Goal: Transaction & Acquisition: Purchase product/service

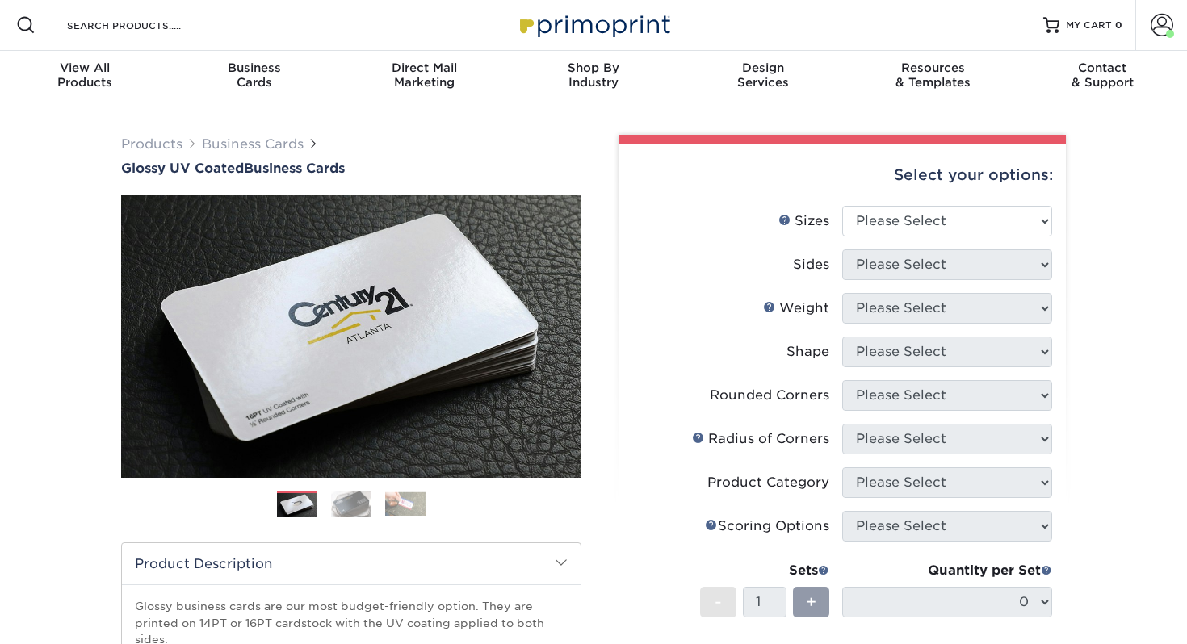
click at [890, 197] on div "Select your options:" at bounding box center [841, 175] width 421 height 61
click at [899, 228] on select "Please Select 1.5" x 3.5" - Mini 1.75" x 3.5" - Mini 2" x 2" - Square 2" x 3" -…" at bounding box center [947, 221] width 210 height 31
select select "2.00x3.50"
click at [842, 206] on select "Please Select 1.5" x 3.5" - Mini 1.75" x 3.5" - Mini 2" x 2" - Square 2" x 3" -…" at bounding box center [947, 221] width 210 height 31
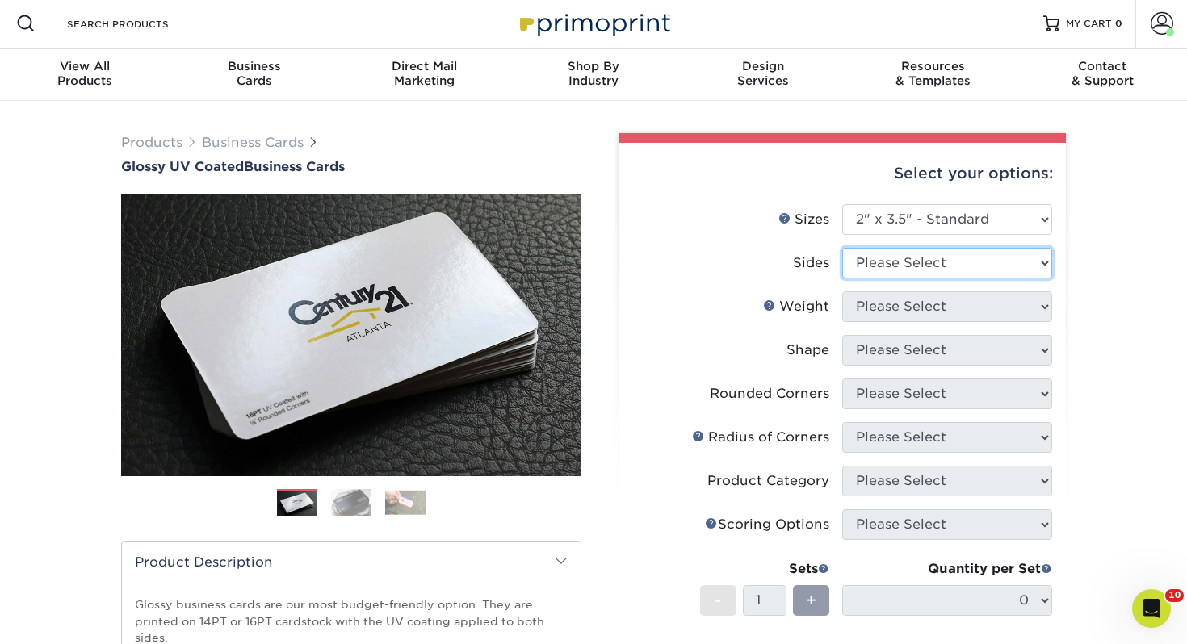
click at [887, 264] on select "Please Select Print Both Sides Print Front Only" at bounding box center [947, 263] width 210 height 31
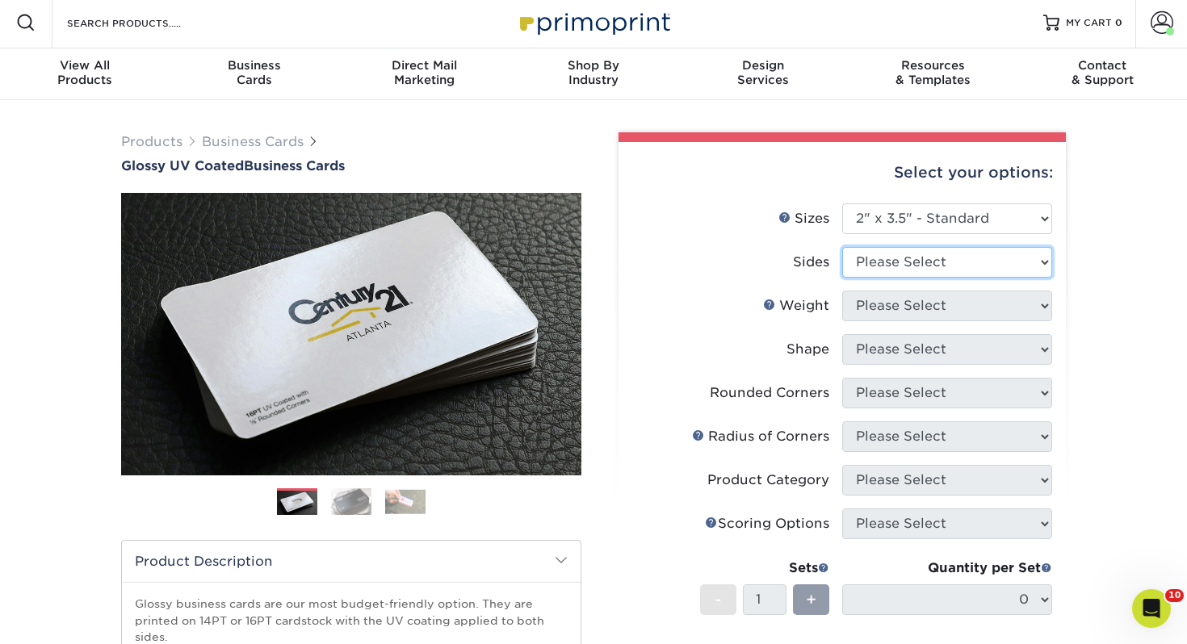
select select "13abbda7-1d64-4f25-8bb2-c179b224825d"
click at [842, 247] on select "Please Select Print Both Sides Print Front Only" at bounding box center [947, 262] width 210 height 31
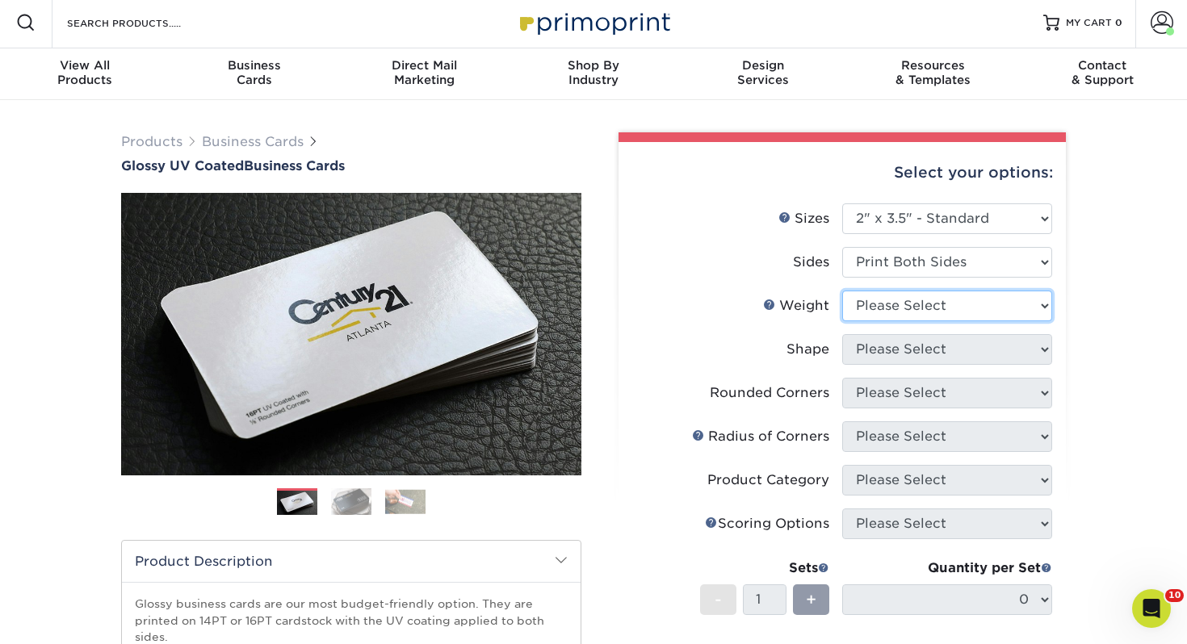
click at [888, 302] on select "Please Select 16PT 14PT" at bounding box center [947, 306] width 210 height 31
select select "14PT"
click at [842, 291] on select "Please Select 16PT 14PT" at bounding box center [947, 306] width 210 height 31
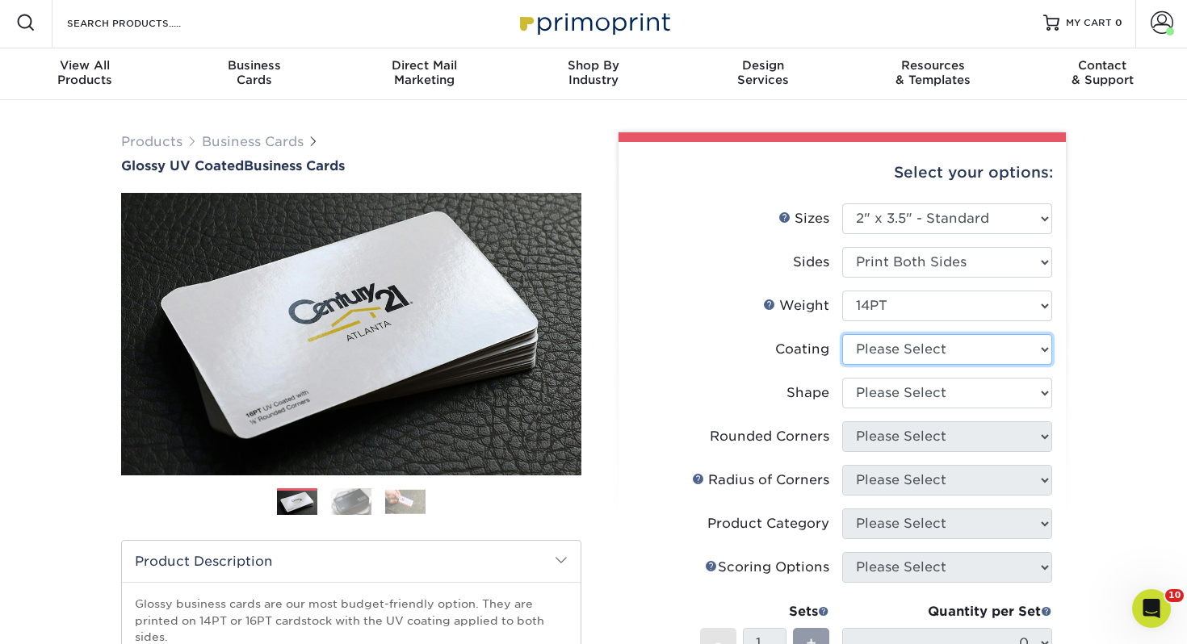
click at [905, 347] on select at bounding box center [947, 349] width 210 height 31
select select "ae367451-b2b8-45df-a344-0f05b6a12993"
click at [842, 334] on select at bounding box center [947, 349] width 210 height 31
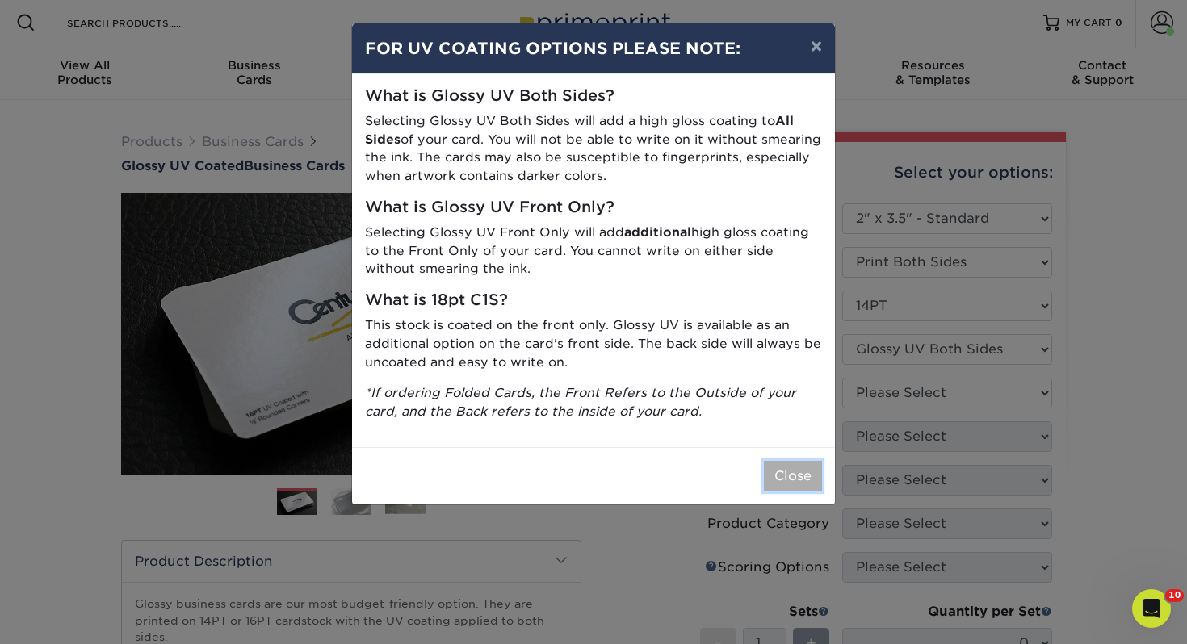
click at [775, 463] on button "Close" at bounding box center [793, 476] width 58 height 31
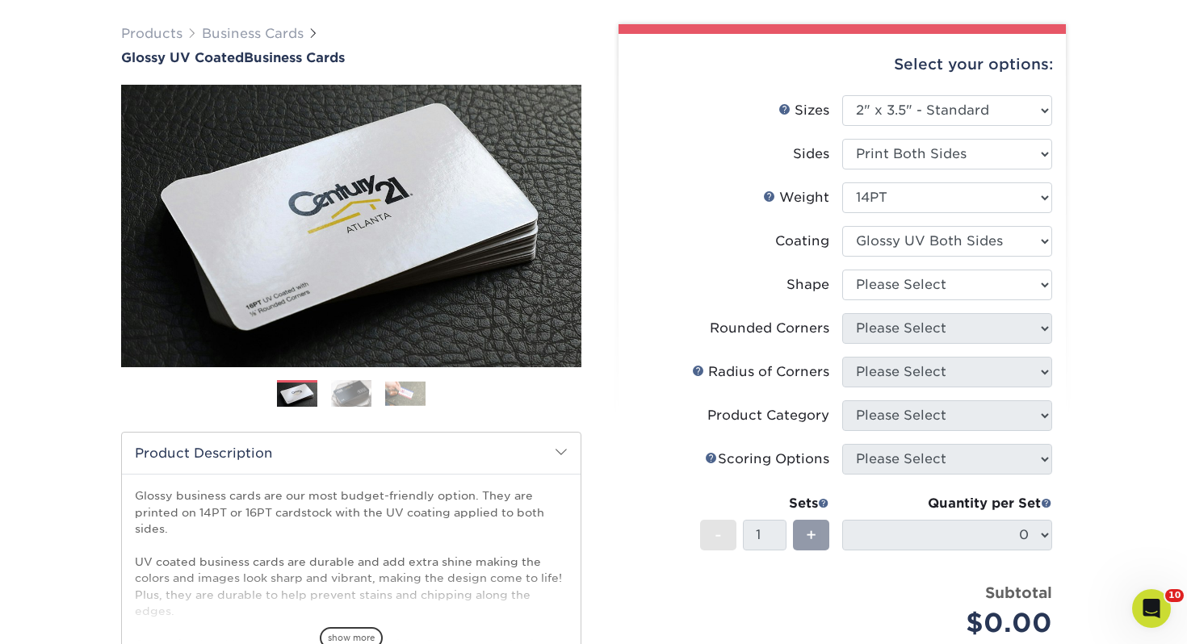
scroll to position [123, 0]
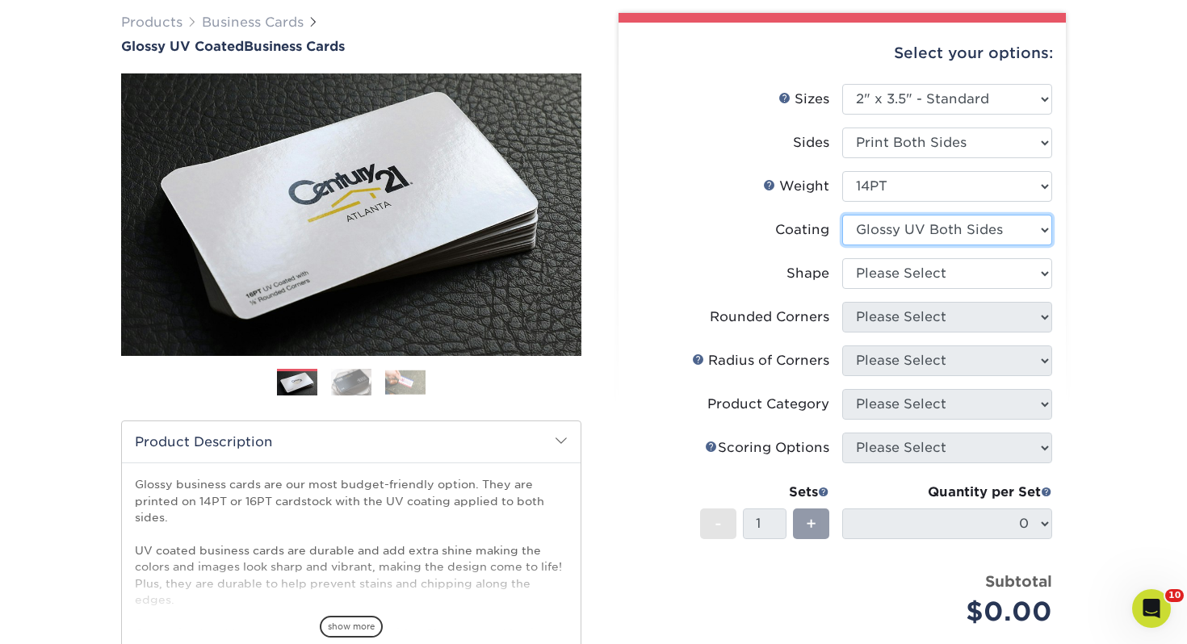
click at [903, 245] on select at bounding box center [947, 230] width 210 height 31
drag, startPoint x: 843, startPoint y: 271, endPoint x: 872, endPoint y: 265, distance: 29.8
click at [872, 265] on li "Shape Please Select Standard" at bounding box center [842, 280] width 420 height 44
click at [872, 265] on select "Please Select Standard" at bounding box center [947, 273] width 210 height 31
select select "standard"
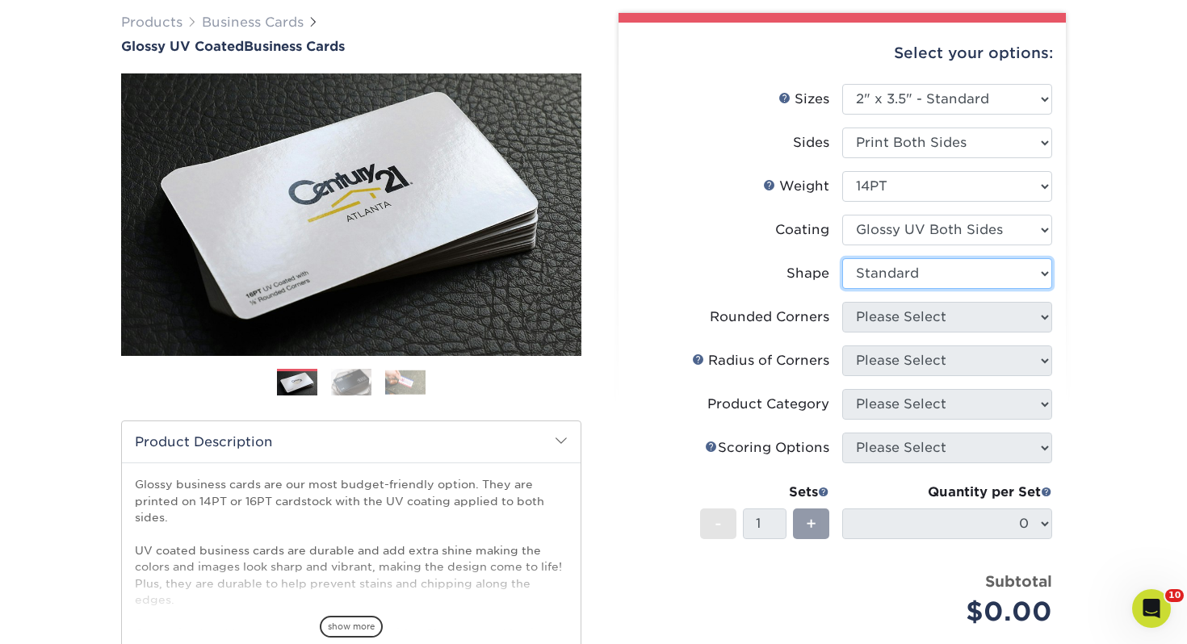
click at [842, 258] on select "Please Select Standard" at bounding box center [947, 273] width 210 height 31
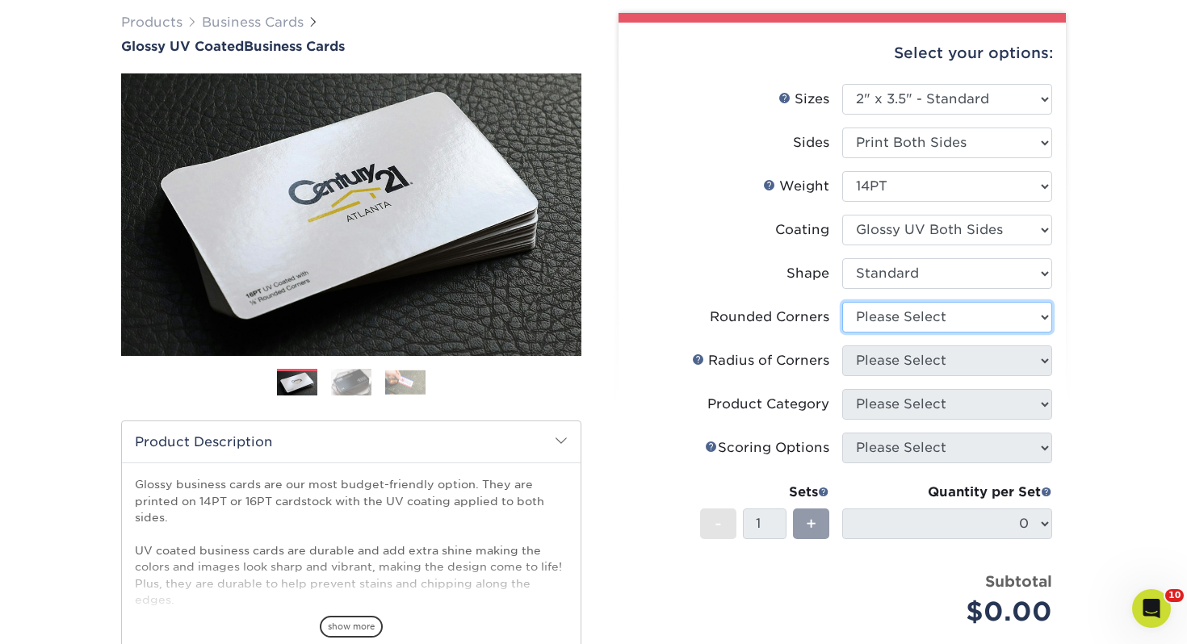
click at [882, 323] on select "Please Select Yes - Round 2 Corners Yes - Round 4 Corners No" at bounding box center [947, 317] width 210 height 31
select select "0"
click at [842, 302] on select "Please Select Yes - Round 2 Corners Yes - Round 4 Corners No" at bounding box center [947, 317] width 210 height 31
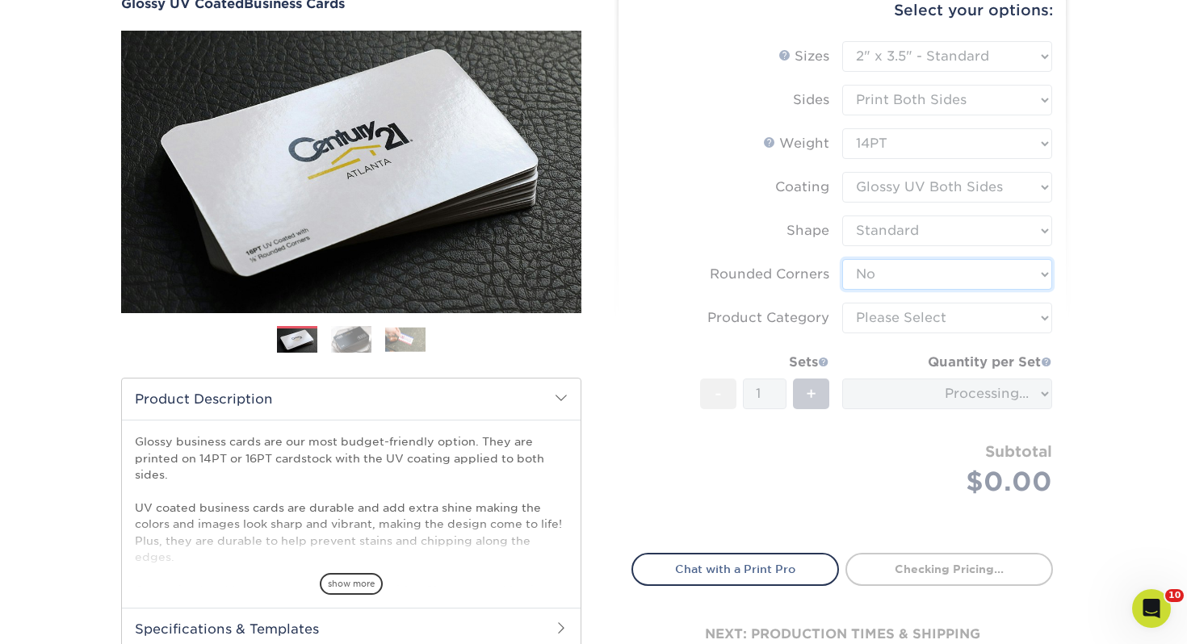
scroll to position [184, 0]
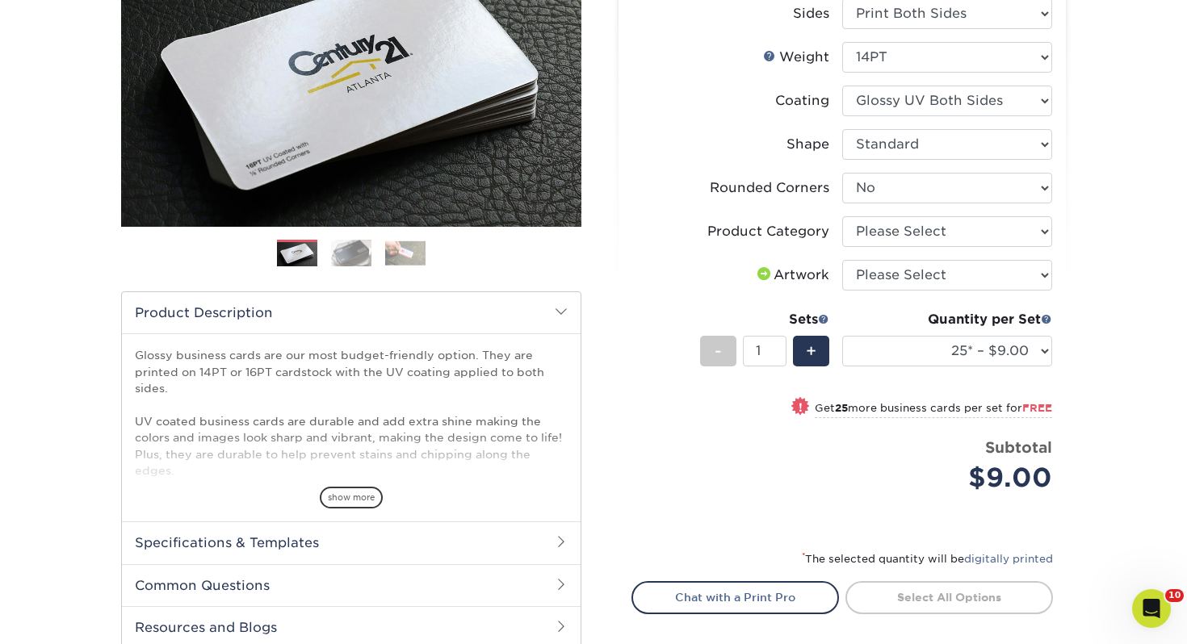
click at [913, 291] on li "Artwork Please Select I will upload files I need a design - $100" at bounding box center [842, 282] width 420 height 44
click at [902, 258] on li "Product Category Please Select Business Cards" at bounding box center [842, 238] width 420 height 44
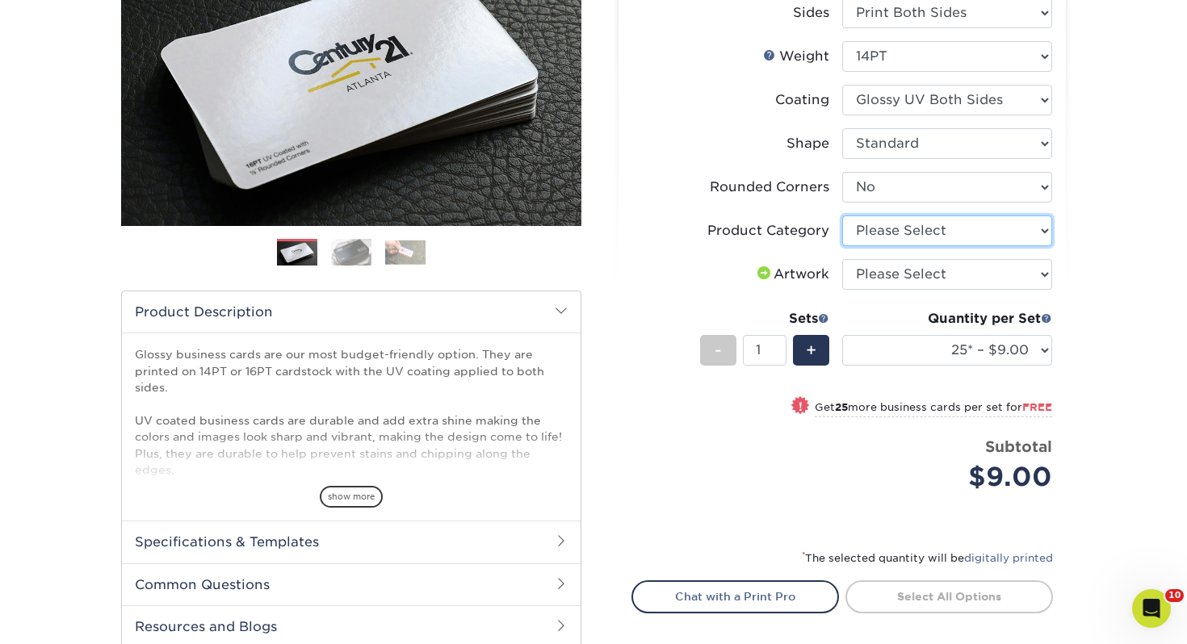
click at [900, 243] on select "Please Select Business Cards" at bounding box center [947, 231] width 210 height 31
select select "3b5148f1-0588-4f88-a218-97bcfdce65c1"
click at [842, 216] on select "Please Select Business Cards" at bounding box center [947, 231] width 210 height 31
click at [868, 280] on select "Please Select I will upload files I need a design - $100" at bounding box center [947, 274] width 210 height 31
select select "upload"
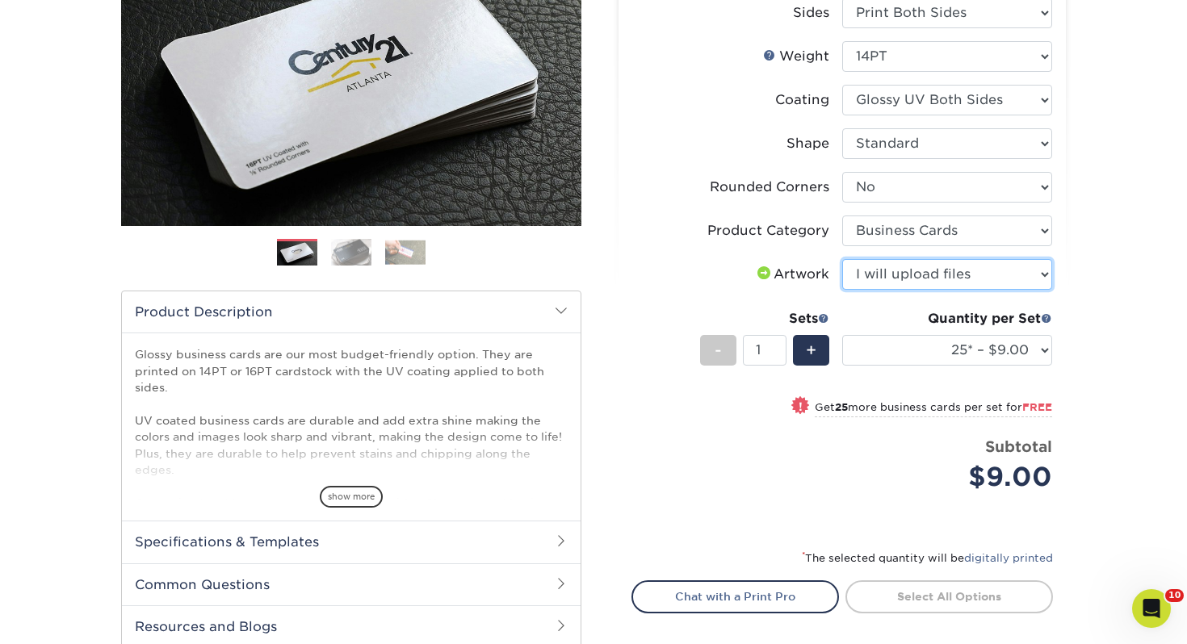
click at [842, 259] on select "Please Select I will upload files I need a design - $100" at bounding box center [947, 274] width 210 height 31
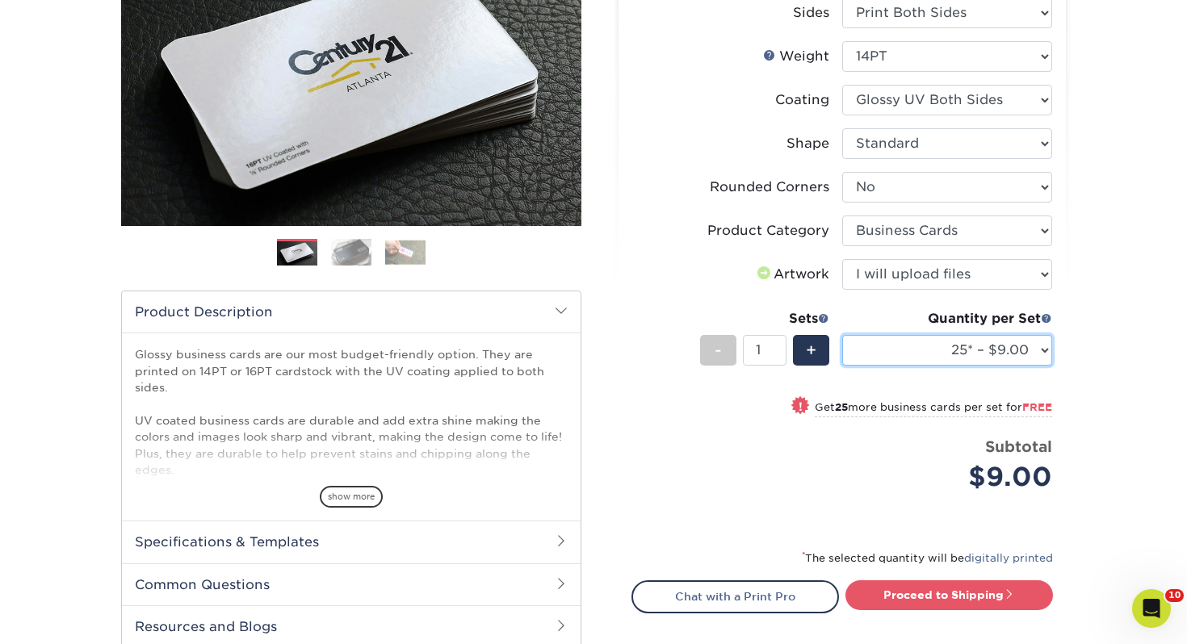
click at [905, 344] on select "25* – $9.00 50* – $9.00 100* – $9.00 250* – $17.00 500 – $33.00 1000 – $42.00 2…" at bounding box center [947, 350] width 210 height 31
select select "250* – $17.00"
click at [842, 335] on select "25* – $9.00 50* – $9.00 100* – $9.00 250* – $17.00 500 – $33.00 1000 – $42.00 2…" at bounding box center [947, 350] width 210 height 31
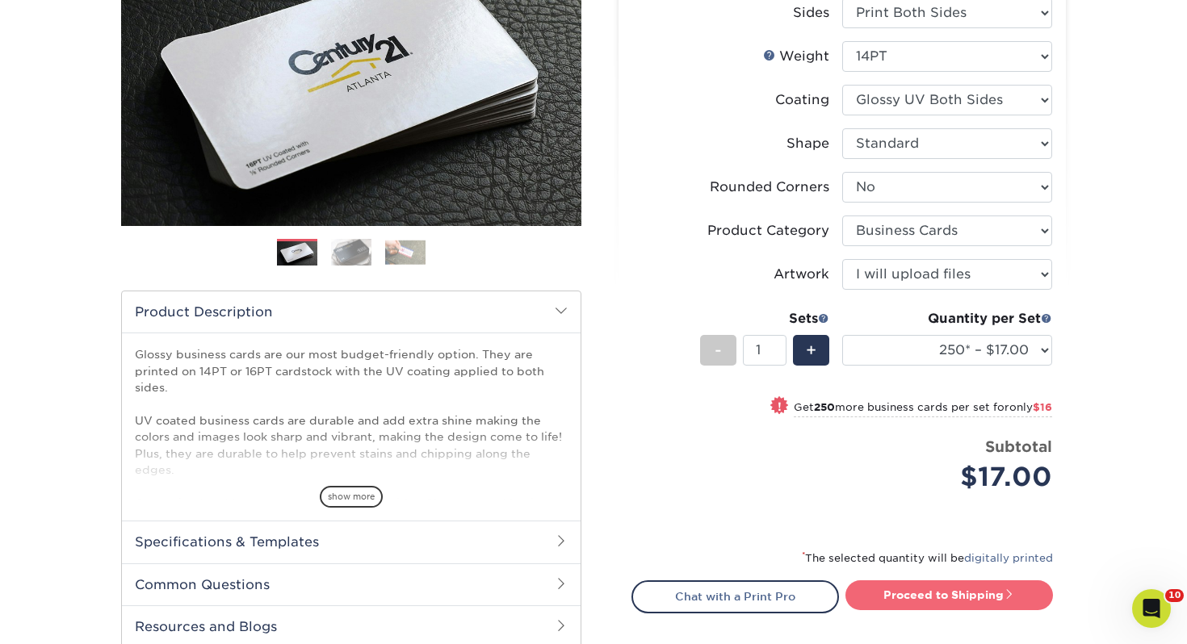
click at [962, 581] on link "Proceed to Shipping" at bounding box center [948, 595] width 207 height 29
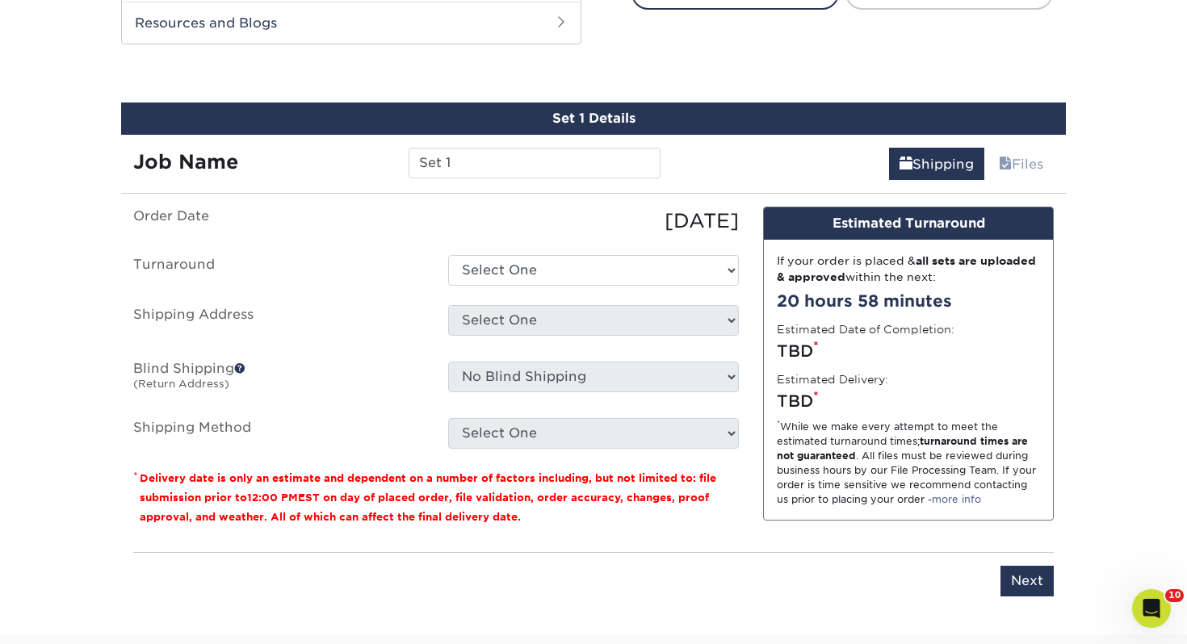
scroll to position [877, 0]
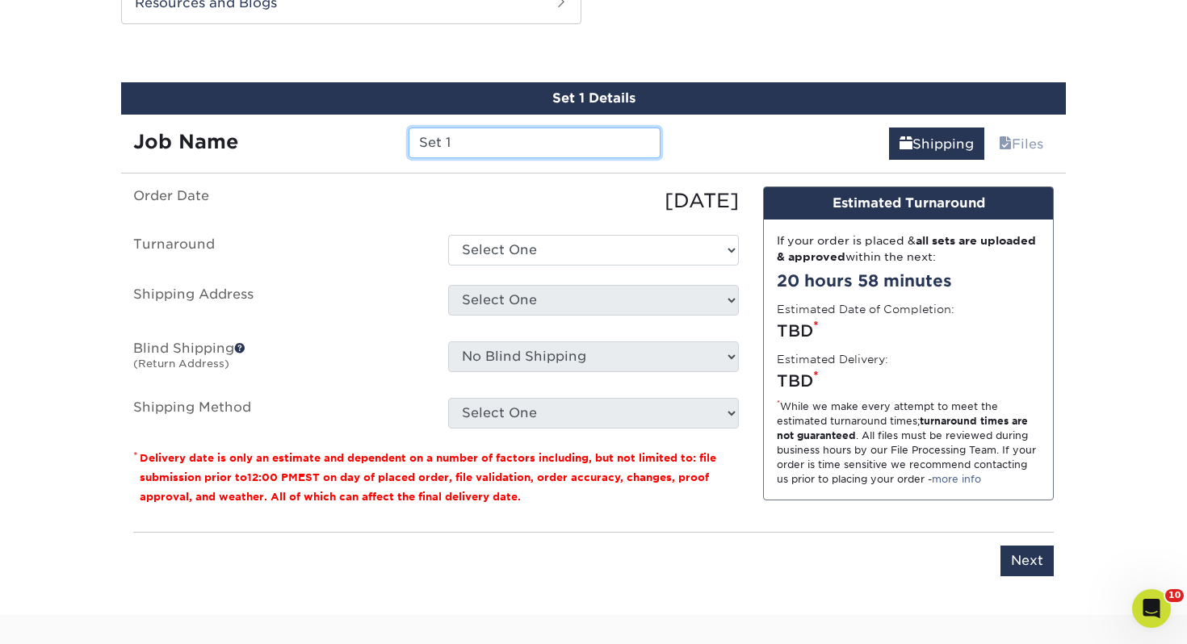
drag, startPoint x: 507, startPoint y: 138, endPoint x: 109, endPoint y: 120, distance: 398.4
click at [109, 120] on div "Set 1 Details Job Name Set 1 Shipping Files You've choosen mailing services! If…" at bounding box center [593, 338] width 969 height 513
type input "Jennifer Bayer"
click at [547, 216] on ul "Order Date 10/02/2025 Turnaround Select One 2-4 Business Days 2 Day Next Busine…" at bounding box center [436, 308] width 606 height 242
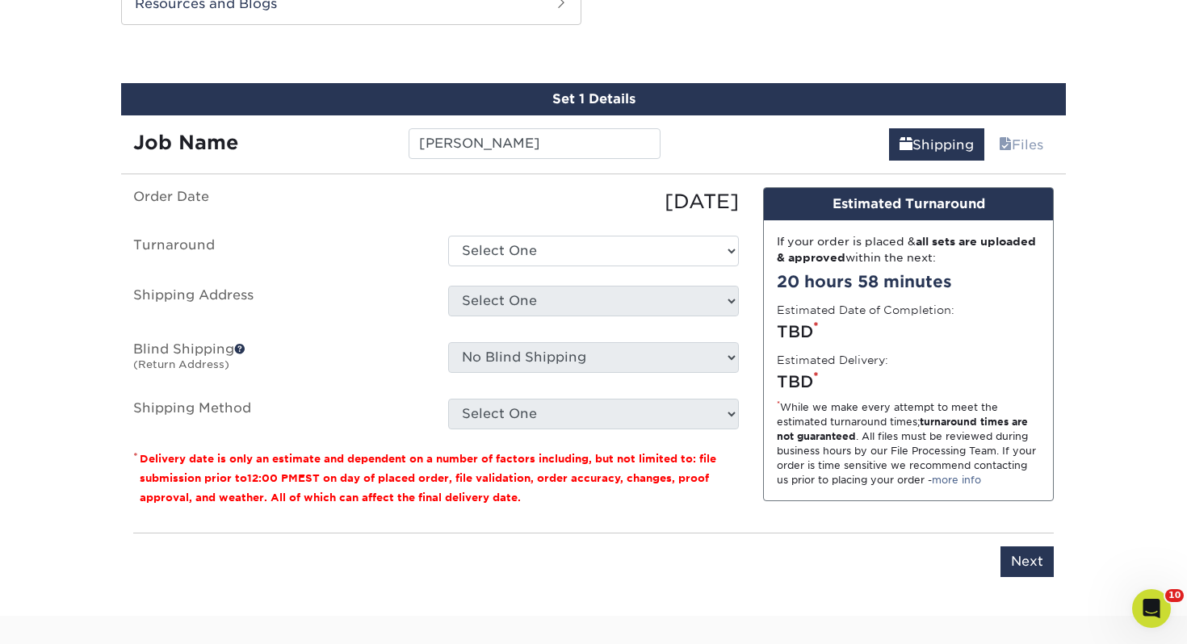
click at [538, 269] on ul "Order Date 10/02/2025 Turnaround Select One 2-4 Business Days 2 Day Next Busine…" at bounding box center [436, 308] width 606 height 242
click at [531, 265] on select "Select One 2-4 Business Days 2 Day Next Business Day" at bounding box center [593, 251] width 291 height 31
select select "0d2015eb-ac6c-4252-b2f1-1c5560e96a65"
click at [448, 236] on select "Select One 2-4 Business Days 2 Day Next Business Day" at bounding box center [593, 251] width 291 height 31
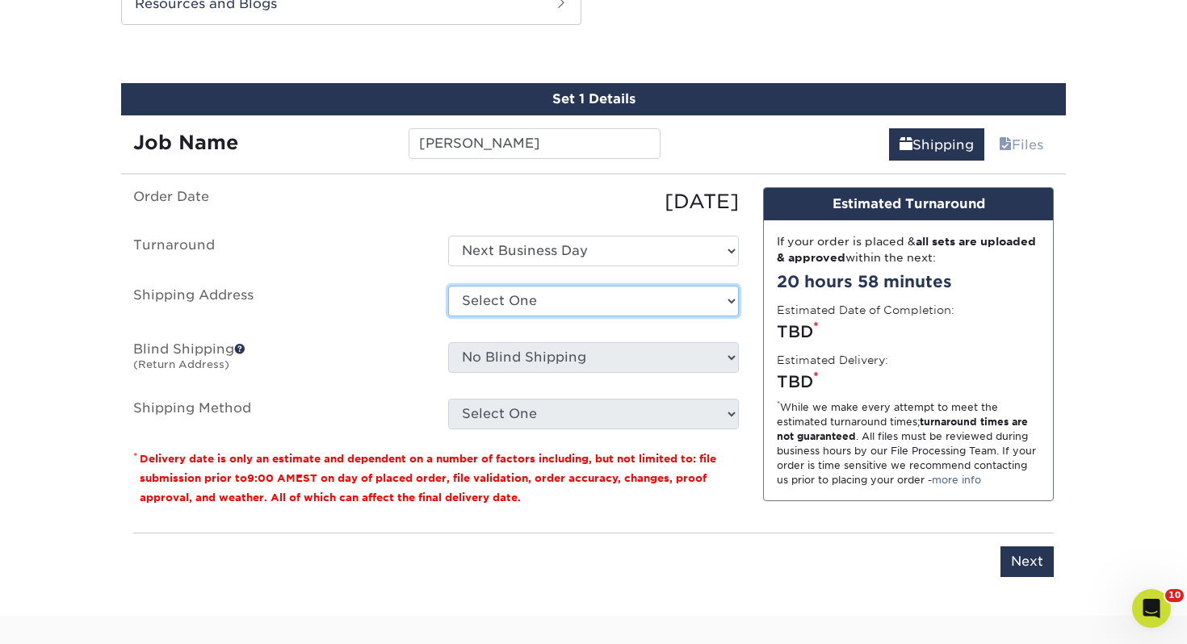
click at [526, 305] on select "Select One Adrian, MI Akron, OH" at bounding box center [593, 301] width 291 height 31
select select "286382"
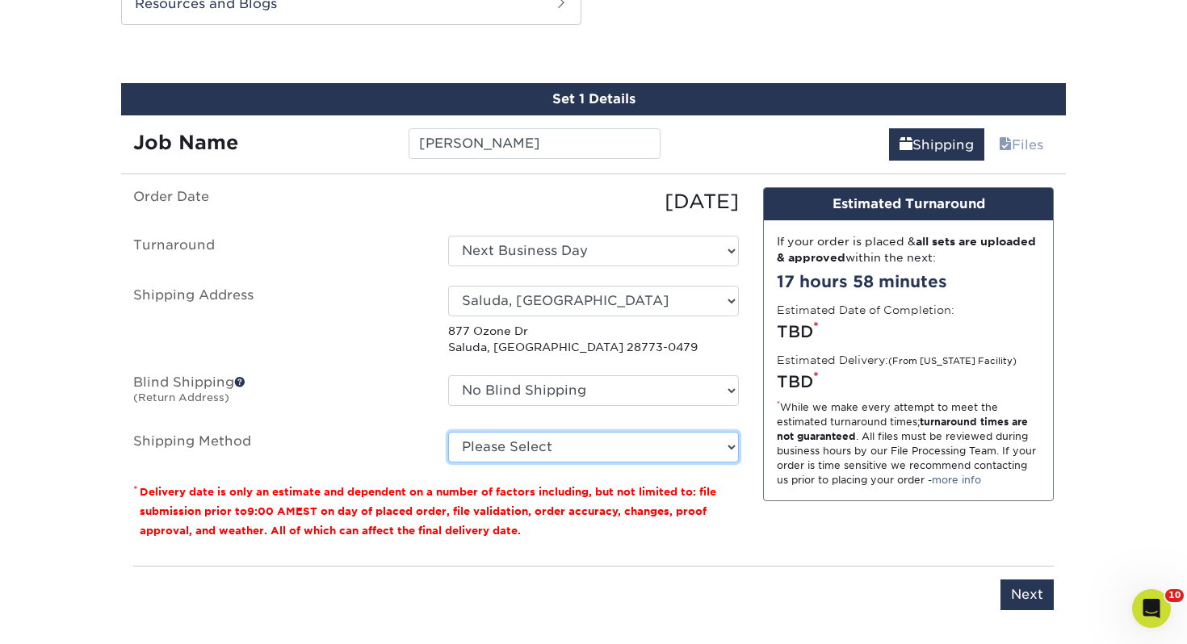
click at [523, 444] on select "Please Select Ground Shipping (+$7.84) 3 Day Shipping Service (+$39.80) 2 Day A…" at bounding box center [593, 447] width 291 height 31
select select "03"
click at [448, 432] on select "Please Select Ground Shipping (+$7.84) 3 Day Shipping Service (+$39.80) 2 Day A…" at bounding box center [593, 447] width 291 height 31
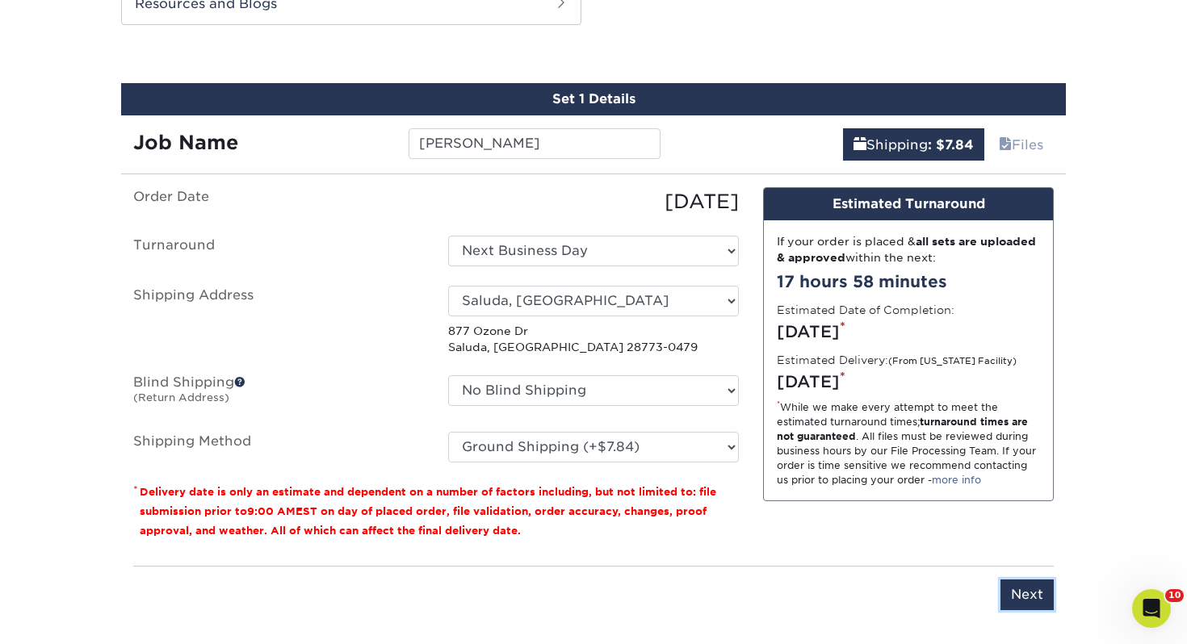
click at [1029, 592] on input "Next" at bounding box center [1026, 595] width 53 height 31
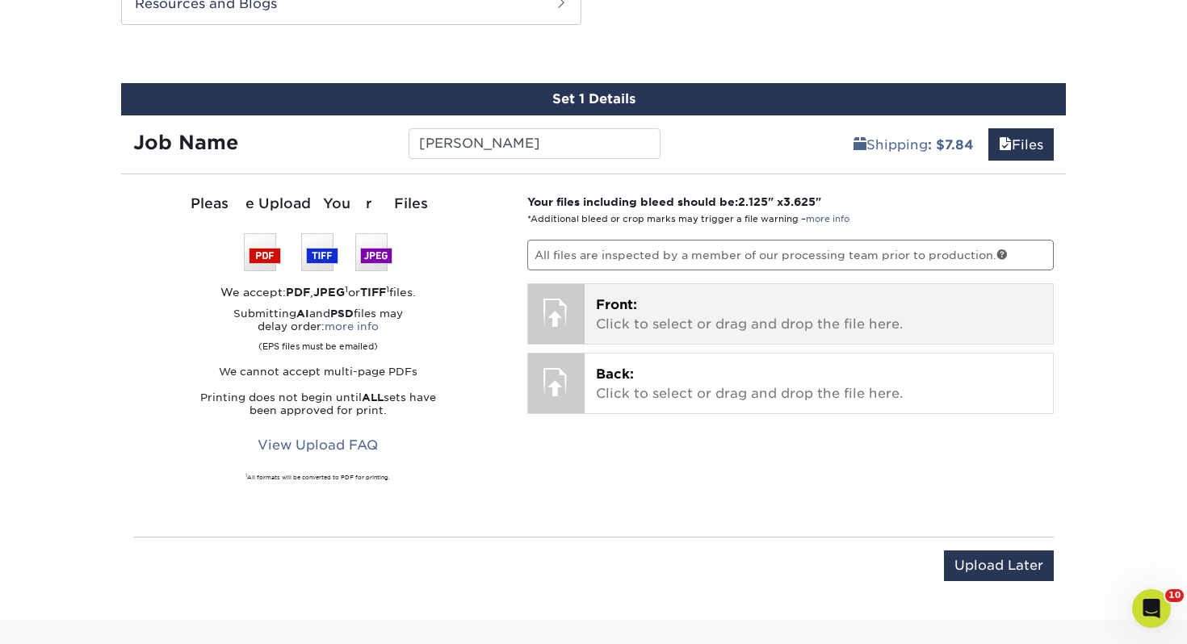
click at [624, 297] on span "Front:" at bounding box center [616, 304] width 41 height 15
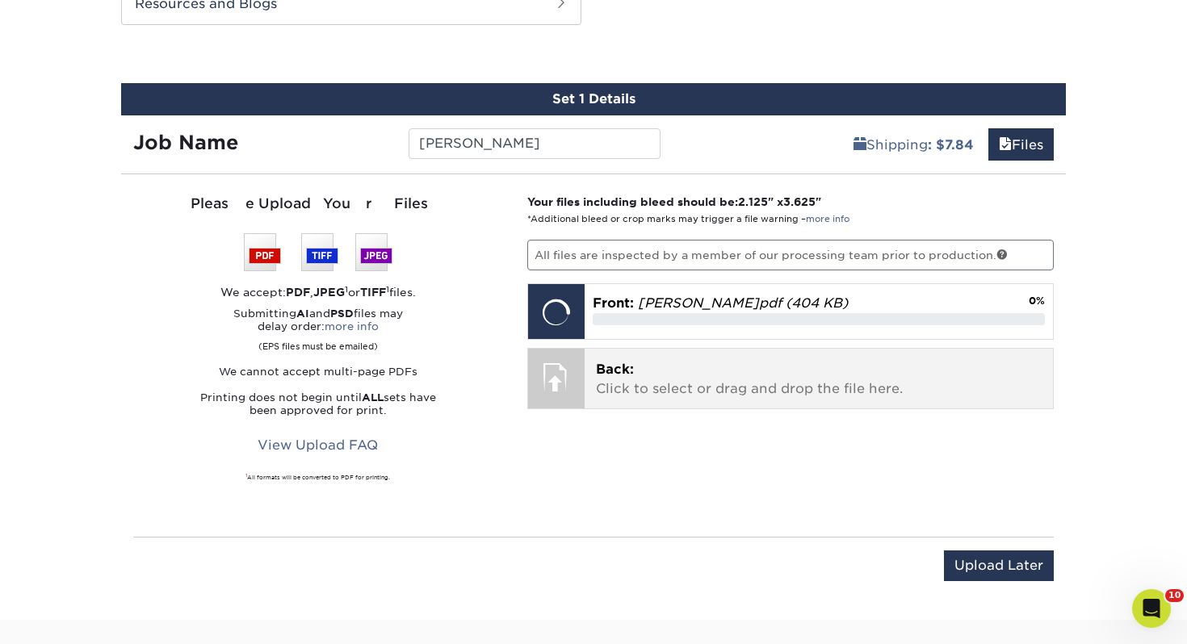
click at [730, 382] on p "Back: Click to select or drag and drop the file here." at bounding box center [819, 379] width 446 height 39
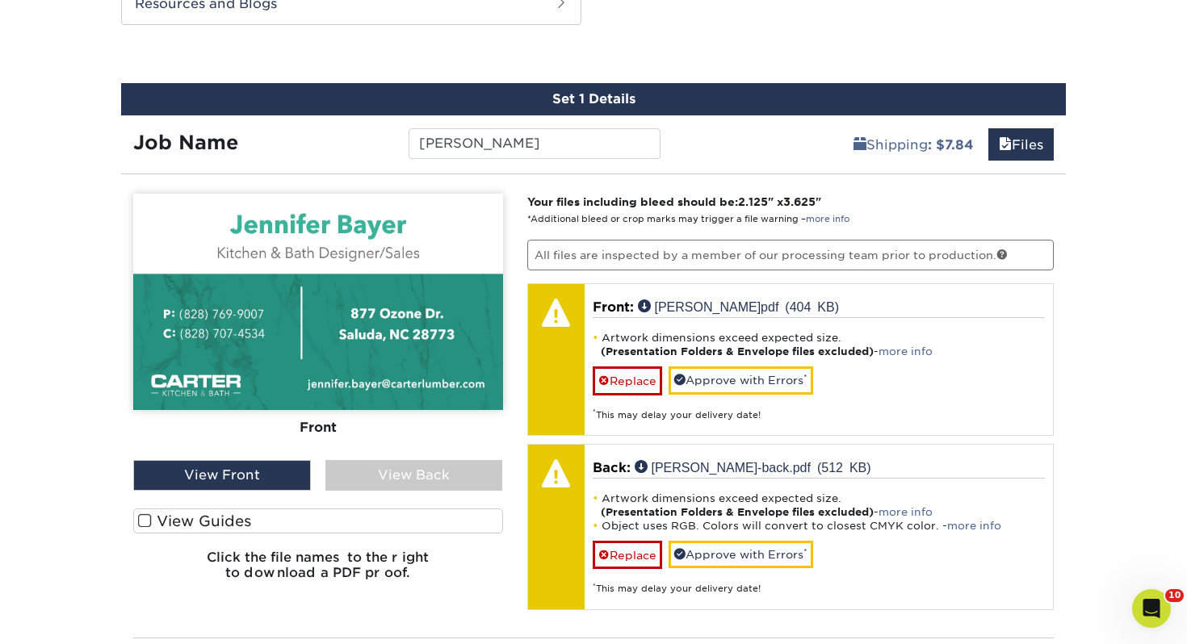
click at [224, 523] on label "View Guides" at bounding box center [318, 521] width 370 height 25
click at [0, 0] on input "View Guides" at bounding box center [0, 0] width 0 height 0
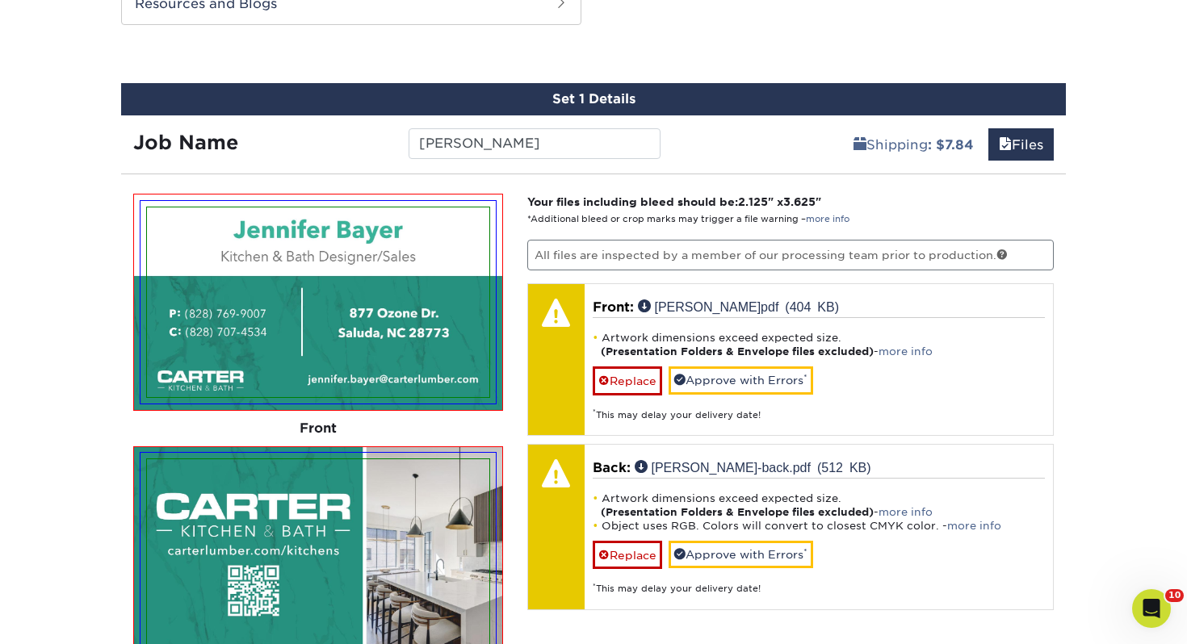
scroll to position [1027, 0]
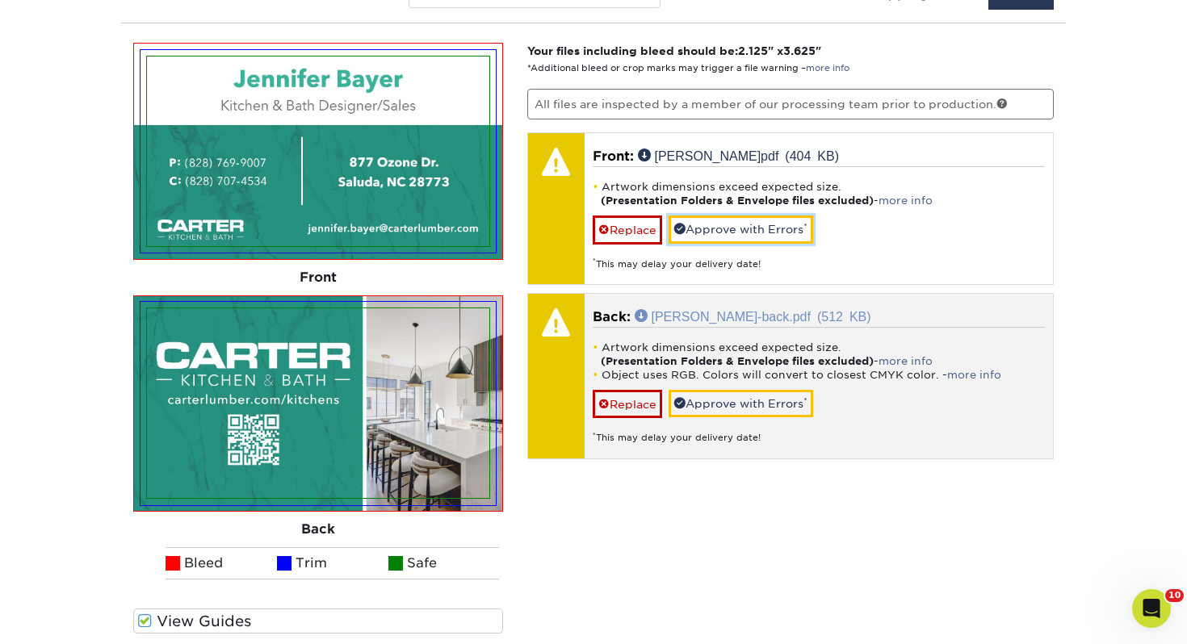
drag, startPoint x: 737, startPoint y: 228, endPoint x: 725, endPoint y: 301, distance: 74.5
click at [736, 228] on link "Approve with Errors *" at bounding box center [741, 229] width 145 height 27
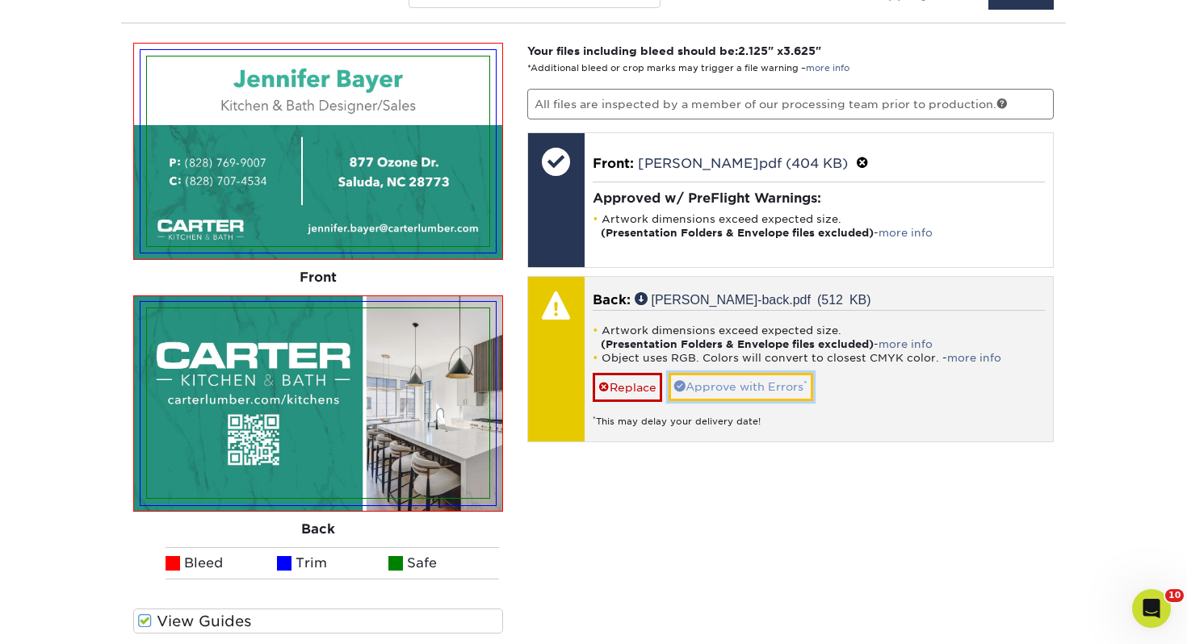
click at [723, 384] on link "Approve with Errors *" at bounding box center [741, 386] width 145 height 27
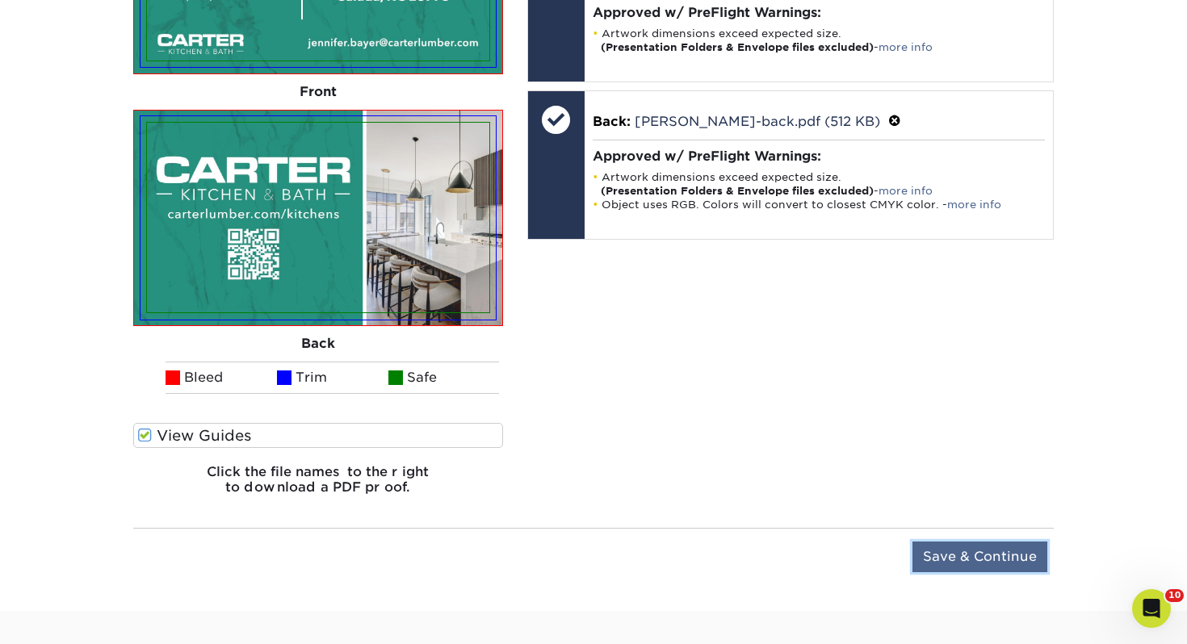
click at [958, 558] on input "Save & Continue" at bounding box center [979, 557] width 135 height 31
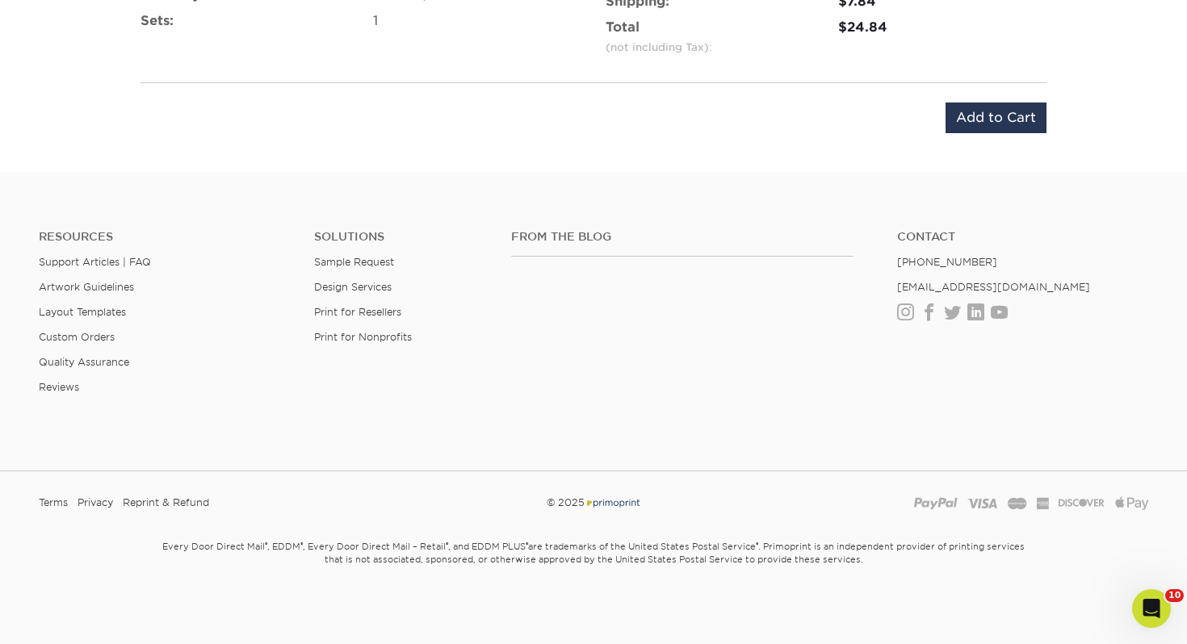
scroll to position [1174, 0]
click at [995, 136] on div "Product: 2" X 3.5" 14PT Business Cards UV on 4-color side(s) Quantity: 250* – $…" at bounding box center [593, 38] width 945 height 232
click at [993, 115] on input "Add to Cart" at bounding box center [995, 118] width 101 height 31
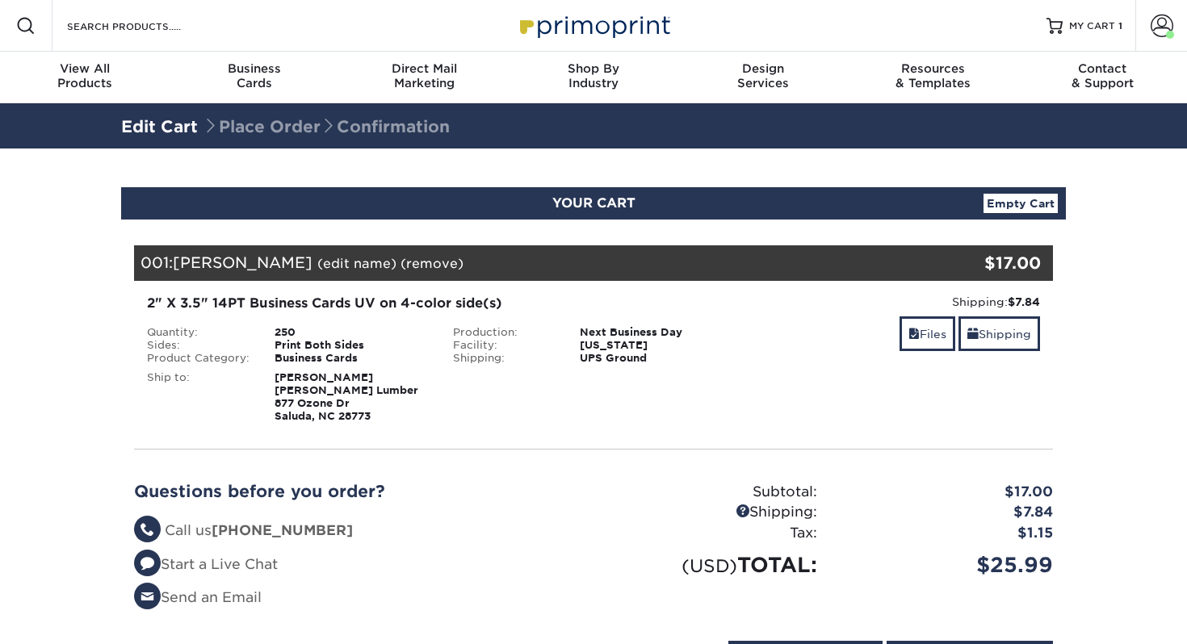
select select "286382"
click at [1004, 345] on link "Shipping" at bounding box center [999, 333] width 82 height 35
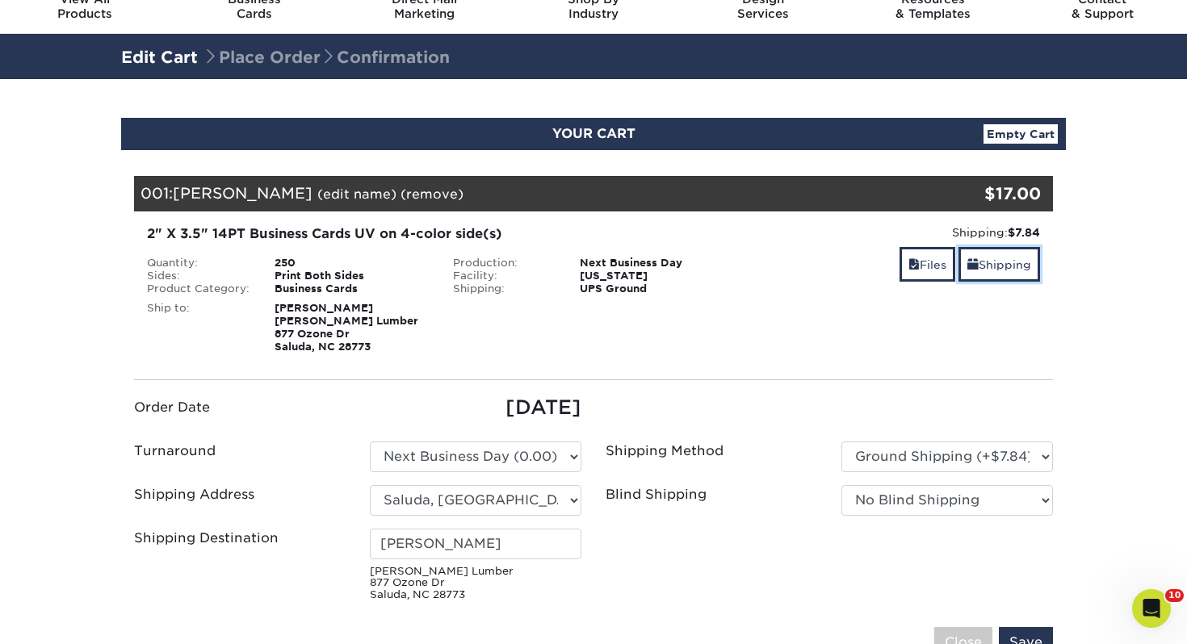
scroll to position [140, 0]
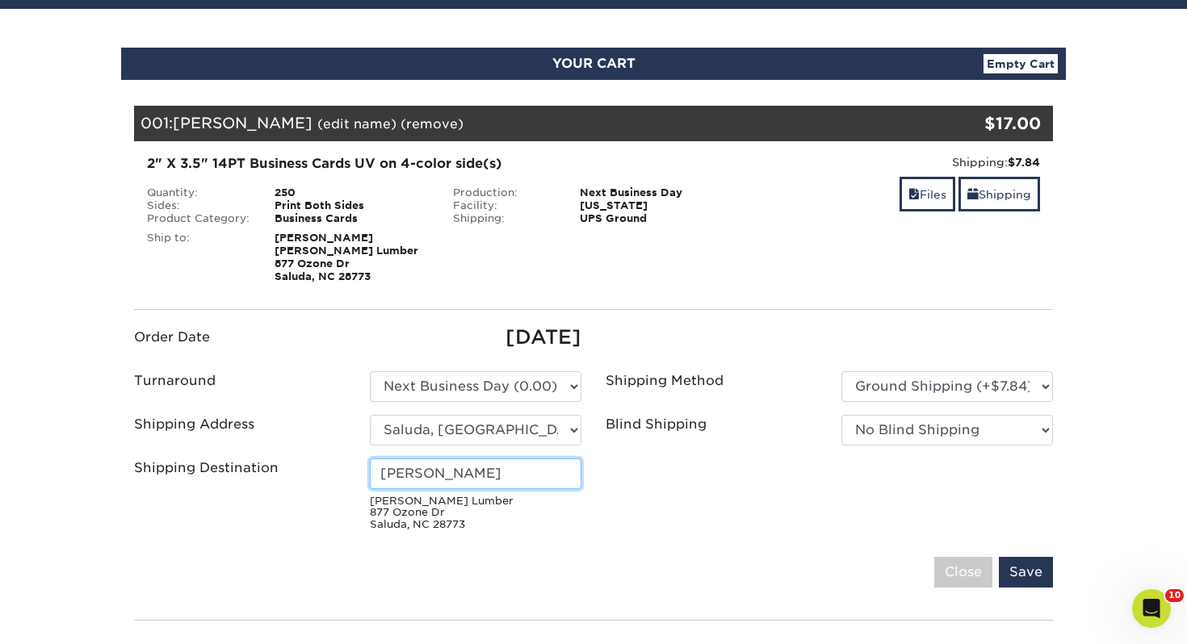
drag, startPoint x: 497, startPoint y: 480, endPoint x: 158, endPoint y: 463, distance: 339.6
click at [158, 463] on div "Shipping Destination Seth Hinman Carter Lumber 877 Ozone Dr Saluda, NC 28773" at bounding box center [358, 498] width 472 height 79
type input "[PERSON_NAME]"
click at [1027, 560] on input "Save" at bounding box center [1026, 572] width 54 height 31
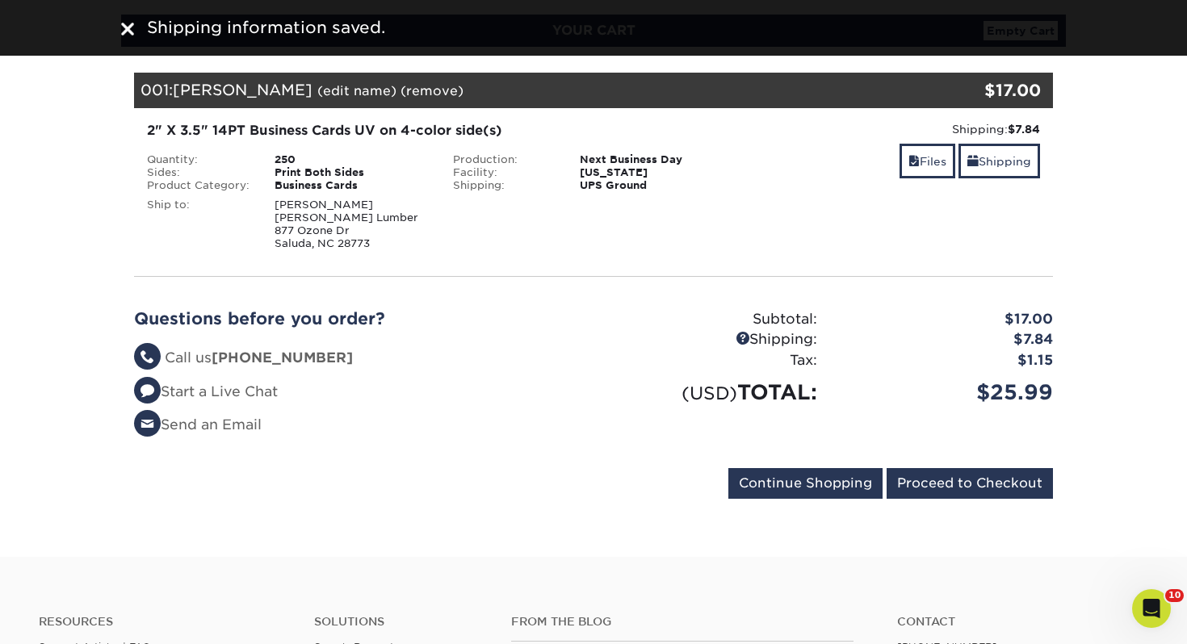
scroll to position [174, 0]
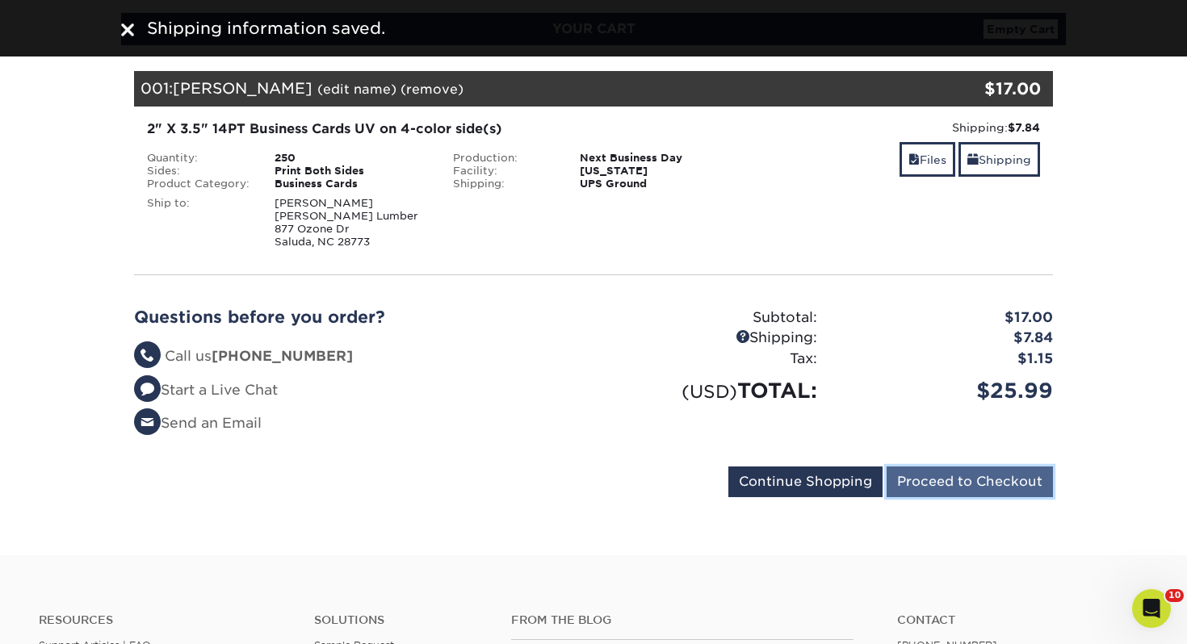
click at [982, 492] on input "Proceed to Checkout" at bounding box center [969, 482] width 166 height 31
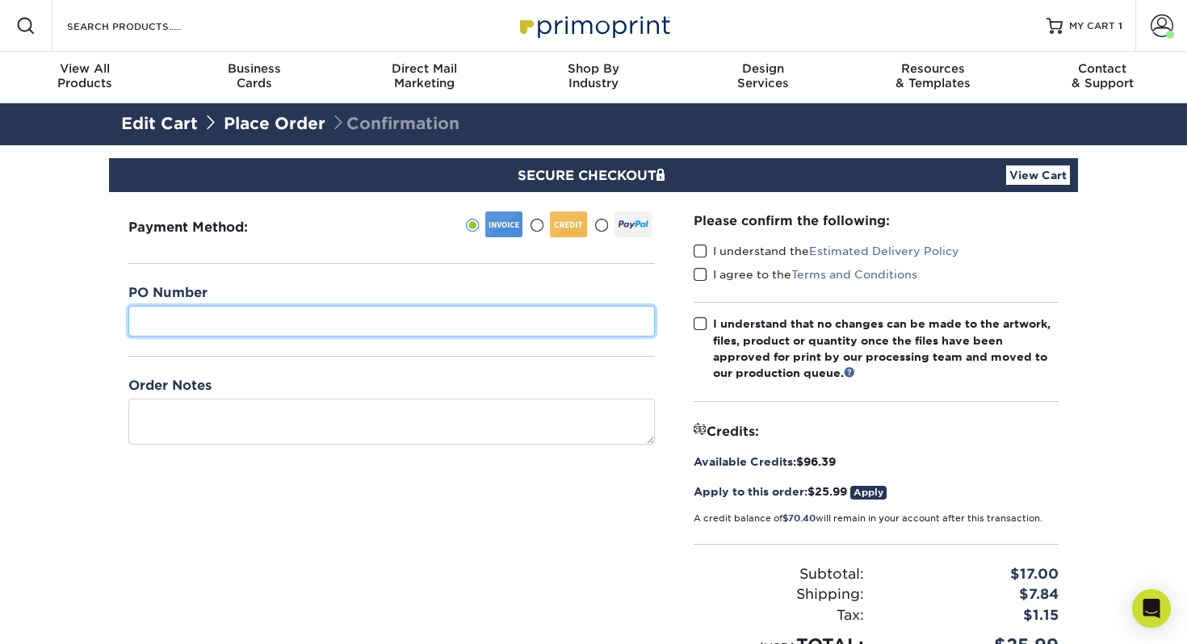
click at [325, 334] on input "text" at bounding box center [391, 321] width 526 height 31
type input "770"
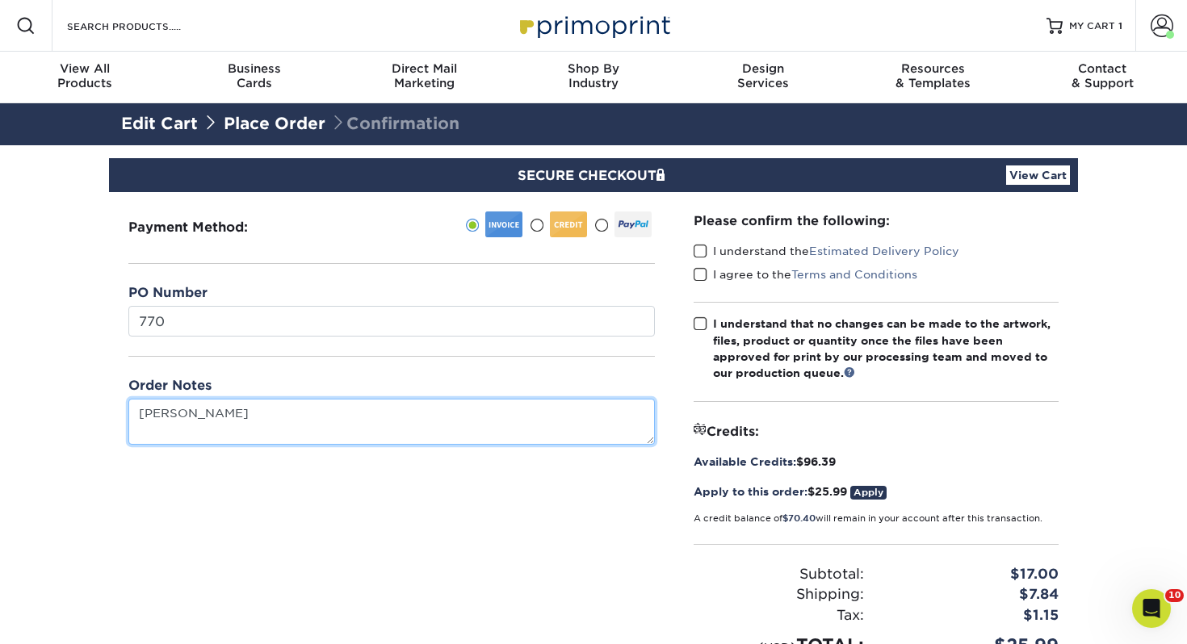
type textarea "Jennifer Bayer"
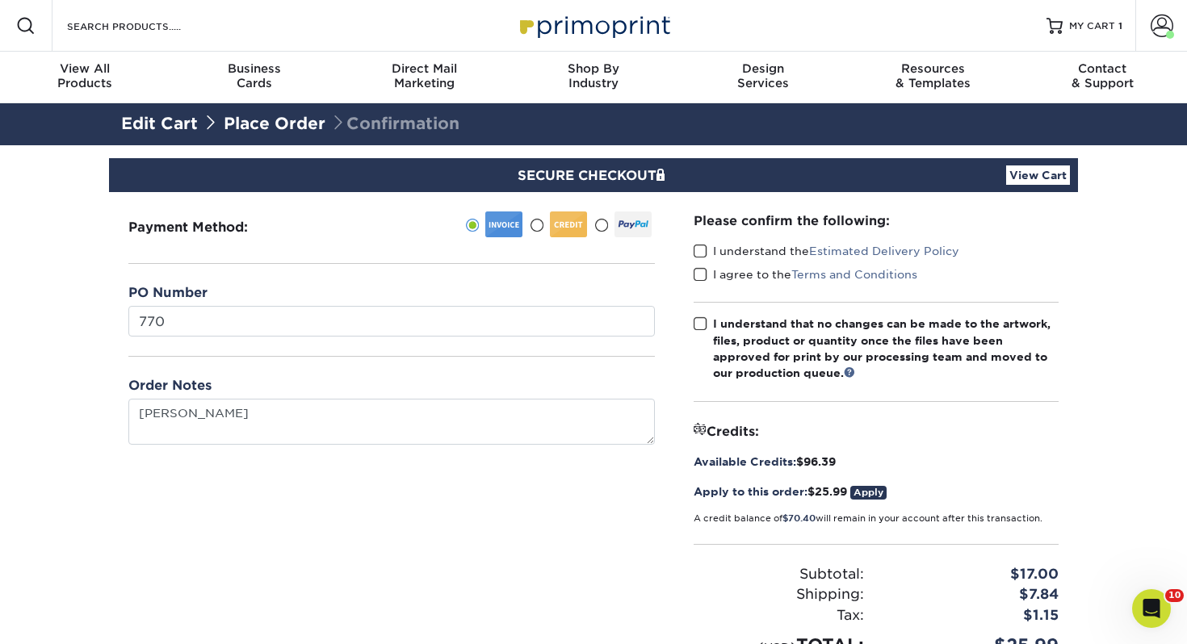
click at [702, 252] on span at bounding box center [701, 251] width 14 height 15
click at [0, 0] on input "I understand the Estimated Delivery Policy" at bounding box center [0, 0] width 0 height 0
drag, startPoint x: 700, startPoint y: 270, endPoint x: 700, endPoint y: 295, distance: 25.8
click at [699, 270] on span at bounding box center [701, 274] width 14 height 15
click at [0, 0] on input "I agree to the Terms and Conditions" at bounding box center [0, 0] width 0 height 0
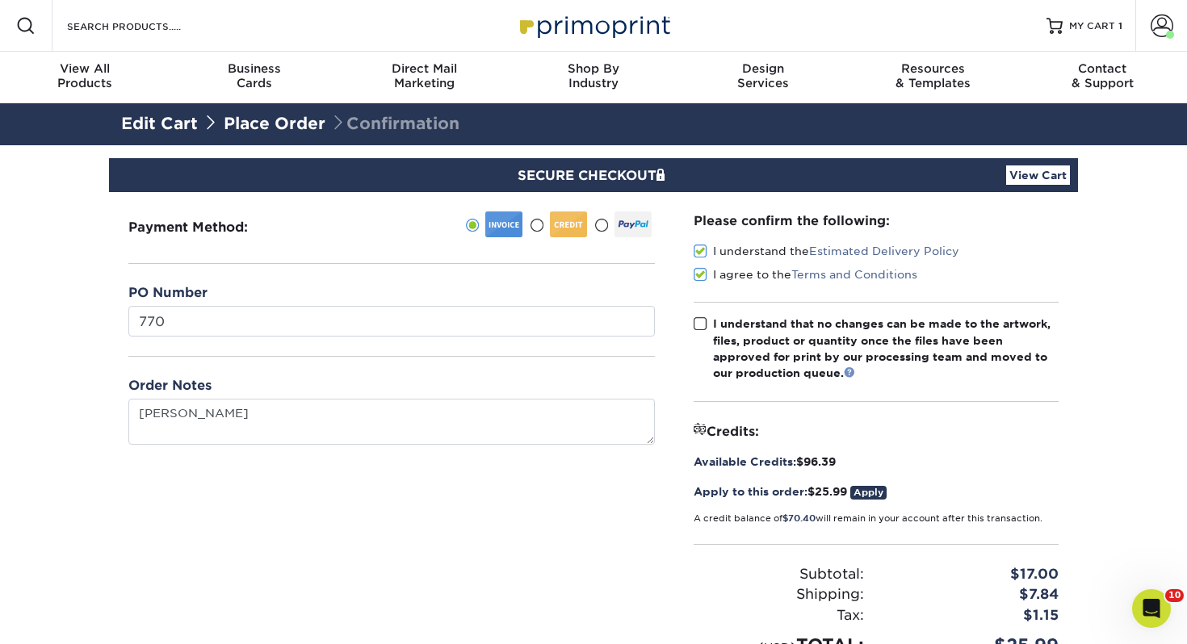
drag, startPoint x: 697, startPoint y: 321, endPoint x: 852, endPoint y: 371, distance: 162.7
click at [698, 321] on span at bounding box center [701, 323] width 14 height 15
click at [0, 0] on input "I understand that no changes can be made to the artwork, files, product or quan…" at bounding box center [0, 0] width 0 height 0
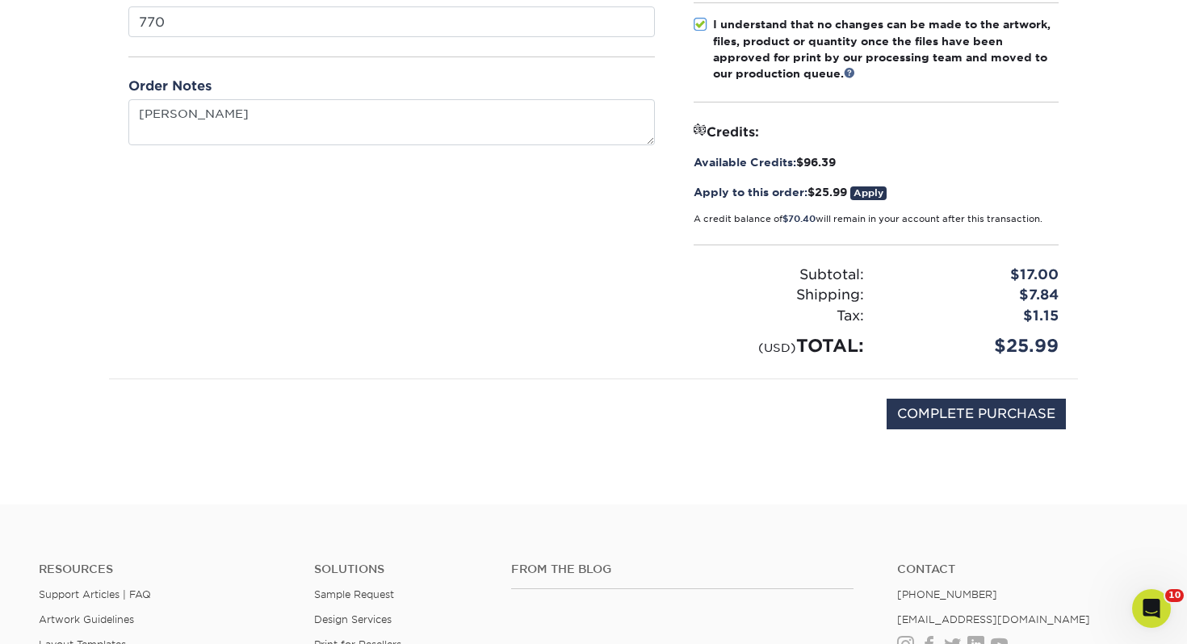
scroll to position [314, 0]
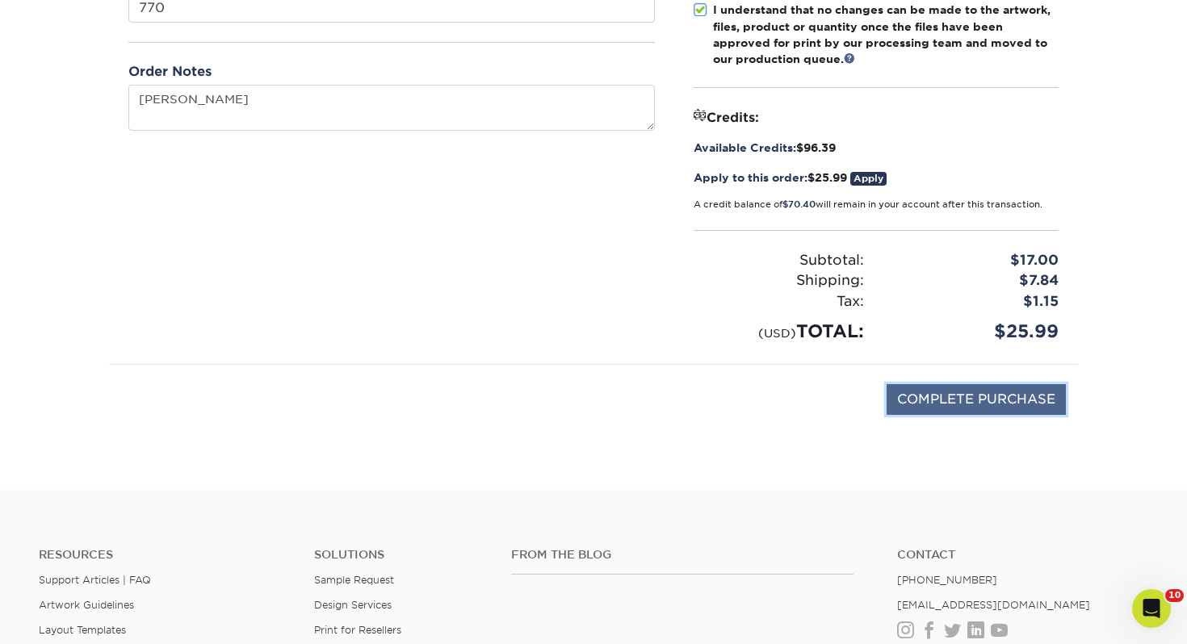
click at [912, 395] on input "COMPLETE PURCHASE" at bounding box center [975, 399] width 179 height 31
type input "PROCESSING, PLEASE WAIT..."
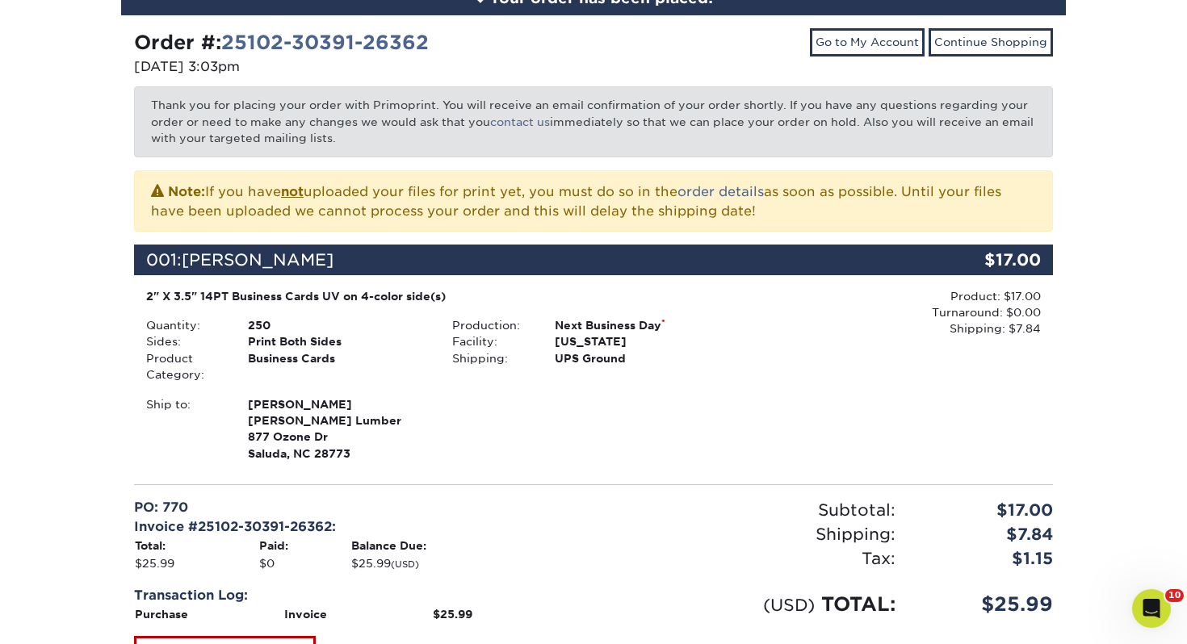
scroll to position [508, 0]
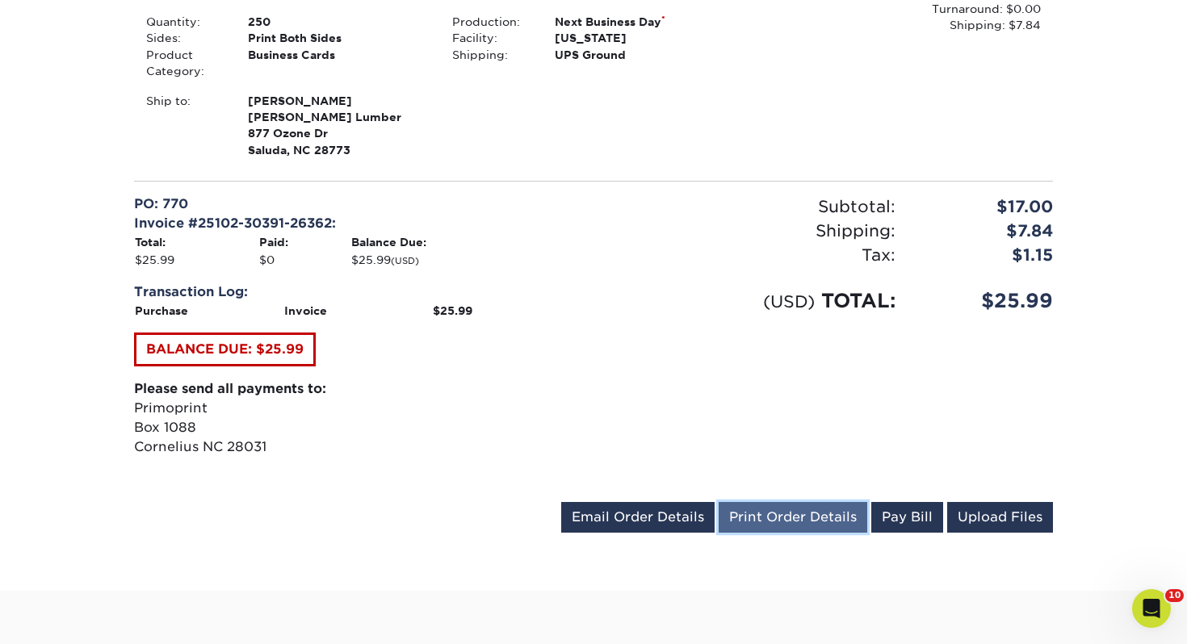
click at [815, 513] on link "Print Order Details" at bounding box center [793, 517] width 149 height 31
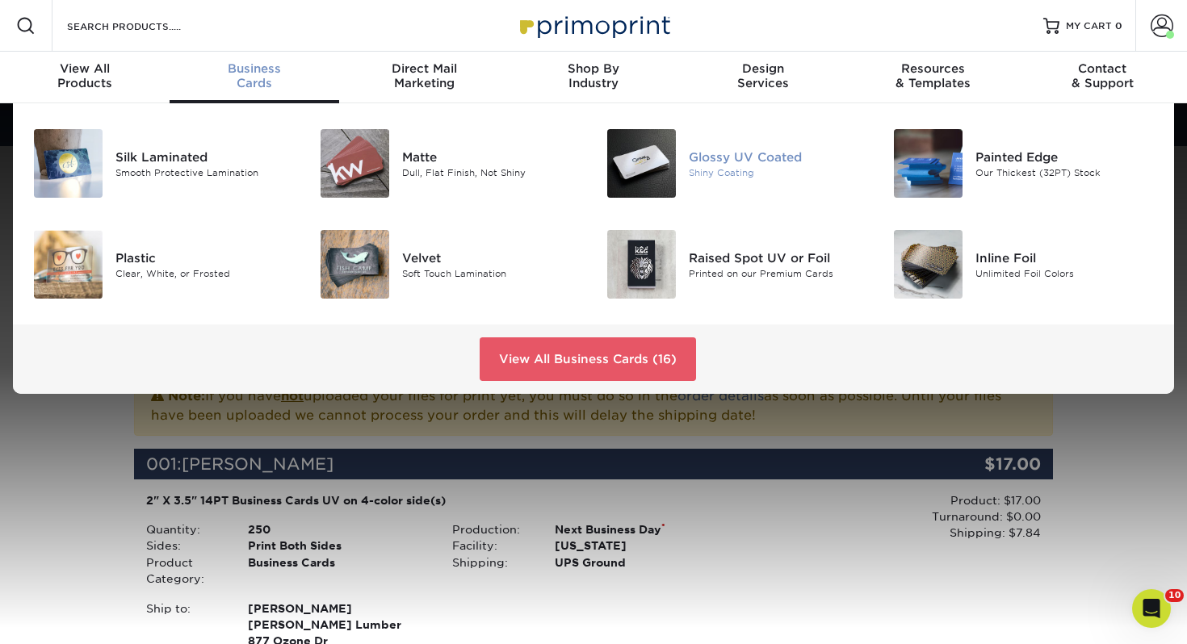
click at [743, 145] on div "Glossy UV Coated Shiny Coating" at bounding box center [784, 163] width 191 height 69
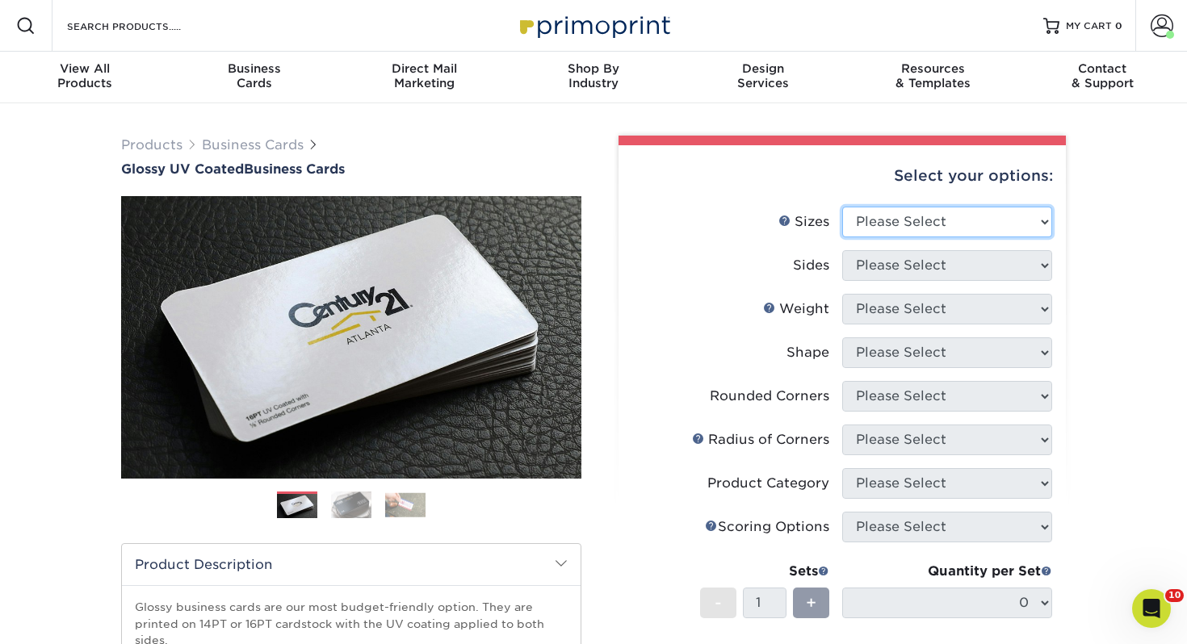
click at [933, 226] on select "Please Select 1.5" x 3.5" - Mini 1.75" x 3.5" - Mini 2" x 2" - Square 2" x 3" -…" at bounding box center [947, 222] width 210 height 31
select select "2.00x3.50"
click at [842, 207] on select "Please Select 1.5" x 3.5" - Mini 1.75" x 3.5" - Mini 2" x 2" - Square 2" x 3" -…" at bounding box center [947, 222] width 210 height 31
click at [904, 235] on select "Please Select 1.5" x 3.5" - Mini 1.75" x 3.5" - Mini 2" x 2" - Square 2" x 3" -…" at bounding box center [947, 222] width 210 height 31
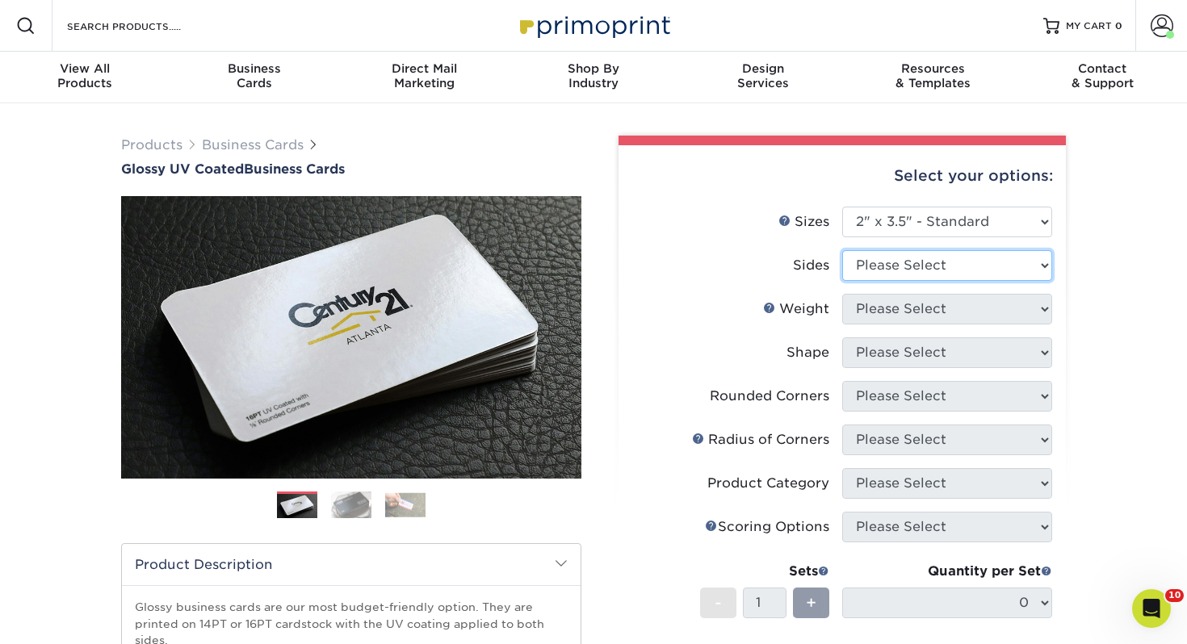
click at [880, 250] on select "Please Select Print Both Sides Print Front Only" at bounding box center [947, 265] width 210 height 31
select select "13abbda7-1d64-4f25-8bb2-c179b224825d"
click at [842, 250] on select "Please Select Print Both Sides Print Front Only" at bounding box center [947, 265] width 210 height 31
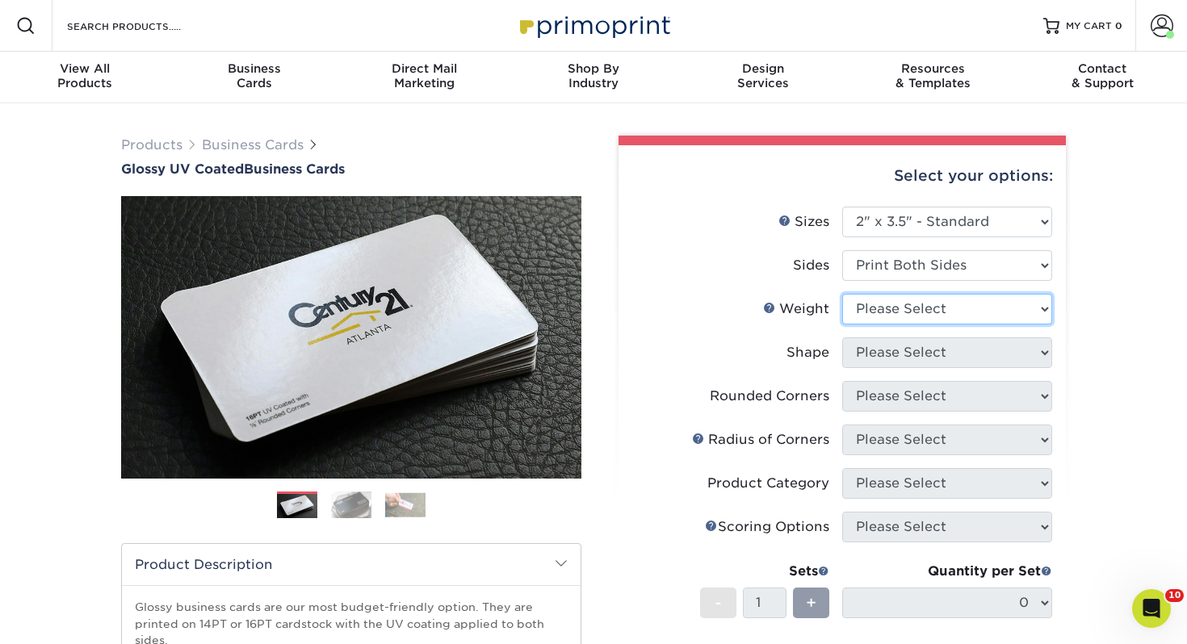
click at [878, 304] on select "Please Select 16PT 14PT" at bounding box center [947, 309] width 210 height 31
click at [842, 294] on select "Please Select 16PT 14PT" at bounding box center [947, 309] width 210 height 31
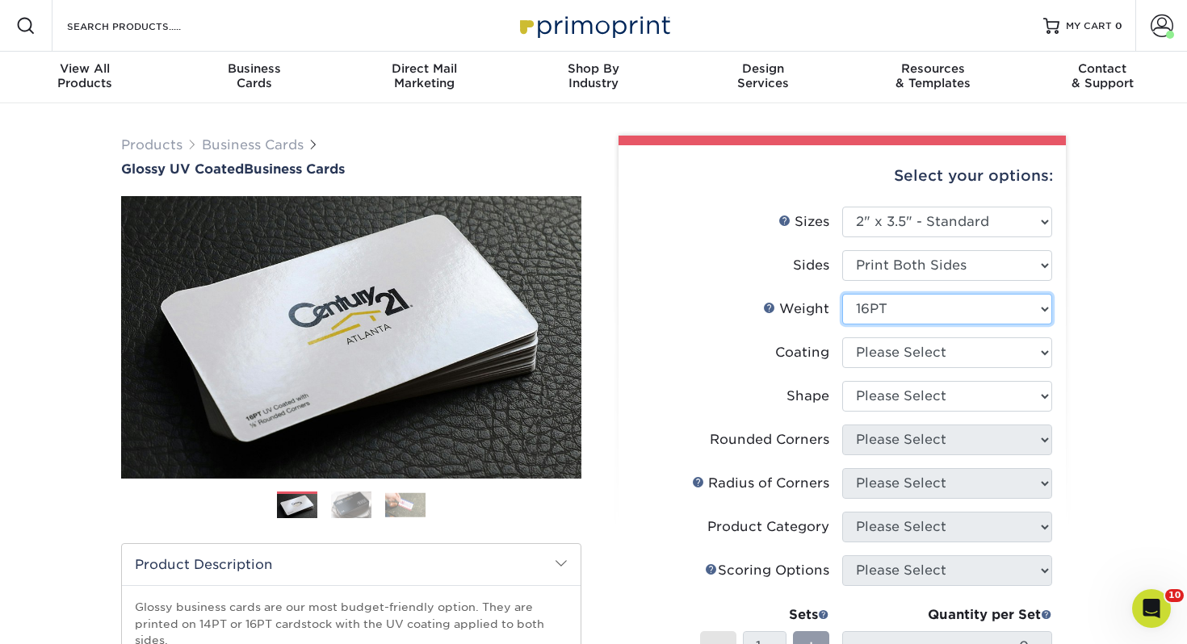
click at [882, 303] on select "Please Select 16PT 14PT" at bounding box center [947, 309] width 210 height 31
select select "14PT"
click at [842, 294] on select "Please Select 16PT 14PT" at bounding box center [947, 309] width 210 height 31
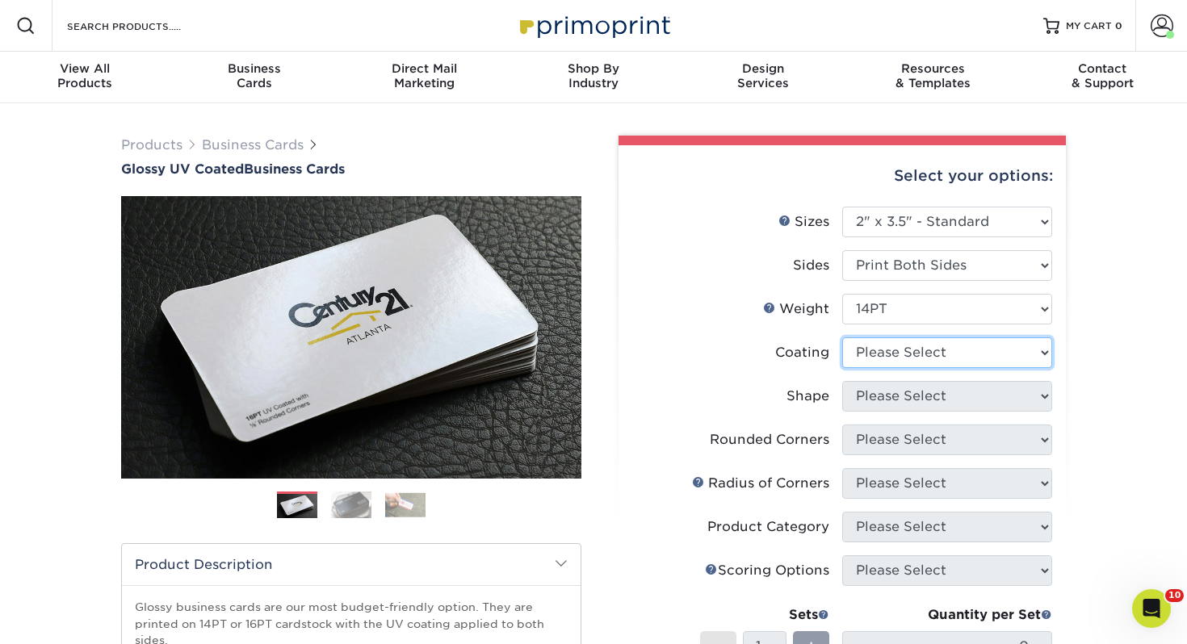
click at [878, 339] on select at bounding box center [947, 352] width 210 height 31
click at [887, 361] on select at bounding box center [947, 352] width 210 height 31
select select "ae367451-b2b8-45df-a344-0f05b6a12993"
click at [842, 337] on select at bounding box center [947, 352] width 210 height 31
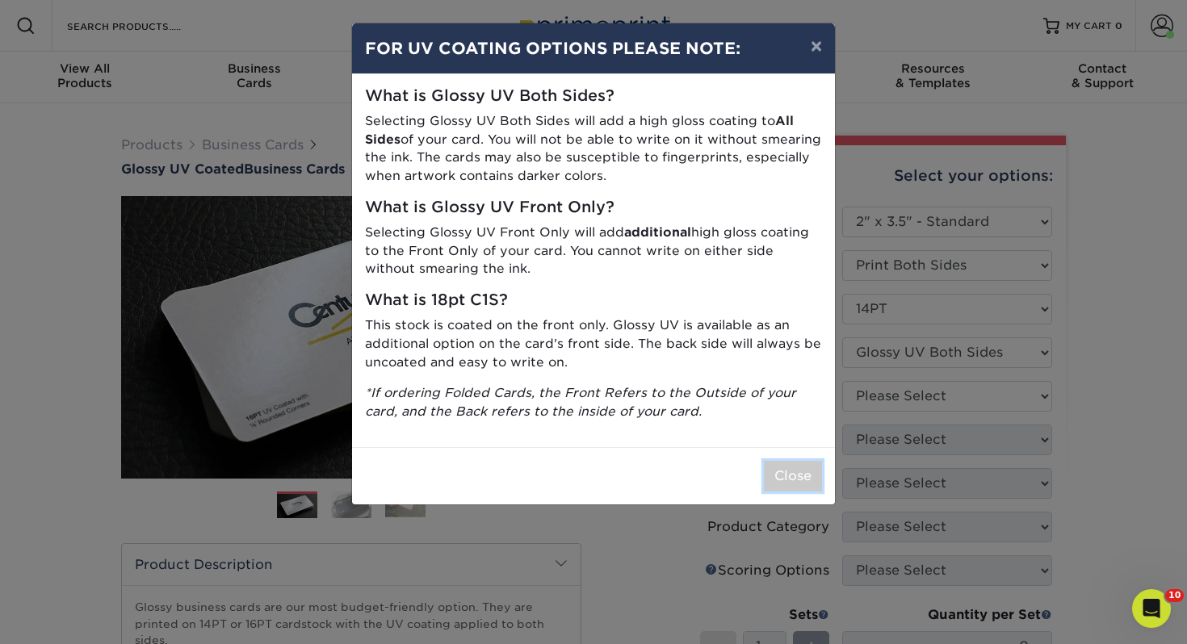
click at [781, 476] on button "Close" at bounding box center [793, 476] width 58 height 31
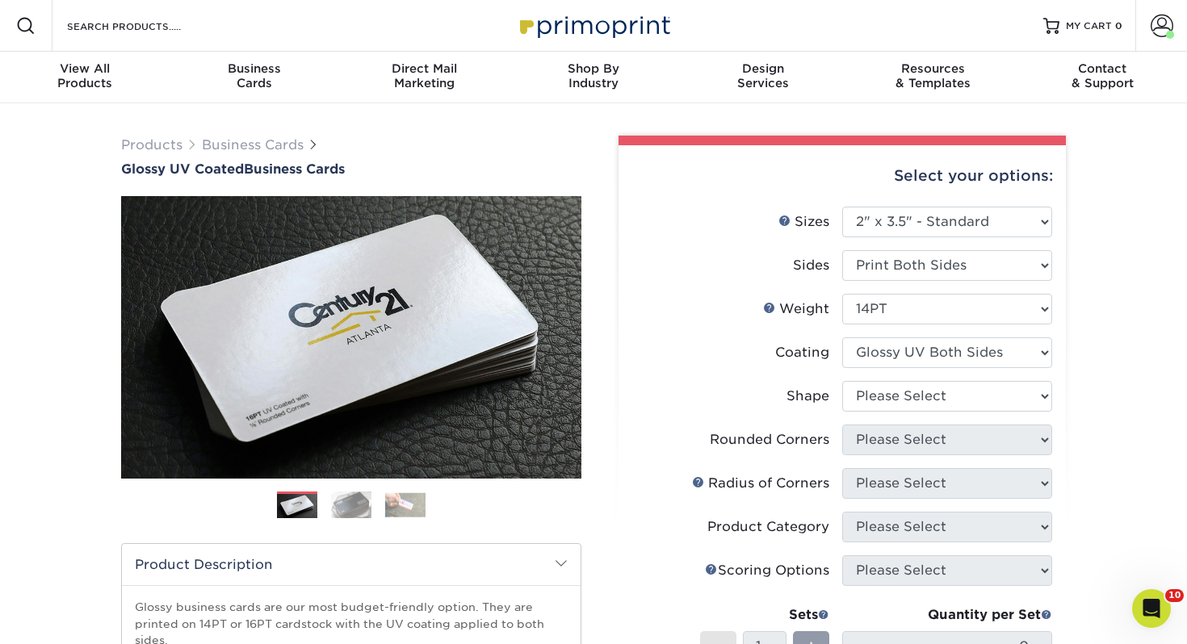
drag, startPoint x: 906, startPoint y: 375, endPoint x: 891, endPoint y: 395, distance: 24.9
click at [906, 375] on li "Coating" at bounding box center [842, 359] width 420 height 44
click at [892, 395] on select "Please Select Standard" at bounding box center [947, 396] width 210 height 31
select select "standard"
click at [842, 381] on select "Please Select Standard" at bounding box center [947, 396] width 210 height 31
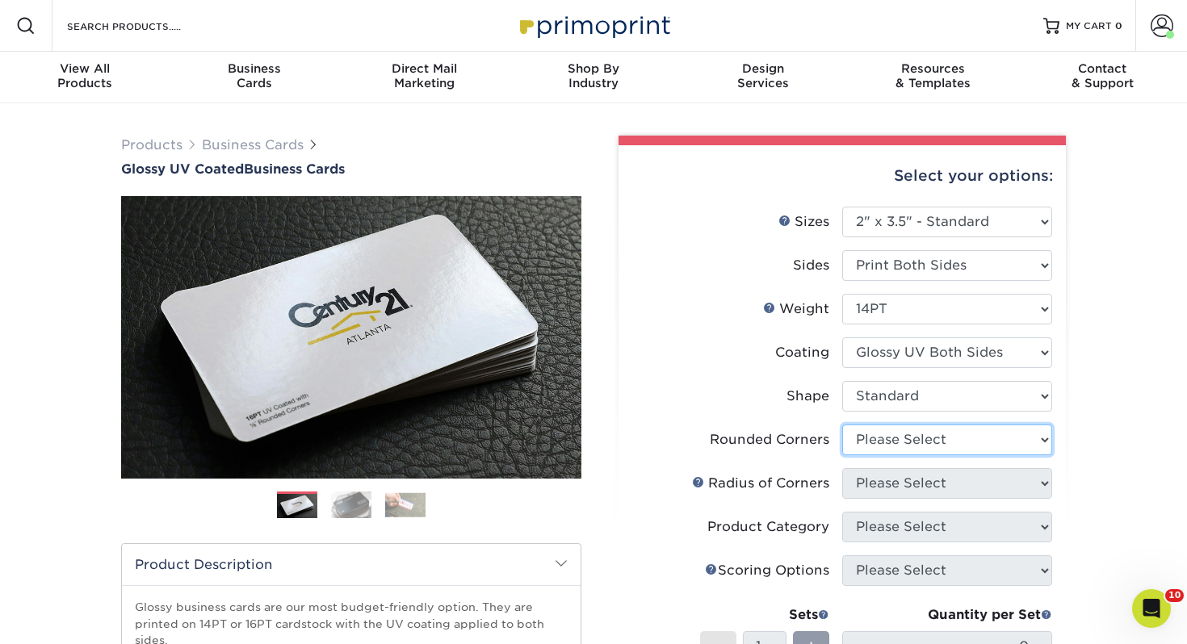
click at [899, 451] on select "Please Select Yes - Round 2 Corners Yes - Round 4 Corners No" at bounding box center [947, 440] width 210 height 31
select select "0"
click at [842, 425] on select "Please Select Yes - Round 2 Corners Yes - Round 4 Corners No" at bounding box center [947, 440] width 210 height 31
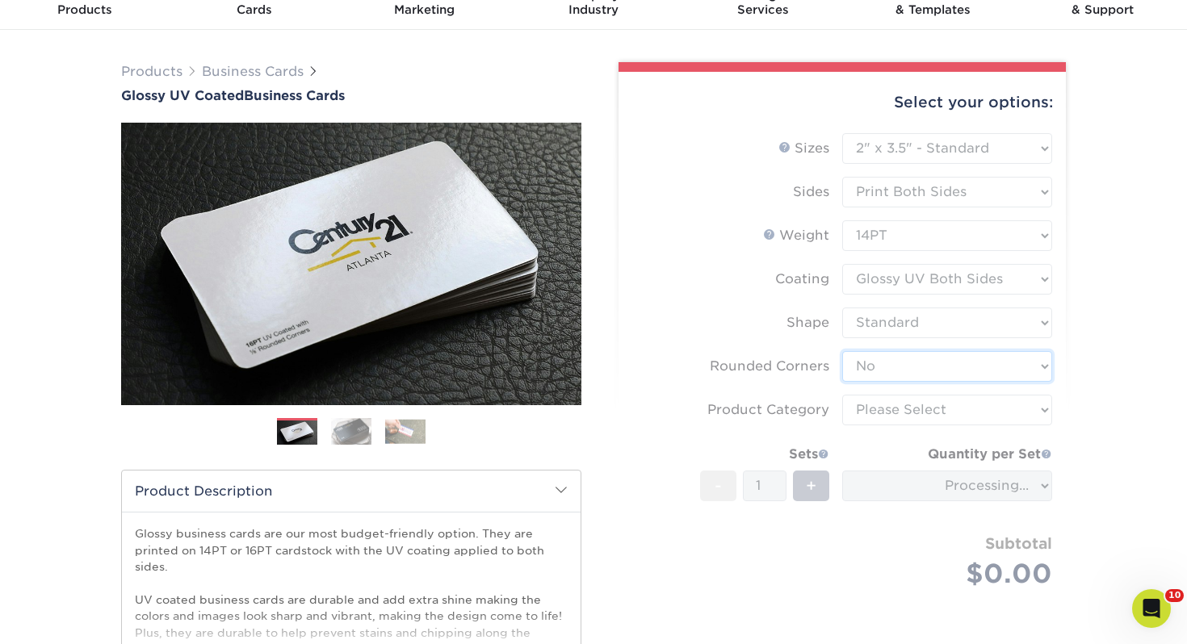
scroll to position [74, 0]
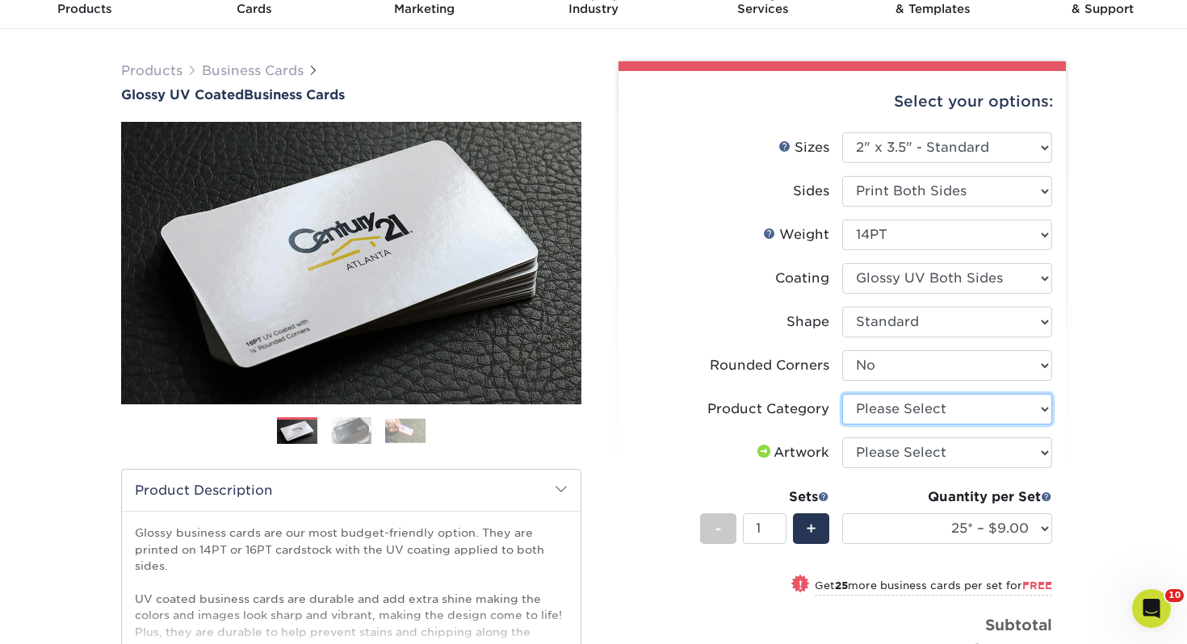
click at [935, 406] on select "Please Select Business Cards" at bounding box center [947, 409] width 210 height 31
select select "3b5148f1-0588-4f88-a218-97bcfdce65c1"
click at [842, 394] on select "Please Select Business Cards" at bounding box center [947, 409] width 210 height 31
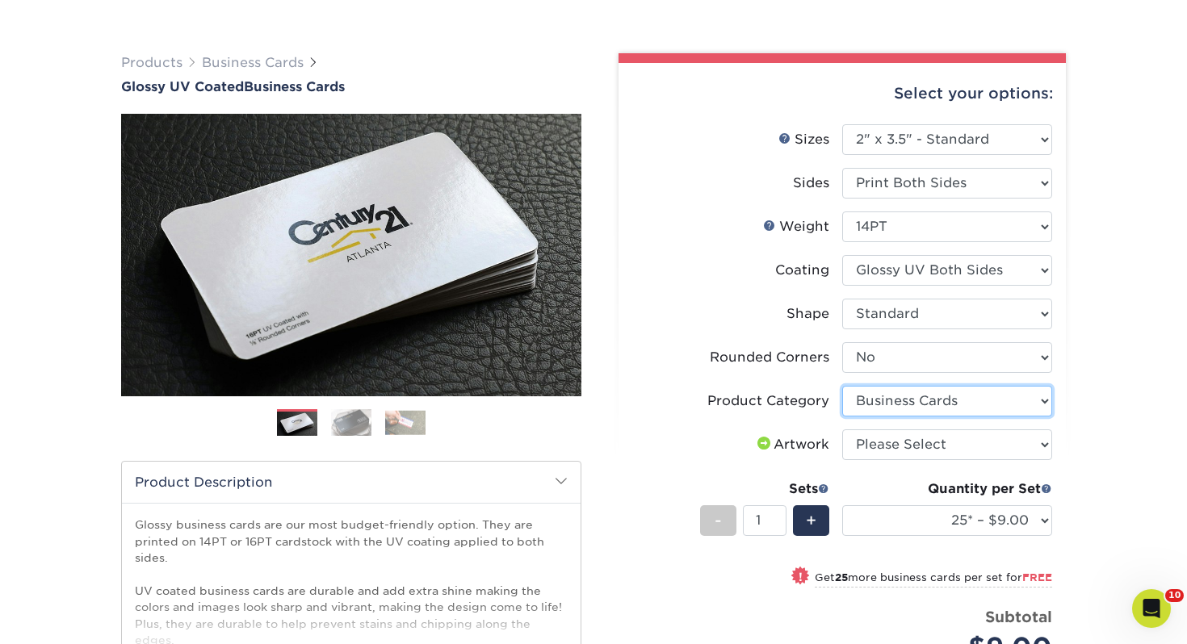
scroll to position [81, 0]
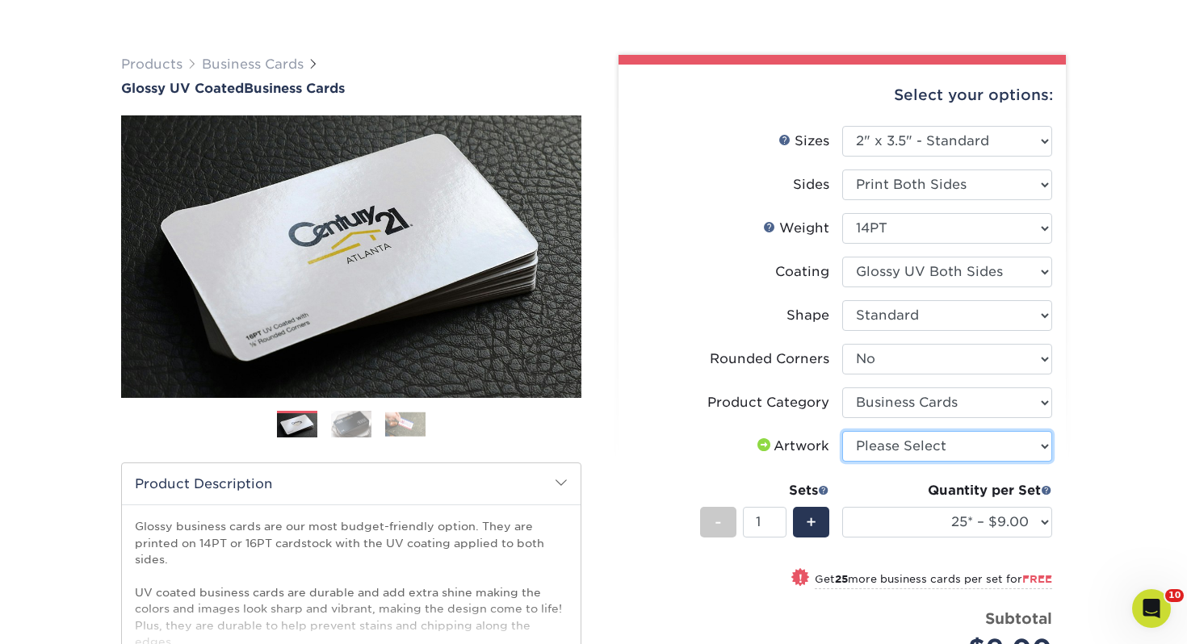
click at [923, 451] on select "Please Select I will upload files I need a design - $100" at bounding box center [947, 446] width 210 height 31
select select "upload"
click at [842, 431] on select "Please Select I will upload files I need a design - $100" at bounding box center [947, 446] width 210 height 31
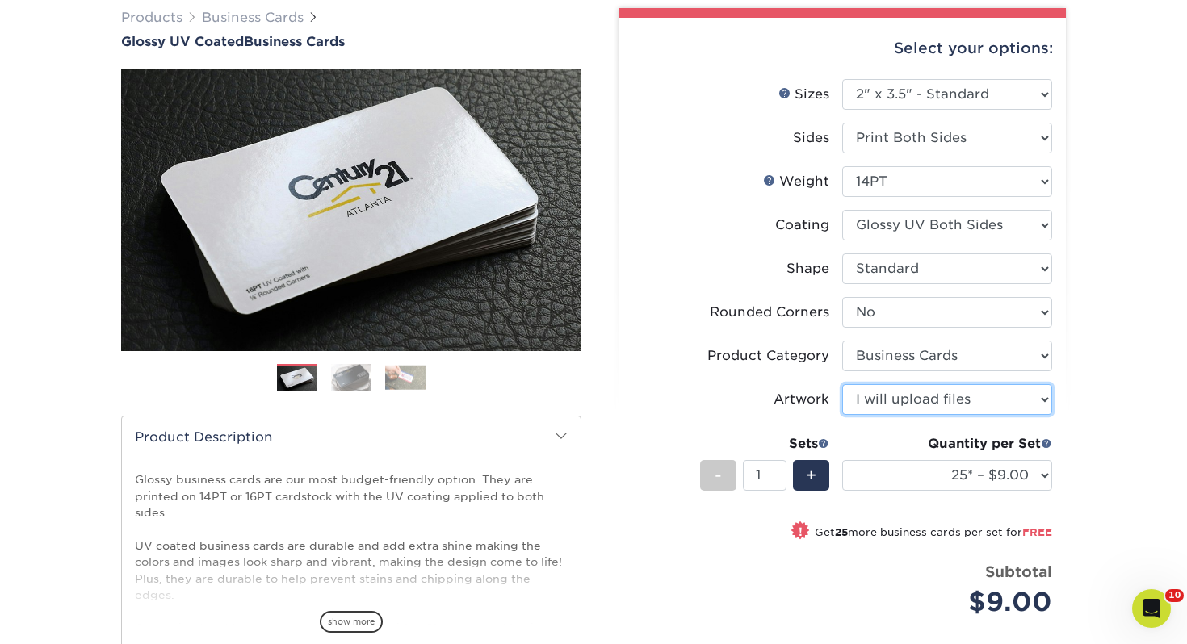
scroll to position [128, 0]
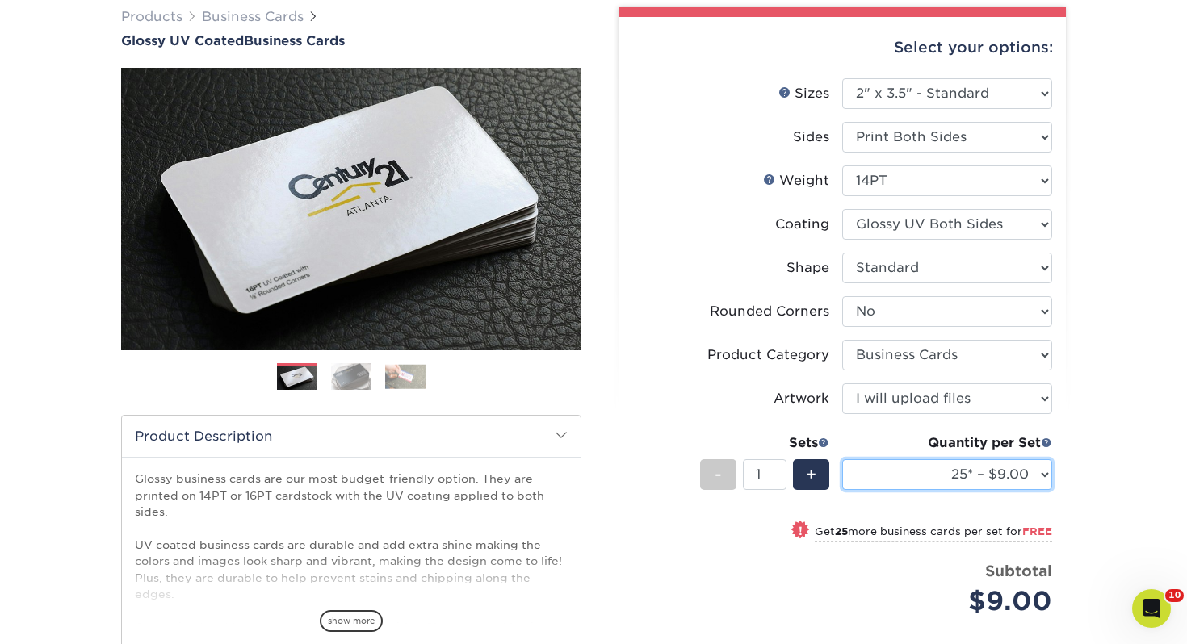
click at [900, 470] on select "25* – $9.00 50* – $9.00 100* – $9.00 250* – $17.00 500 – $33.00 1000 – $42.00 2…" at bounding box center [947, 474] width 210 height 31
select select "250* – $17.00"
click at [842, 459] on select "25* – $9.00 50* – $9.00 100* – $9.00 250* – $17.00 500 – $33.00 1000 – $42.00 2…" at bounding box center [947, 474] width 210 height 31
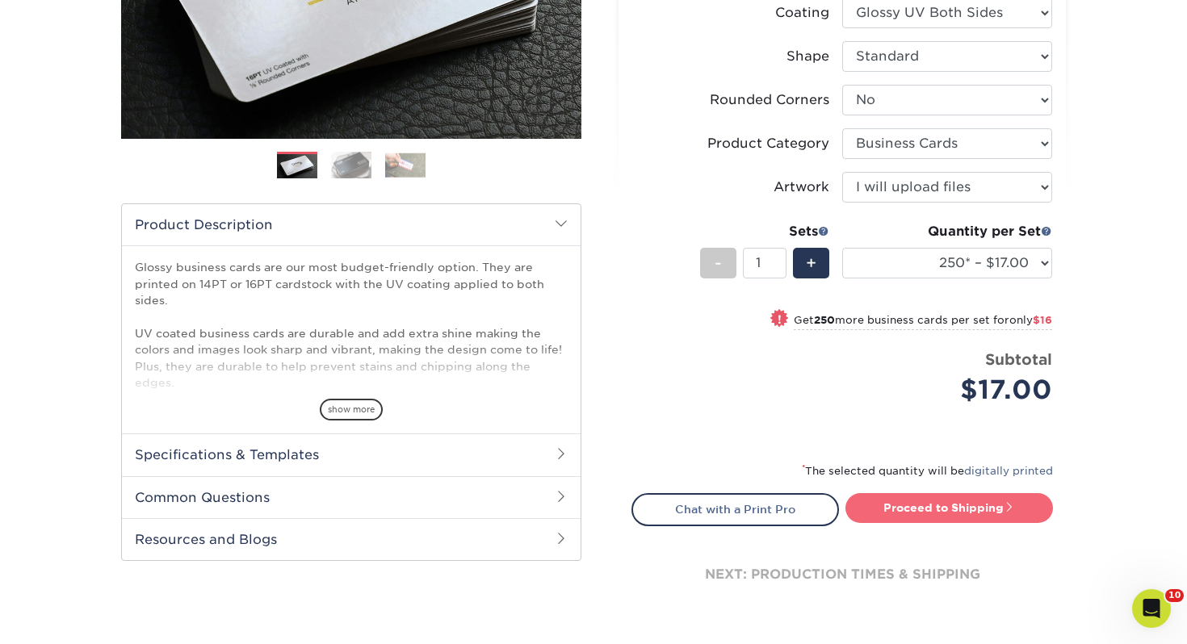
click at [934, 510] on link "Proceed to Shipping" at bounding box center [948, 507] width 207 height 29
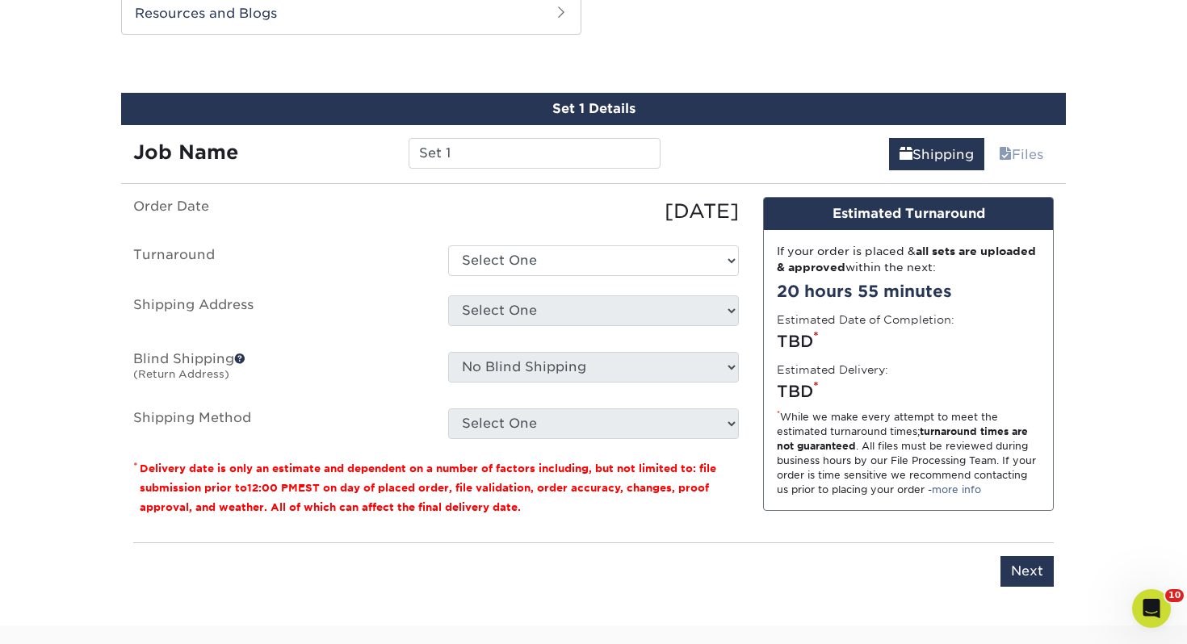
scroll to position [877, 0]
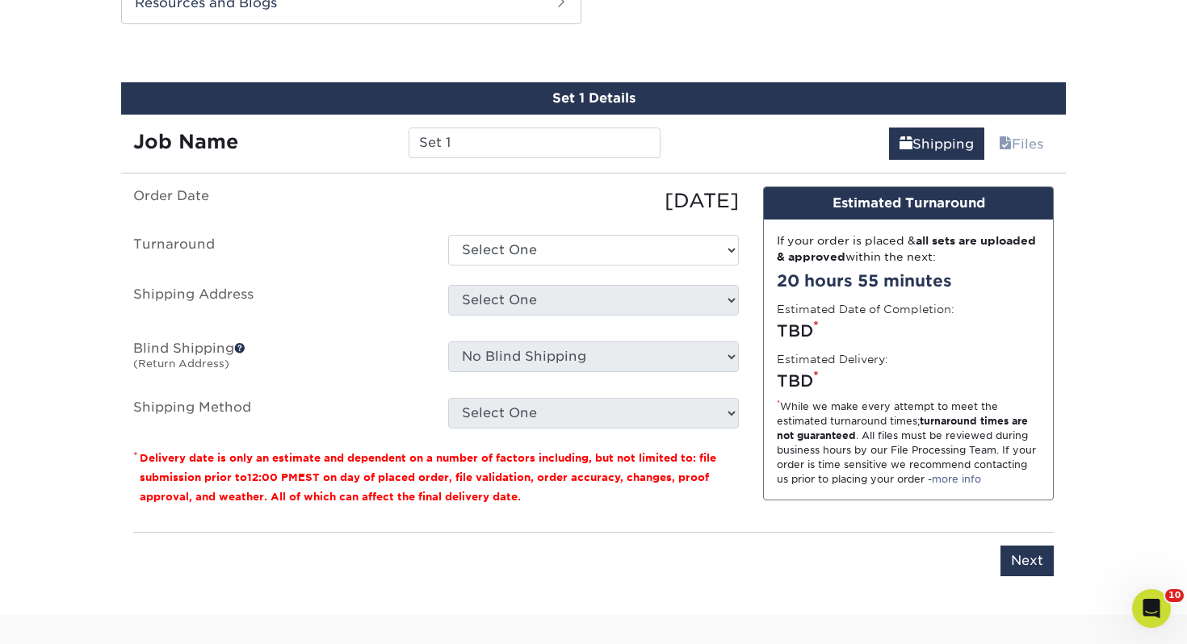
click at [535, 161] on div "Set 1 Details Job Name Set 1 Shipping Files You've choosen mailing services! If…" at bounding box center [593, 338] width 945 height 513
drag, startPoint x: 534, startPoint y: 151, endPoint x: 105, endPoint y: 146, distance: 428.7
type input "Dale White"
click at [558, 261] on select "Select One 2-4 Business Days 2 Day Next Business Day" at bounding box center [593, 250] width 291 height 31
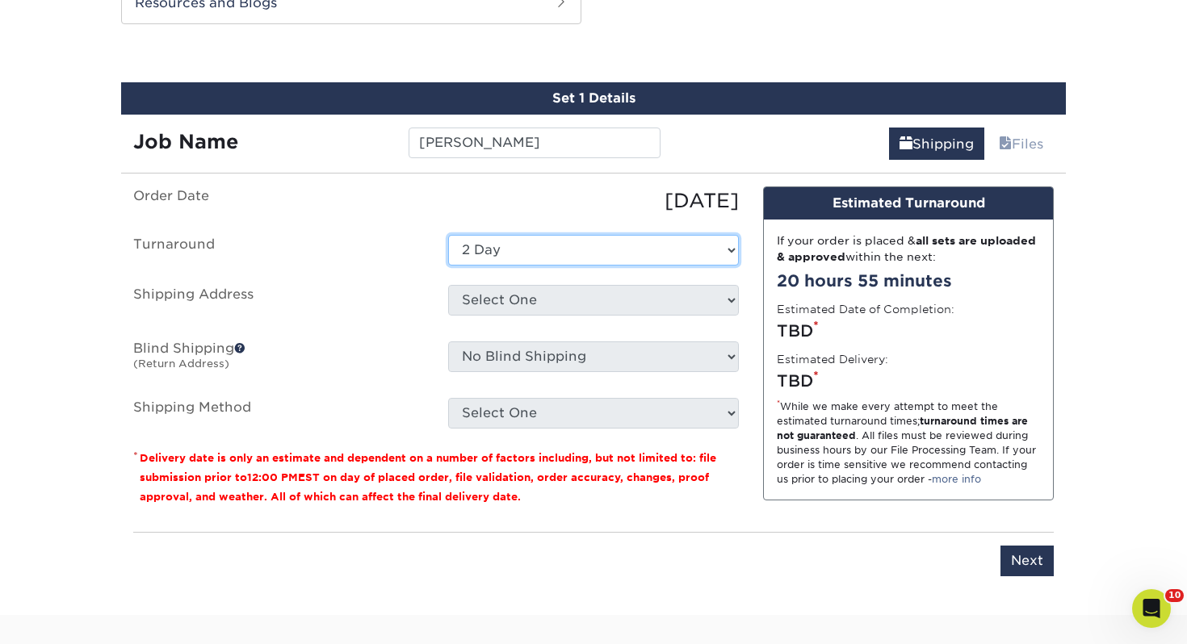
click at [448, 235] on select "Select One 2-4 Business Days 2 Day Next Business Day" at bounding box center [593, 250] width 291 height 31
click at [525, 244] on select "Select One 2-4 Business Days 2 Day Next Business Day" at bounding box center [593, 250] width 291 height 31
select select "0d2015eb-ac6c-4252-b2f1-1c5560e96a65"
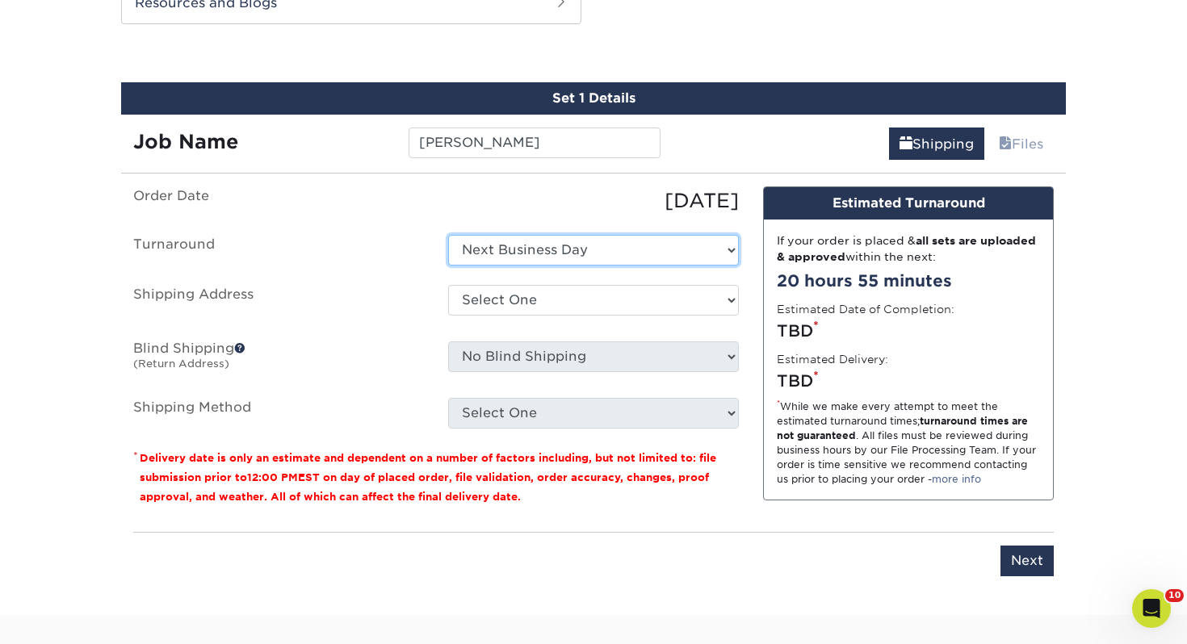
click at [448, 235] on select "Select One 2-4 Business Days 2 Day Next Business Day" at bounding box center [593, 250] width 291 height 31
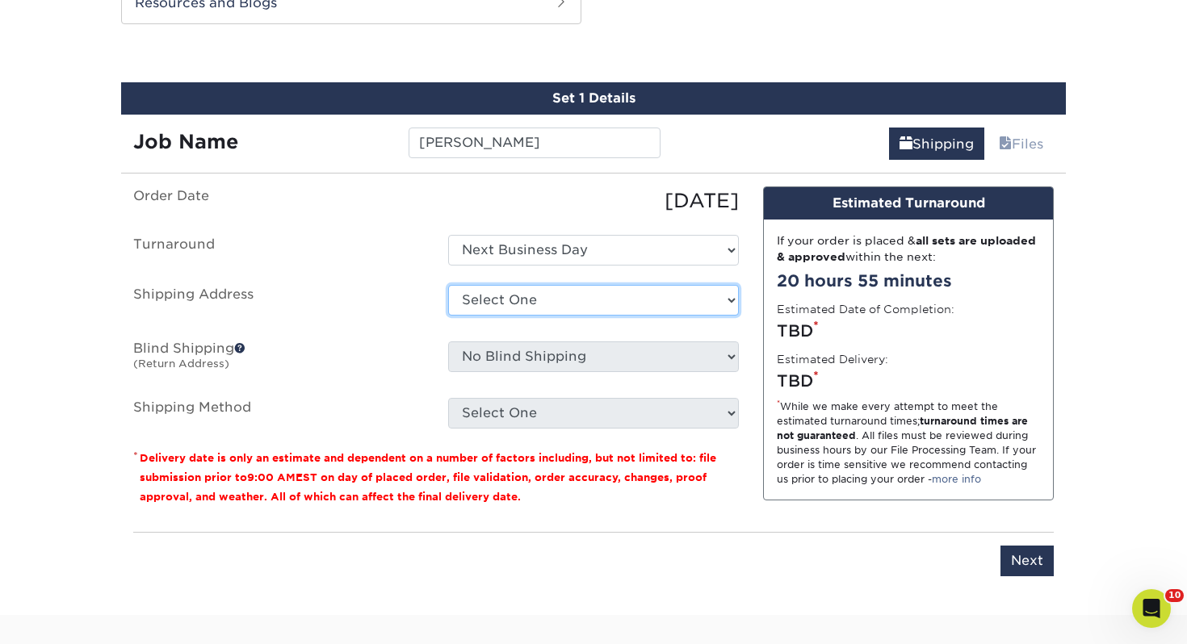
click at [523, 308] on select "Select One [PERSON_NAME], MI Akron, [GEOGRAPHIC_DATA]" at bounding box center [593, 300] width 291 height 31
select select "106681"
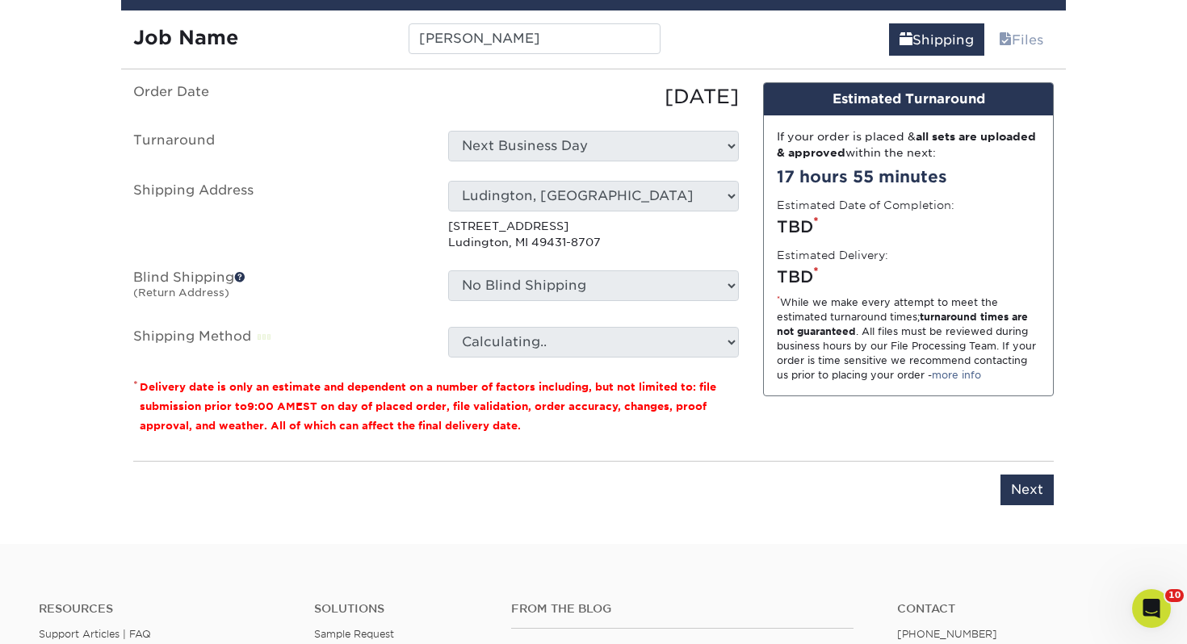
scroll to position [982, 0]
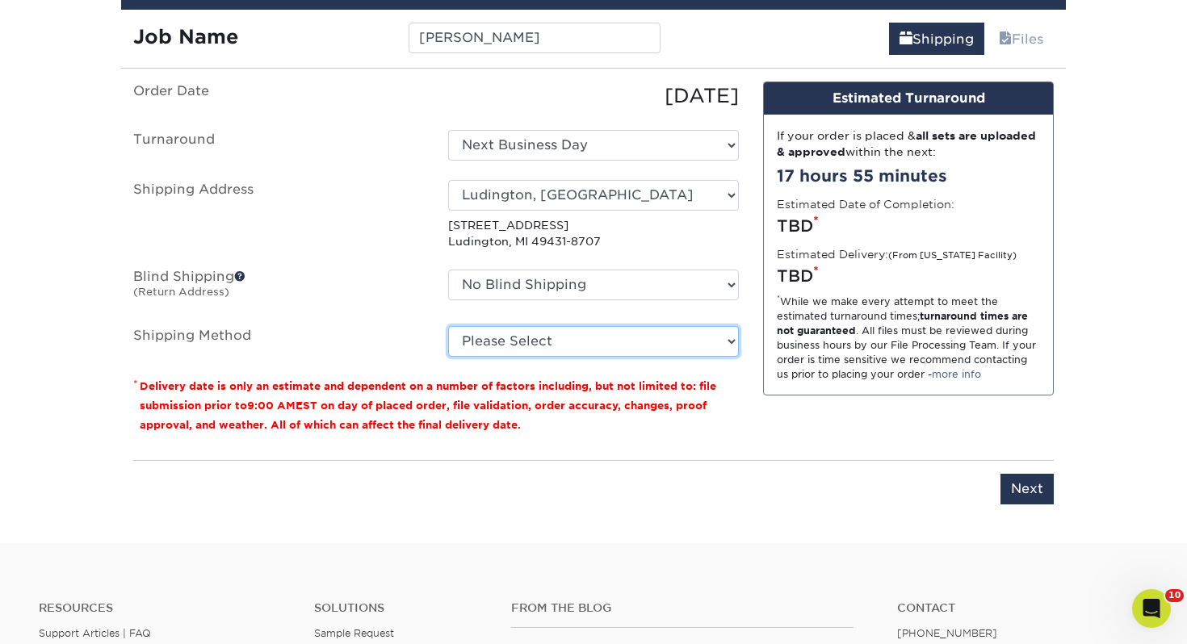
click at [514, 332] on select "Please Select Ground Shipping (+$7.84) 3 Day Shipping Service (+$18.69) 2 Day A…" at bounding box center [593, 341] width 291 height 31
select select "03"
click at [448, 326] on select "Please Select Ground Shipping (+$7.84) 3 Day Shipping Service (+$18.69) 2 Day A…" at bounding box center [593, 341] width 291 height 31
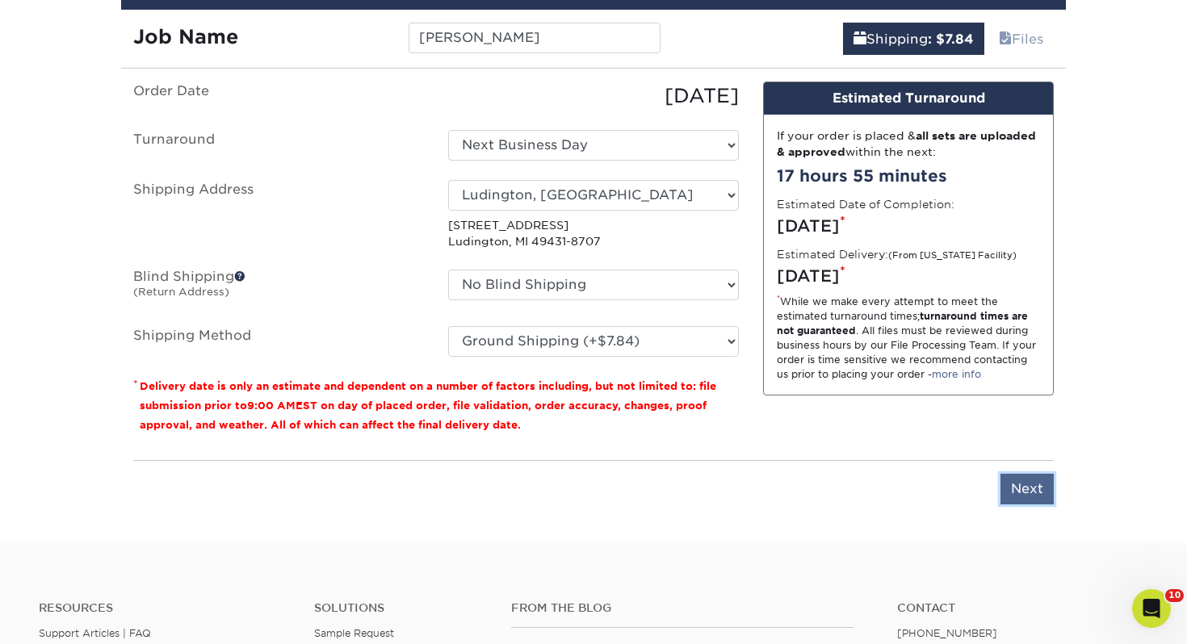
click at [1043, 497] on input "Next" at bounding box center [1026, 489] width 53 height 31
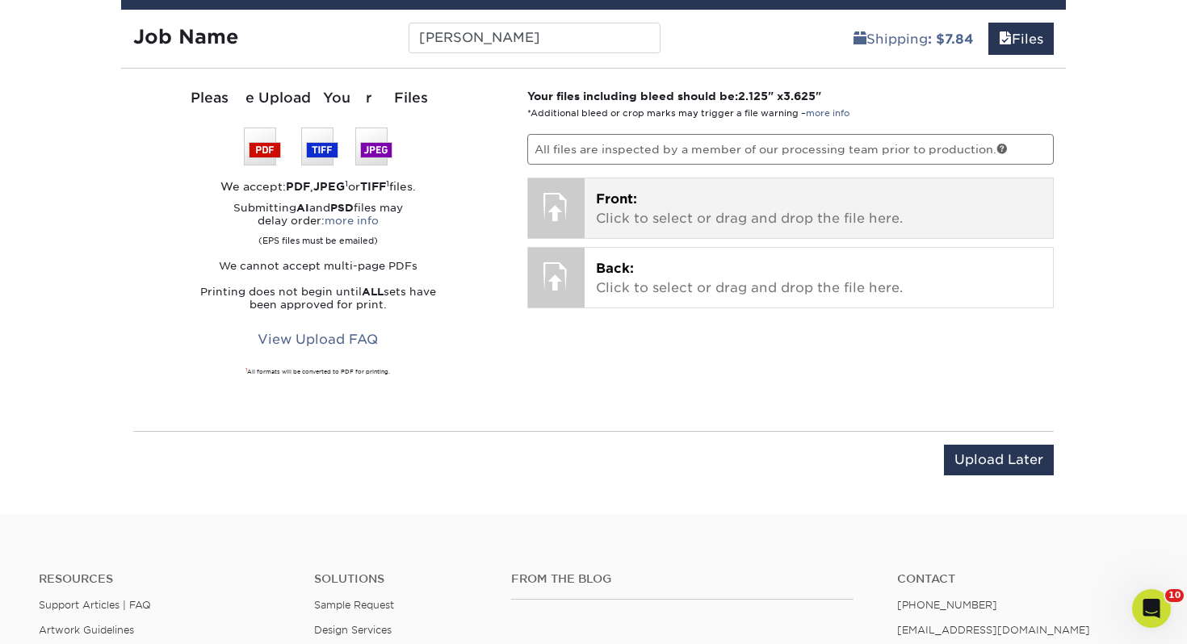
click at [716, 209] on p "Front: Click to select or drag and drop the file here." at bounding box center [819, 209] width 446 height 39
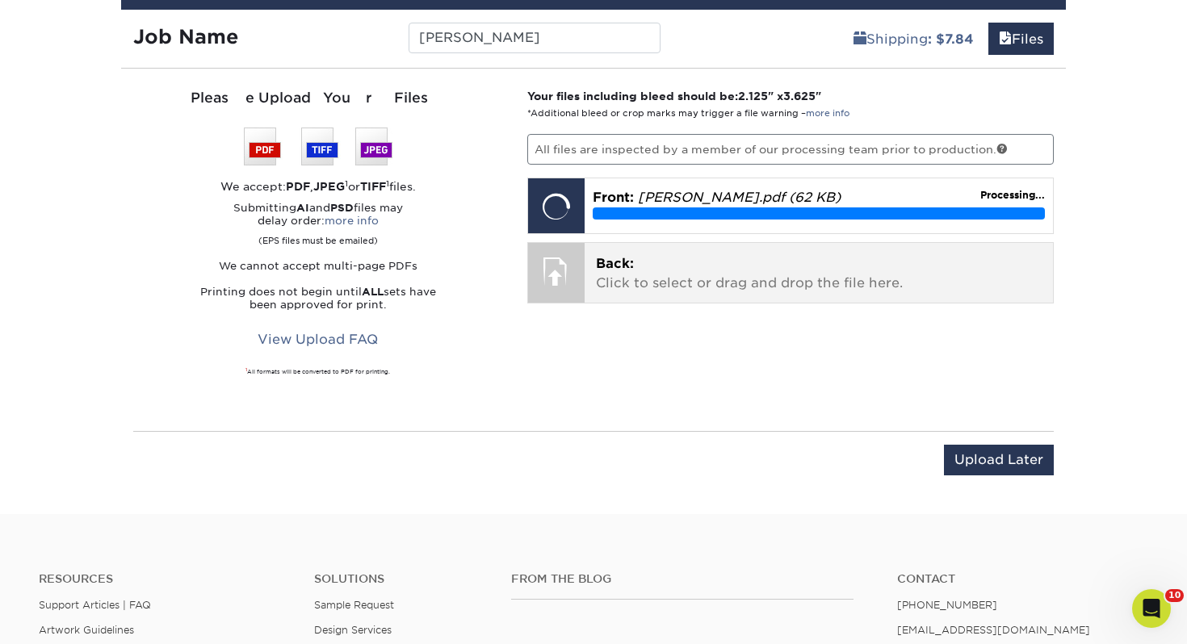
click at [644, 284] on p "Back: Click to select or drag and drop the file here." at bounding box center [819, 273] width 446 height 39
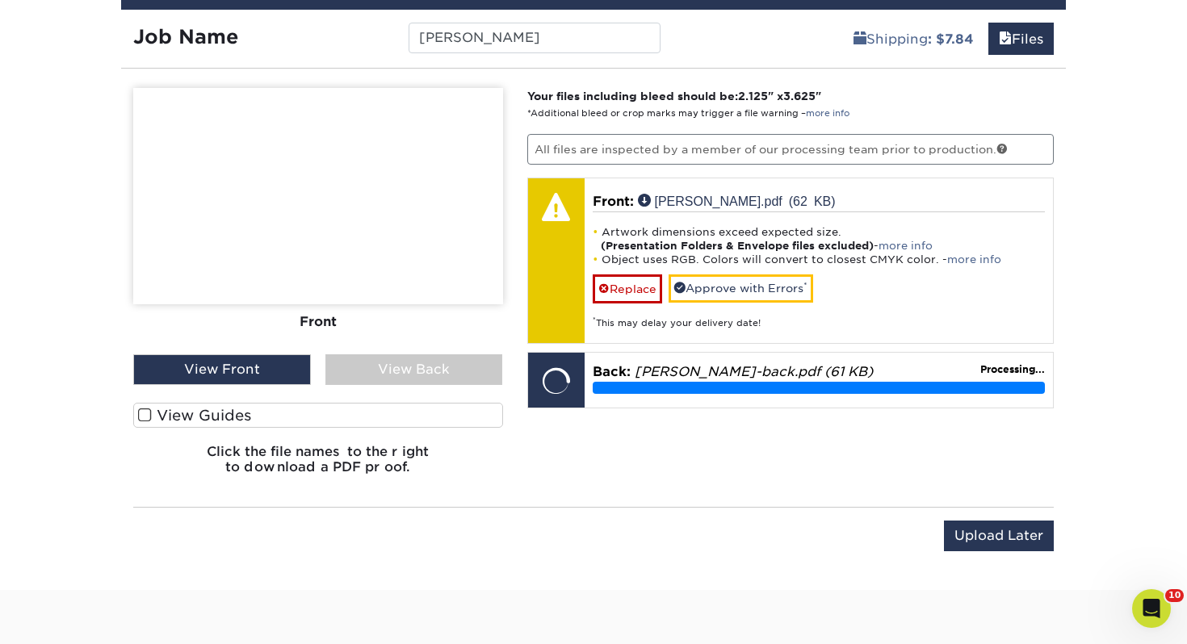
scroll to position [983, 0]
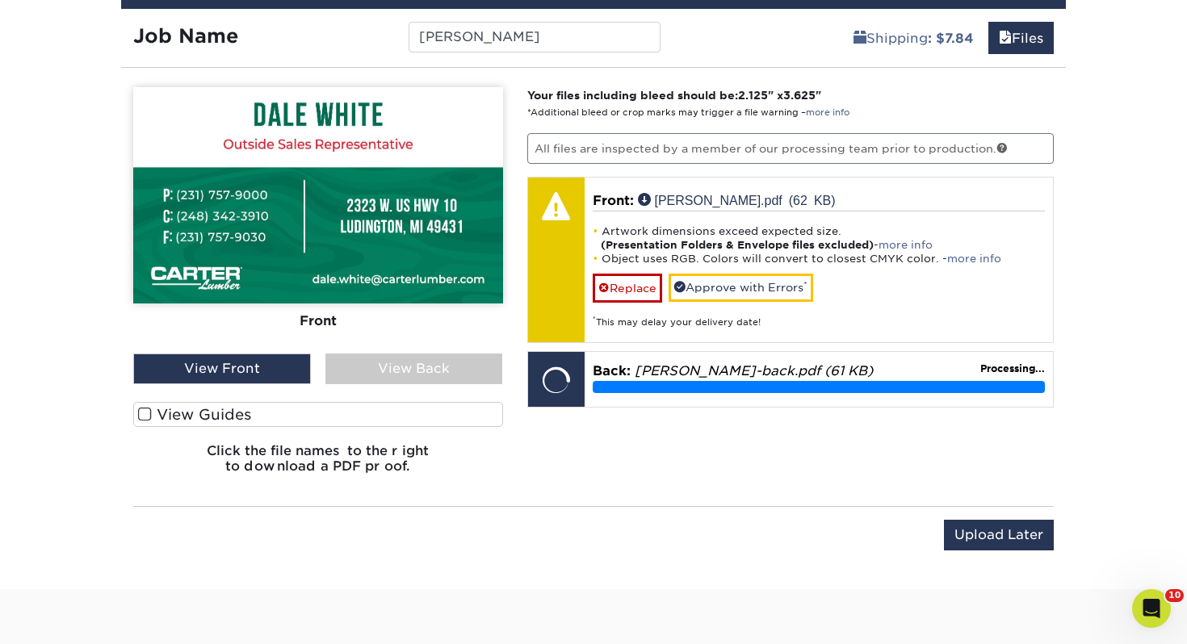
click at [322, 409] on label "View Guides" at bounding box center [318, 414] width 370 height 25
click at [0, 0] on input "View Guides" at bounding box center [0, 0] width 0 height 0
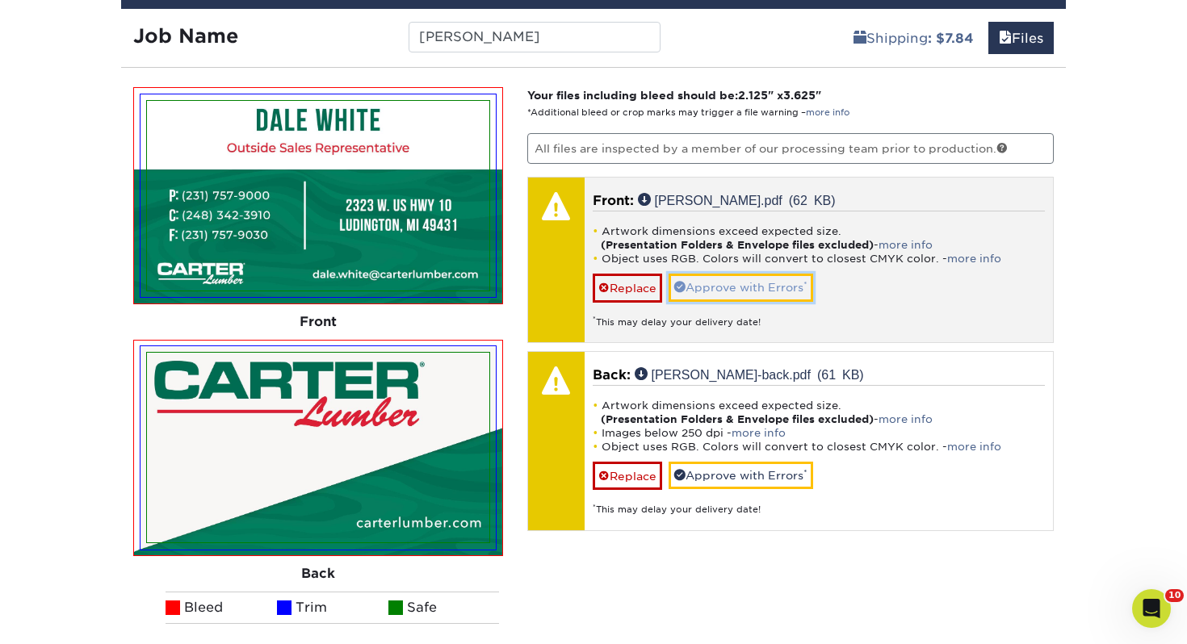
click at [775, 287] on link "Approve with Errors *" at bounding box center [741, 287] width 145 height 27
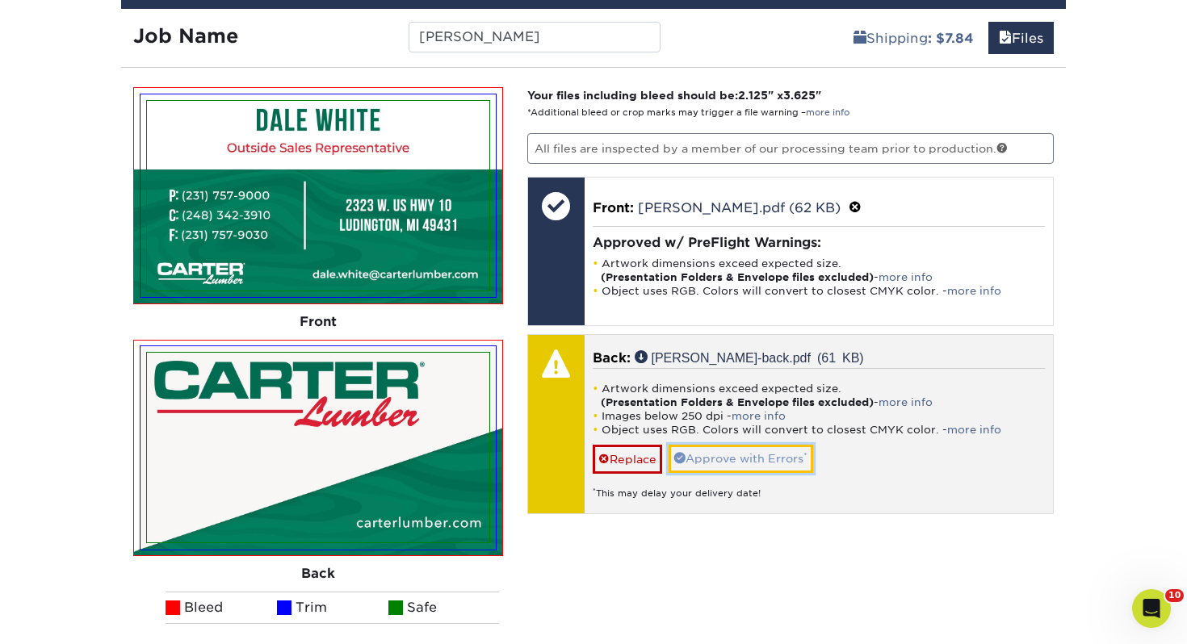
click at [752, 460] on link "Approve with Errors *" at bounding box center [741, 458] width 145 height 27
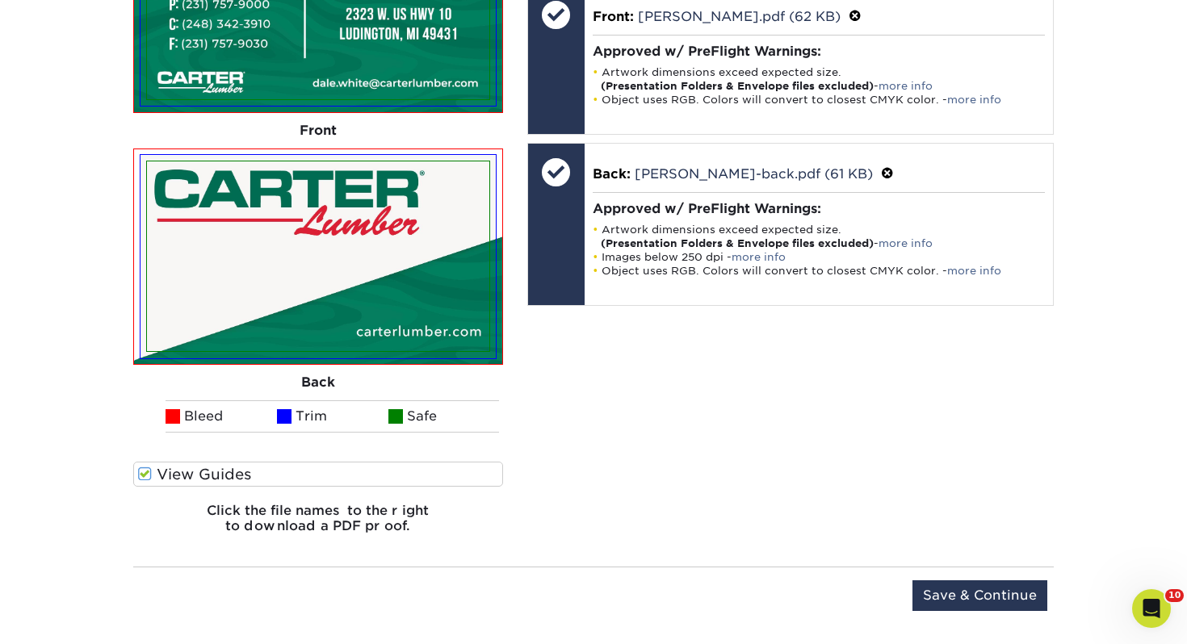
scroll to position [1263, 0]
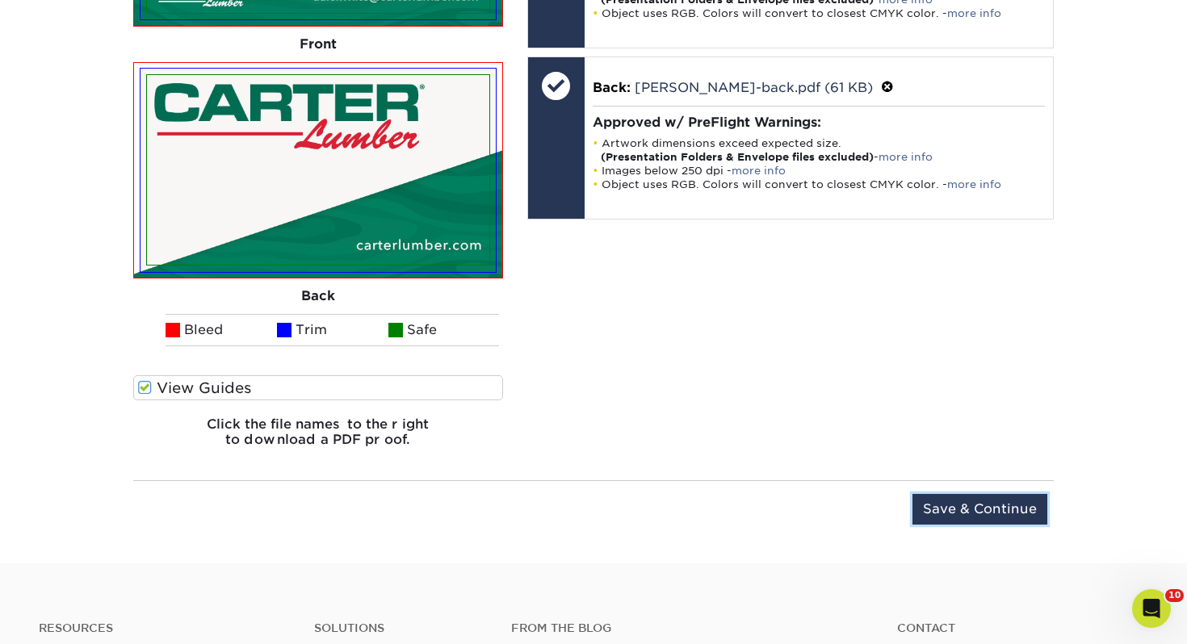
click at [962, 511] on input "Save & Continue" at bounding box center [979, 509] width 135 height 31
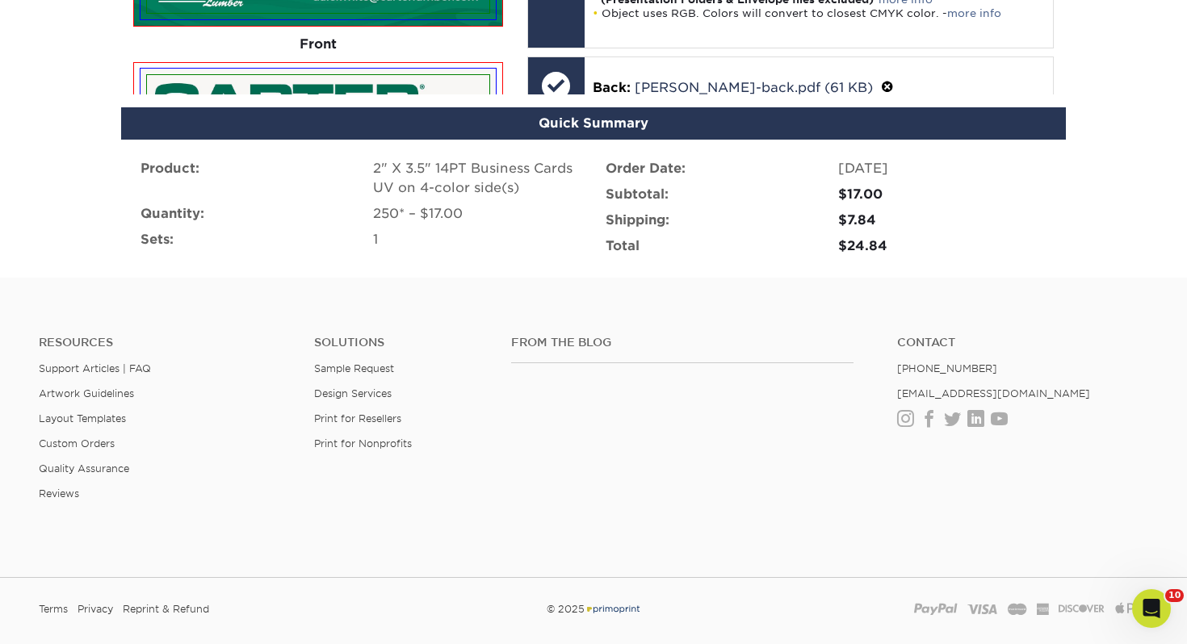
scroll to position [1174, 0]
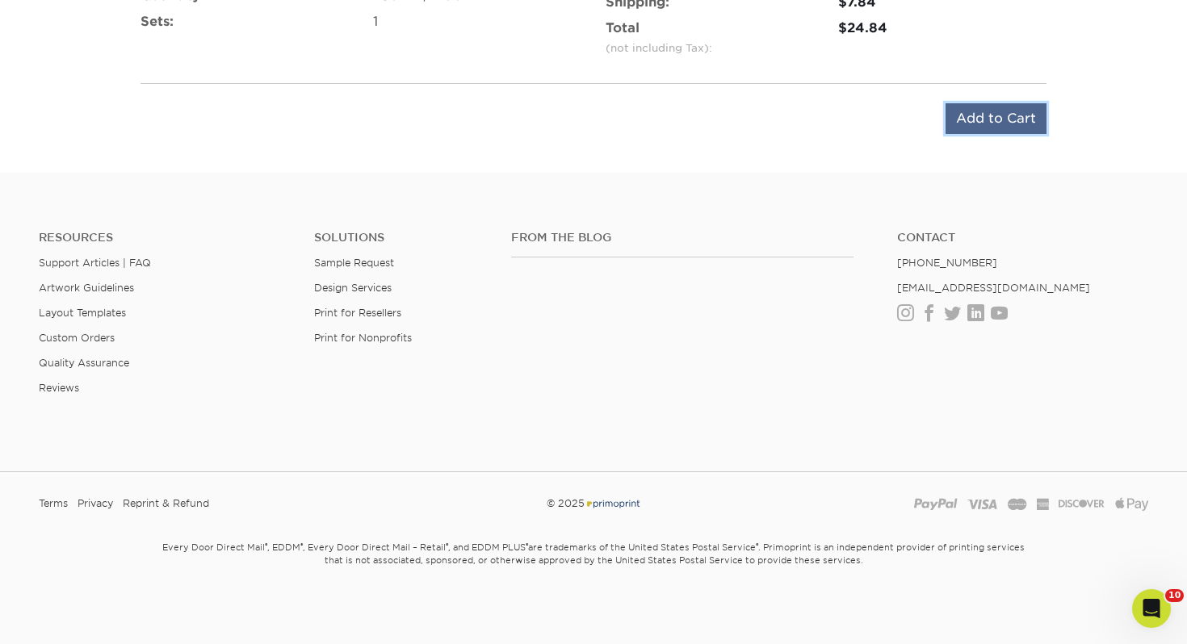
click at [992, 115] on input "Add to Cart" at bounding box center [995, 118] width 101 height 31
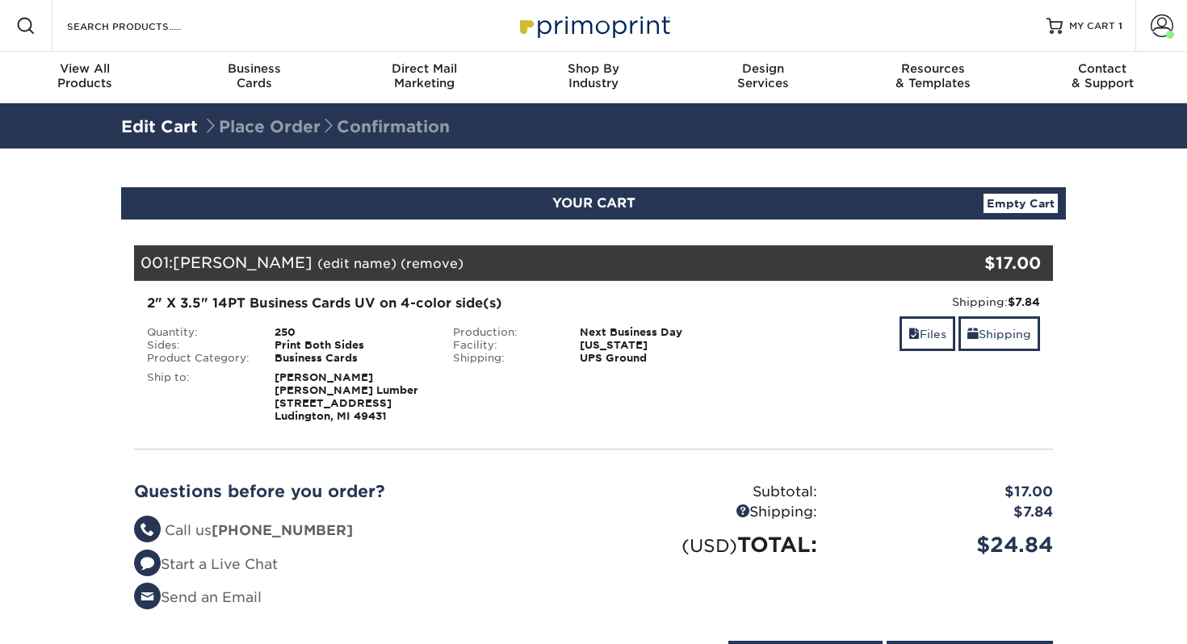
select select "106681"
click at [998, 326] on link "Shipping" at bounding box center [999, 333] width 82 height 35
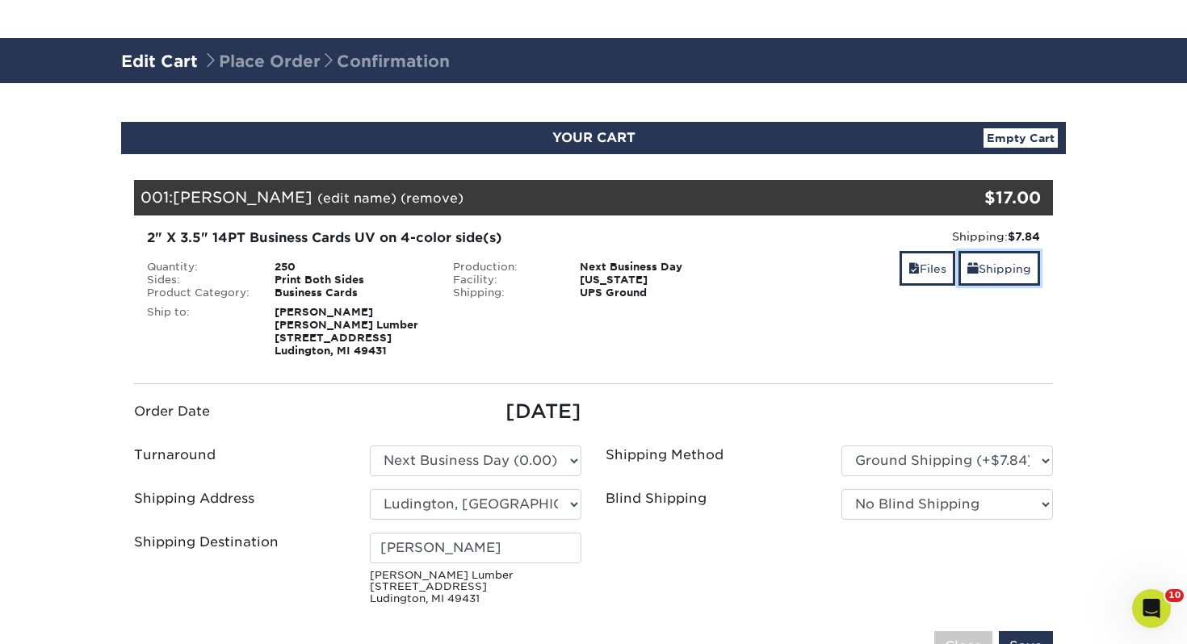
scroll to position [90, 0]
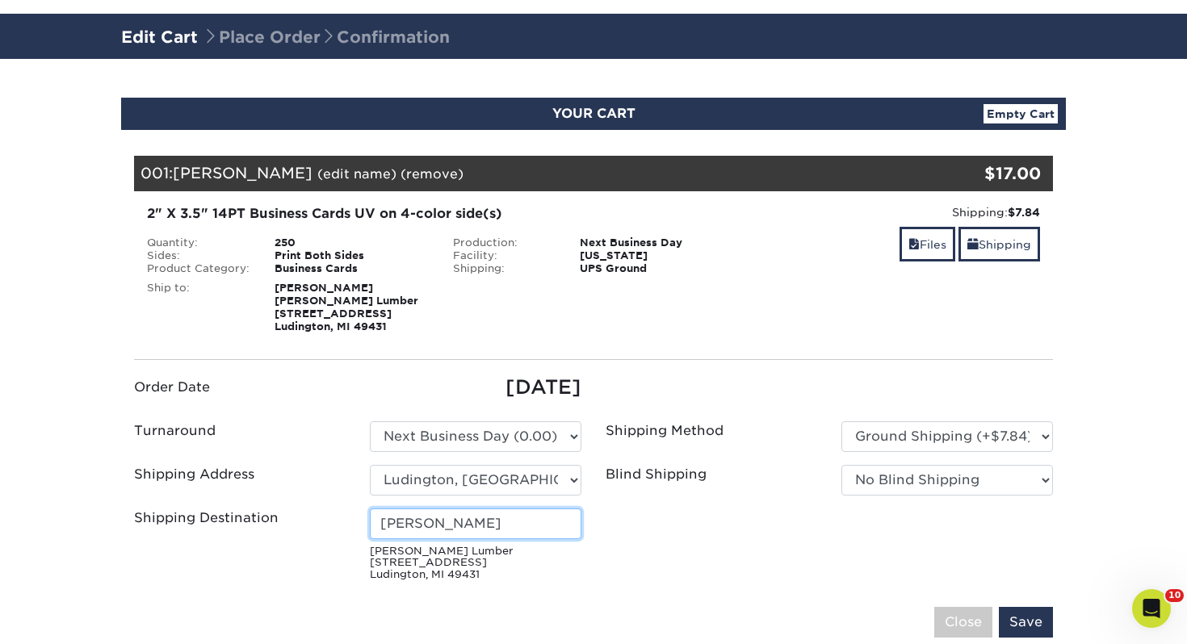
click at [500, 525] on input "Ken Loew" at bounding box center [476, 524] width 212 height 31
drag, startPoint x: 499, startPoint y: 525, endPoint x: 12, endPoint y: 505, distance: 487.2
click at [12, 505] on section "YOUR CART Empty Cart Your Cart is Empty View Account Active Orders Order Histor…" at bounding box center [593, 505] width 1187 height 892
type input "Dale White"
click at [1023, 616] on input "Save" at bounding box center [1026, 622] width 54 height 31
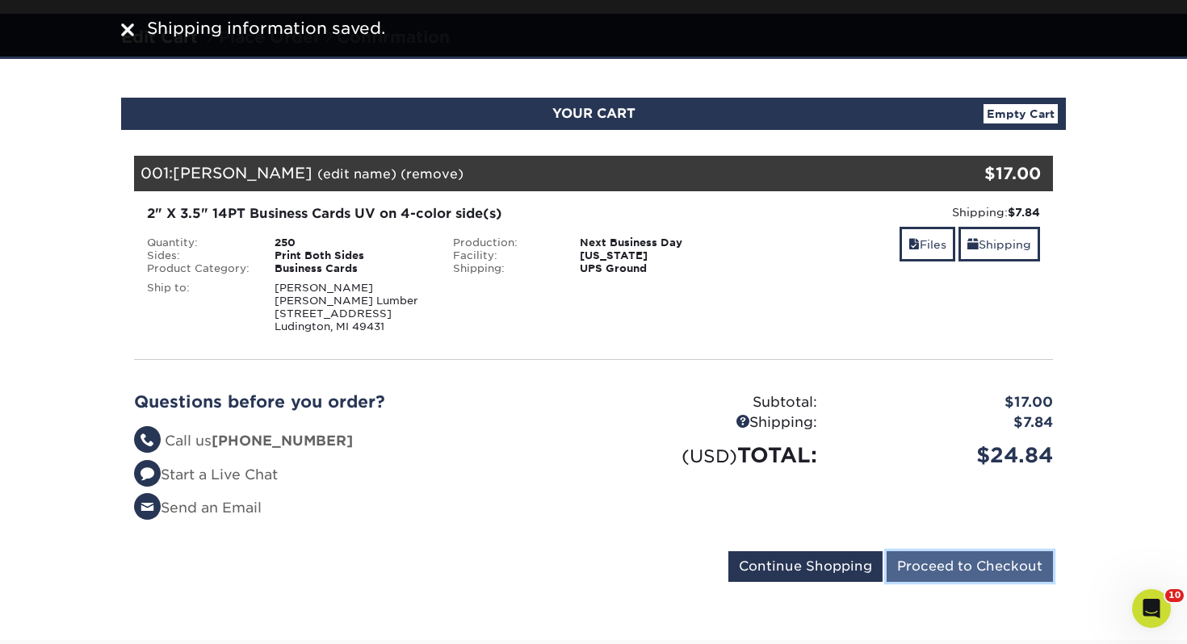
click at [947, 569] on input "Proceed to Checkout" at bounding box center [969, 566] width 166 height 31
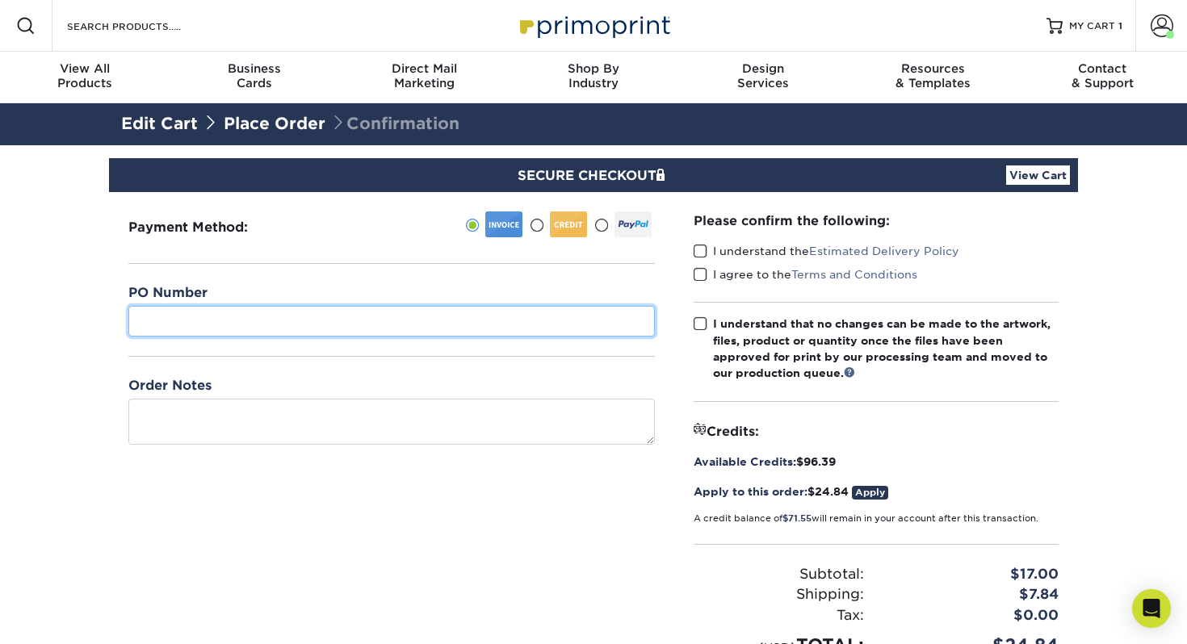
click at [370, 317] on input "text" at bounding box center [391, 321] width 526 height 31
type input "251"
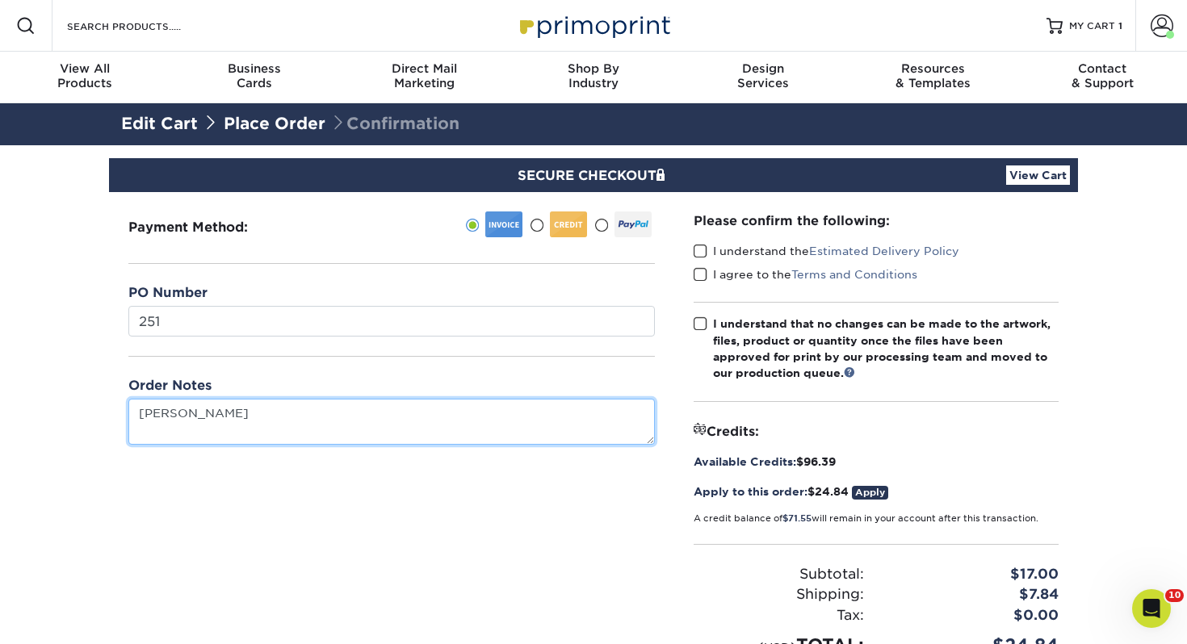
type textarea "[PERSON_NAME]"
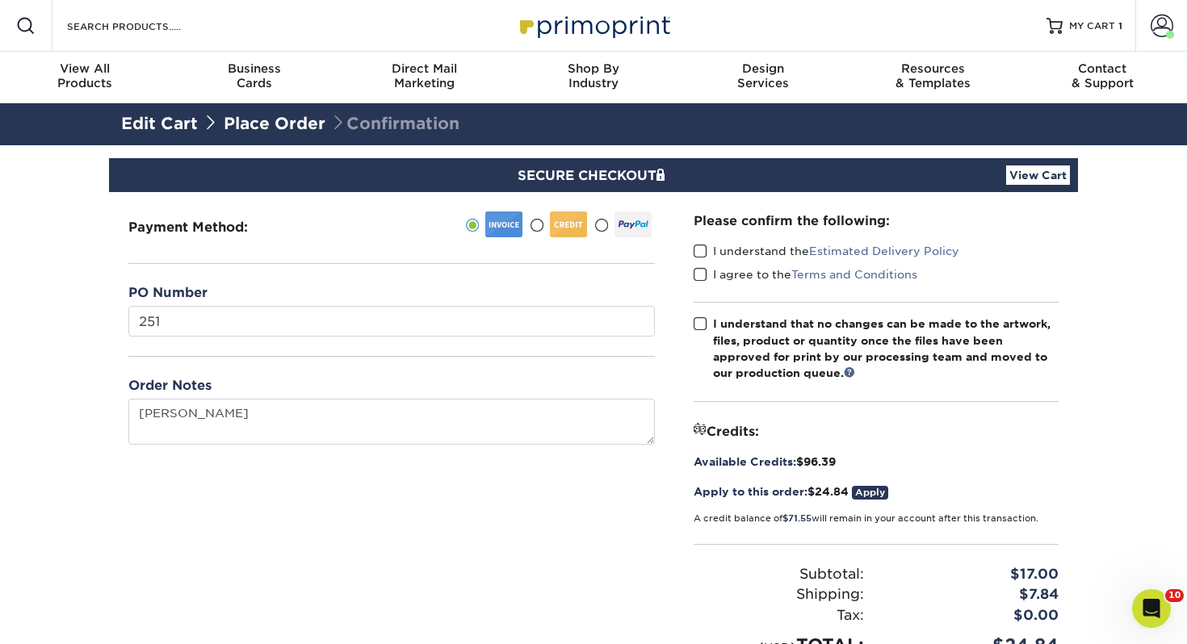
drag, startPoint x: 703, startPoint y: 252, endPoint x: 702, endPoint y: 270, distance: 17.8
click at [703, 252] on span at bounding box center [701, 251] width 14 height 15
click at [0, 0] on input "I understand the Estimated Delivery Policy" at bounding box center [0, 0] width 0 height 0
click at [701, 270] on span at bounding box center [701, 274] width 14 height 15
click at [0, 0] on input "I agree to the Terms and Conditions" at bounding box center [0, 0] width 0 height 0
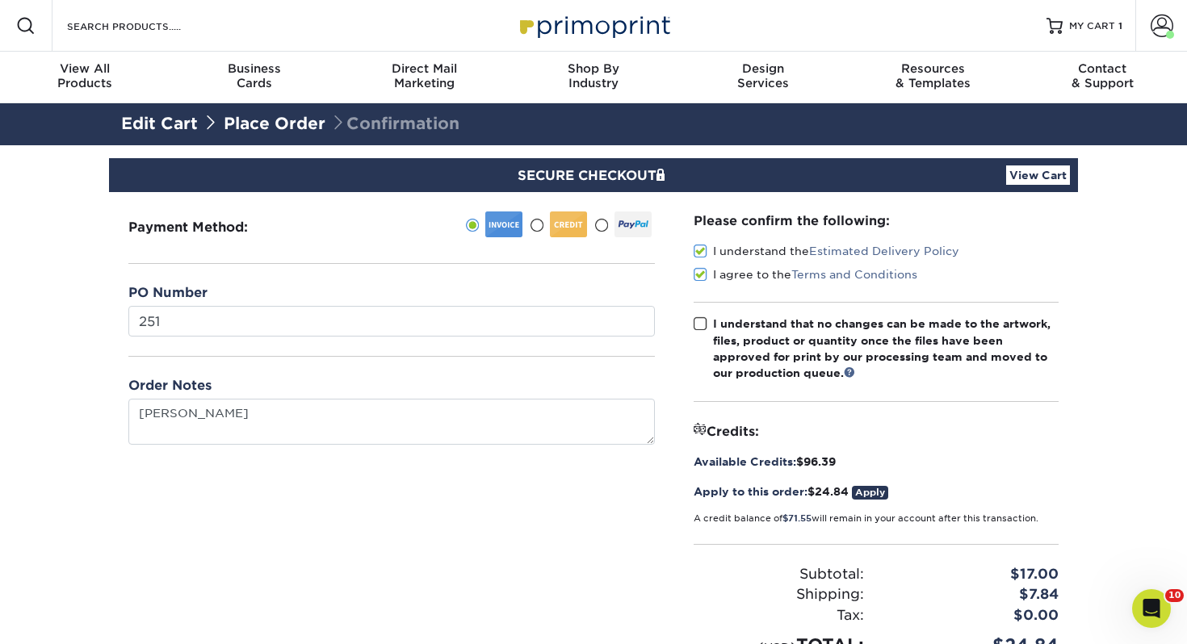
click at [695, 322] on span at bounding box center [701, 323] width 14 height 15
click at [0, 0] on input "I understand that no changes can be made to the artwork, files, product or quan…" at bounding box center [0, 0] width 0 height 0
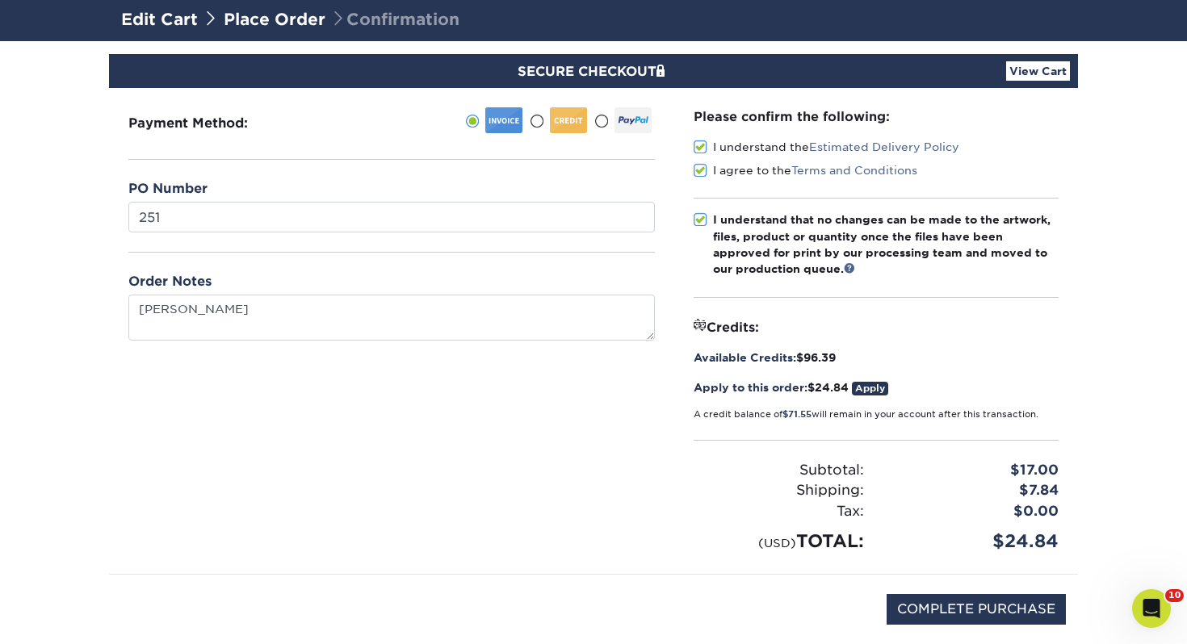
scroll to position [147, 0]
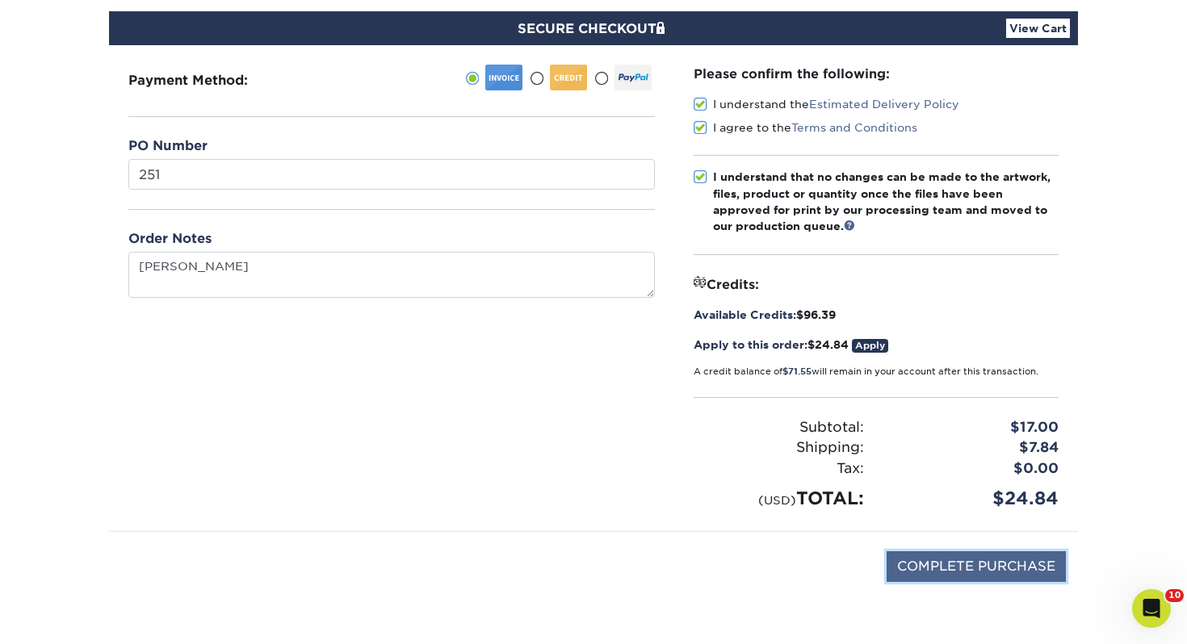
click at [945, 560] on input "COMPLETE PURCHASE" at bounding box center [975, 566] width 179 height 31
type input "PROCESSING, PLEASE WAIT..."
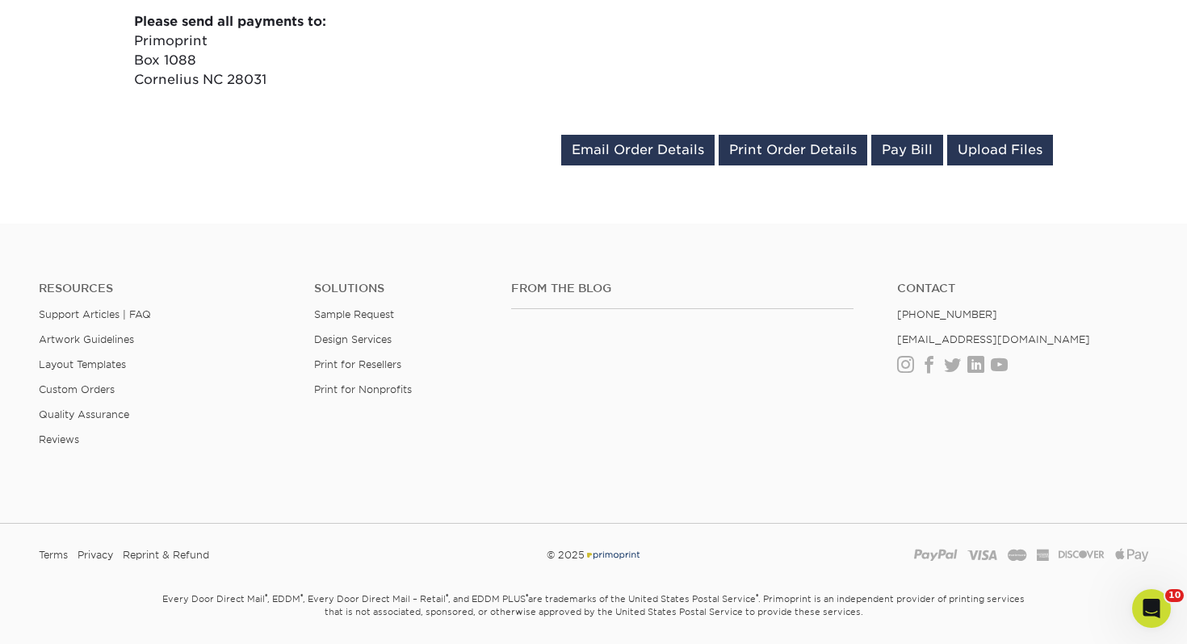
scroll to position [877, 0]
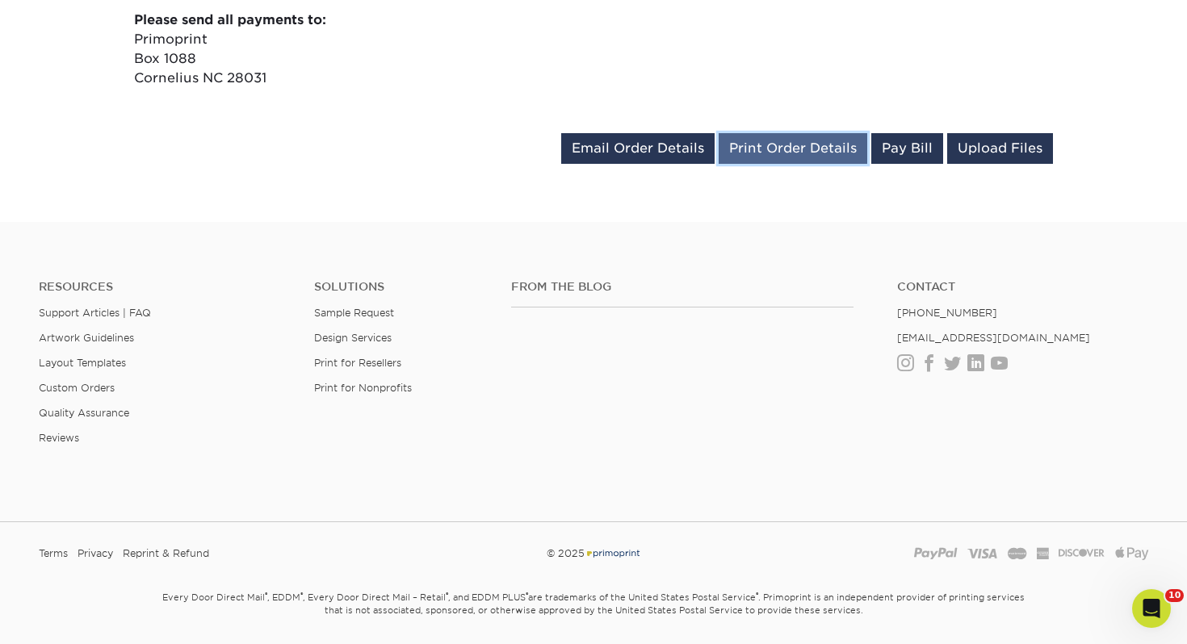
click at [805, 153] on link "Print Order Details" at bounding box center [793, 148] width 149 height 31
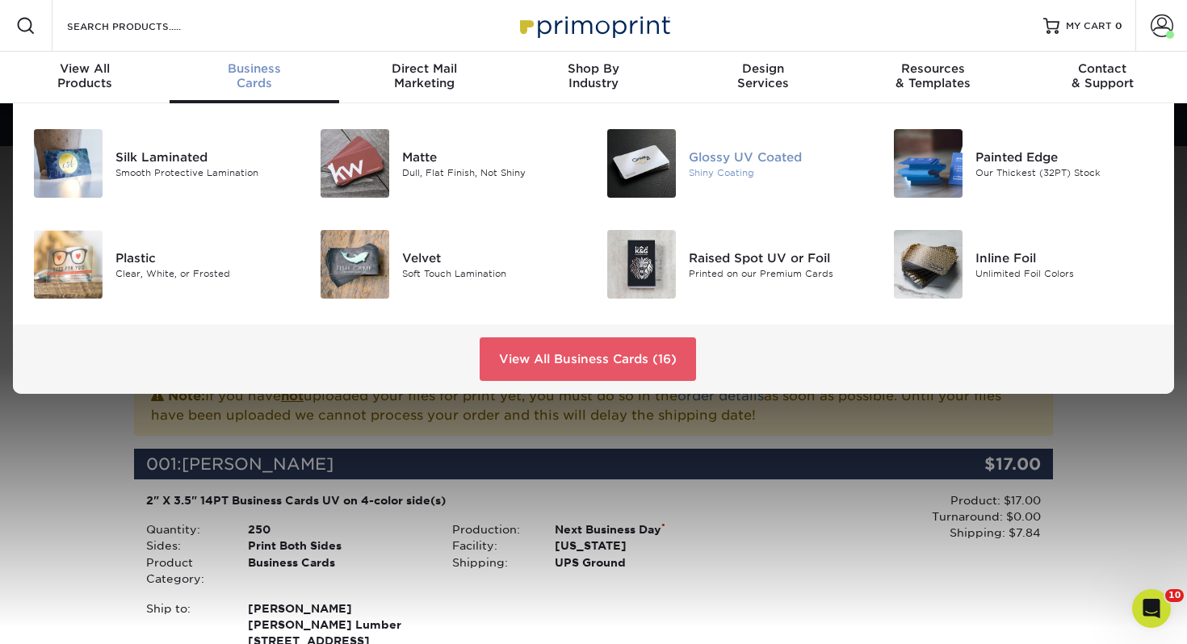
click at [667, 150] on img at bounding box center [641, 163] width 69 height 69
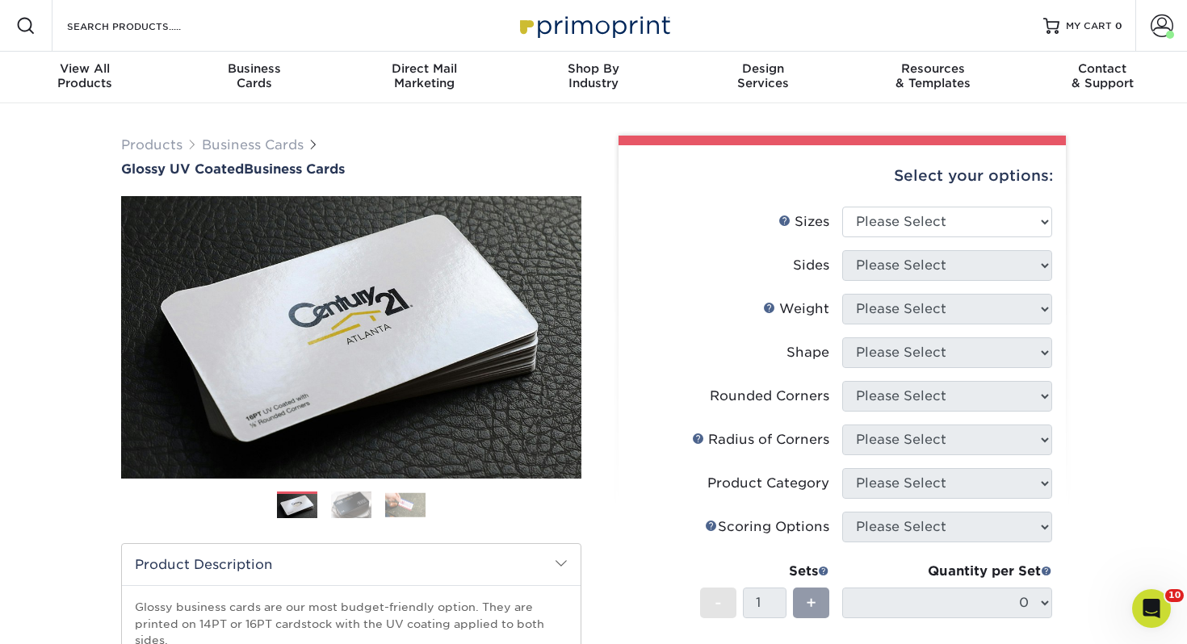
click at [896, 241] on li "Sizes Help Sizes Please Select 1.5" x 3.5" - Mini 1.75" x 3.5" - Mini 2" x 2" -…" at bounding box center [842, 229] width 420 height 44
click at [897, 220] on select "Please Select 1.5" x 3.5" - Mini 1.75" x 3.5" - Mini 2" x 2" - Square 2" x 3" -…" at bounding box center [947, 222] width 210 height 31
select select "2.00x3.50"
click at [842, 207] on select "Please Select 1.5" x 3.5" - Mini 1.75" x 3.5" - Mini 2" x 2" - Square 2" x 3" -…" at bounding box center [947, 222] width 210 height 31
click at [887, 273] on select "Please Select Print Both Sides Print Front Only" at bounding box center [947, 265] width 210 height 31
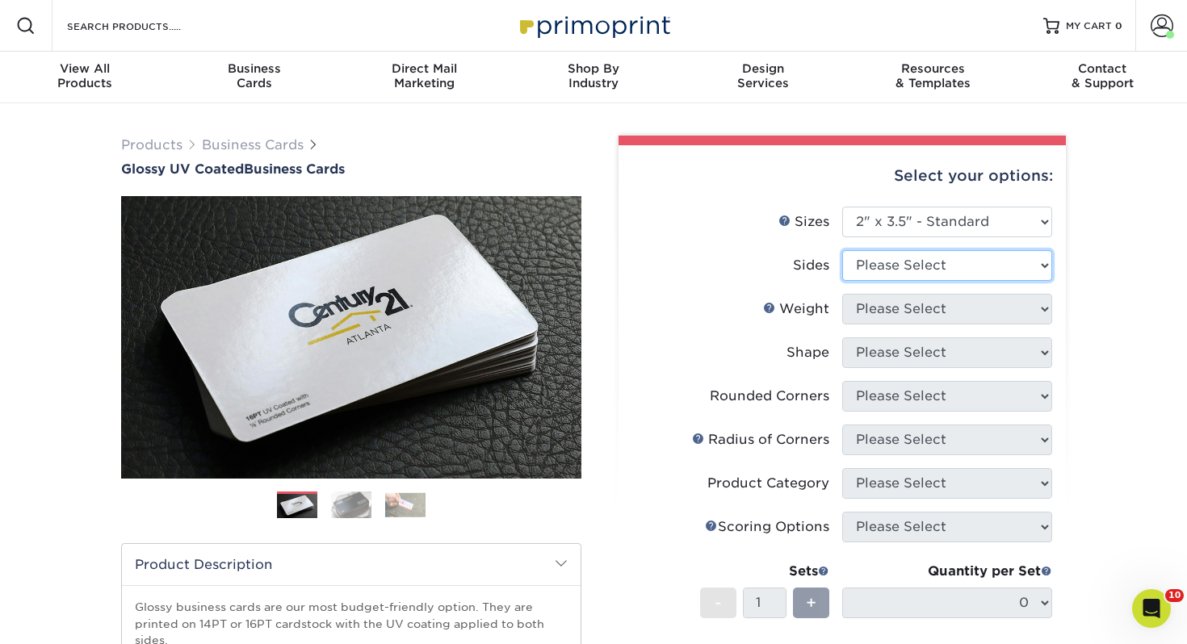
select select "13abbda7-1d64-4f25-8bb2-c179b224825d"
click at [842, 250] on select "Please Select Print Both Sides Print Front Only" at bounding box center [947, 265] width 210 height 31
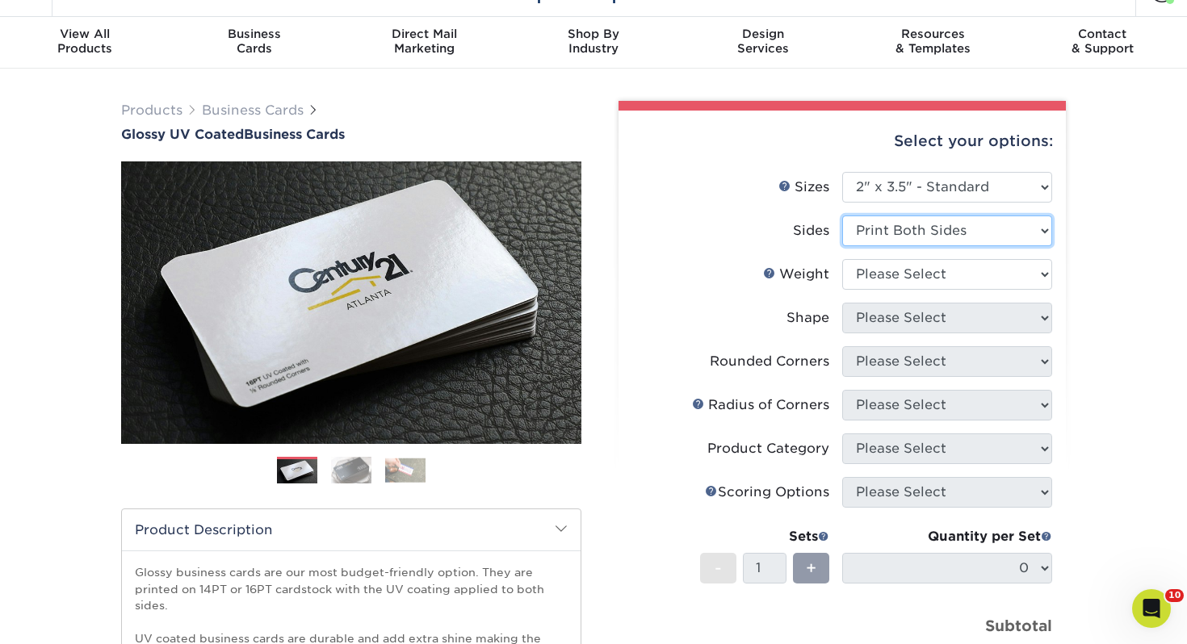
scroll to position [39, 0]
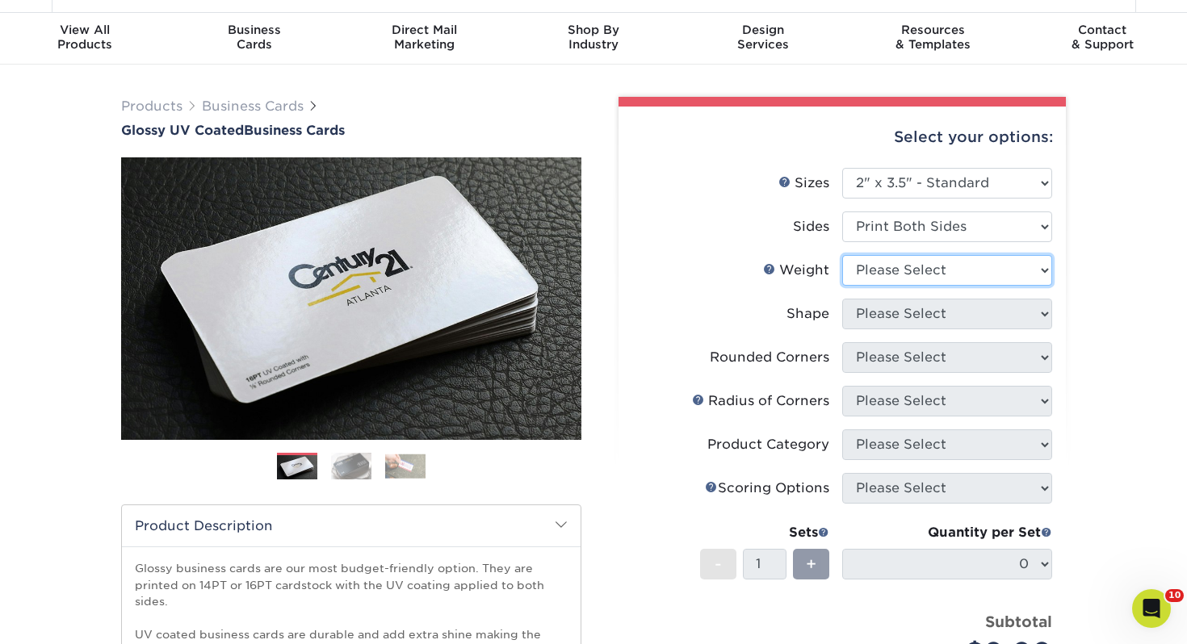
click at [878, 271] on select "Please Select 16PT 14PT" at bounding box center [947, 270] width 210 height 31
select select "14PT"
click at [842, 255] on select "Please Select 16PT 14PT" at bounding box center [947, 270] width 210 height 31
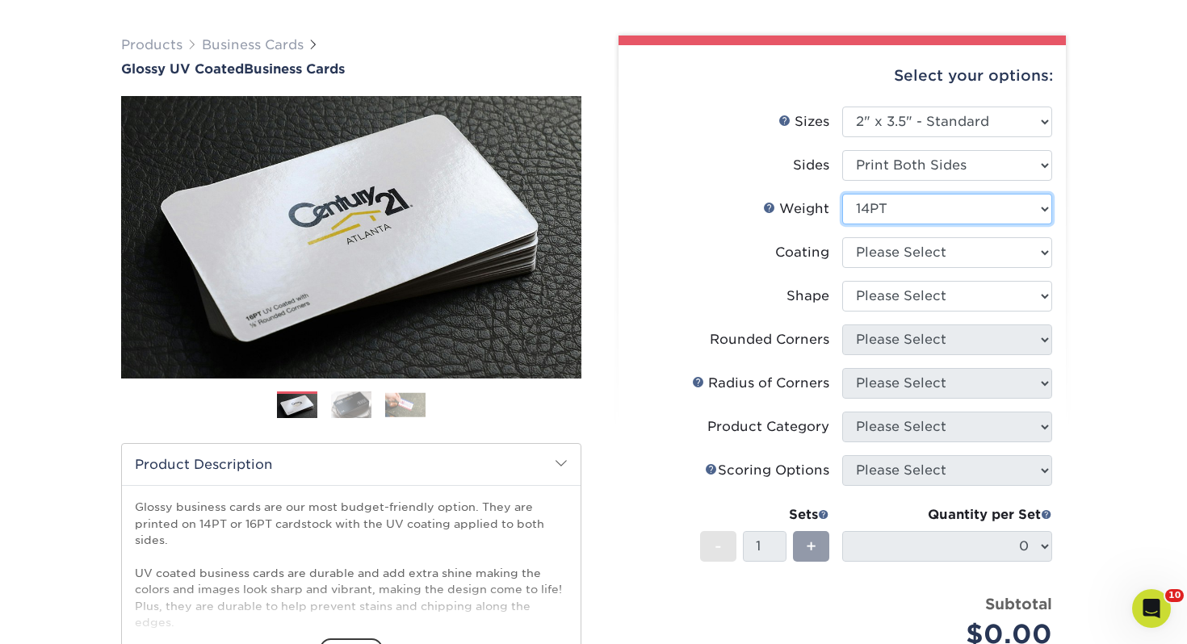
scroll to position [103, 0]
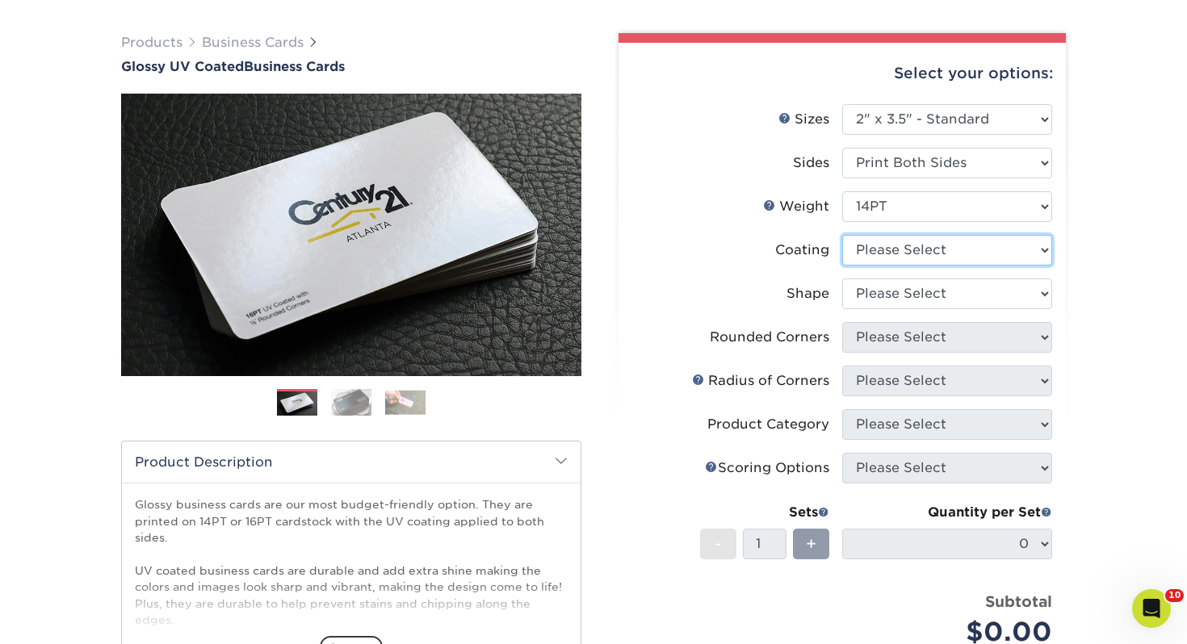
click at [899, 245] on select at bounding box center [947, 250] width 210 height 31
select select "ae367451-b2b8-45df-a344-0f05b6a12993"
click at [842, 235] on select at bounding box center [947, 250] width 210 height 31
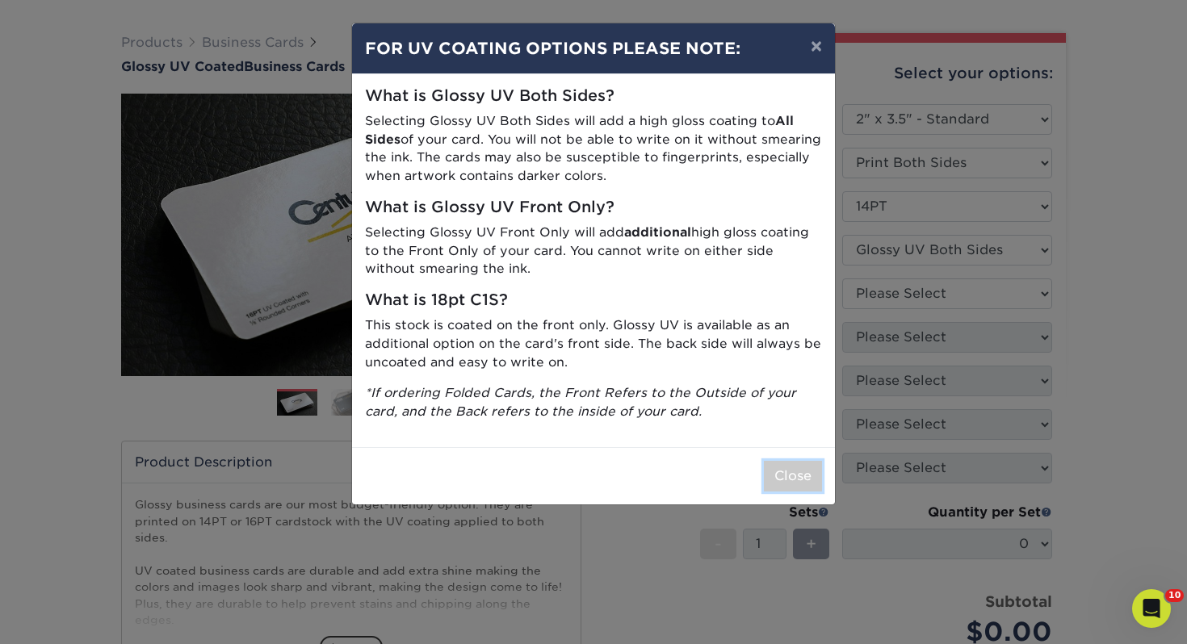
click at [807, 481] on button "Close" at bounding box center [793, 476] width 58 height 31
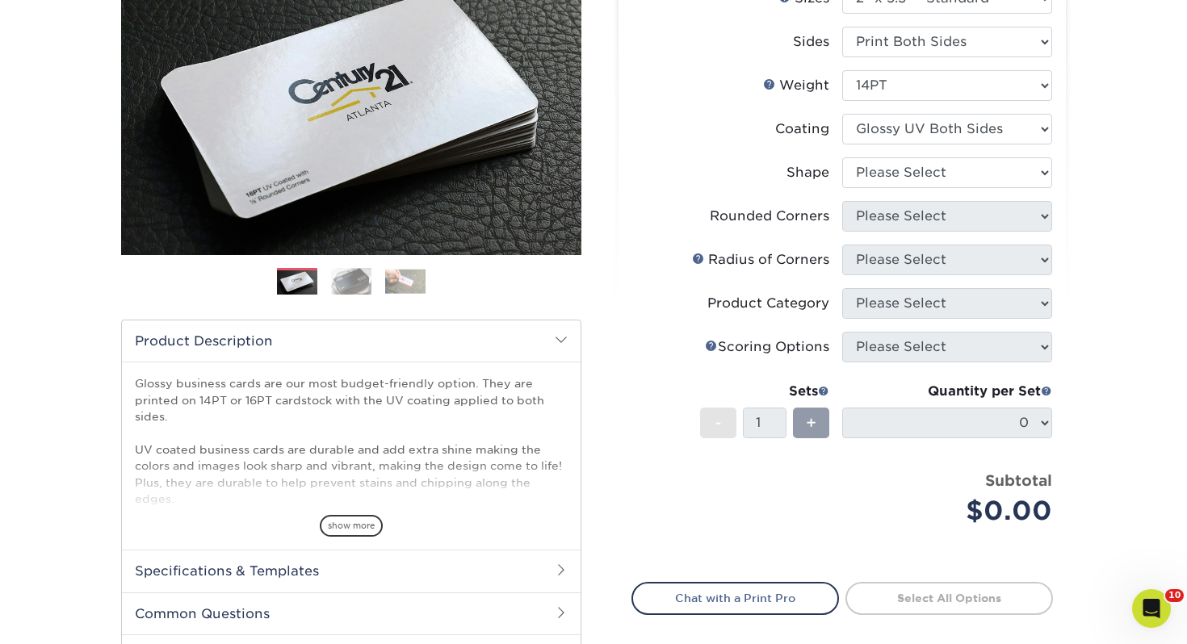
scroll to position [239, 0]
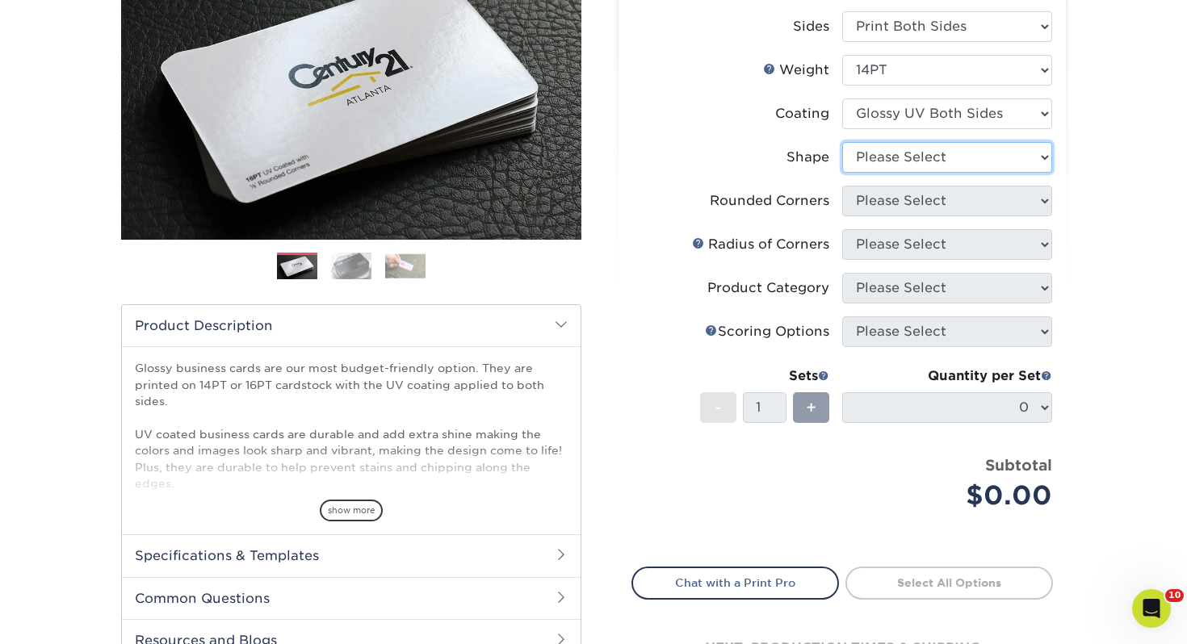
click at [952, 154] on select "Please Select Standard" at bounding box center [947, 157] width 210 height 31
select select "standard"
click at [842, 142] on select "Please Select Standard" at bounding box center [947, 157] width 210 height 31
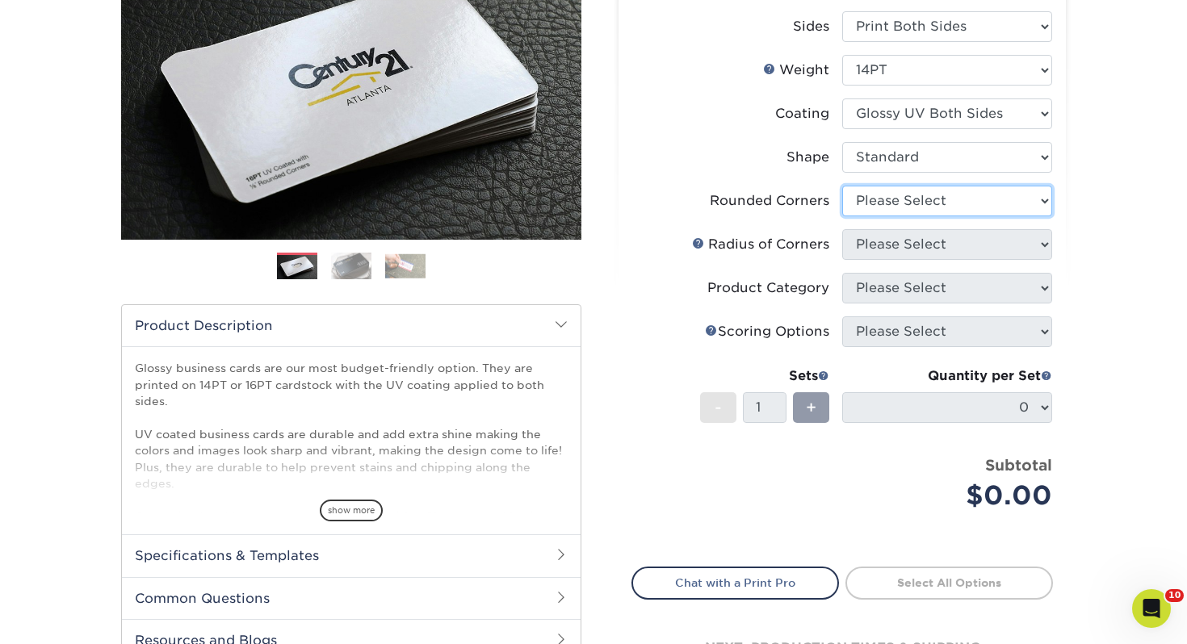
click at [920, 201] on select "Please Select Yes - Round 2 Corners Yes - Round 4 Corners No" at bounding box center [947, 201] width 210 height 31
select select "0"
click at [842, 186] on select "Please Select Yes - Round 2 Corners Yes - Round 4 Corners No" at bounding box center [947, 201] width 210 height 31
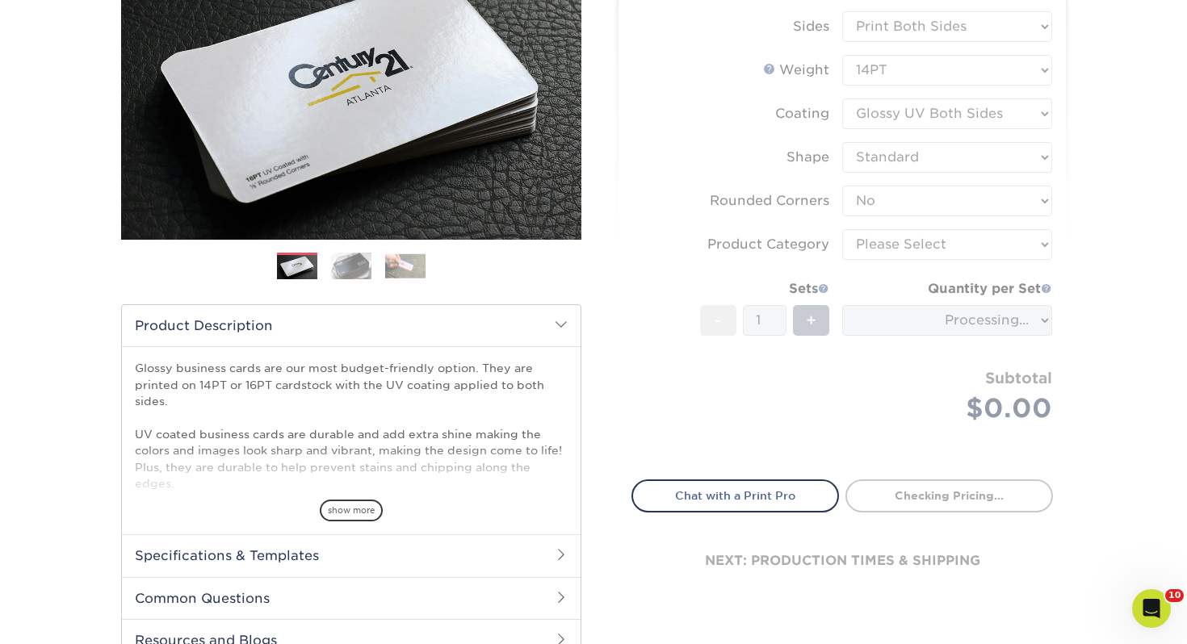
click at [882, 250] on form "Sizes Help Sizes Please Select 1.5" x 3.5" - Mini 1.75" x 3.5" - Mini 2" x 2" -…" at bounding box center [841, 214] width 421 height 493
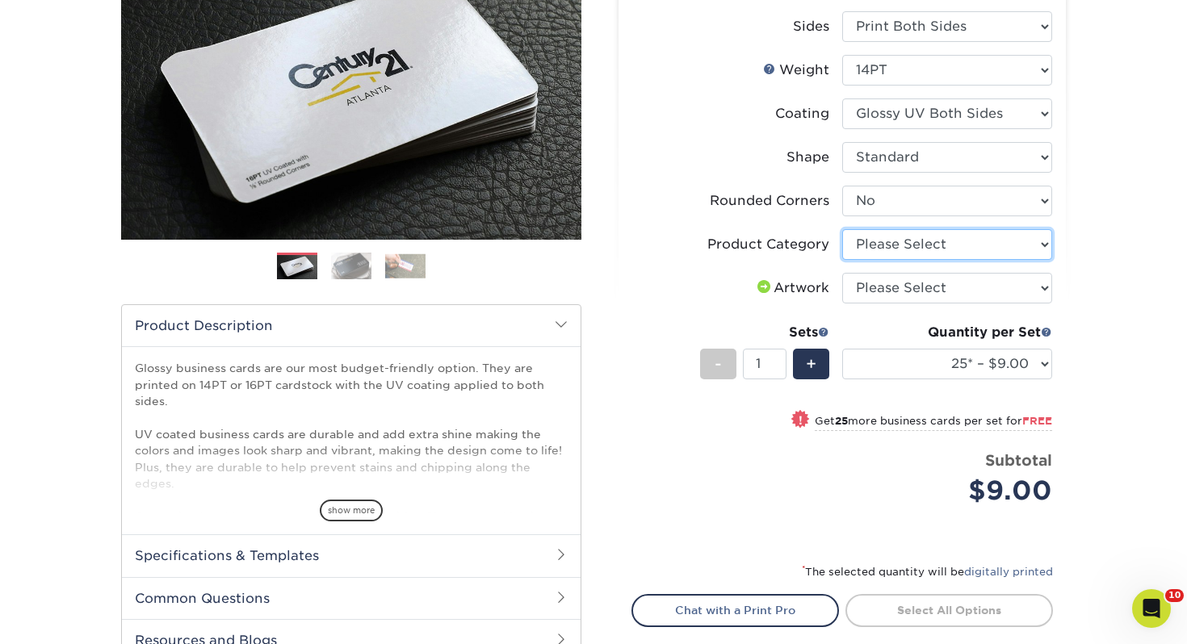
click at [911, 245] on select "Please Select Business Cards" at bounding box center [947, 244] width 210 height 31
select select "3b5148f1-0588-4f88-a218-97bcfdce65c1"
click at [842, 229] on select "Please Select Business Cards" at bounding box center [947, 244] width 210 height 31
click at [892, 285] on select "Please Select I will upload files I need a design - $100" at bounding box center [947, 288] width 210 height 31
click at [842, 273] on select "Please Select I will upload files I need a design - $100" at bounding box center [947, 288] width 210 height 31
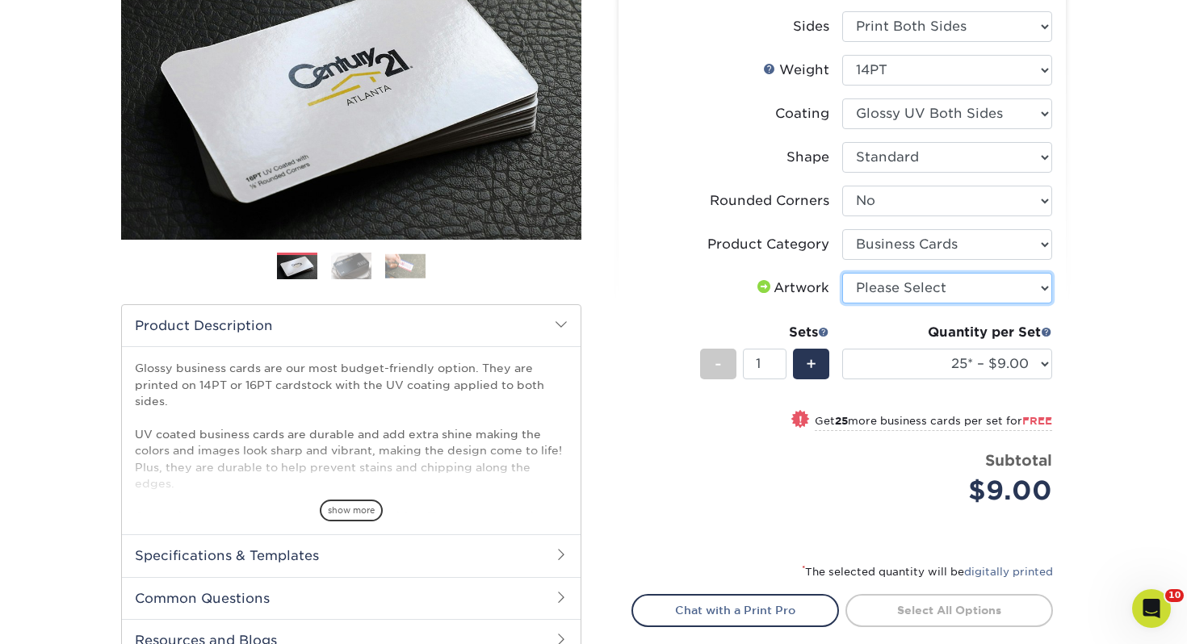
click at [899, 297] on select "Please Select I will upload files I need a design - $100" at bounding box center [947, 288] width 210 height 31
select select "upload"
click at [842, 273] on select "Please Select I will upload files I need a design - $100" at bounding box center [947, 288] width 210 height 31
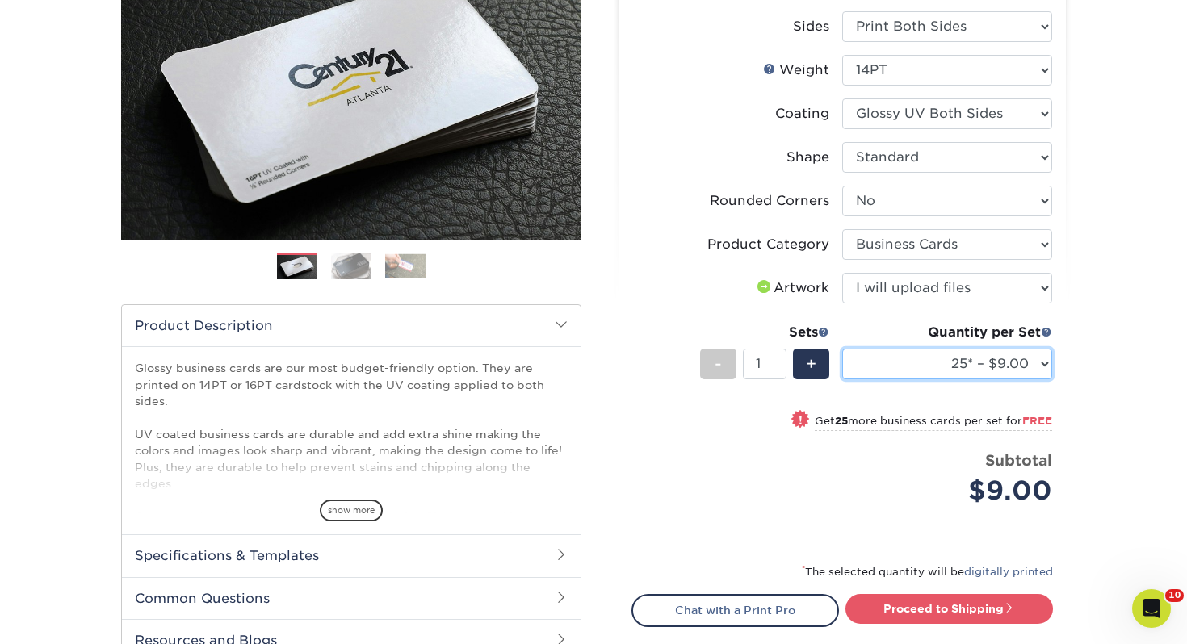
click at [906, 358] on select "25* – $9.00 50* – $9.00 100* – $9.00 250* – $17.00 500 – $33.00 1000 – $42.00 2…" at bounding box center [947, 364] width 210 height 31
select select "250* – $17.00"
click at [842, 349] on select "25* – $9.00 50* – $9.00 100* – $9.00 250* – $17.00 500 – $33.00 1000 – $42.00 2…" at bounding box center [947, 364] width 210 height 31
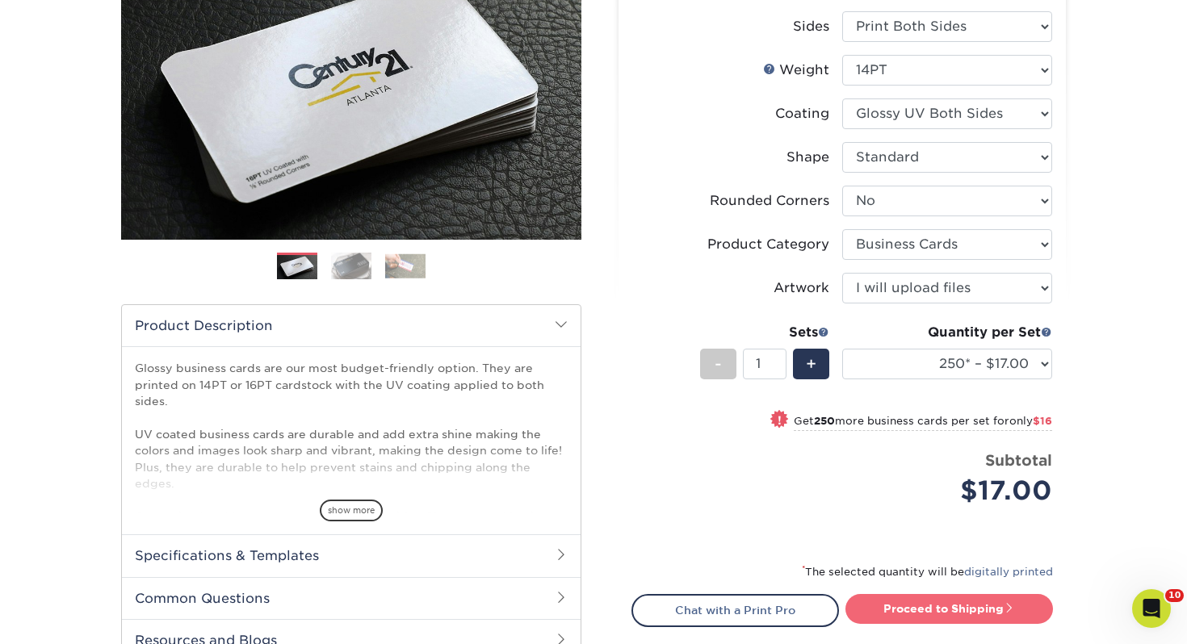
drag, startPoint x: 937, startPoint y: 602, endPoint x: 920, endPoint y: 601, distance: 17.0
click at [937, 602] on link "Proceed to Shipping" at bounding box center [948, 608] width 207 height 29
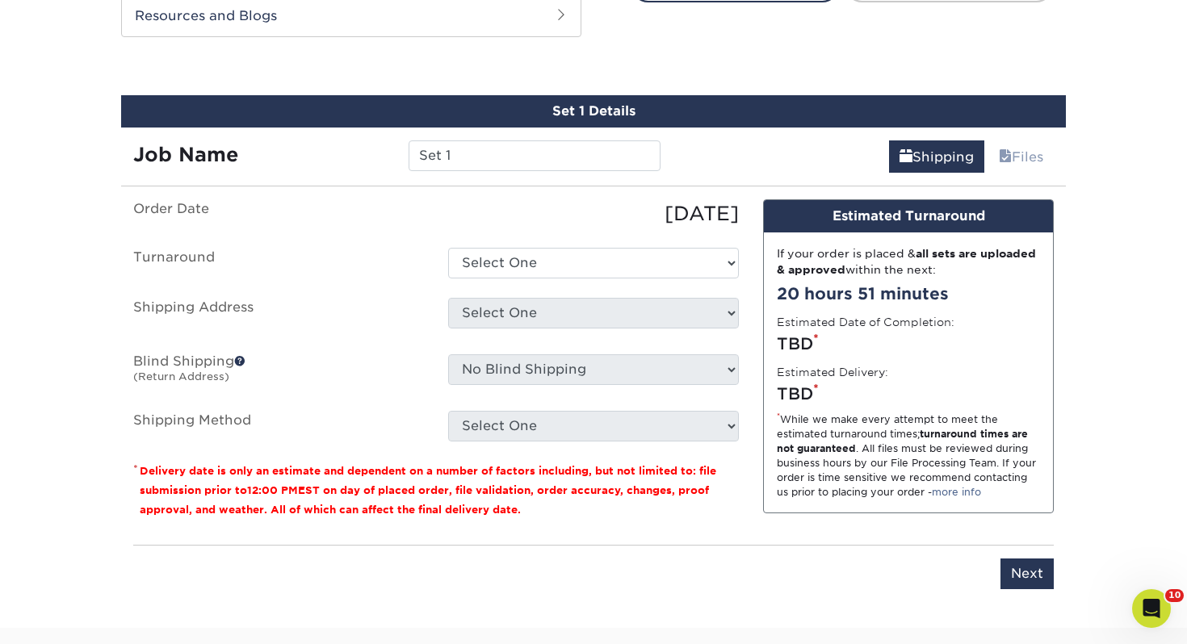
scroll to position [877, 0]
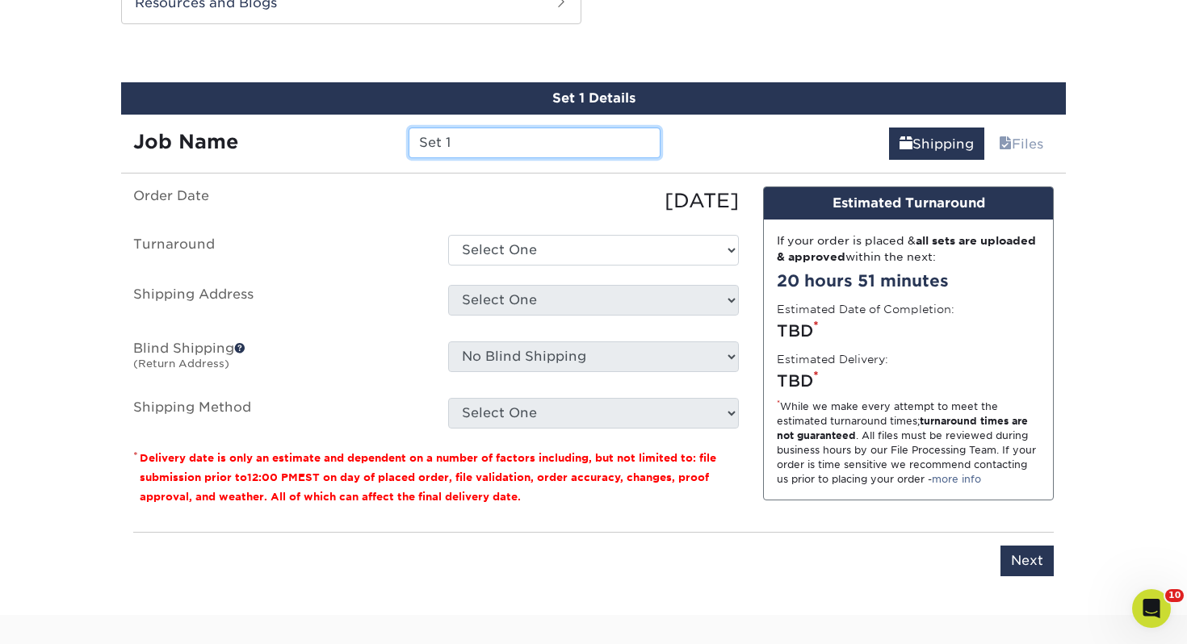
drag, startPoint x: 482, startPoint y: 140, endPoint x: 218, endPoint y: 125, distance: 264.4
click at [218, 125] on div "Job Name Set 1" at bounding box center [396, 137] width 551 height 45
type input "Vanessa Bilas"
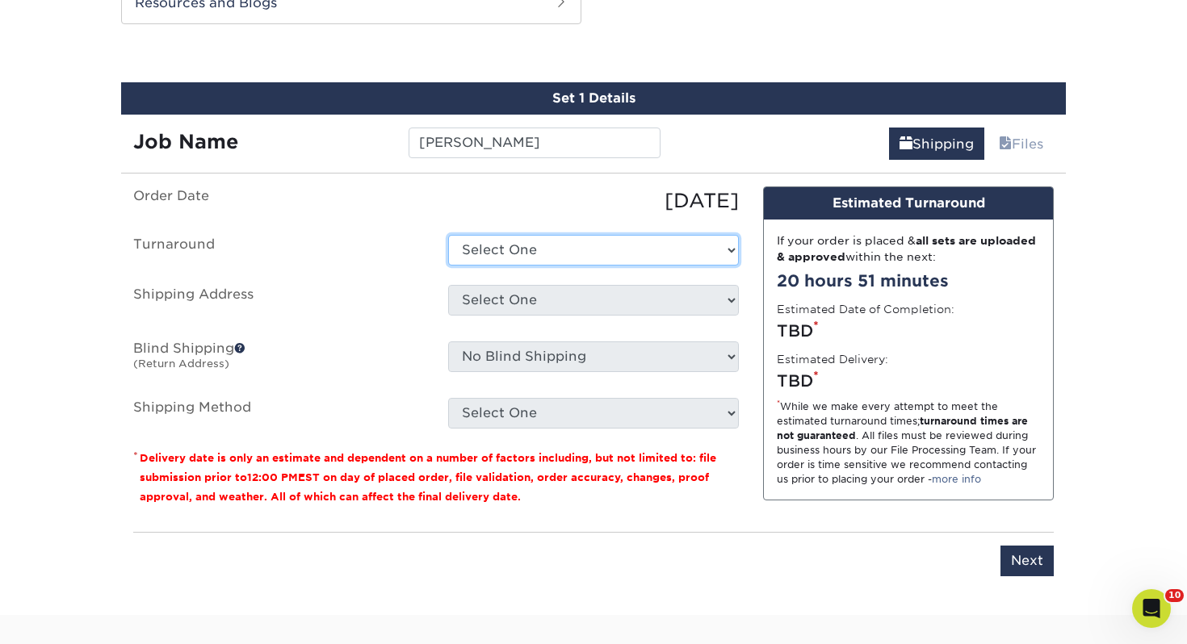
click at [553, 248] on select "Select One 2-4 Business Days 2 Day Next Business Day" at bounding box center [593, 250] width 291 height 31
select select "0d2015eb-ac6c-4252-b2f1-1c5560e96a65"
click at [448, 235] on select "Select One 2-4 Business Days 2 Day Next Business Day" at bounding box center [593, 250] width 291 height 31
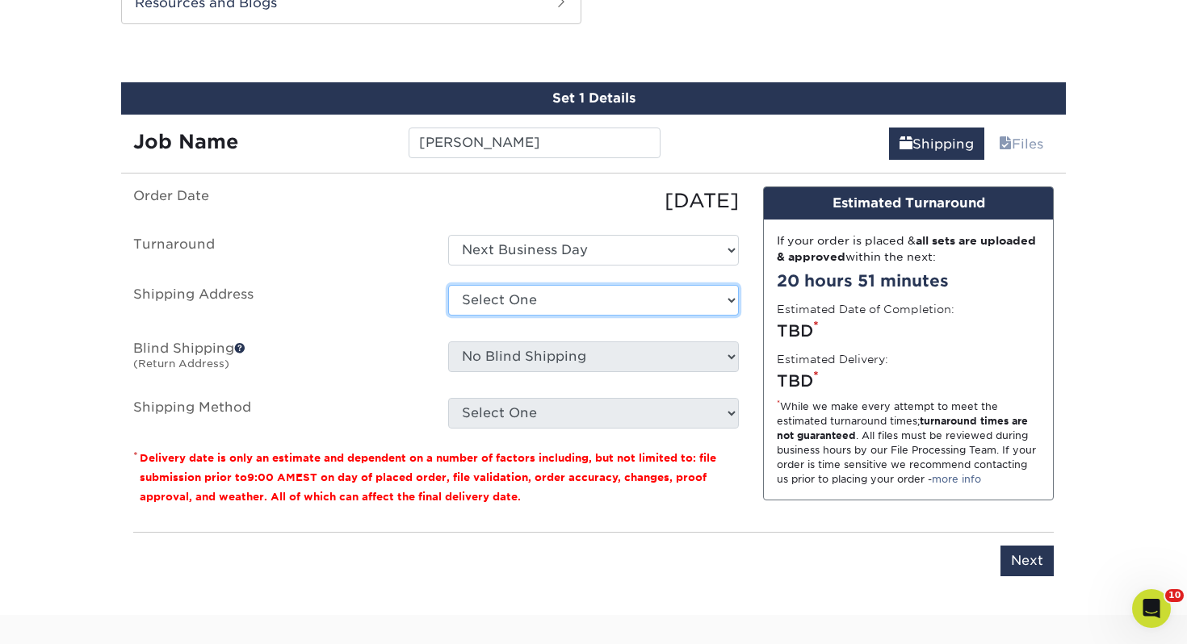
click at [562, 295] on select "Select One Adrian, MI Akron, OH" at bounding box center [593, 300] width 291 height 31
select select "111108"
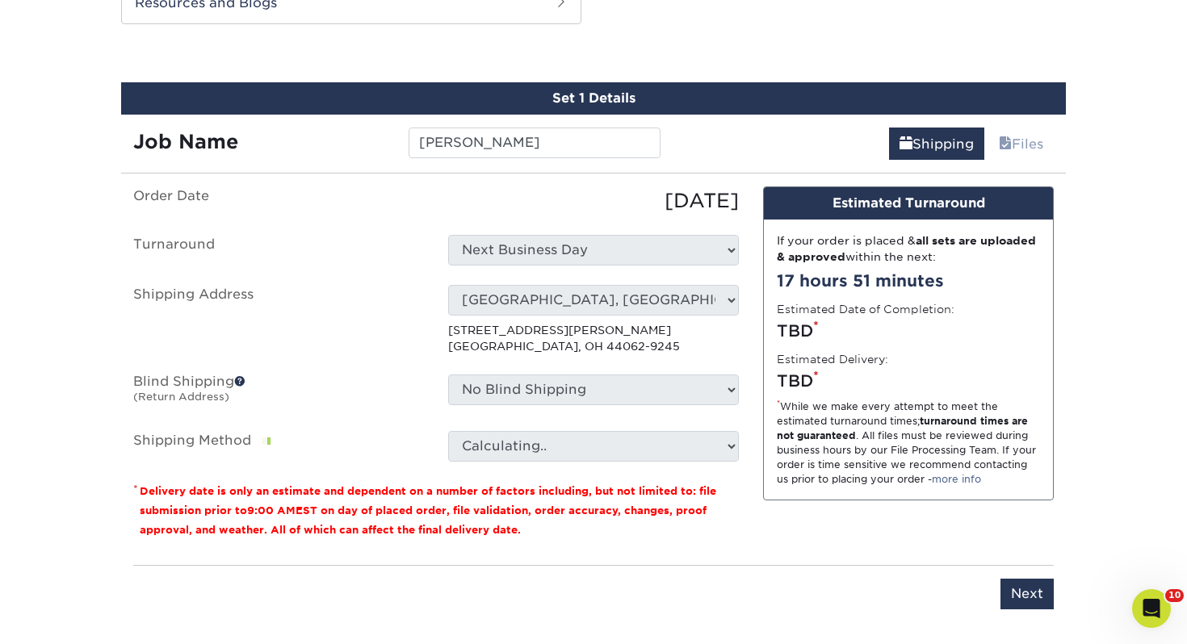
scroll to position [876, 0]
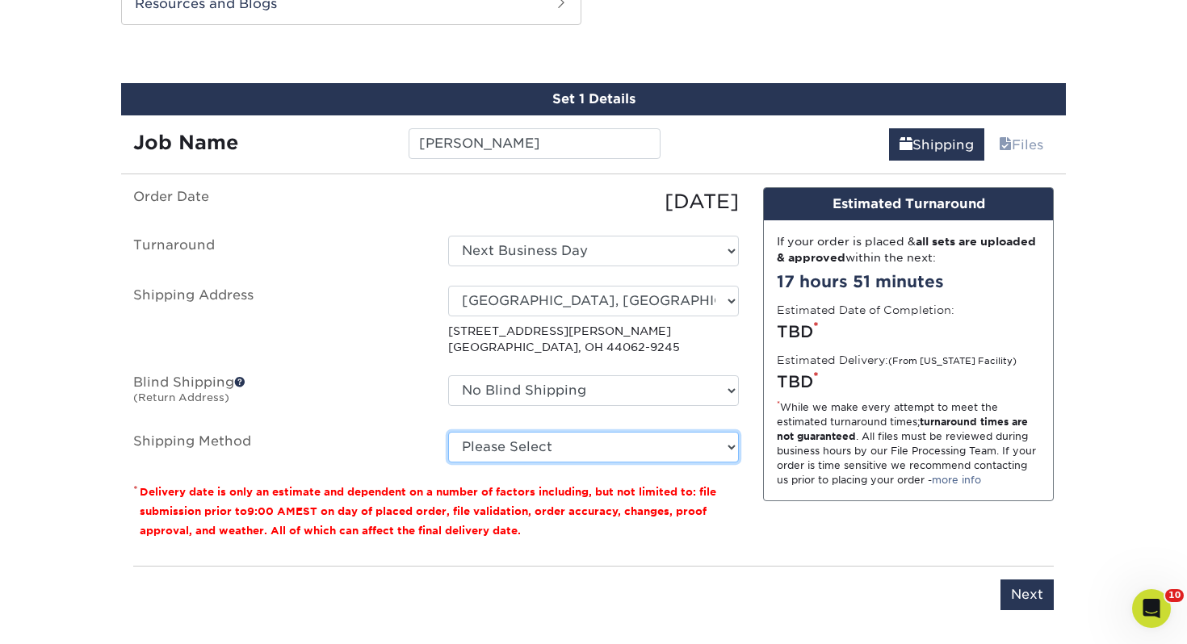
click at [606, 434] on select "Please Select Ground Shipping (+$7.84) 3 Day Shipping Service (+$18.69) 2 Day A…" at bounding box center [593, 447] width 291 height 31
select select "03"
click at [448, 432] on select "Please Select Ground Shipping (+$7.84) 3 Day Shipping Service (+$18.69) 2 Day A…" at bounding box center [593, 447] width 291 height 31
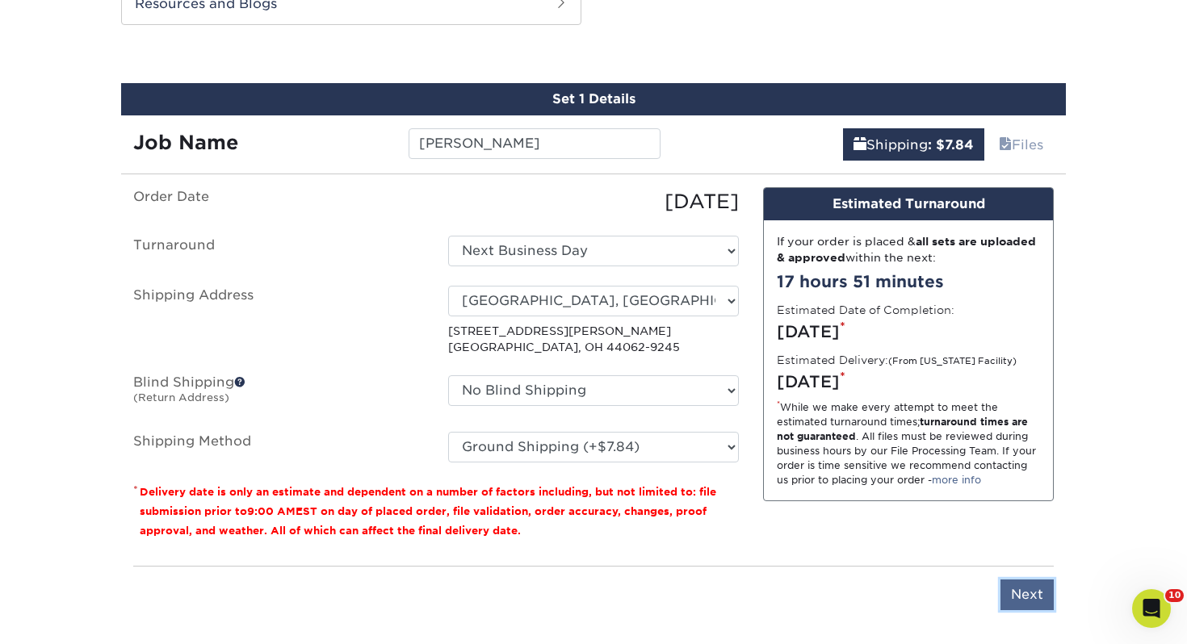
click at [1012, 587] on input "Next" at bounding box center [1026, 595] width 53 height 31
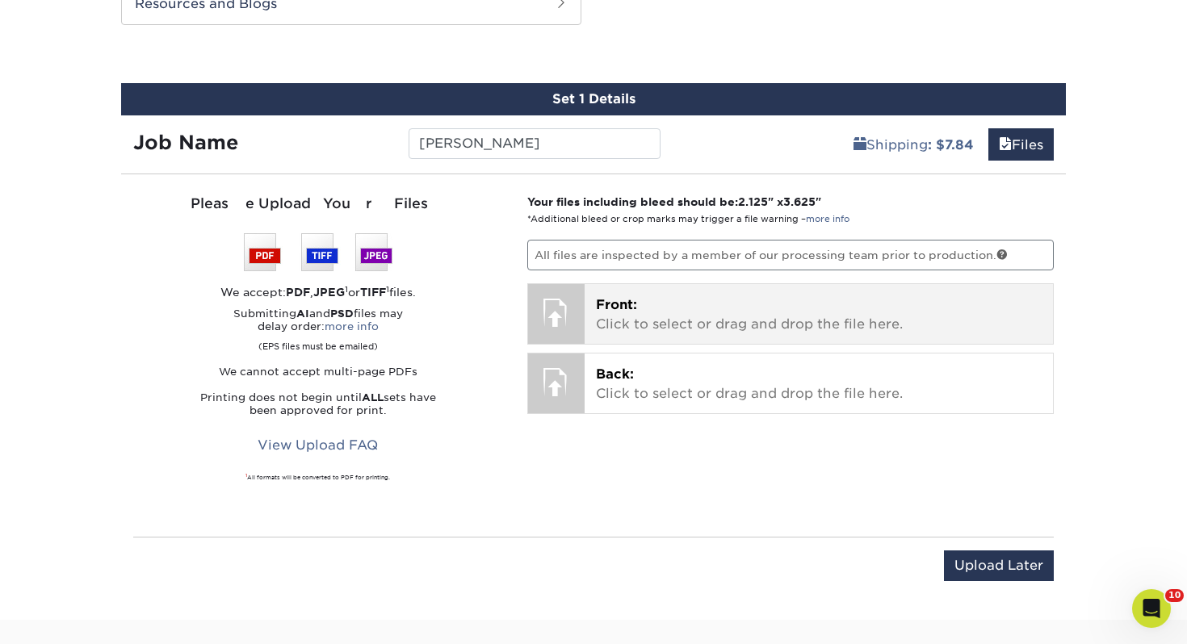
click at [585, 307] on div "Front: Click to select or drag and drop the file here. Choose file" at bounding box center [819, 314] width 469 height 60
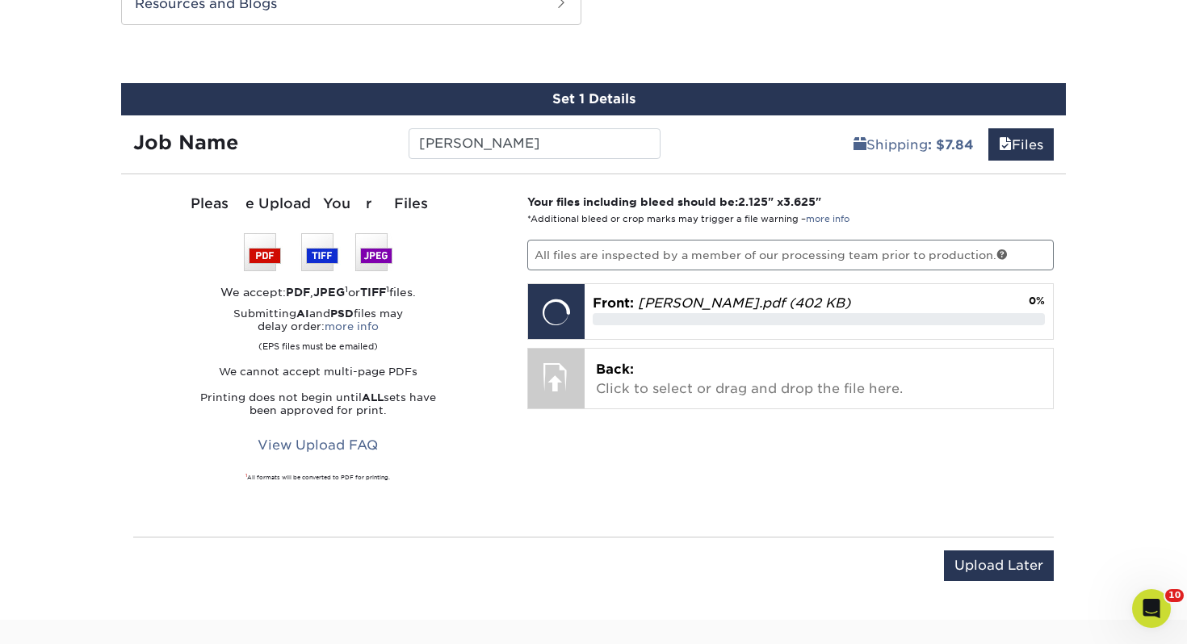
click at [789, 412] on div "Your files including bleed should be: 2.125 " x 3.625 " *Additional bleed or cr…" at bounding box center [790, 356] width 551 height 324
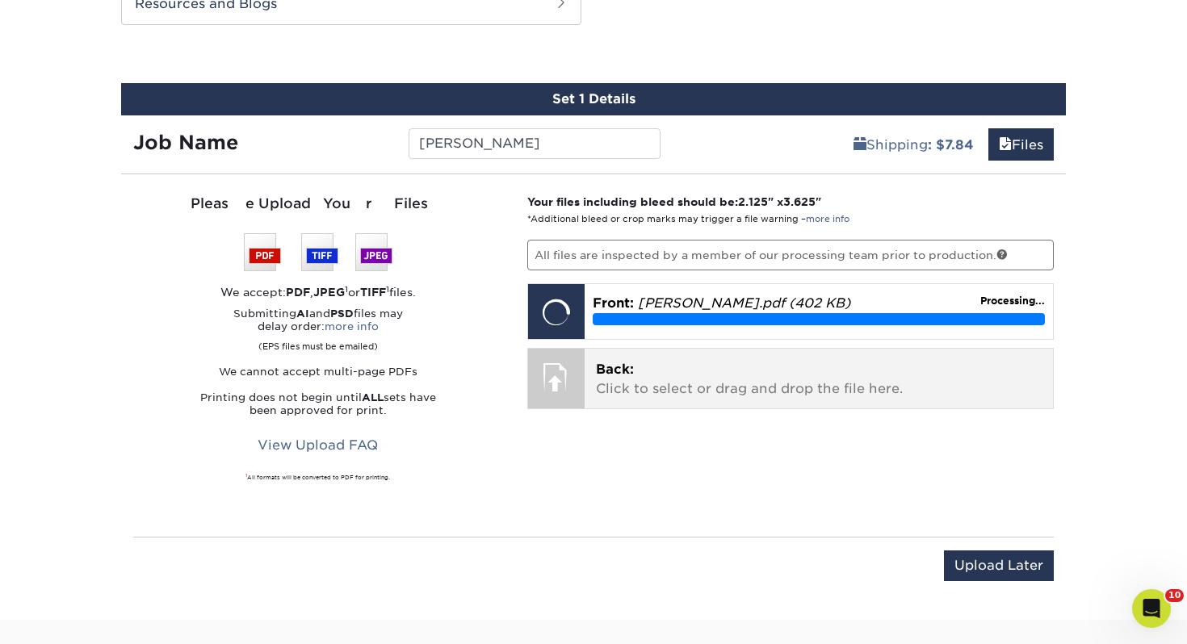
click at [786, 397] on p "Back: Click to select or drag and drop the file here." at bounding box center [819, 379] width 446 height 39
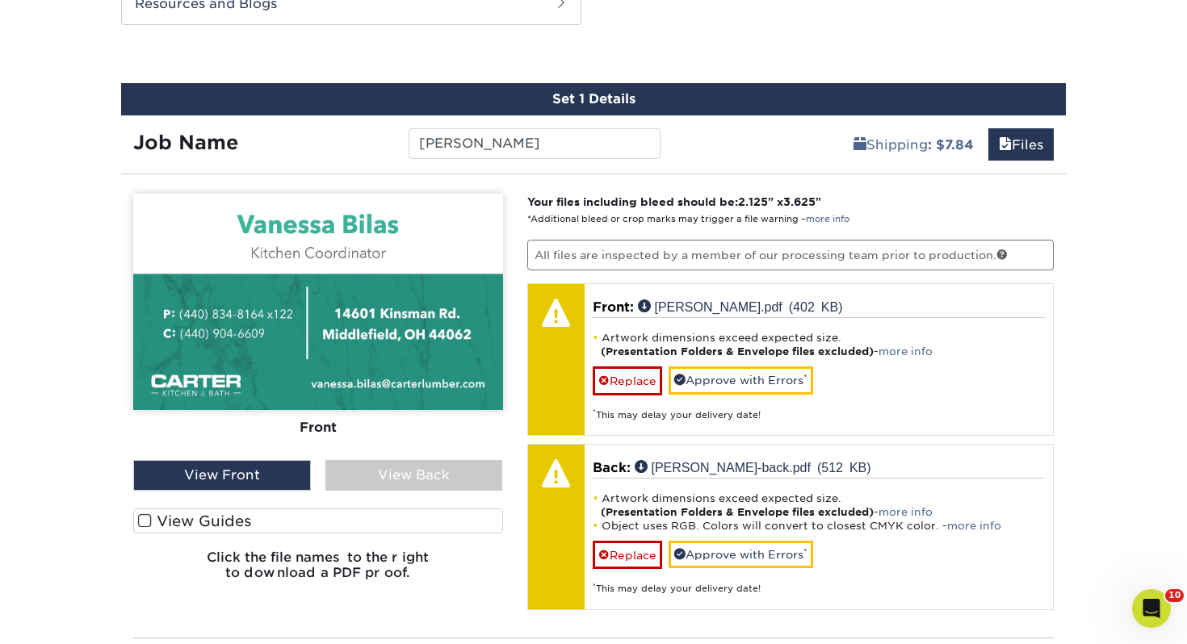
drag, startPoint x: 402, startPoint y: 522, endPoint x: 415, endPoint y: 518, distance: 13.3
click at [401, 522] on label "View Guides" at bounding box center [318, 521] width 370 height 25
click at [0, 0] on input "View Guides" at bounding box center [0, 0] width 0 height 0
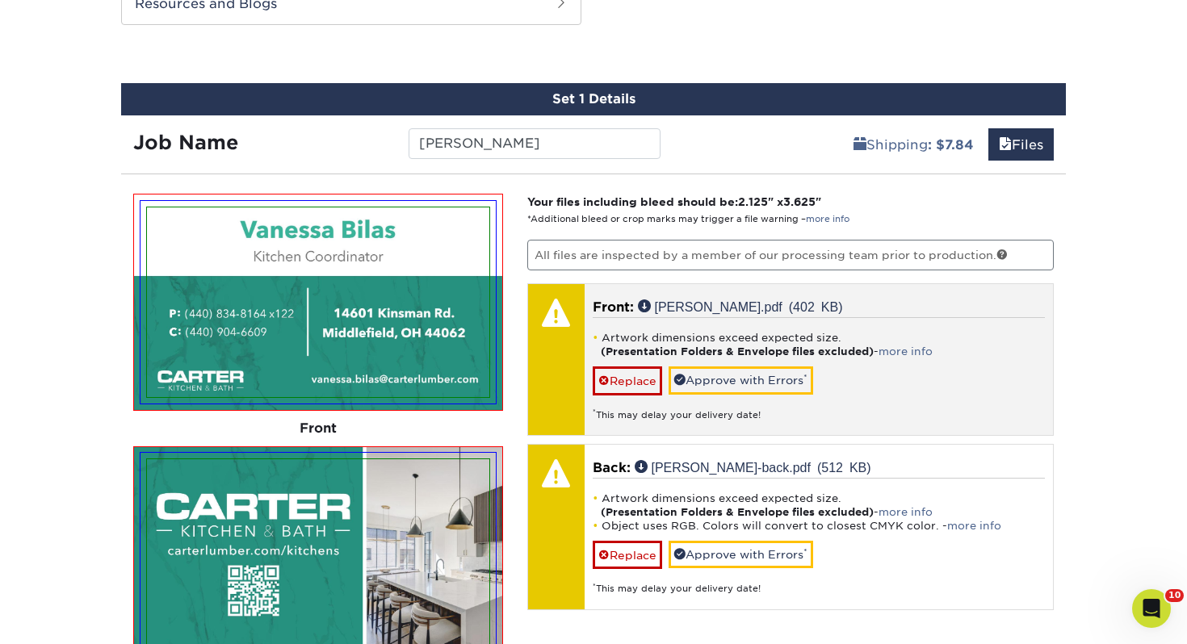
click at [744, 362] on div "Artwork dimensions exceed expected size. (Presentation Folders & Envelope files…" at bounding box center [819, 369] width 453 height 104
click at [734, 372] on link "Approve with Errors *" at bounding box center [741, 380] width 145 height 27
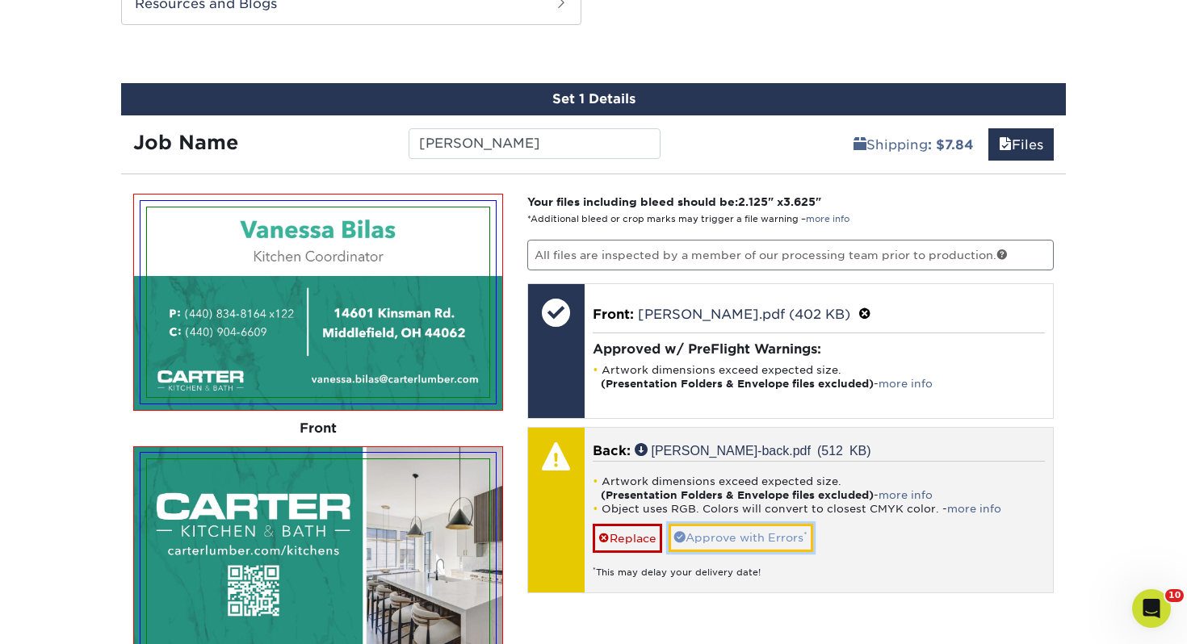
click at [728, 535] on link "Approve with Errors *" at bounding box center [741, 537] width 145 height 27
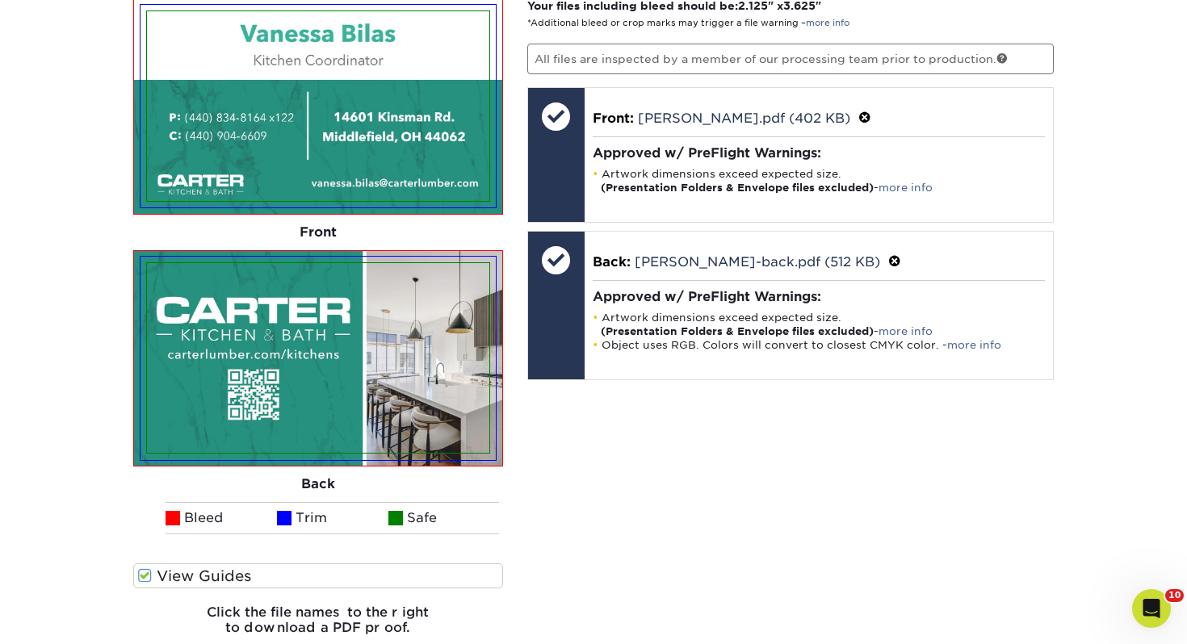
scroll to position [1196, 0]
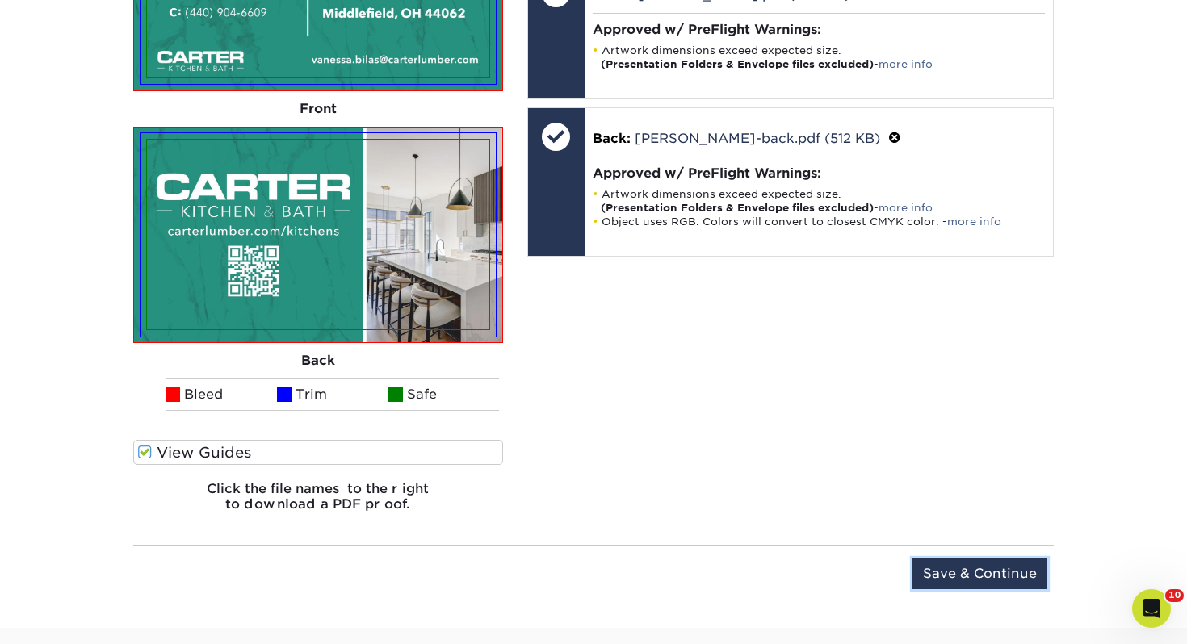
click at [998, 568] on input "Save & Continue" at bounding box center [979, 574] width 135 height 31
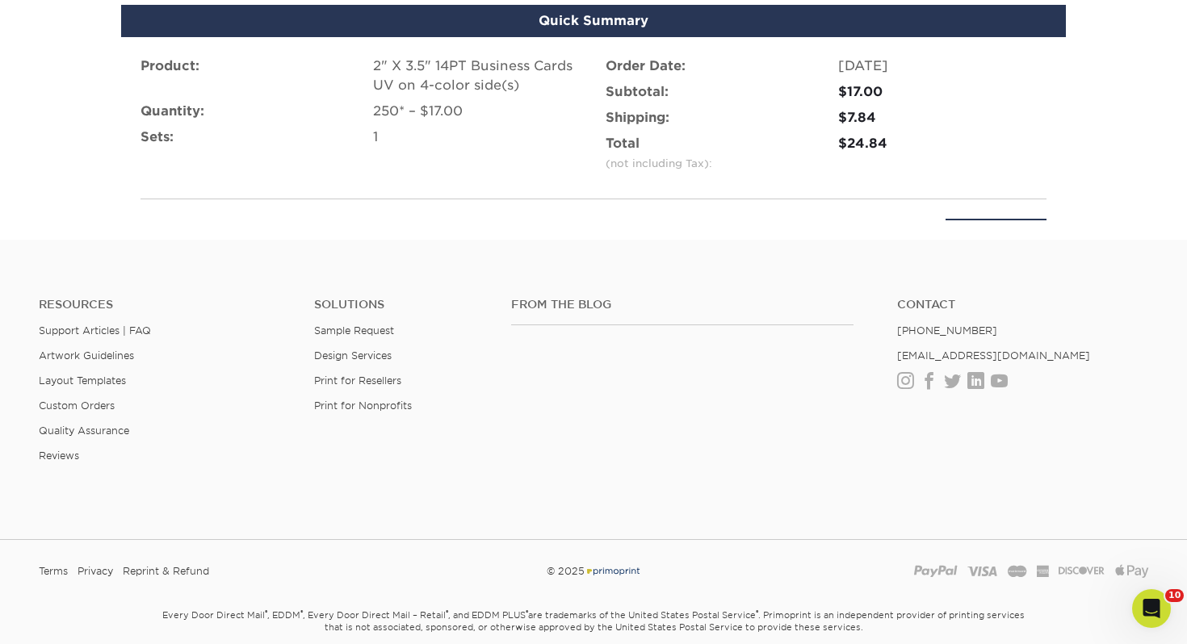
scroll to position [1174, 0]
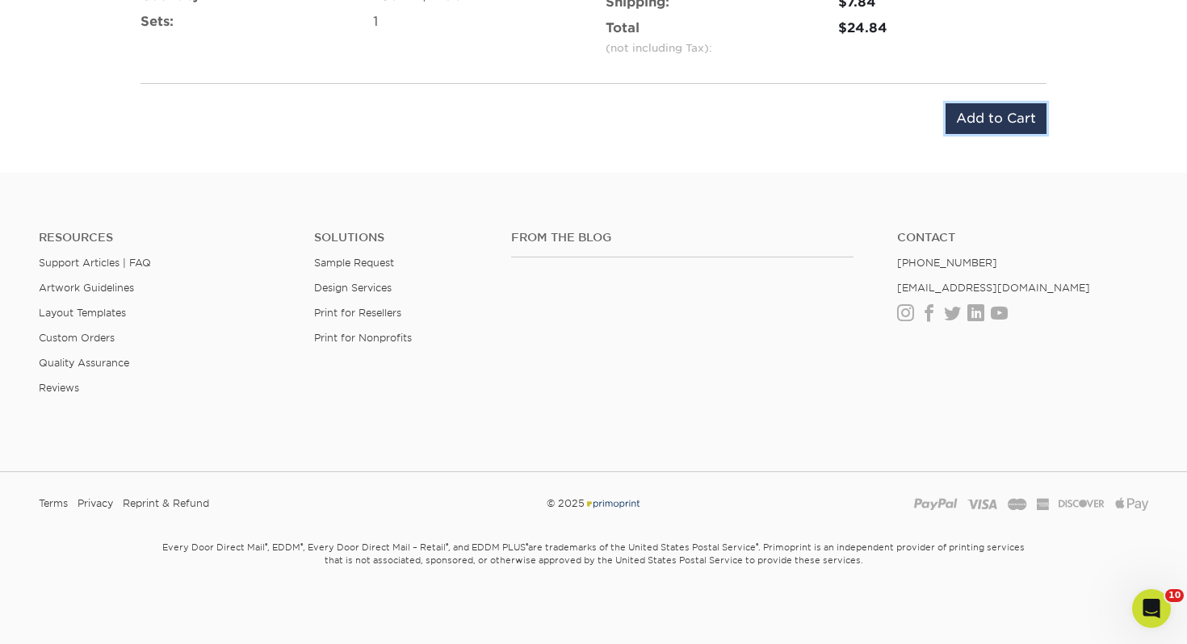
click at [990, 119] on input "Add to Cart" at bounding box center [995, 118] width 101 height 31
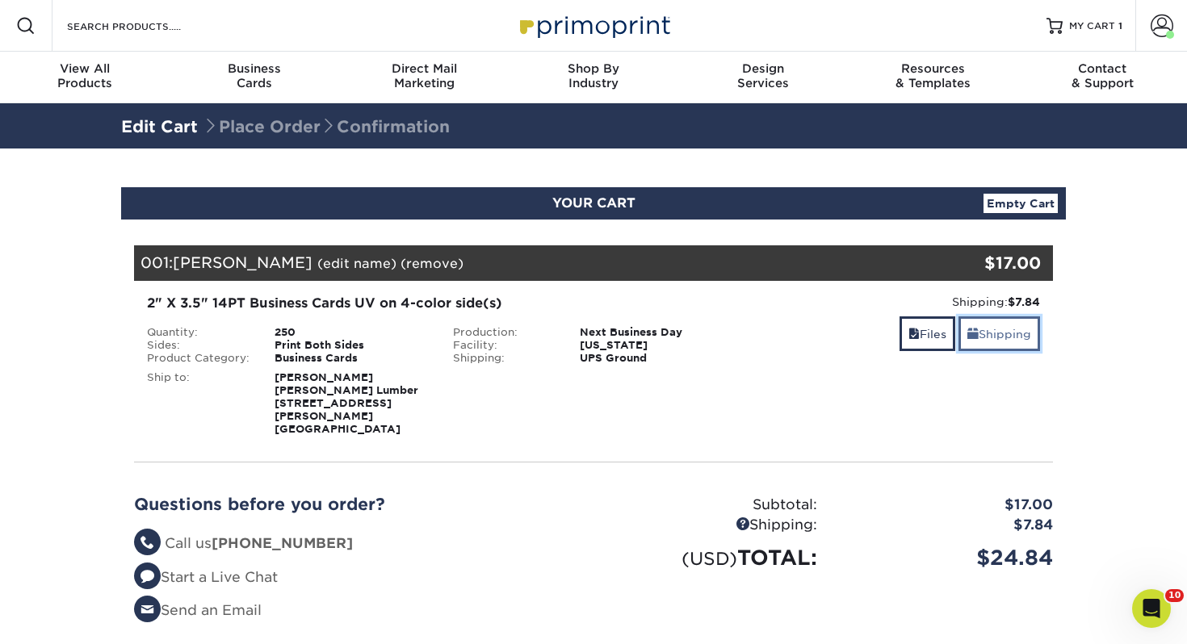
drag, startPoint x: 1011, startPoint y: 323, endPoint x: 1000, endPoint y: 335, distance: 16.0
click at [1010, 323] on link "Shipping" at bounding box center [999, 333] width 82 height 35
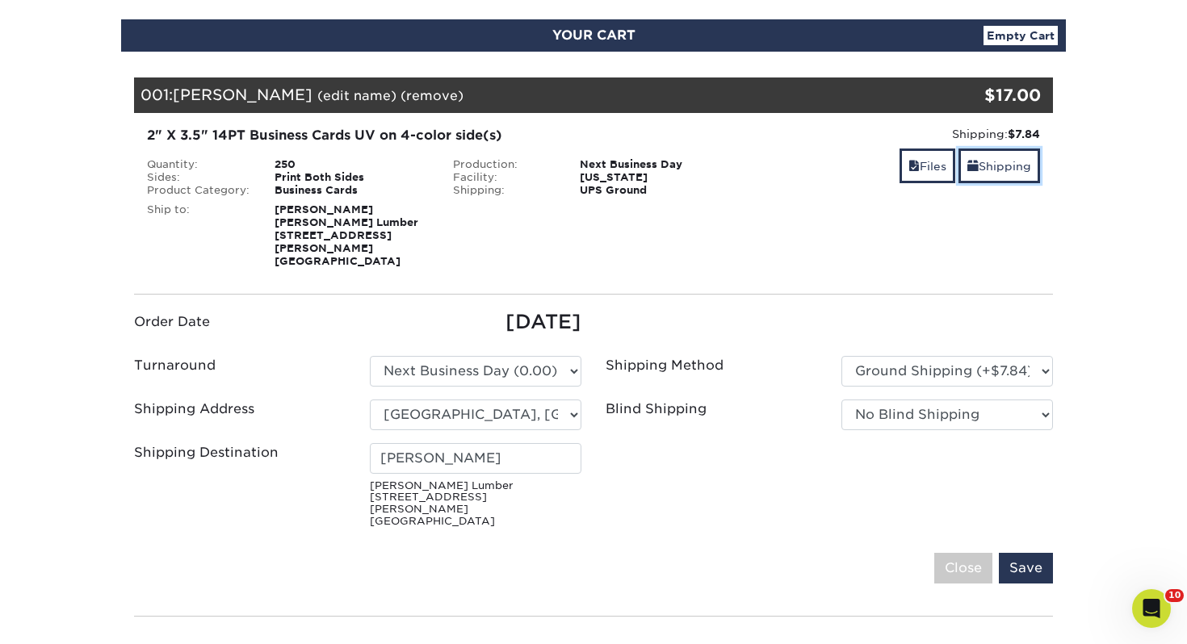
scroll to position [277, 0]
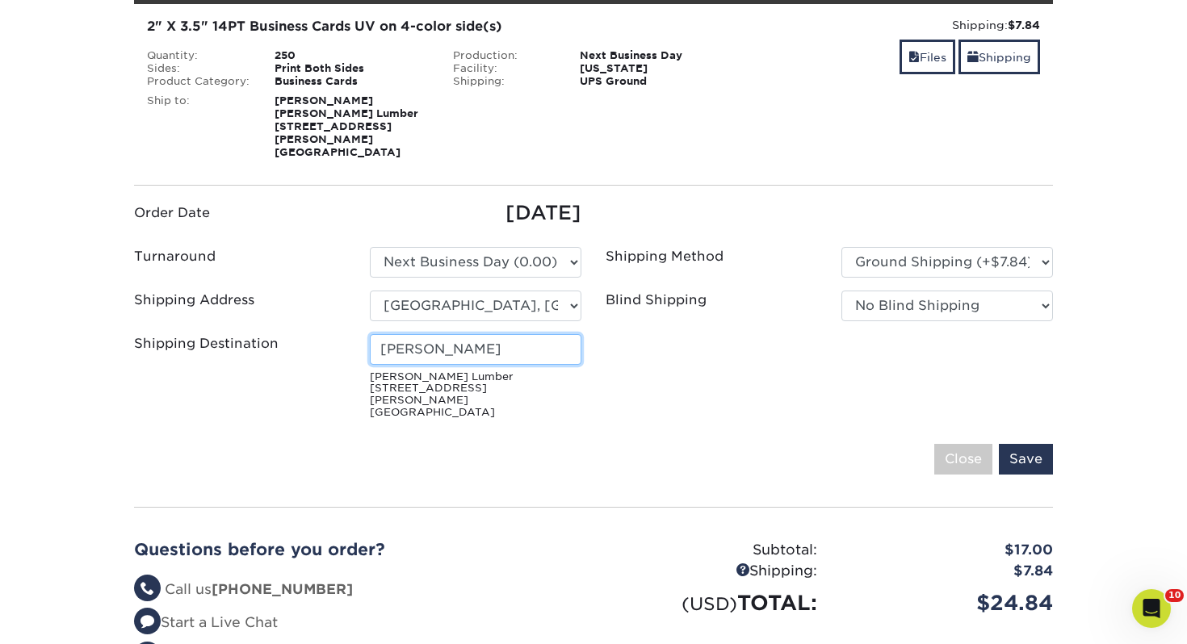
drag, startPoint x: 479, startPoint y: 337, endPoint x: 178, endPoint y: 330, distance: 300.4
click at [178, 334] on div "Shipping Destination [PERSON_NAME] [STREET_ADDRESS][PERSON_NAME]" at bounding box center [358, 379] width 472 height 91
type input "[PERSON_NAME]"
click at [1031, 444] on input "Save" at bounding box center [1026, 459] width 54 height 31
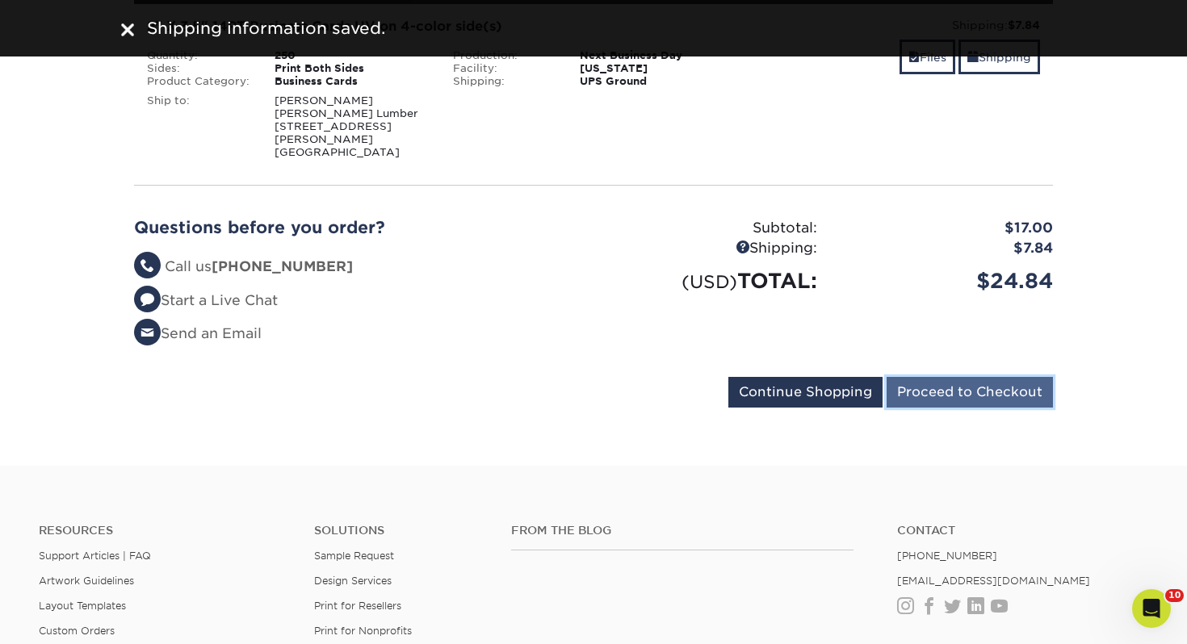
click at [1015, 388] on input "Proceed to Checkout" at bounding box center [969, 392] width 166 height 31
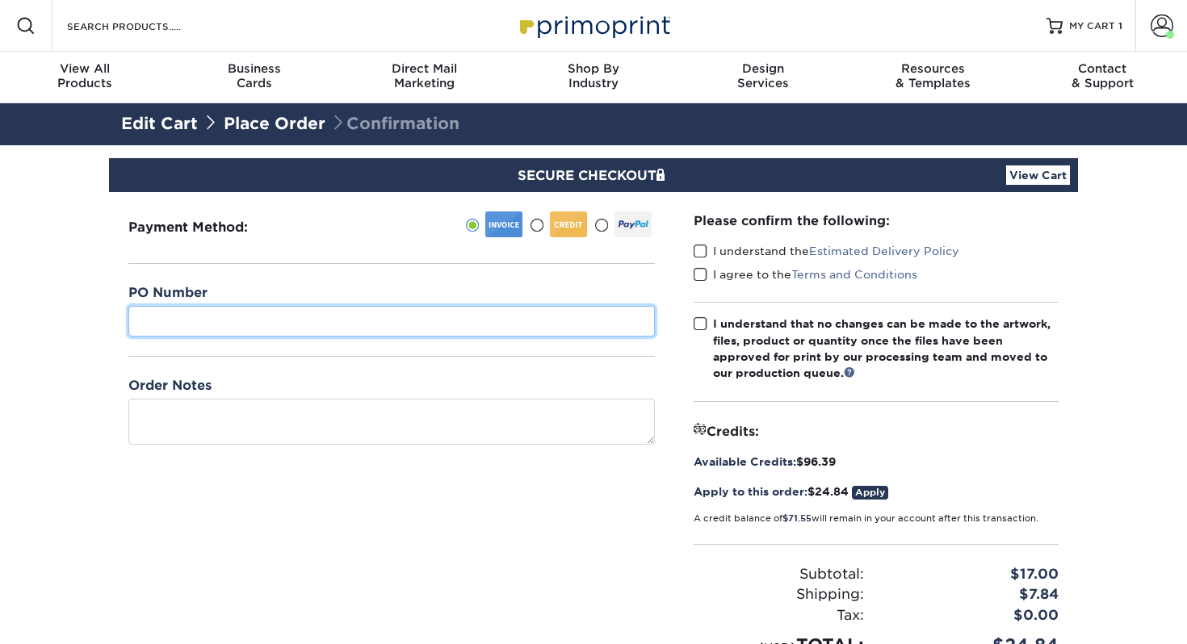
click at [347, 322] on input "text" at bounding box center [391, 321] width 526 height 31
type input "070"
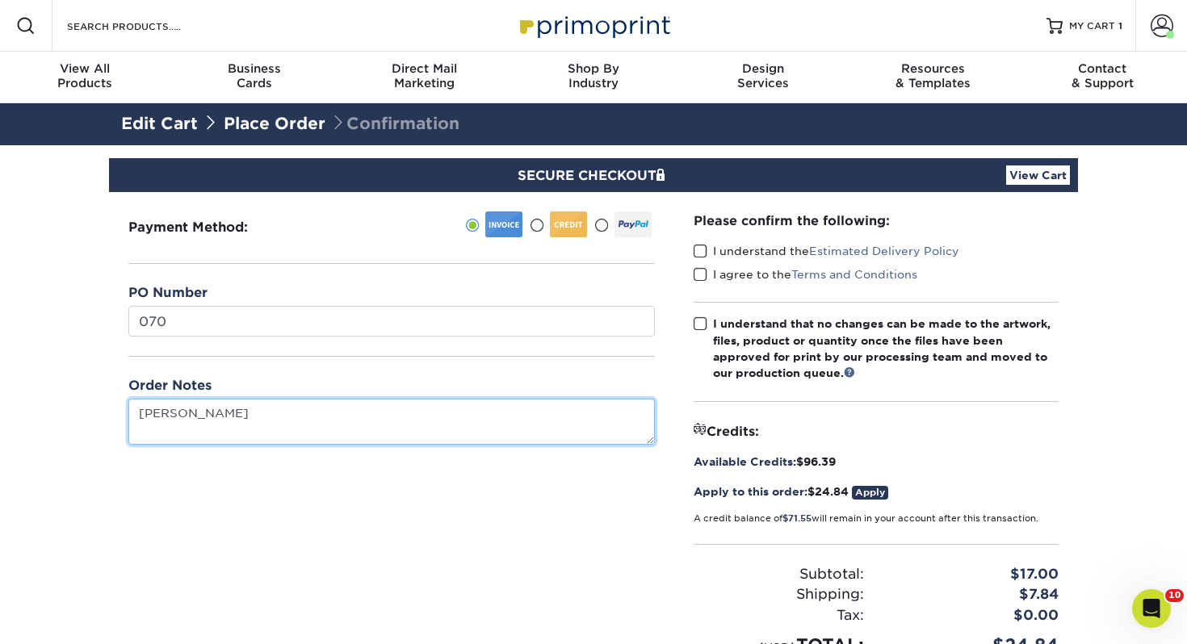
type textarea "[PERSON_NAME]"
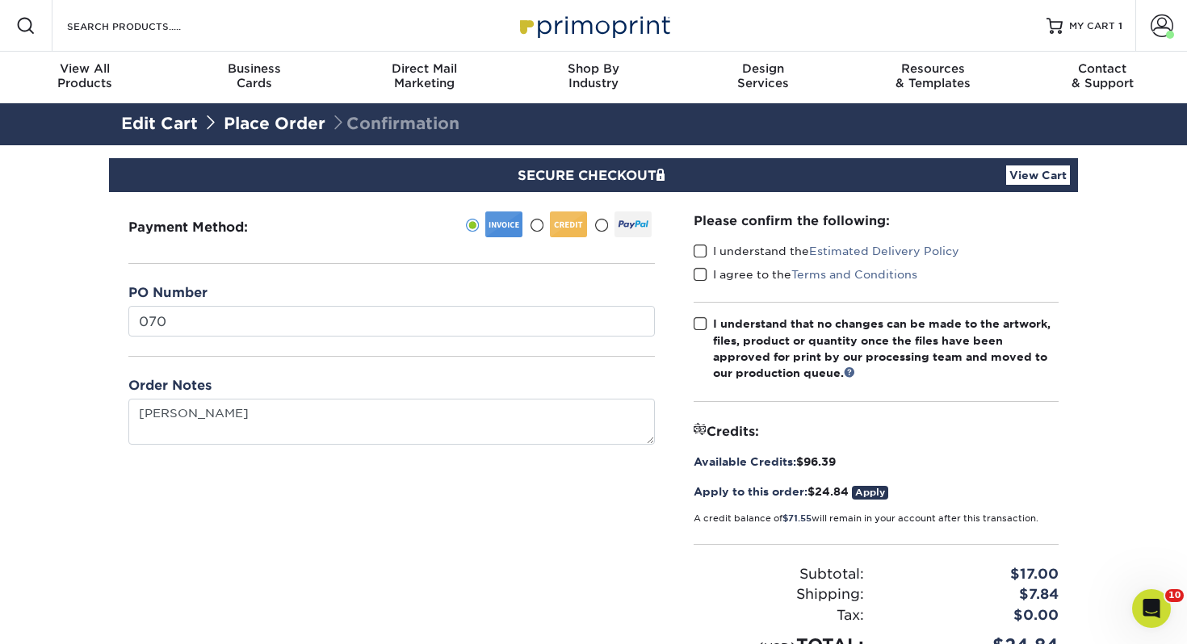
drag, startPoint x: 697, startPoint y: 247, endPoint x: 701, endPoint y: 262, distance: 15.1
click at [697, 247] on span at bounding box center [701, 251] width 14 height 15
click at [0, 0] on input "I understand the Estimated Delivery Policy" at bounding box center [0, 0] width 0 height 0
click at [702, 272] on span at bounding box center [701, 274] width 14 height 15
click at [0, 0] on input "I agree to the Terms and Conditions" at bounding box center [0, 0] width 0 height 0
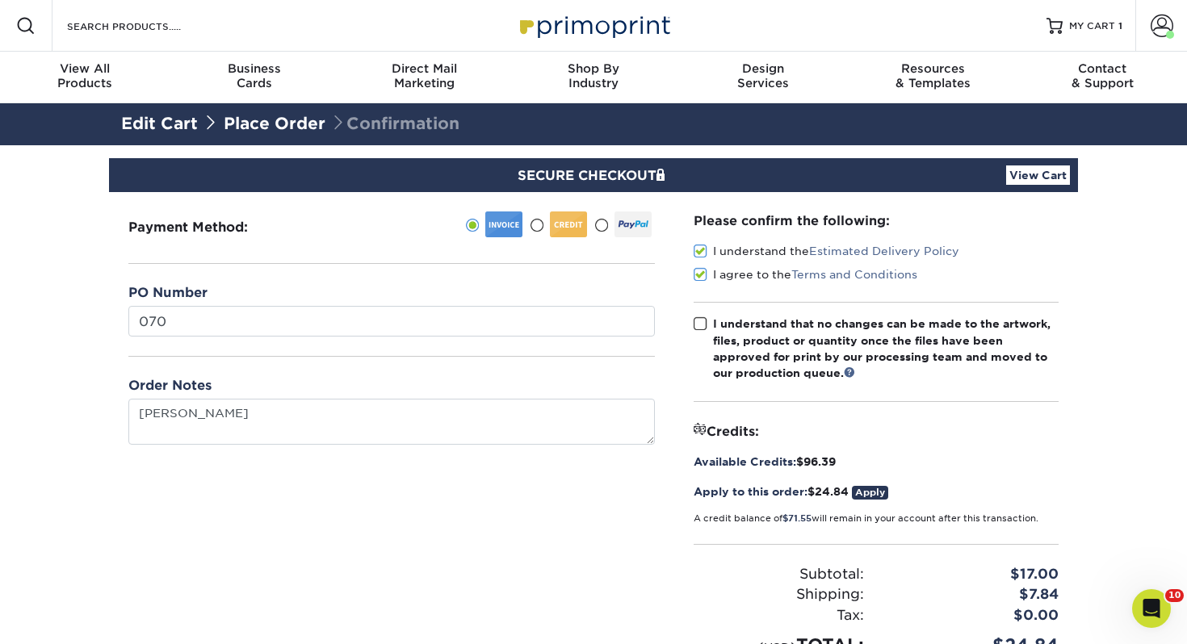
click at [702, 329] on span at bounding box center [701, 323] width 14 height 15
click at [0, 0] on input "I understand that no changes can be made to the artwork, files, product or quan…" at bounding box center [0, 0] width 0 height 0
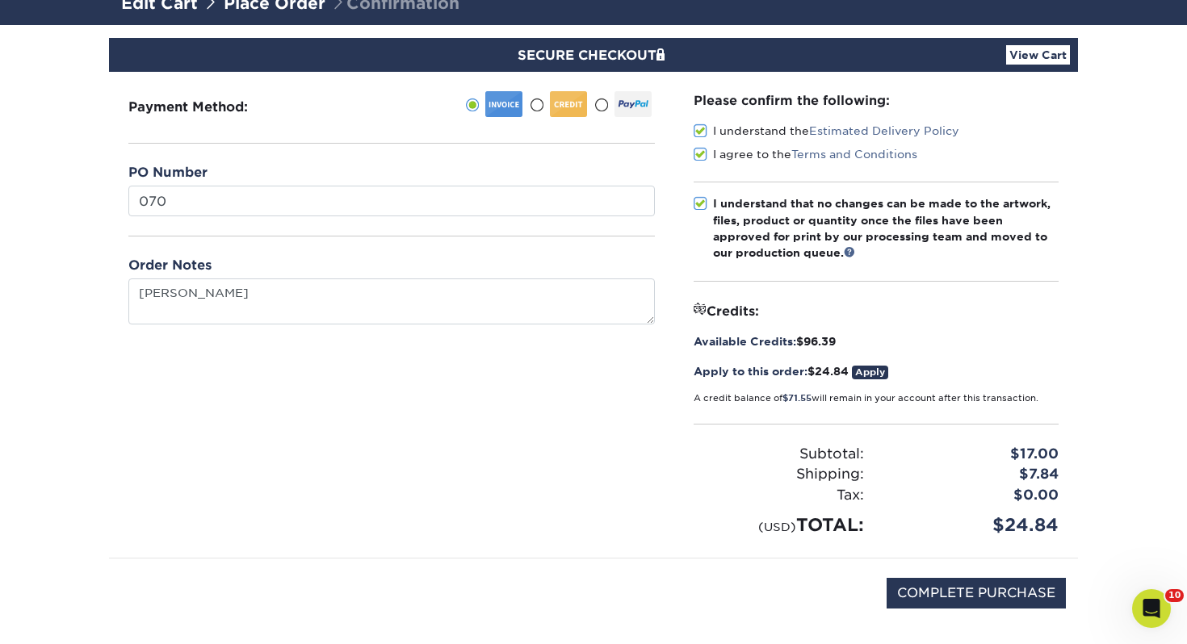
scroll to position [157, 0]
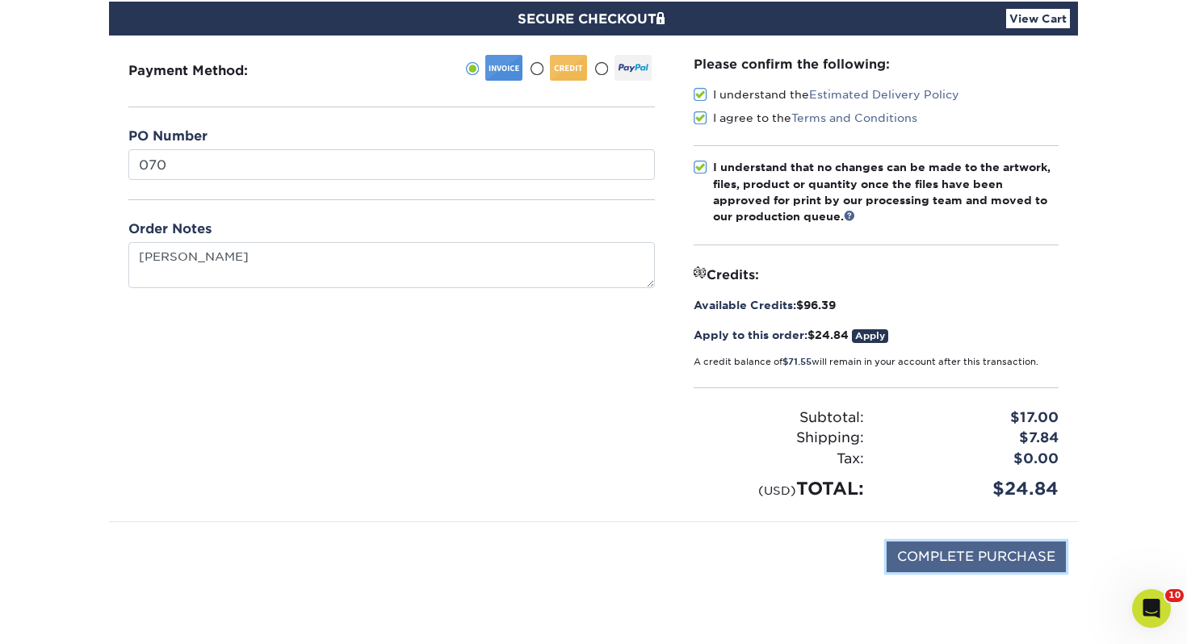
click at [950, 561] on input "COMPLETE PURCHASE" at bounding box center [975, 557] width 179 height 31
type input "PROCESSING, PLEASE WAIT..."
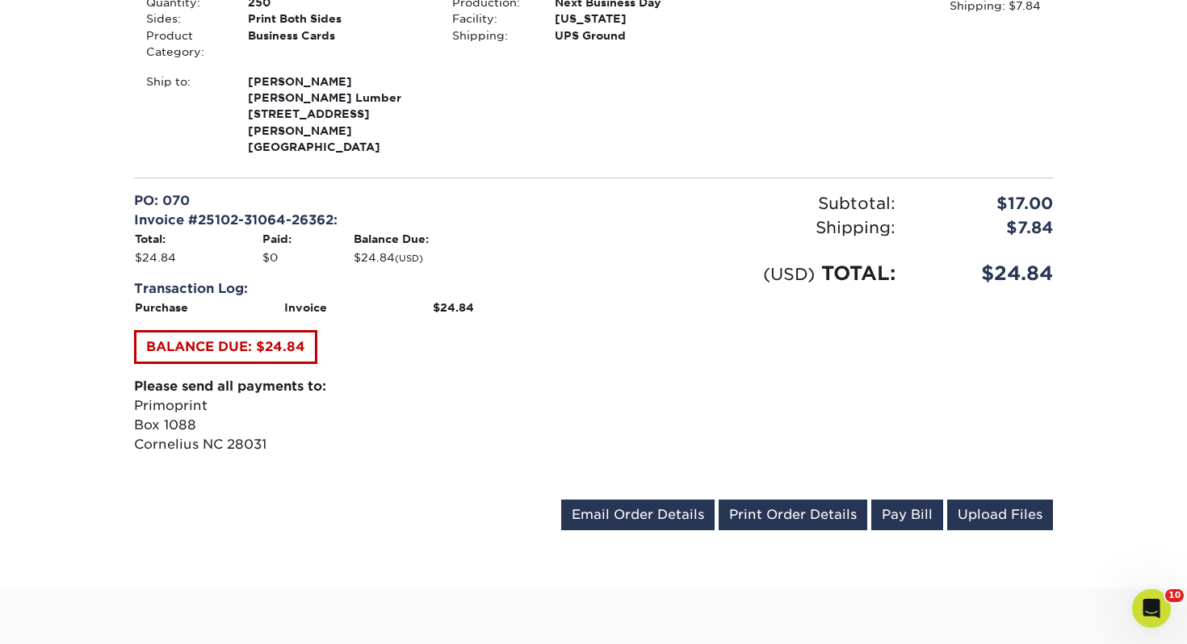
scroll to position [566, 0]
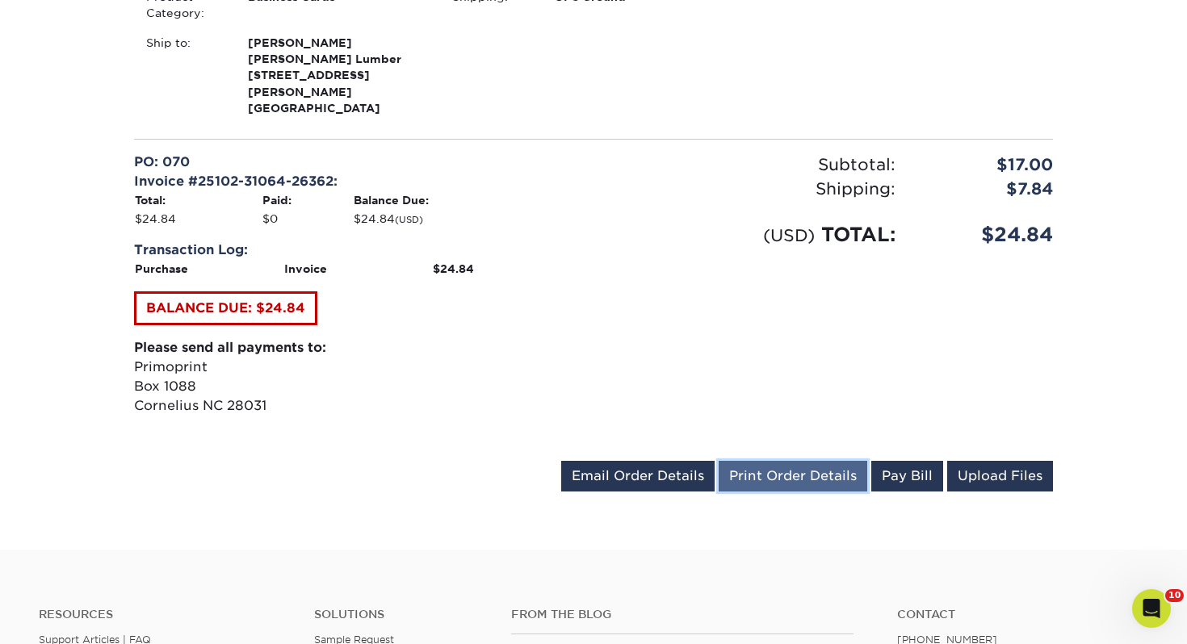
click at [770, 461] on link "Print Order Details" at bounding box center [793, 476] width 149 height 31
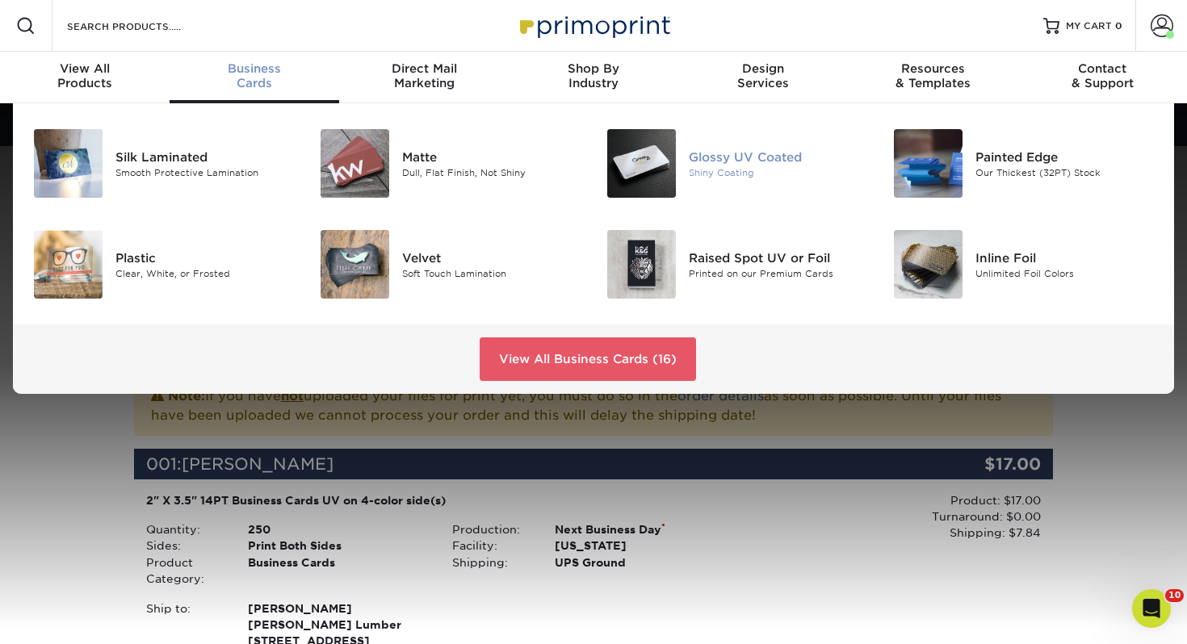
click at [686, 156] on div at bounding box center [640, 163] width 95 height 69
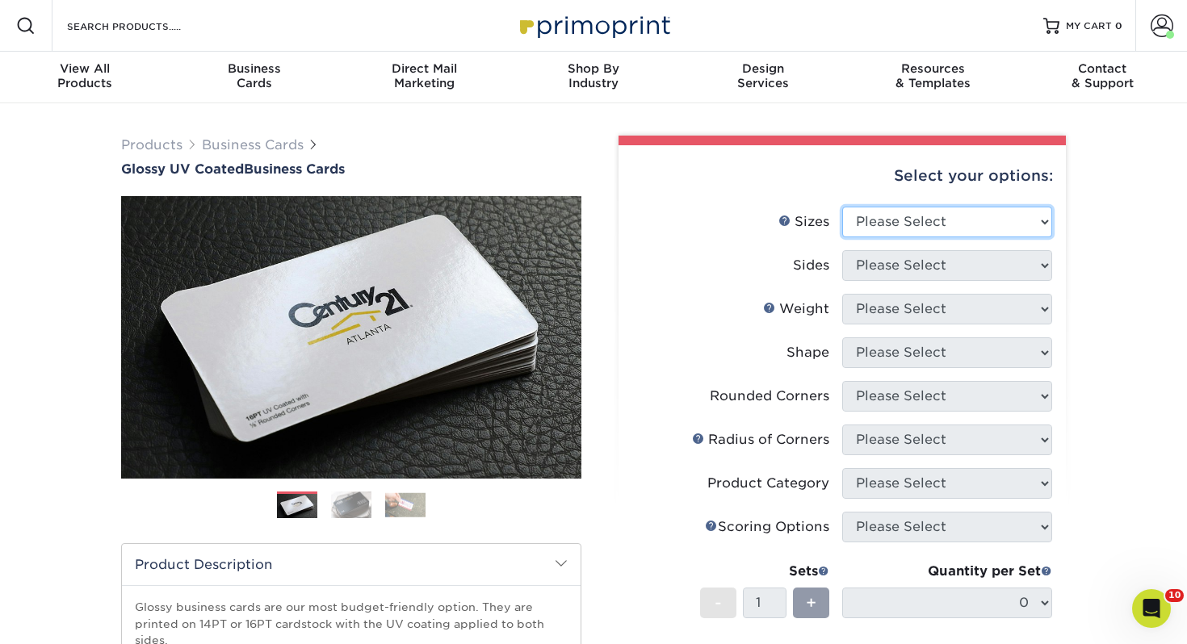
click at [988, 213] on select "Please Select 1.5" x 3.5" - Mini 1.75" x 3.5" - Mini 2" x 2" - Square 2" x 3" -…" at bounding box center [947, 222] width 210 height 31
select select "2.00x3.50"
click at [842, 207] on select "Please Select 1.5" x 3.5" - Mini 1.75" x 3.5" - Mini 2" x 2" - Square 2" x 3" -…" at bounding box center [947, 222] width 210 height 31
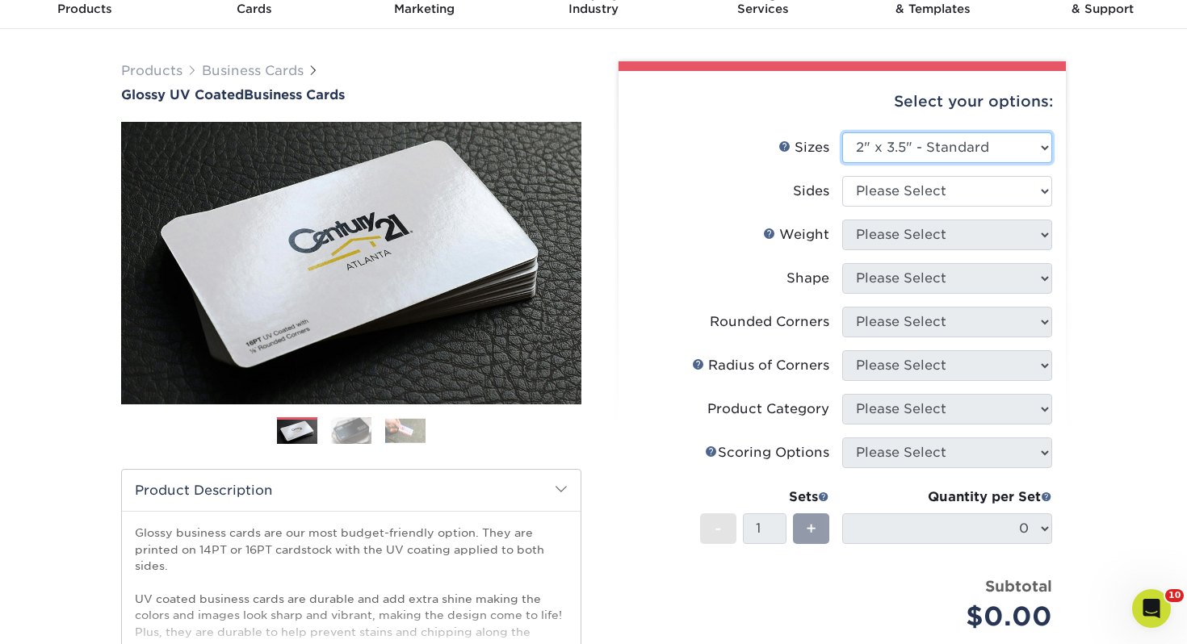
scroll to position [82, 0]
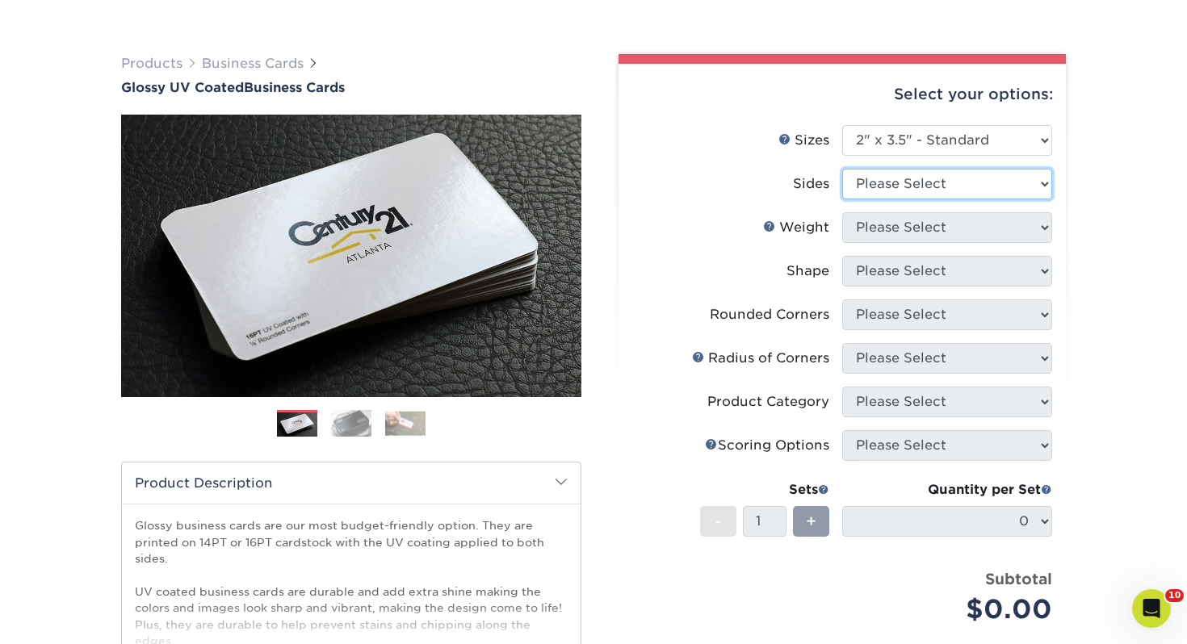
click at [990, 174] on select "Please Select Print Both Sides Print Front Only" at bounding box center [947, 184] width 210 height 31
select select "13abbda7-1d64-4f25-8bb2-c179b224825d"
click at [842, 169] on select "Please Select Print Both Sides Print Front Only" at bounding box center [947, 184] width 210 height 31
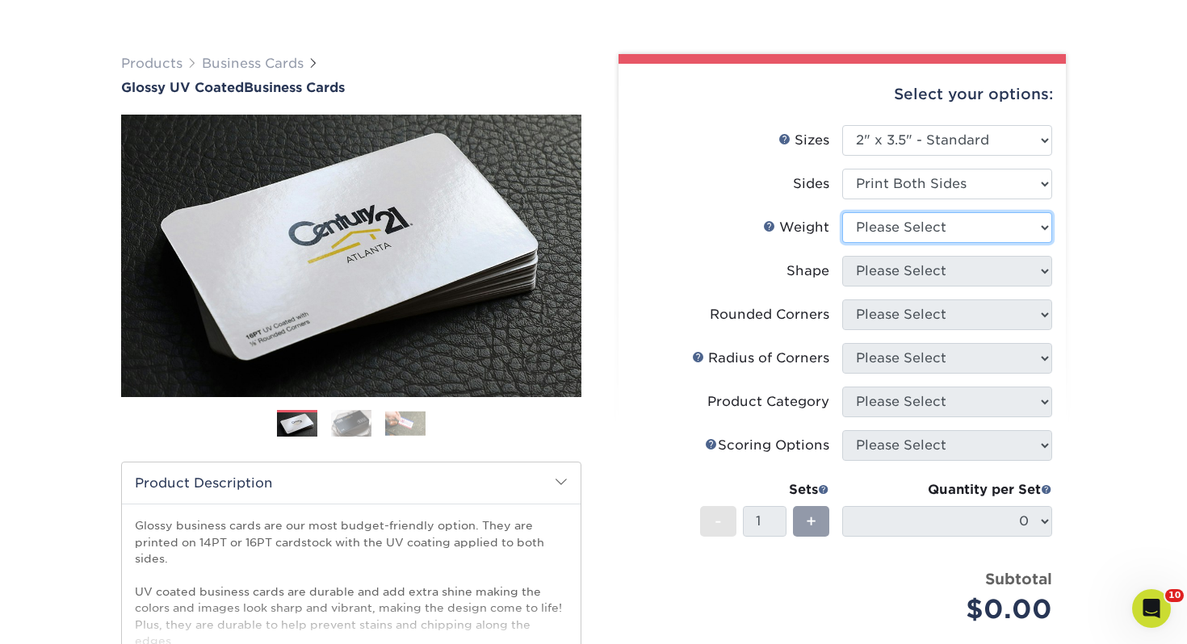
click at [948, 225] on select "Please Select 16PT 14PT" at bounding box center [947, 227] width 210 height 31
select select "14PT"
click at [842, 212] on select "Please Select 16PT 14PT" at bounding box center [947, 227] width 210 height 31
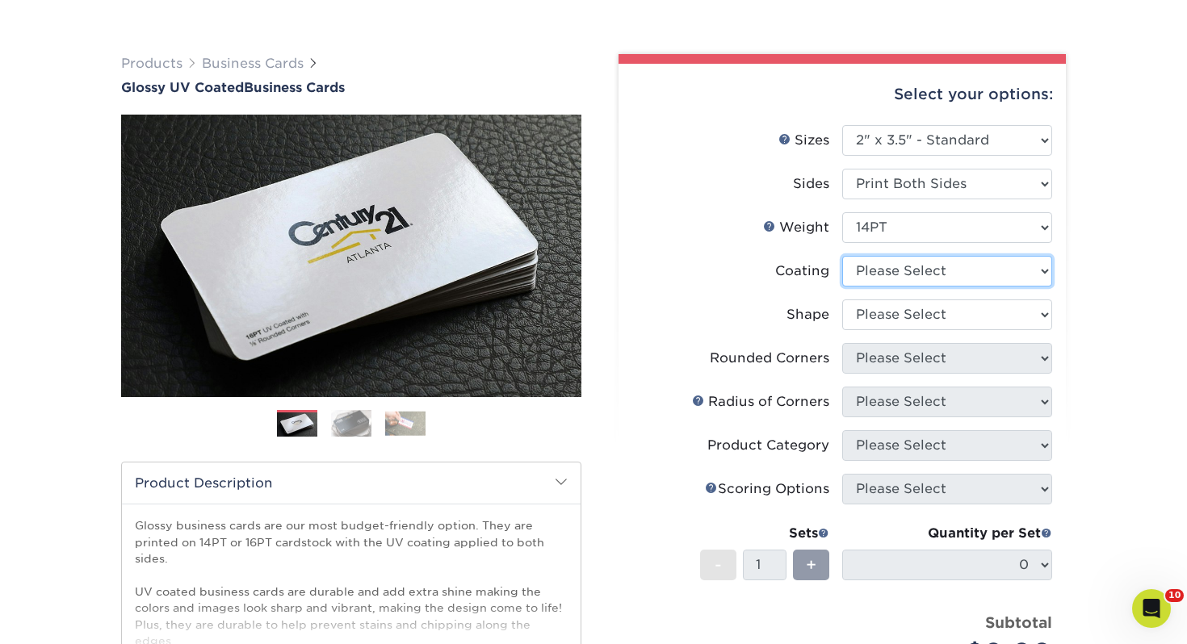
click at [905, 275] on select at bounding box center [947, 271] width 210 height 31
select select "ae367451-b2b8-45df-a344-0f05b6a12993"
click at [842, 256] on select at bounding box center [947, 271] width 210 height 31
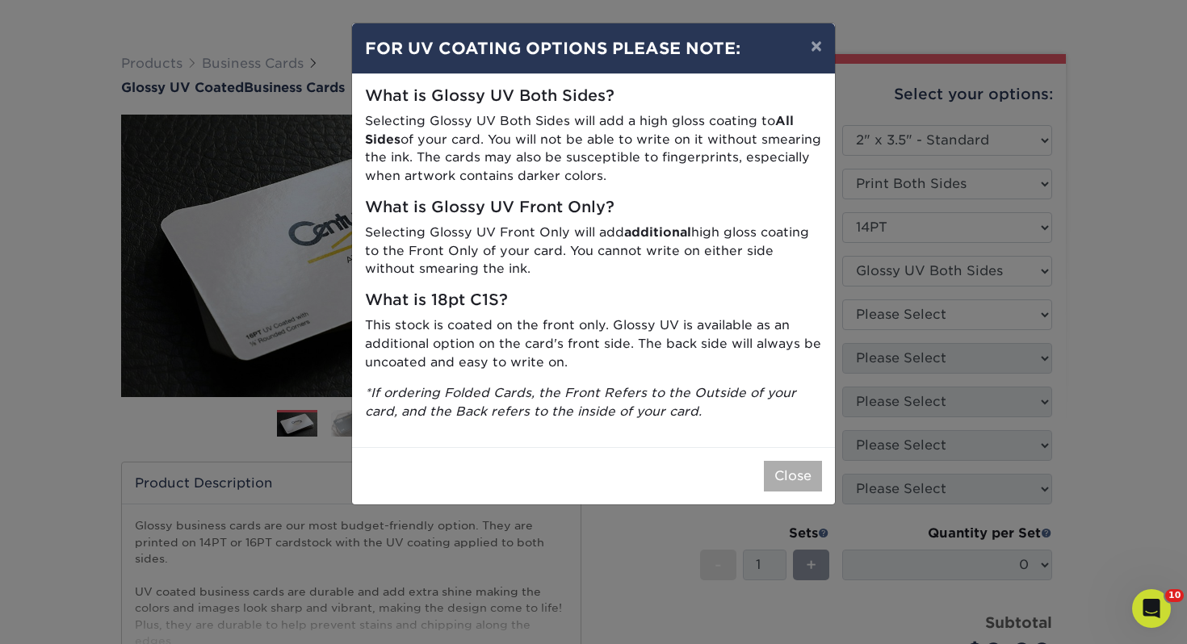
click at [762, 470] on div "Close" at bounding box center [593, 475] width 483 height 57
drag, startPoint x: 781, startPoint y: 473, endPoint x: 722, endPoint y: 410, distance: 86.3
click at [769, 459] on div "Close" at bounding box center [593, 475] width 483 height 57
drag, startPoint x: 794, startPoint y: 480, endPoint x: 773, endPoint y: 464, distance: 25.8
click at [794, 480] on button "Close" at bounding box center [793, 476] width 58 height 31
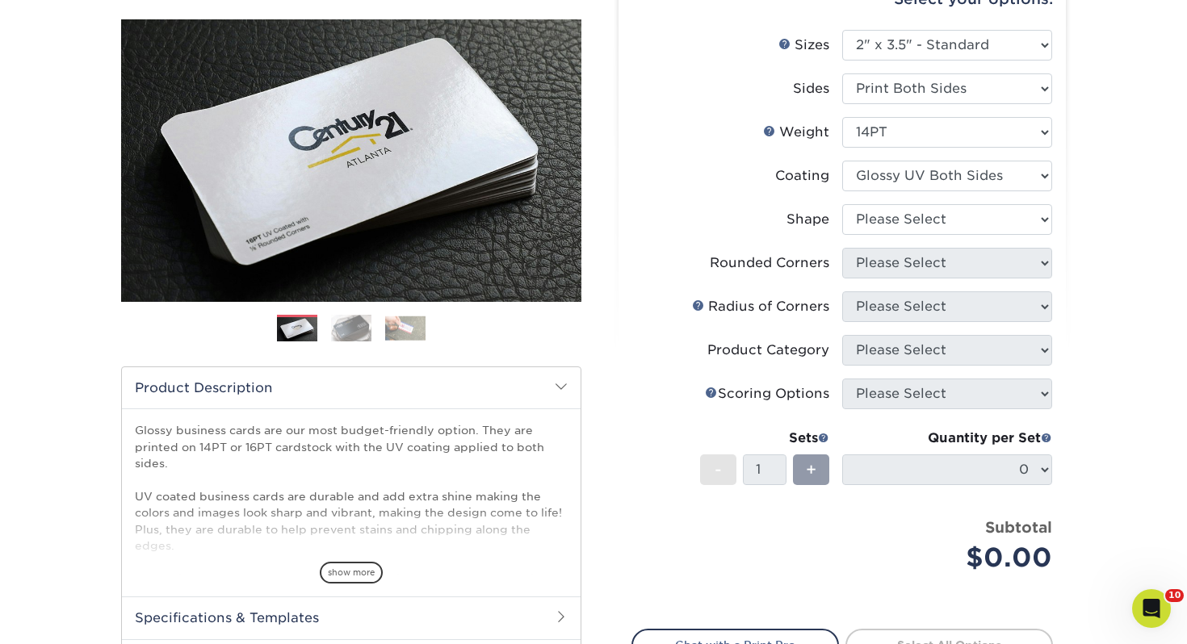
scroll to position [207, 0]
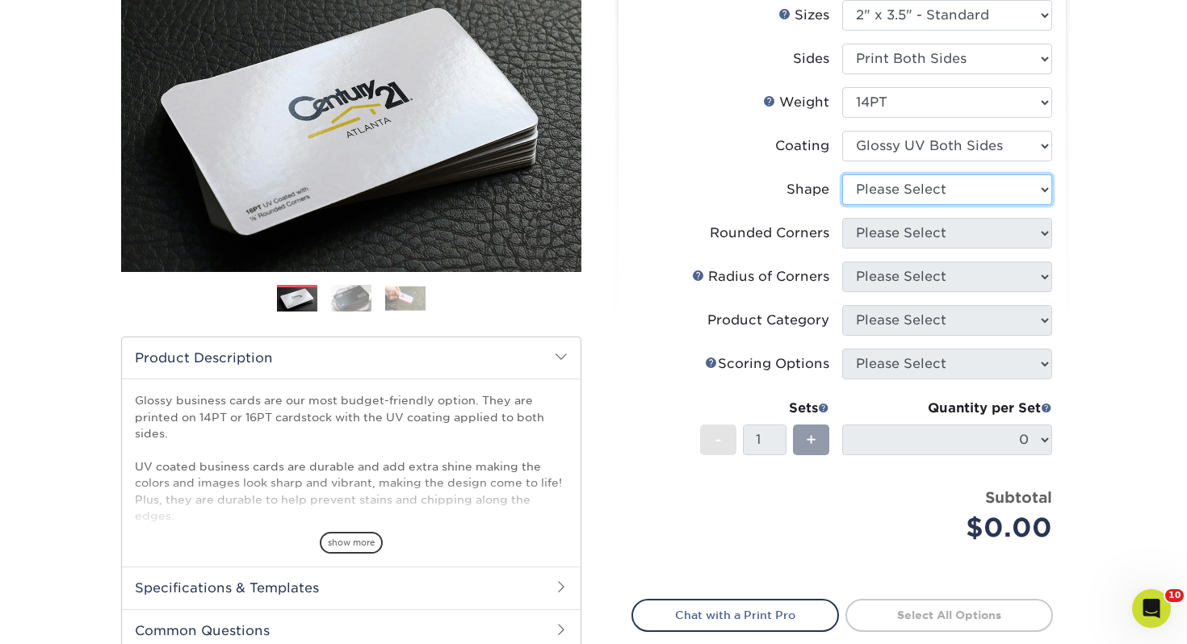
click at [931, 197] on select "Please Select Standard" at bounding box center [947, 189] width 210 height 31
select select "standard"
click at [842, 174] on select "Please Select Standard" at bounding box center [947, 189] width 210 height 31
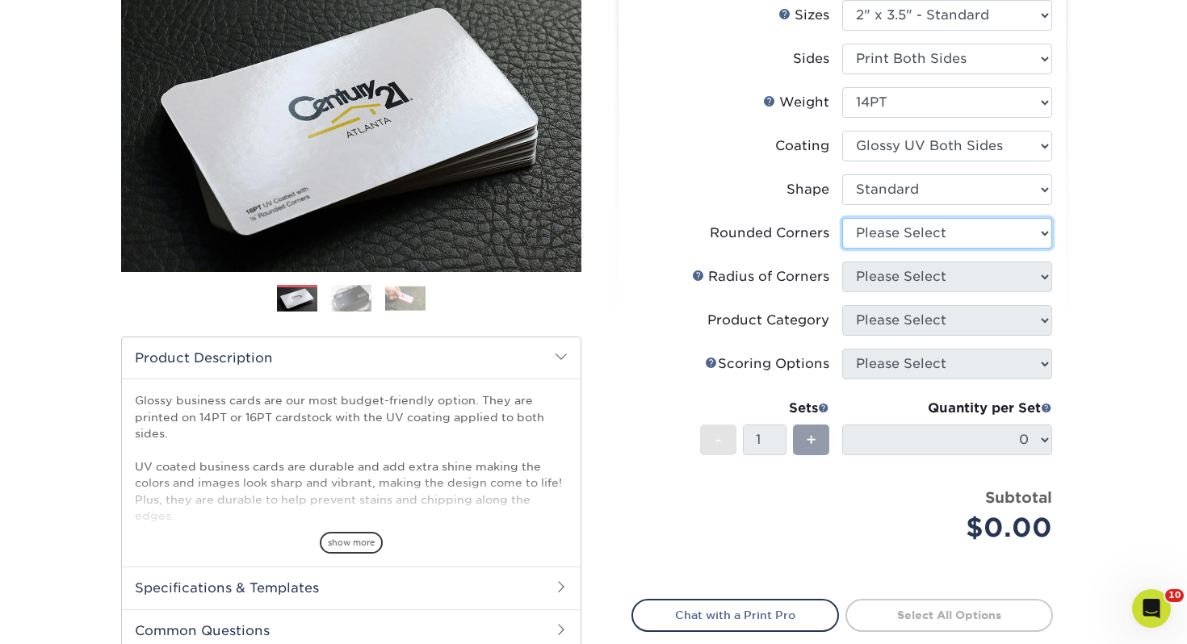
click at [908, 220] on select "Please Select Yes - Round 2 Corners Yes - Round 4 Corners No" at bounding box center [947, 233] width 210 height 31
select select "0"
click at [842, 218] on select "Please Select Yes - Round 2 Corners Yes - Round 4 Corners No" at bounding box center [947, 233] width 210 height 31
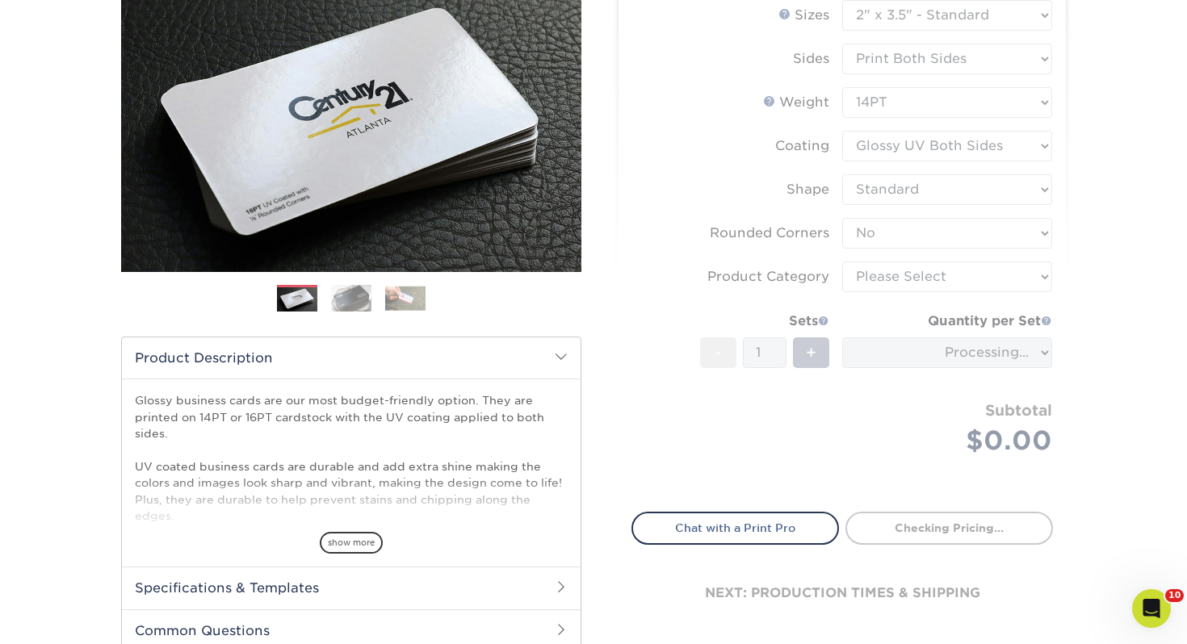
click at [886, 278] on form "Sizes Help Sizes Please Select 1.5" x 3.5" - Mini 1.75" x 3.5" - Mini 2" x 2" -…" at bounding box center [841, 246] width 421 height 493
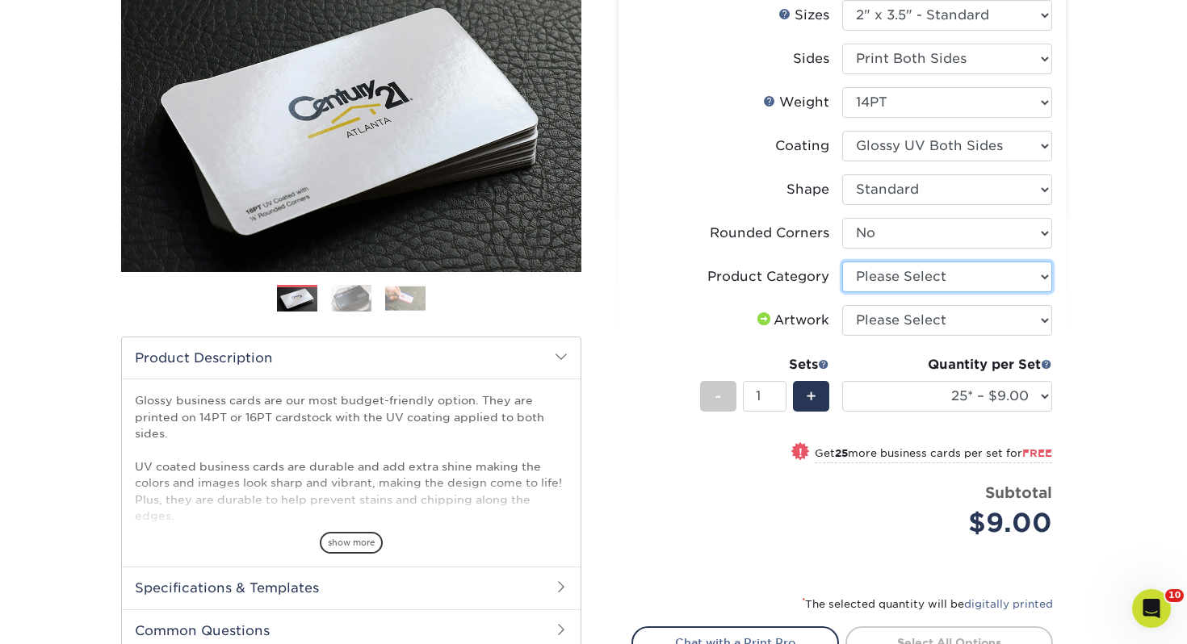
click at [886, 282] on select "Please Select Business Cards" at bounding box center [947, 277] width 210 height 31
select select "3b5148f1-0588-4f88-a218-97bcfdce65c1"
click at [842, 262] on select "Please Select Business Cards" at bounding box center [947, 277] width 210 height 31
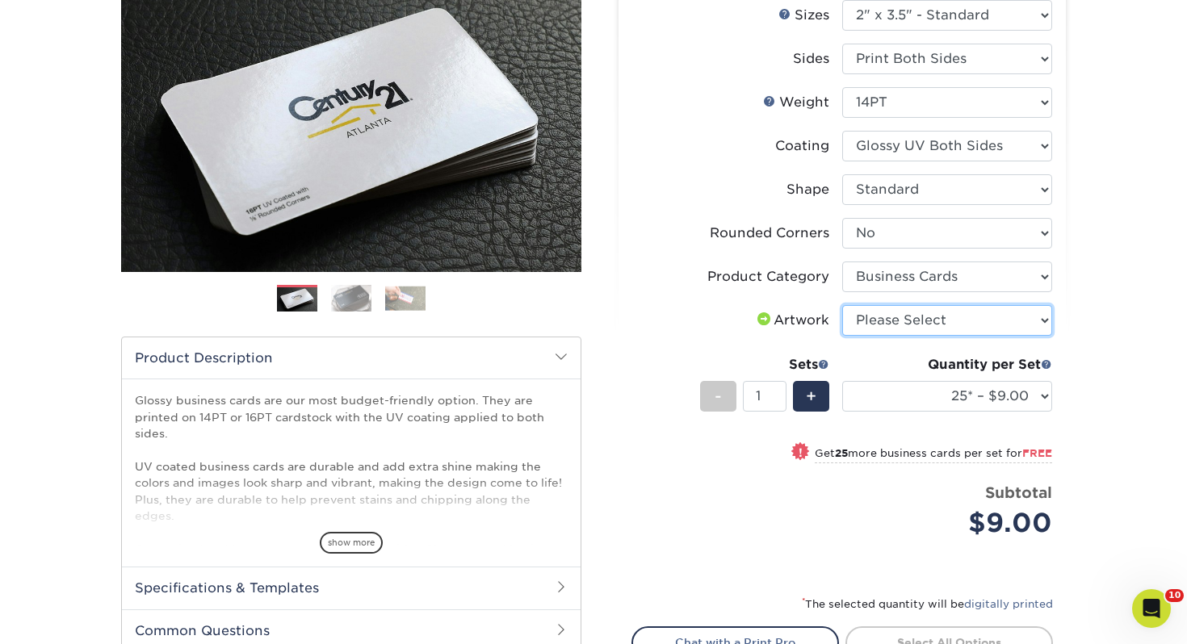
click at [901, 308] on select "Please Select I will upload files I need a design - $100" at bounding box center [947, 320] width 210 height 31
click at [842, 305] on select "Please Select I will upload files I need a design - $100" at bounding box center [947, 320] width 210 height 31
click at [909, 323] on select "Please Select I will upload files I need a design - $100" at bounding box center [947, 320] width 210 height 31
select select "upload"
click at [842, 305] on select "Please Select I will upload files I need a design - $100" at bounding box center [947, 320] width 210 height 31
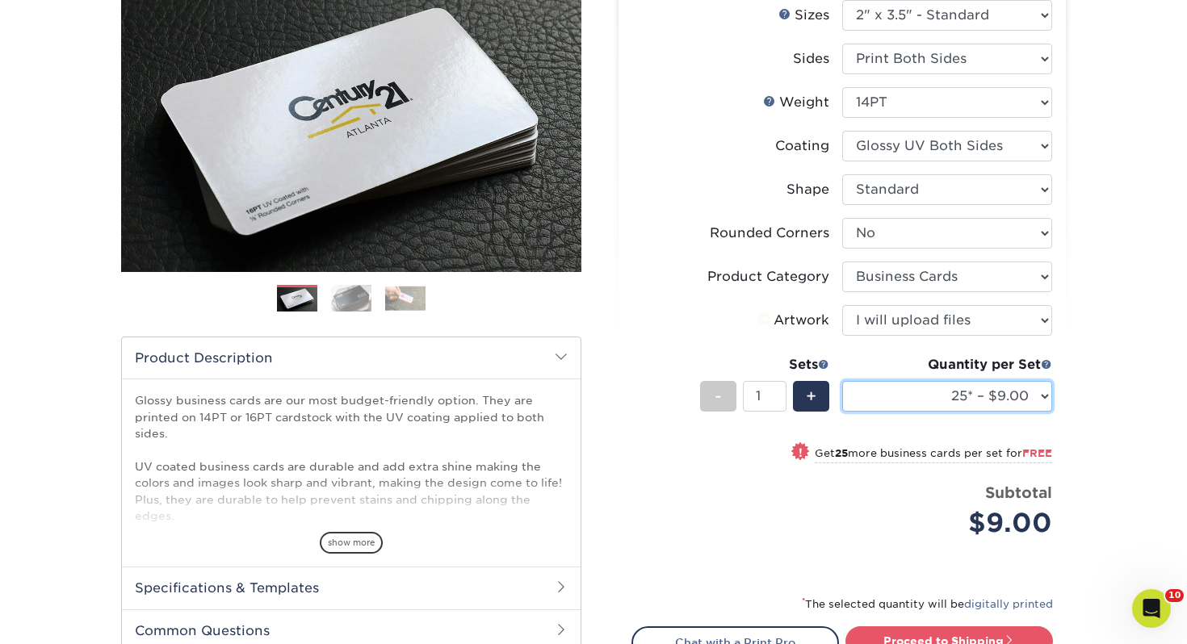
click at [912, 385] on select "25* – $9.00 50* – $9.00 100* – $9.00 250* – $17.00 500 – $33.00 1000 – $42.00 2…" at bounding box center [947, 396] width 210 height 31
select select "250* – $17.00"
click at [842, 381] on select "25* – $9.00 50* – $9.00 100* – $9.00 250* – $17.00 500 – $33.00 1000 – $42.00 2…" at bounding box center [947, 396] width 210 height 31
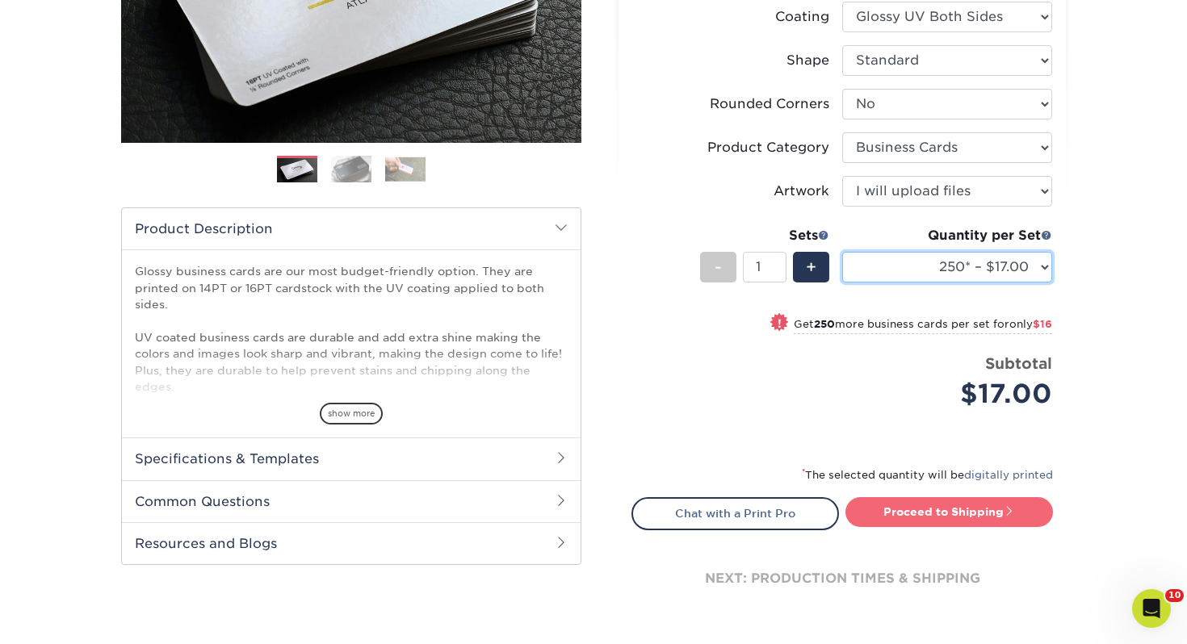
scroll to position [337, 0]
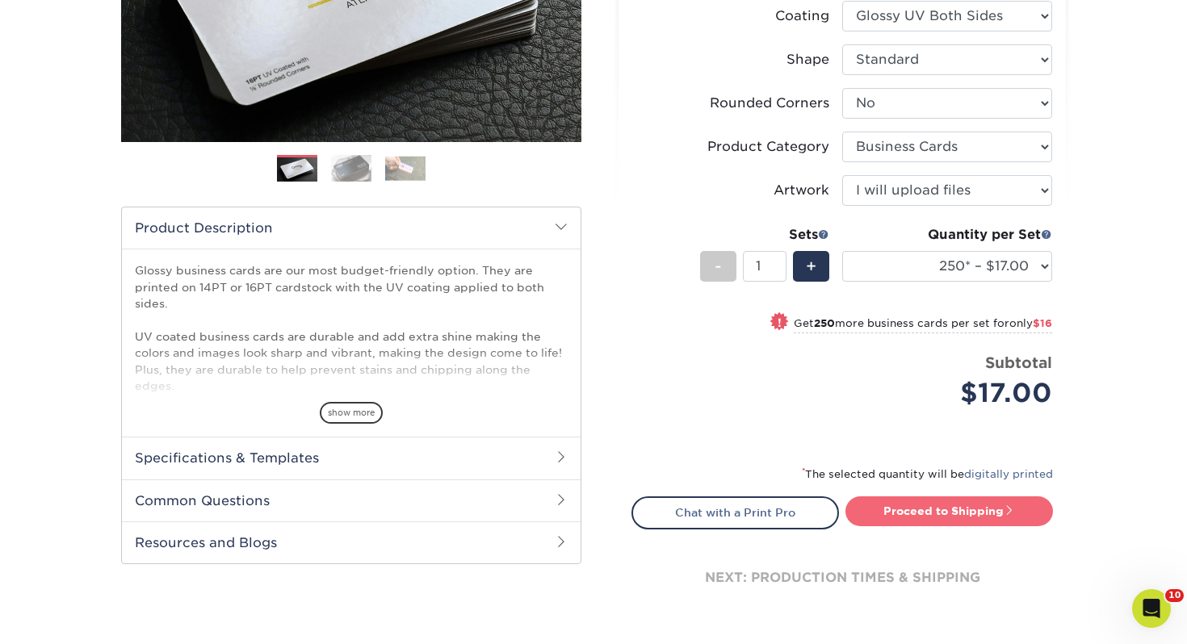
drag, startPoint x: 916, startPoint y: 535, endPoint x: 915, endPoint y: 514, distance: 21.0
click at [916, 535] on div "next: production times & shipping" at bounding box center [841, 578] width 421 height 97
click at [915, 514] on link "Proceed to Shipping" at bounding box center [948, 511] width 207 height 29
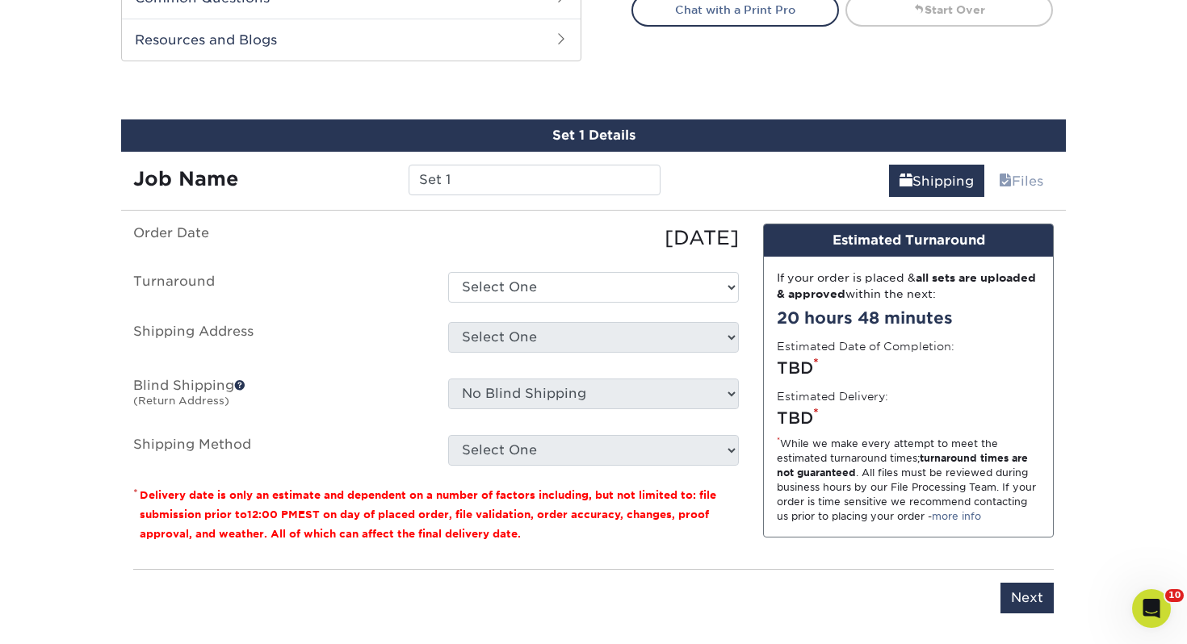
scroll to position [877, 0]
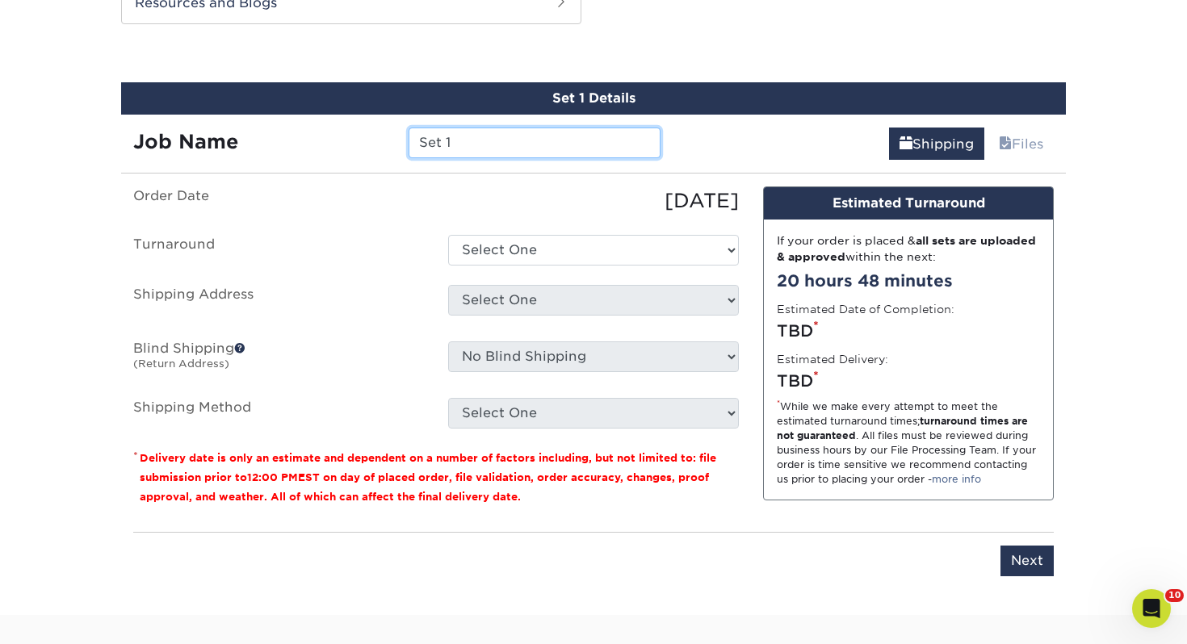
drag, startPoint x: 524, startPoint y: 141, endPoint x: 62, endPoint y: 107, distance: 463.1
type input "[PERSON_NAME]/[PERSON_NAME]"
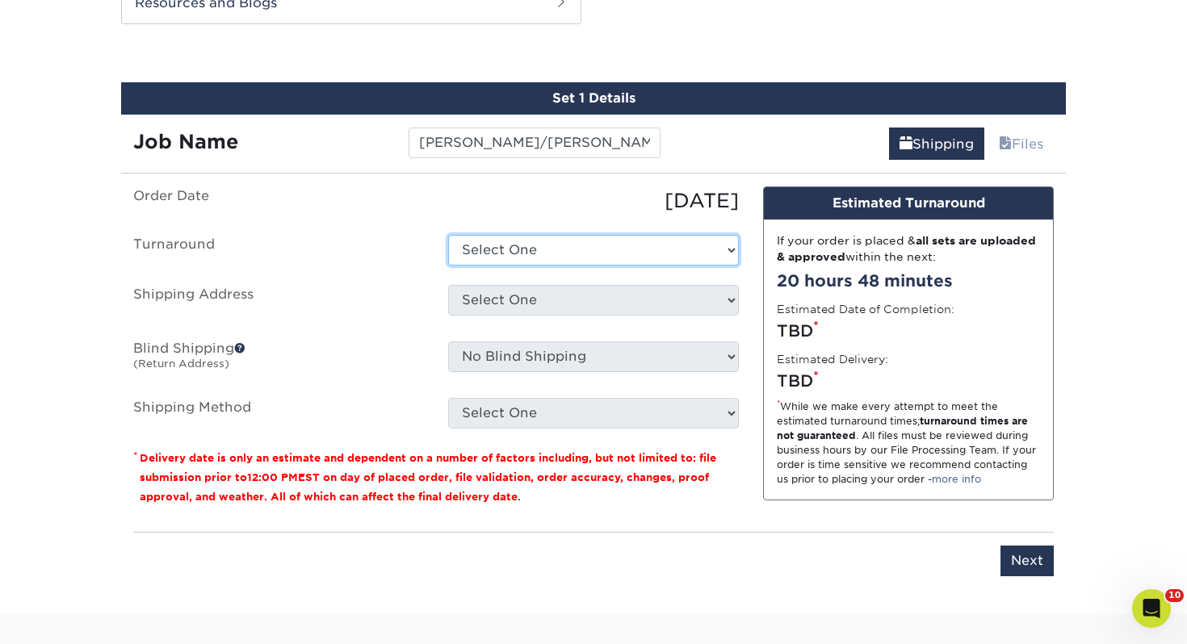
click at [525, 254] on select "Select One 2-4 Business Days 2 Day Next Business Day" at bounding box center [593, 250] width 291 height 31
select select "0d2015eb-ac6c-4252-b2f1-1c5560e96a65"
click at [448, 235] on select "Select One 2-4 Business Days 2 Day Next Business Day" at bounding box center [593, 250] width 291 height 31
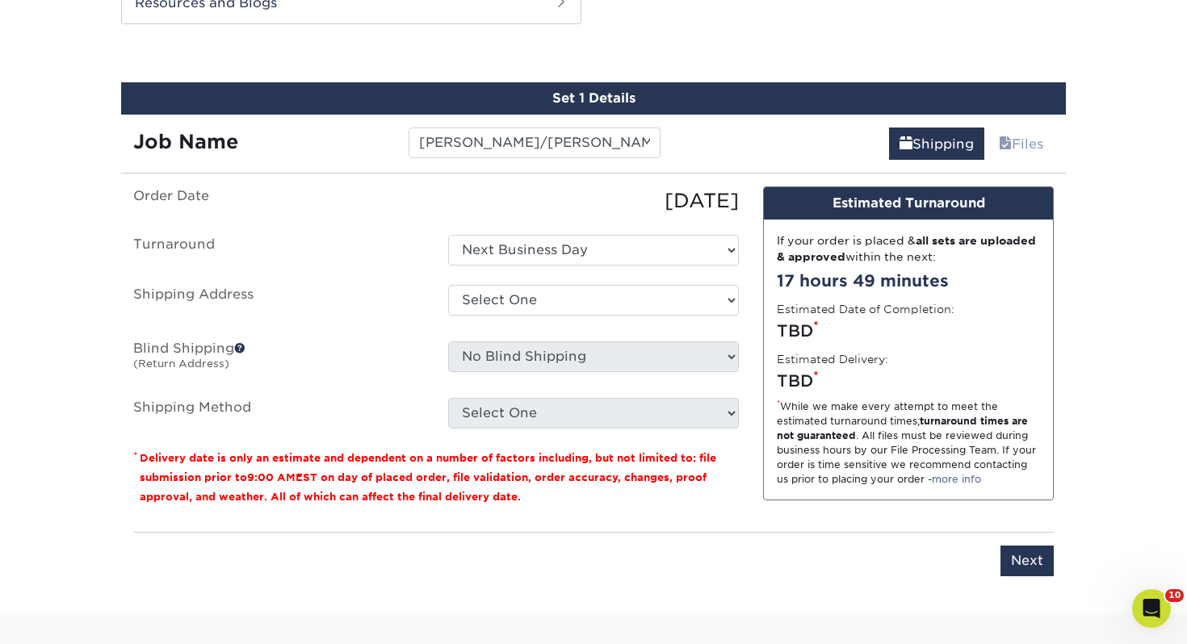
click at [573, 317] on div "Select One bj ali" at bounding box center [593, 303] width 315 height 37
click at [574, 297] on select "Select One Adrian, MI Akron, OH" at bounding box center [593, 300] width 291 height 31
select select "109866"
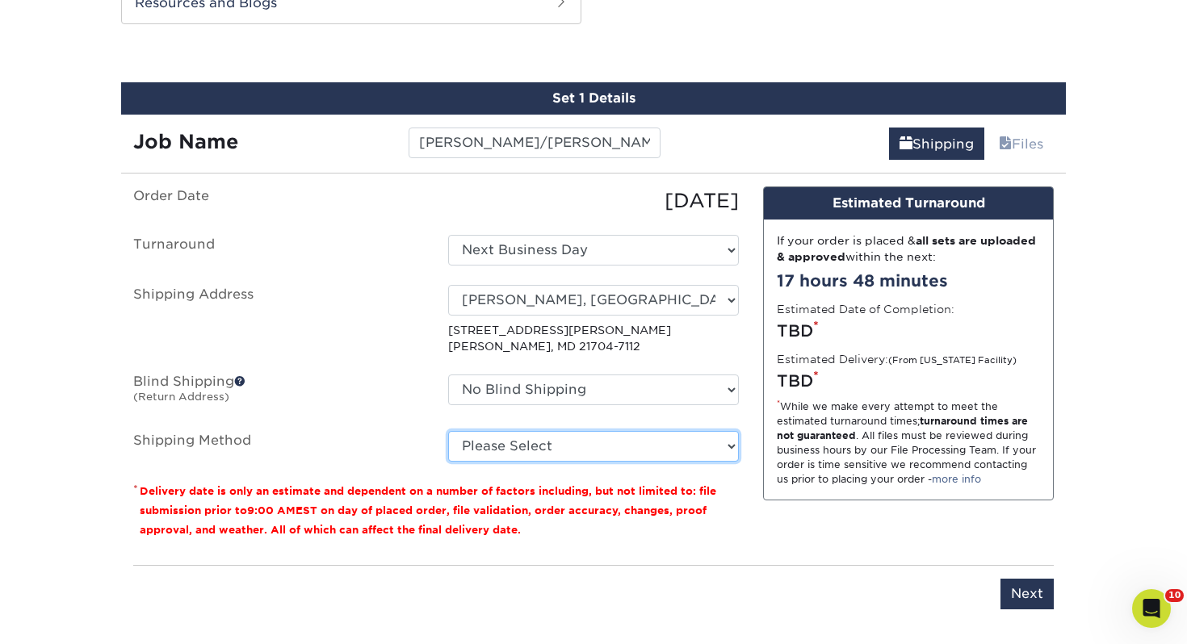
click at [510, 451] on select "Please Select Ground Shipping (+$7.84) 3 Day Shipping Service (+$15.34) 2 Day A…" at bounding box center [593, 446] width 291 height 31
select select "03"
click at [448, 431] on select "Please Select Ground Shipping (+$7.84) 3 Day Shipping Service (+$15.34) 2 Day A…" at bounding box center [593, 446] width 291 height 31
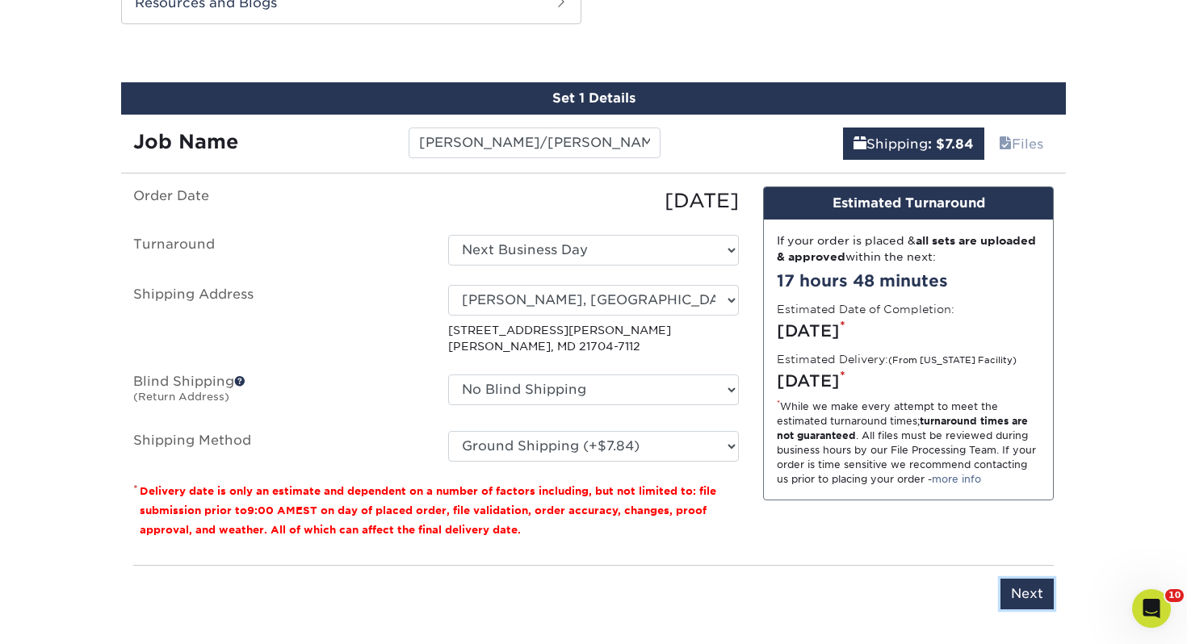
click at [1027, 595] on input "Next" at bounding box center [1026, 594] width 53 height 31
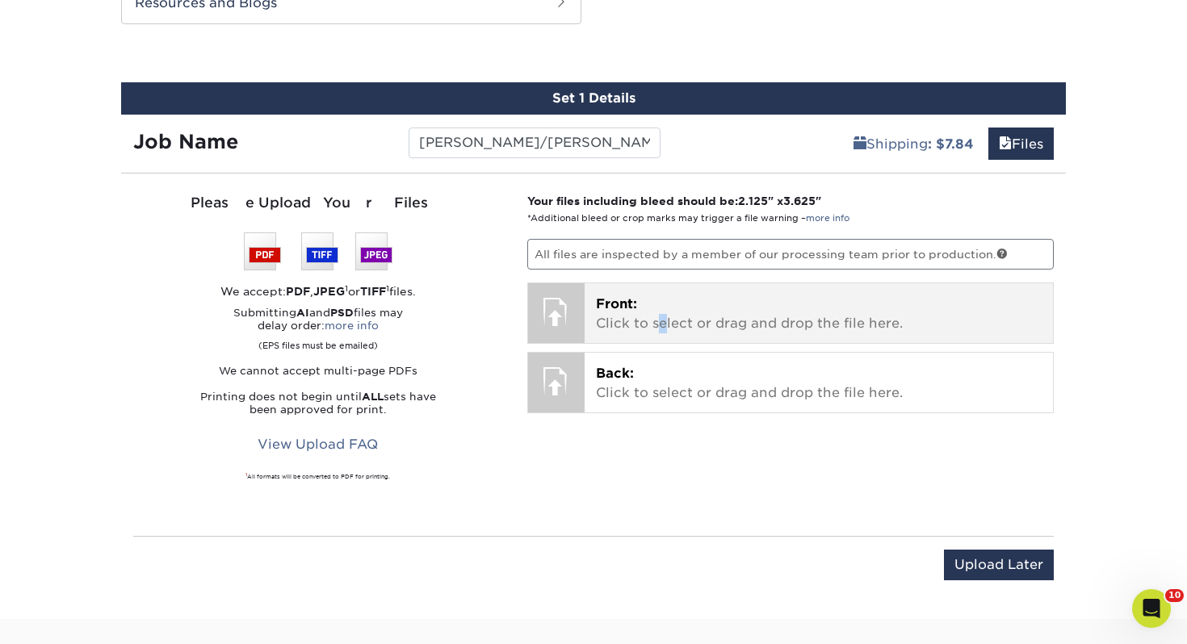
click at [661, 313] on p "Front: Click to select or drag and drop the file here." at bounding box center [819, 314] width 446 height 39
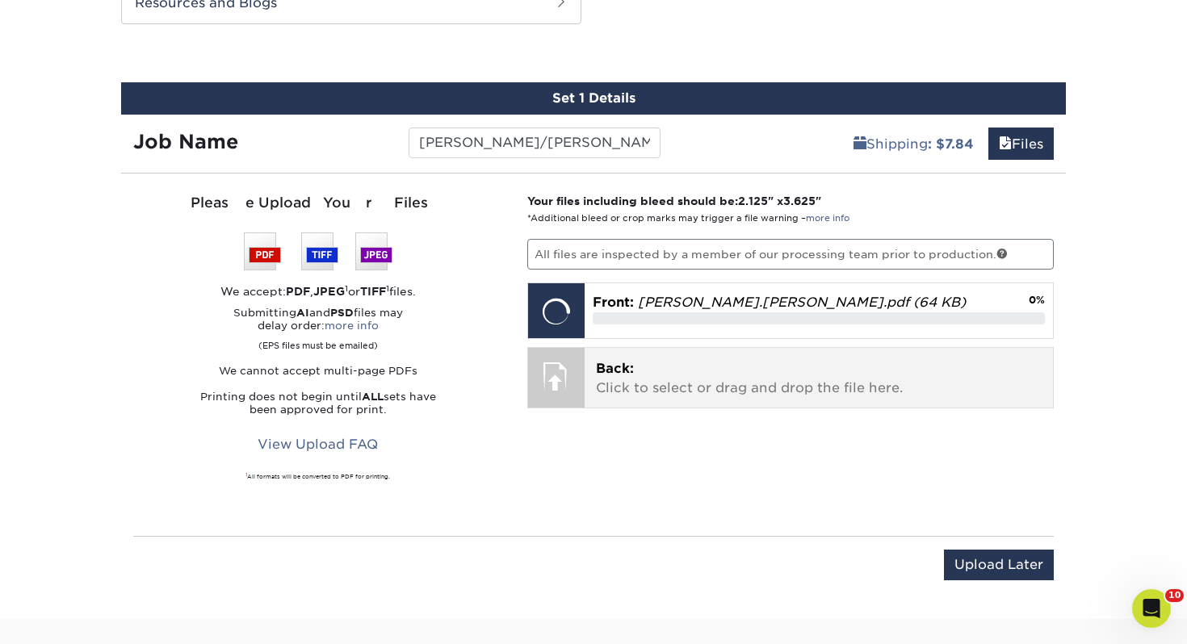
click at [652, 360] on p "Back: Click to select or drag and drop the file here." at bounding box center [819, 378] width 446 height 39
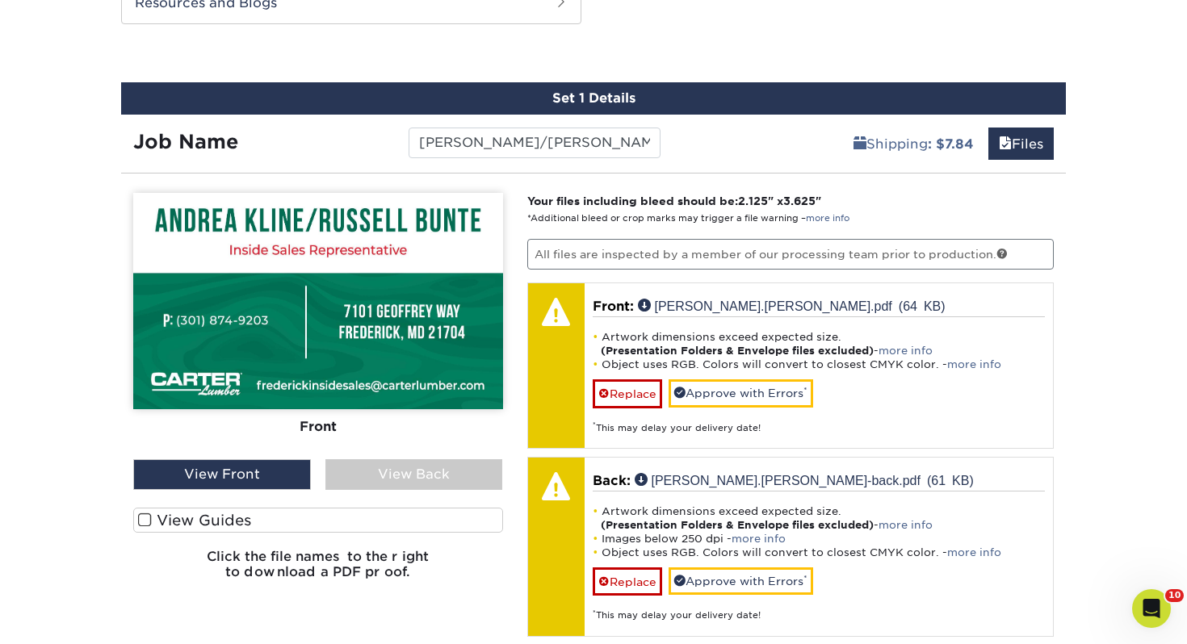
click at [392, 510] on label "View Guides" at bounding box center [318, 520] width 370 height 25
click at [0, 0] on input "View Guides" at bounding box center [0, 0] width 0 height 0
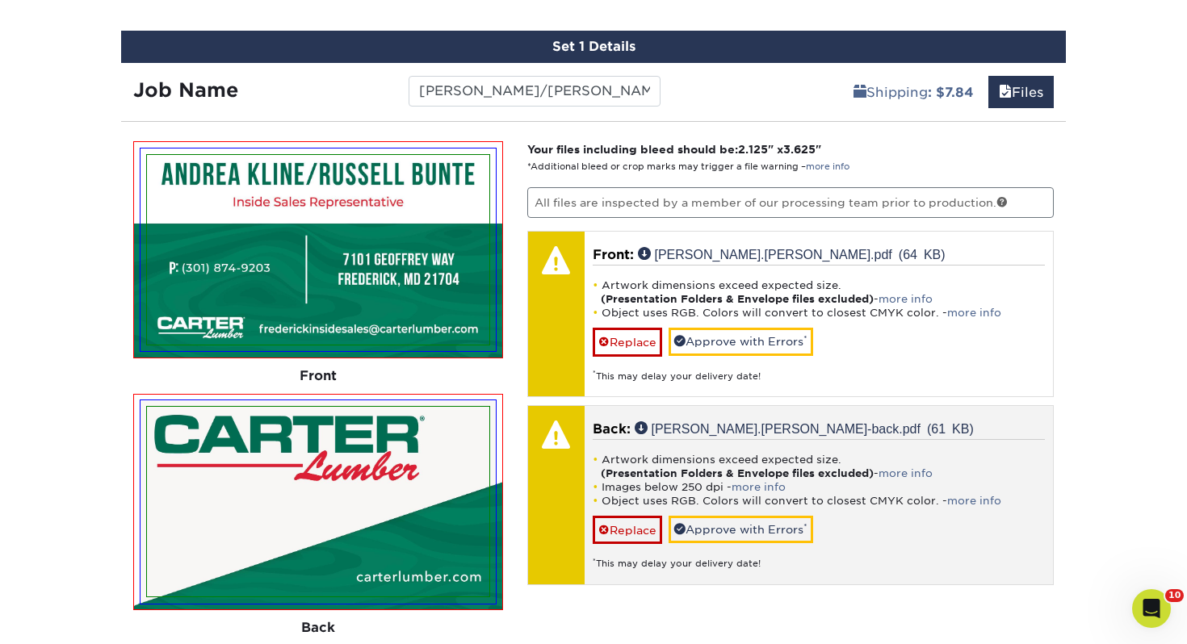
scroll to position [961, 0]
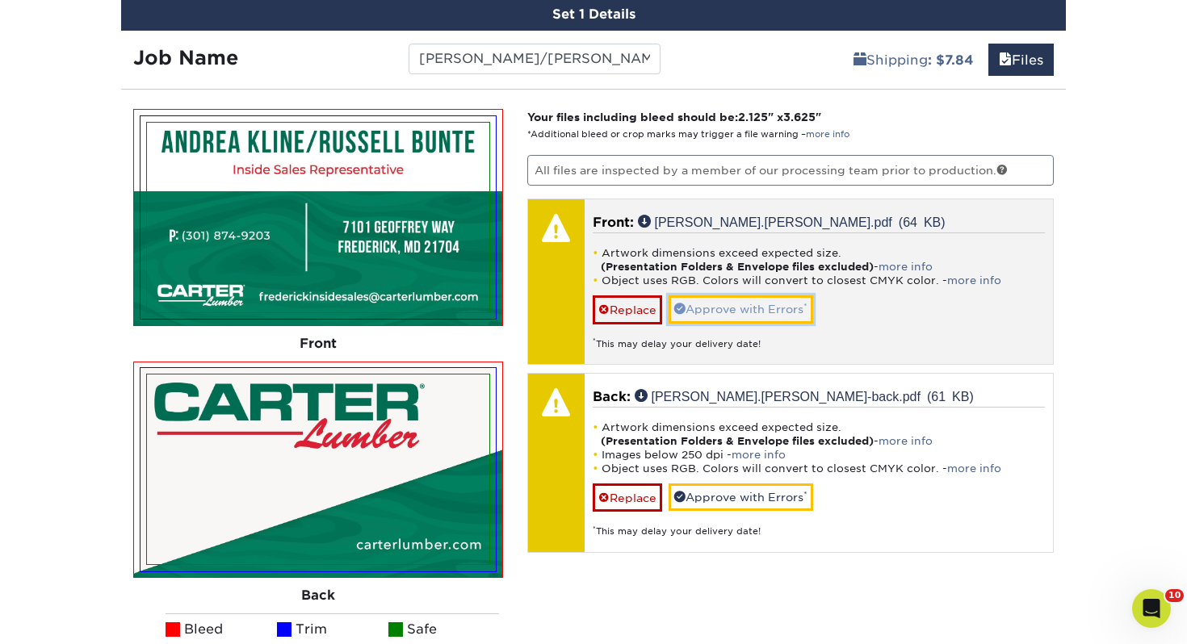
click at [766, 301] on link "Approve with Errors *" at bounding box center [741, 308] width 145 height 27
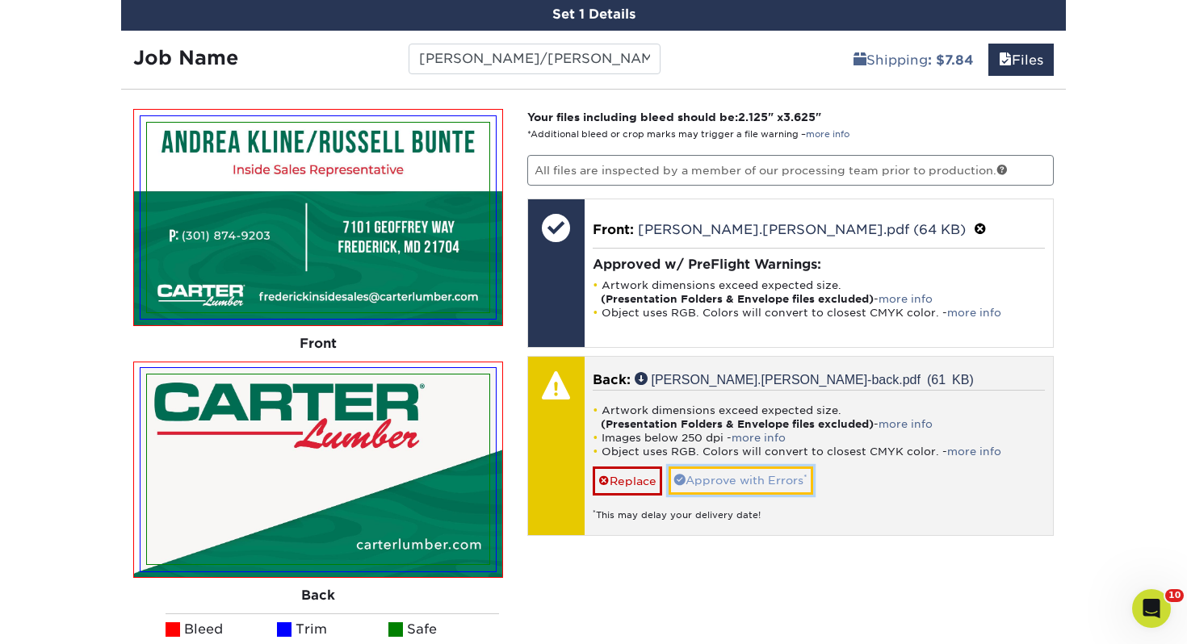
click at [719, 477] on link "Approve with Errors *" at bounding box center [741, 480] width 145 height 27
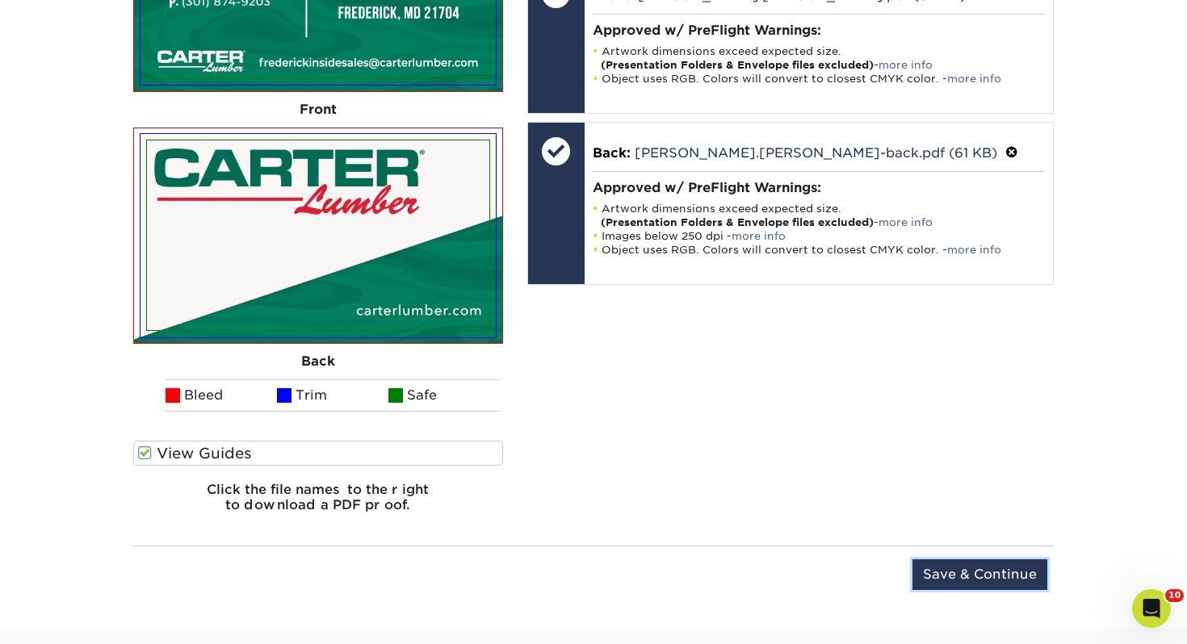
click at [949, 562] on input "Save & Continue" at bounding box center [979, 575] width 135 height 31
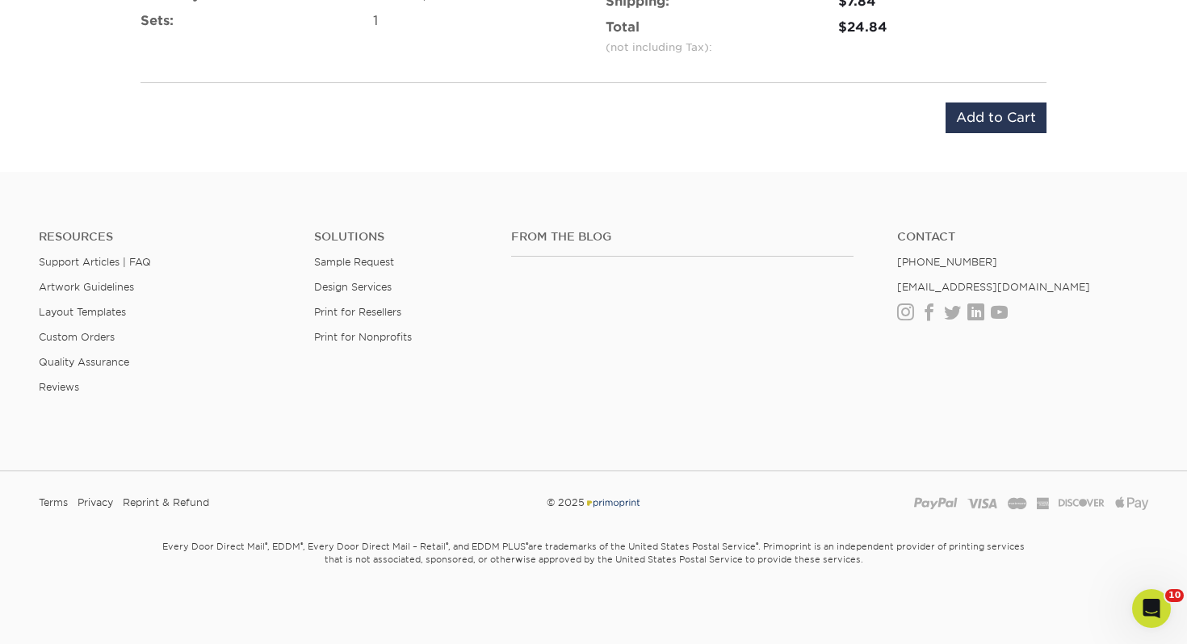
scroll to position [1174, 0]
click at [968, 115] on input "Add to Cart" at bounding box center [995, 118] width 101 height 31
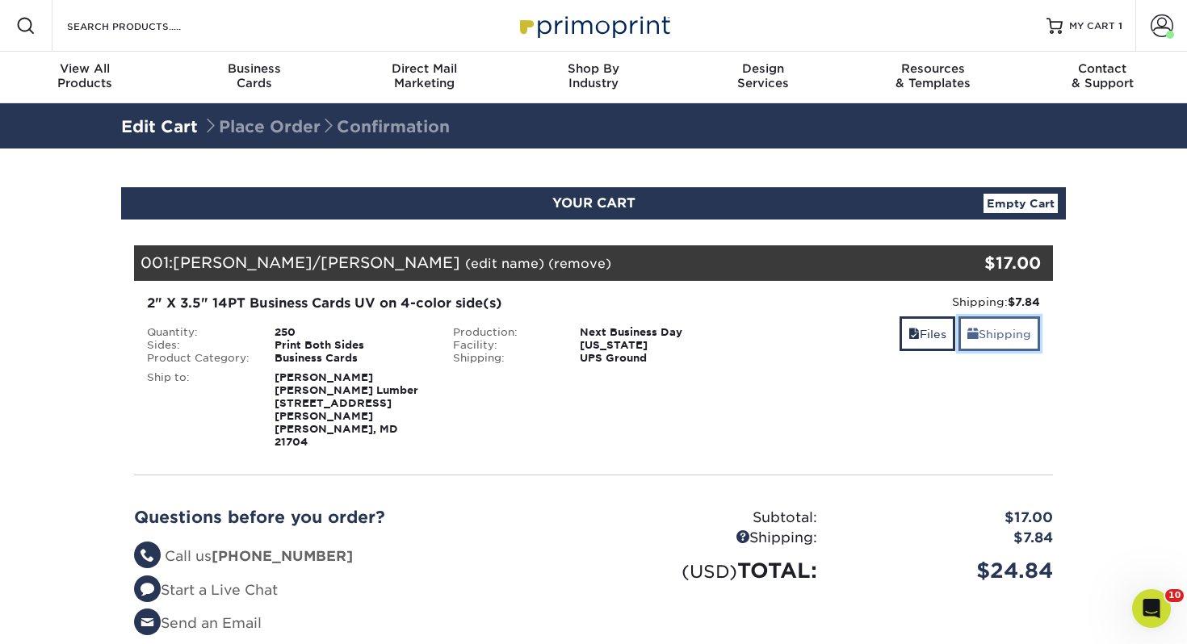
click at [1014, 337] on link "Shipping" at bounding box center [999, 333] width 82 height 35
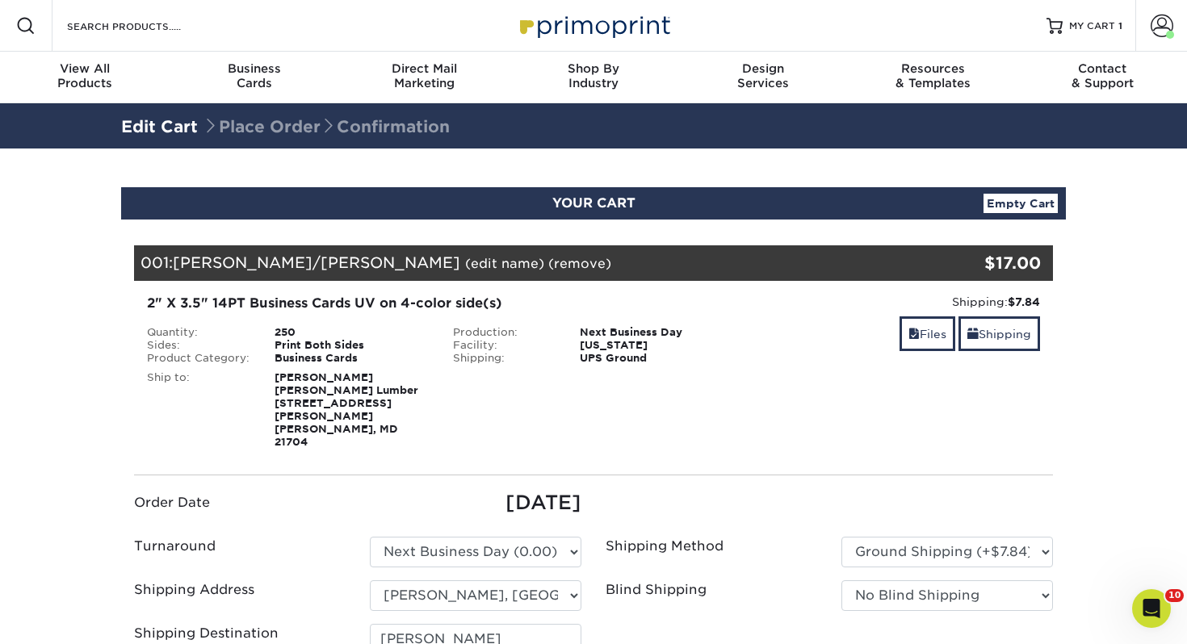
scroll to position [103, 0]
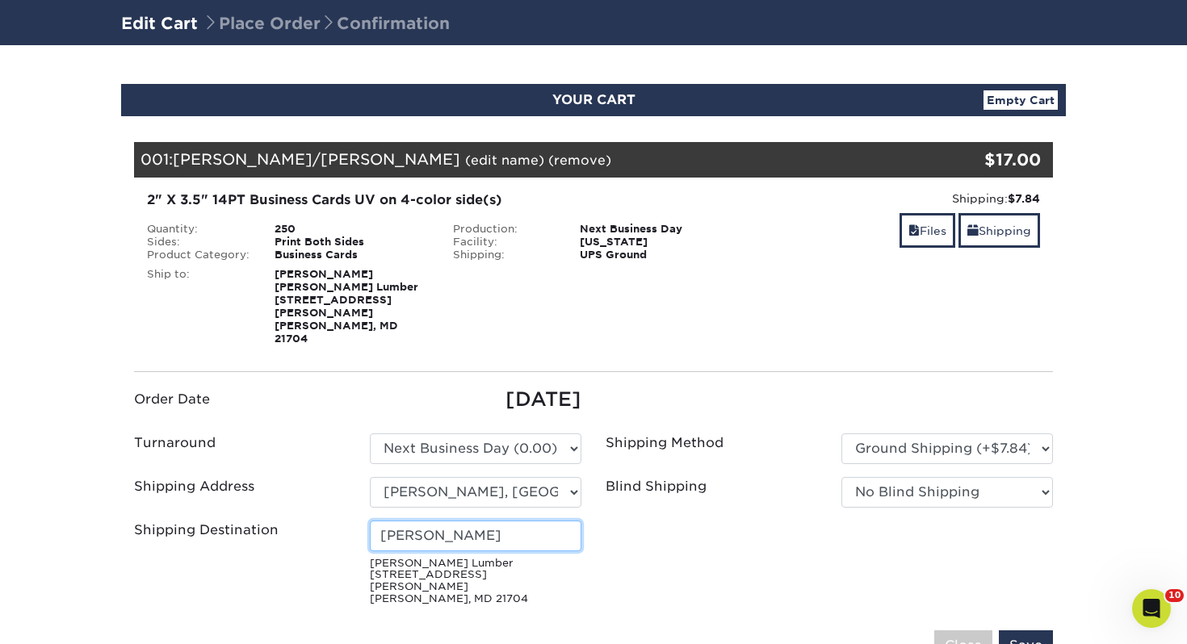
drag, startPoint x: 291, startPoint y: 492, endPoint x: 174, endPoint y: 484, distance: 117.3
click at [174, 484] on ul "Order Date 10/02/2025 Turnaround Please Select Select One" at bounding box center [593, 498] width 943 height 227
type input "[PERSON_NAME]/[PERSON_NAME]"
click at [1029, 631] on input "Save" at bounding box center [1026, 646] width 54 height 31
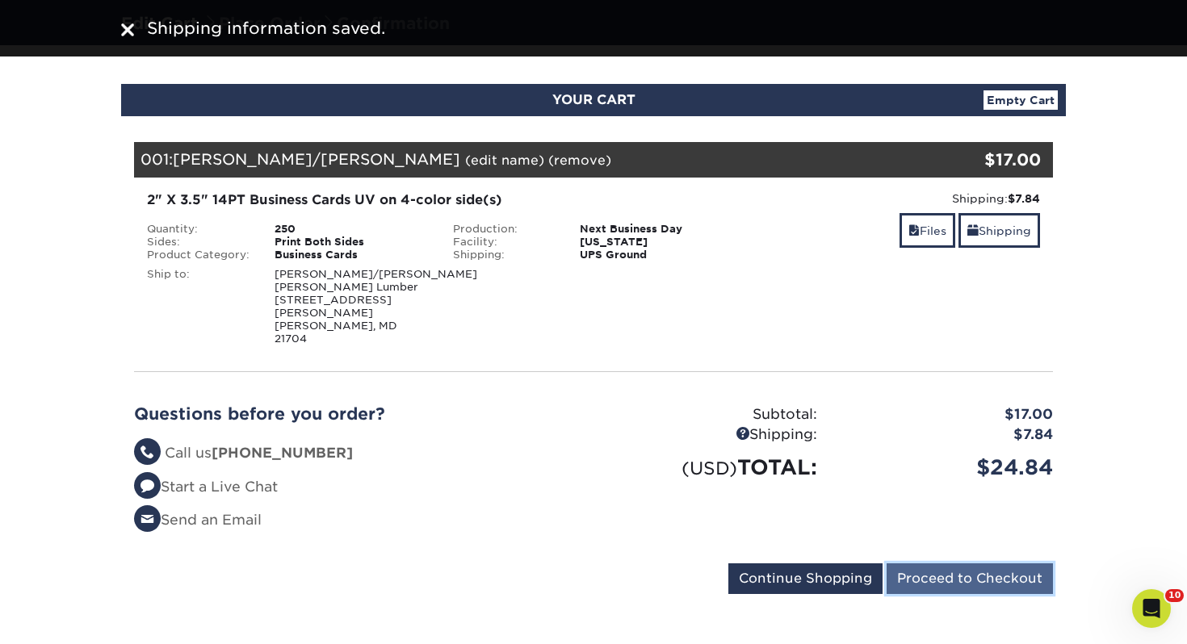
click at [969, 564] on input "Proceed to Checkout" at bounding box center [969, 579] width 166 height 31
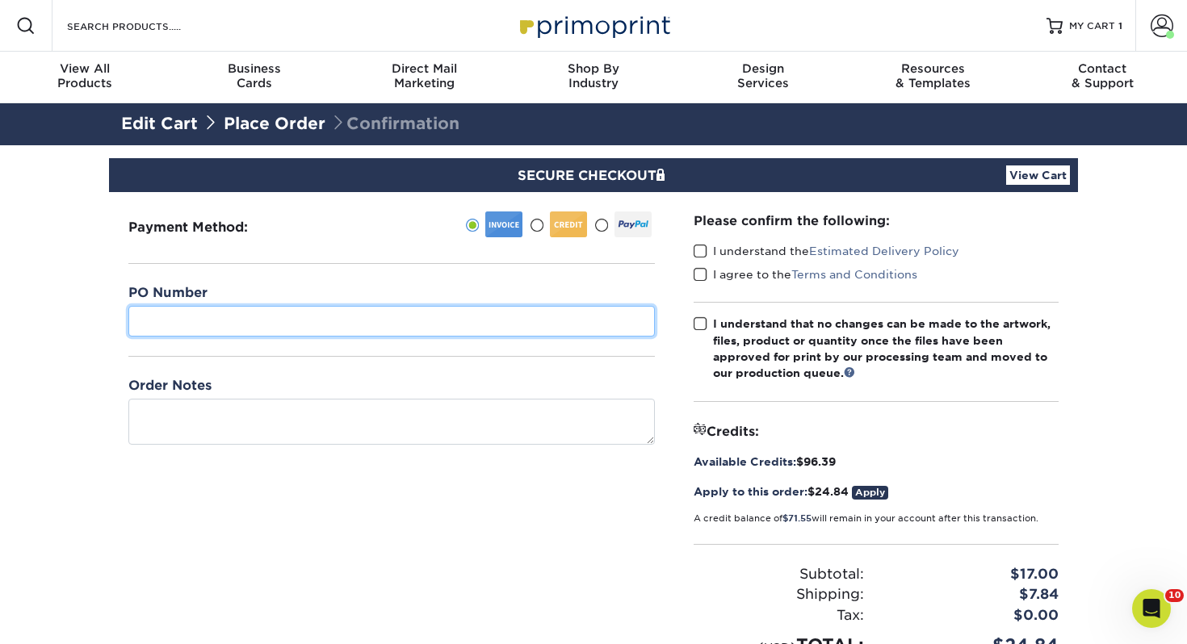
click at [543, 315] on input "text" at bounding box center [391, 321] width 526 height 31
type input "463"
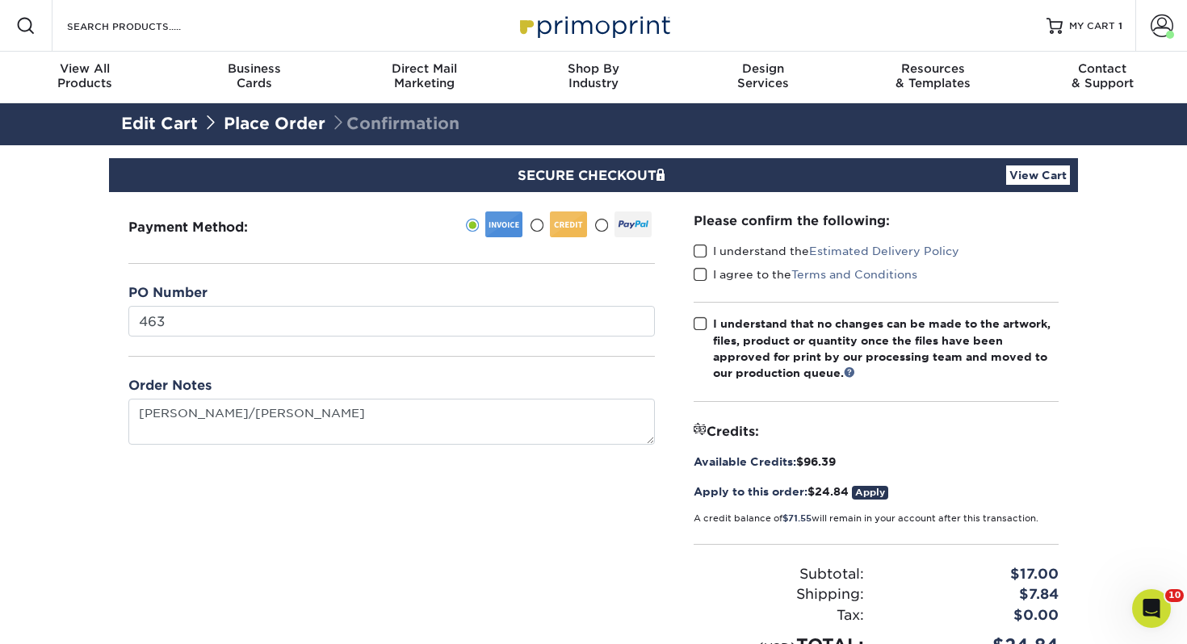
type textarea "[PERSON_NAME] [PERSON_NAME]"
click at [700, 249] on span at bounding box center [701, 251] width 14 height 15
click at [0, 0] on input "I understand the Estimated Delivery Policy" at bounding box center [0, 0] width 0 height 0
click at [708, 274] on label "I agree to the Terms and Conditions" at bounding box center [806, 274] width 224 height 16
click at [0, 0] on input "I agree to the Terms and Conditions" at bounding box center [0, 0] width 0 height 0
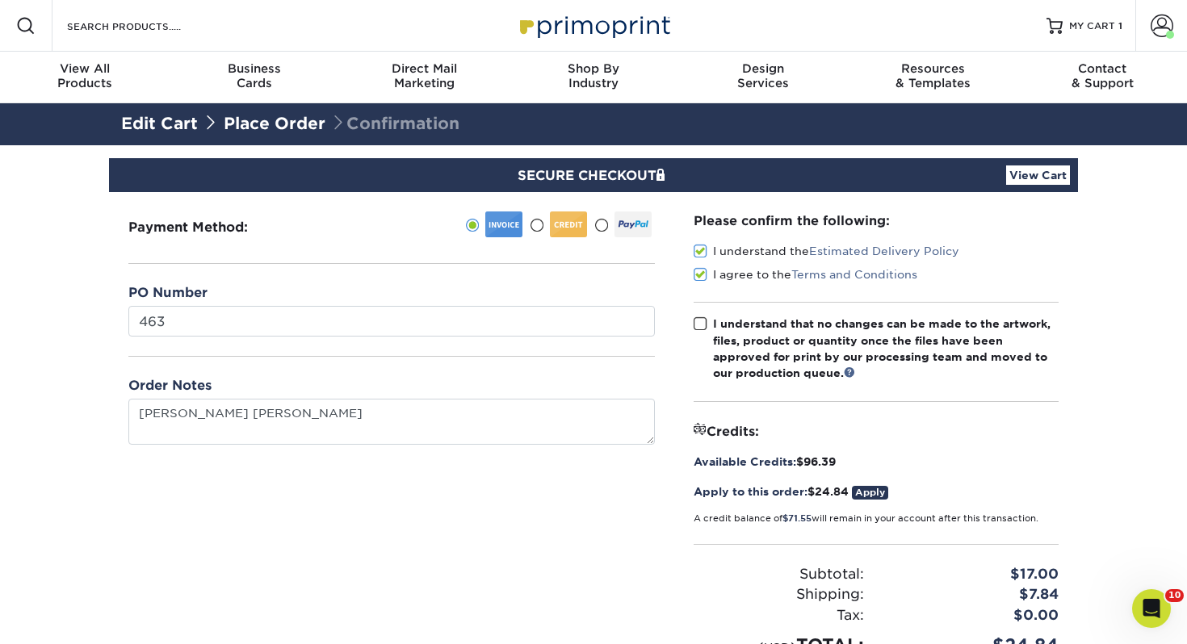
drag, startPoint x: 702, startPoint y: 324, endPoint x: 812, endPoint y: 379, distance: 123.1
click at [702, 324] on span at bounding box center [701, 323] width 14 height 15
click at [0, 0] on input "I understand that no changes can be made to the artwork, files, product or quan…" at bounding box center [0, 0] width 0 height 0
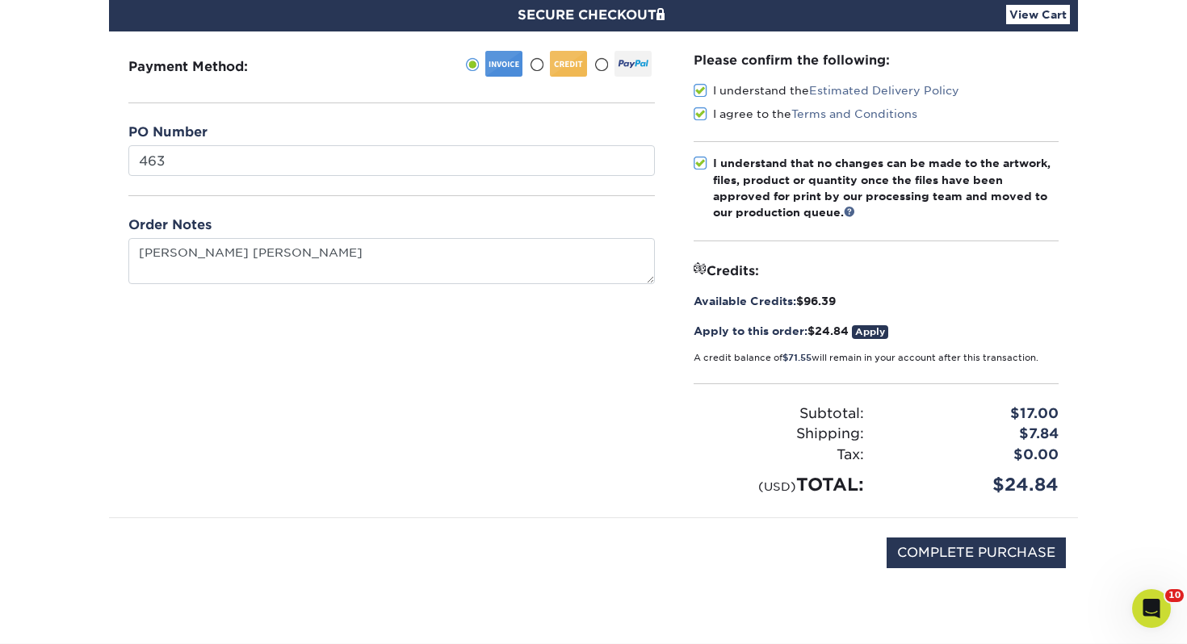
scroll to position [270, 0]
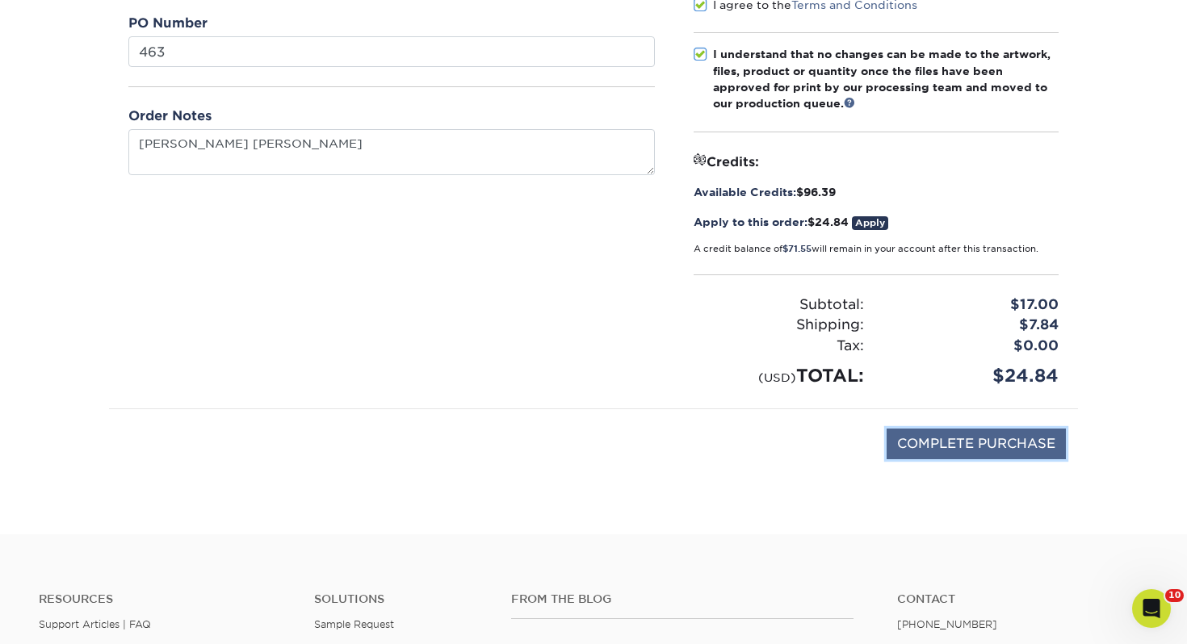
click at [954, 449] on input "COMPLETE PURCHASE" at bounding box center [975, 444] width 179 height 31
type input "PROCESSING, PLEASE WAIT..."
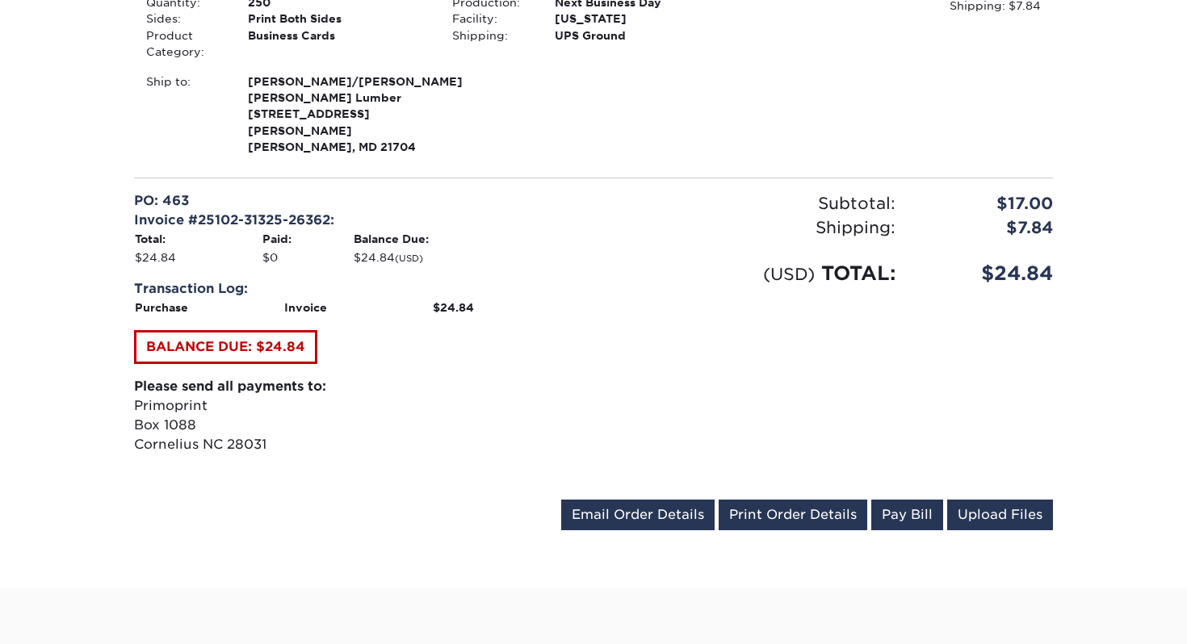
scroll to position [653, 0]
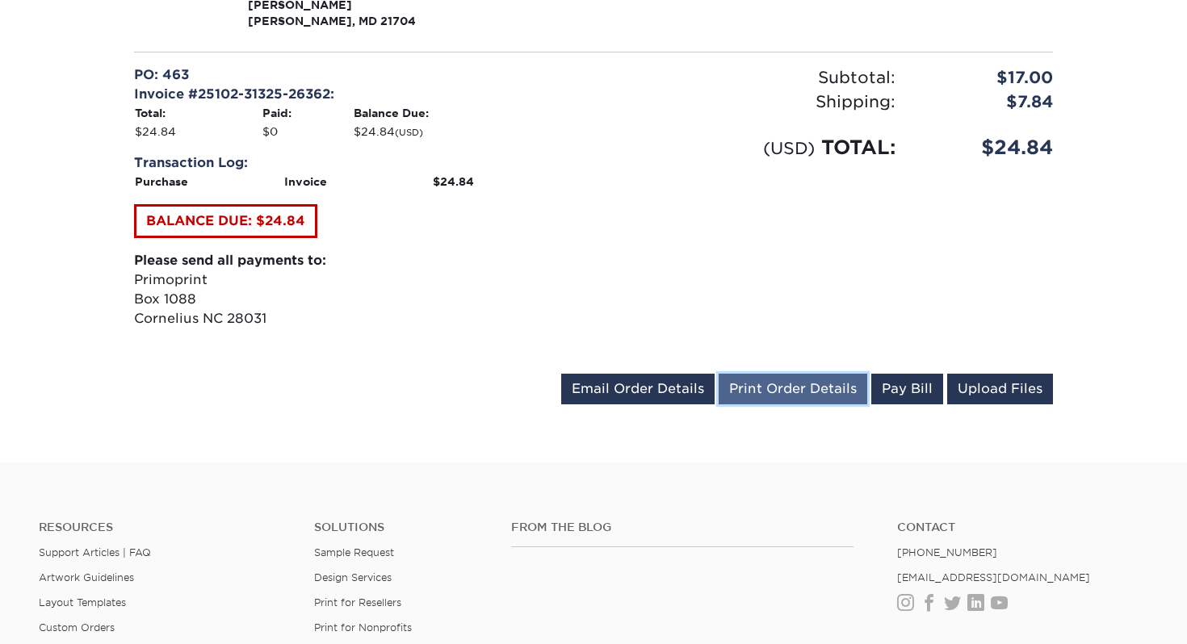
click at [793, 379] on link "Print Order Details" at bounding box center [793, 389] width 149 height 31
click at [805, 374] on link "Print Order Details" at bounding box center [793, 389] width 149 height 31
click at [796, 374] on link "Print Order Details" at bounding box center [793, 389] width 149 height 31
click at [828, 374] on link "Print Order Details" at bounding box center [793, 389] width 149 height 31
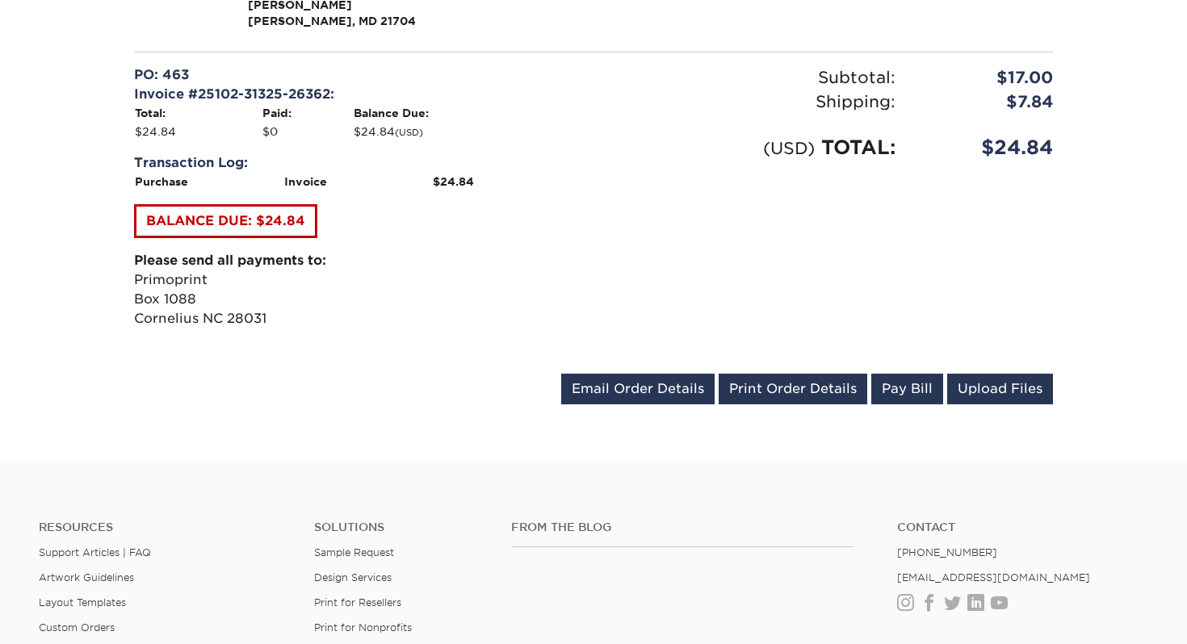
click at [519, 104] on th "Balance Due:" at bounding box center [467, 113] width 228 height 18
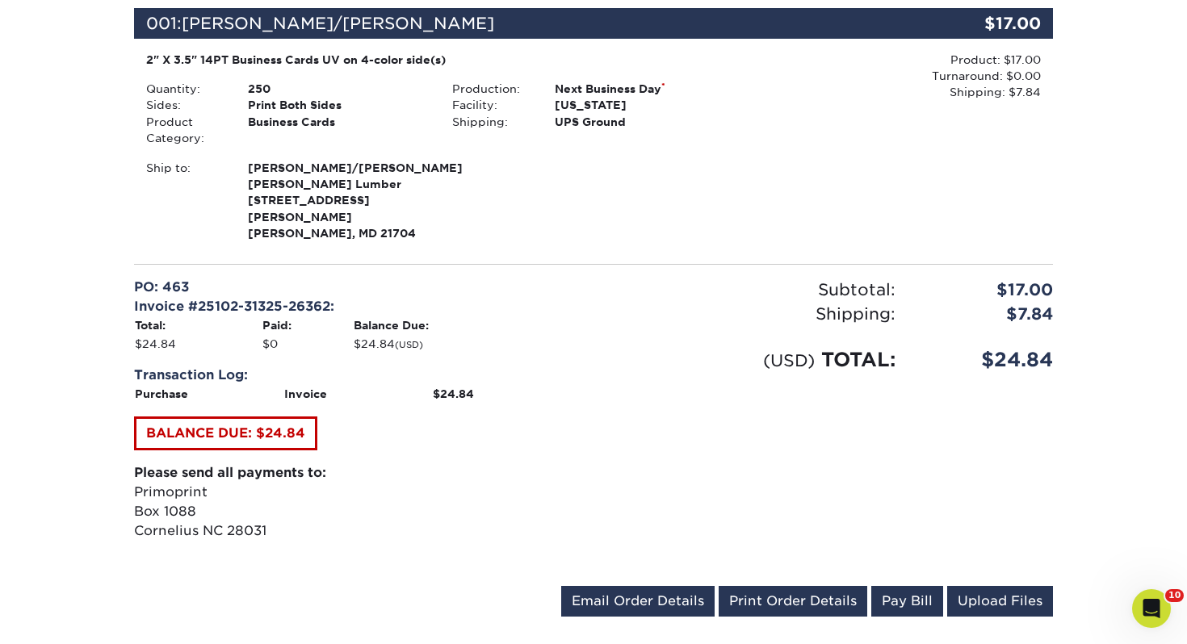
scroll to position [0, 0]
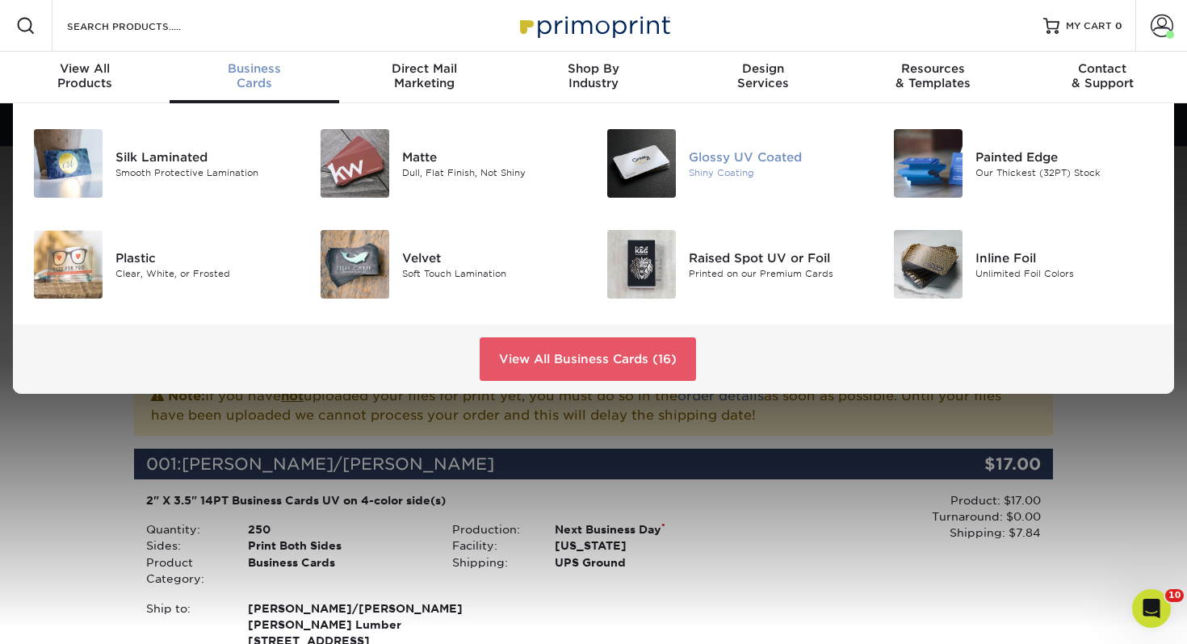
click at [670, 149] on img at bounding box center [641, 163] width 69 height 69
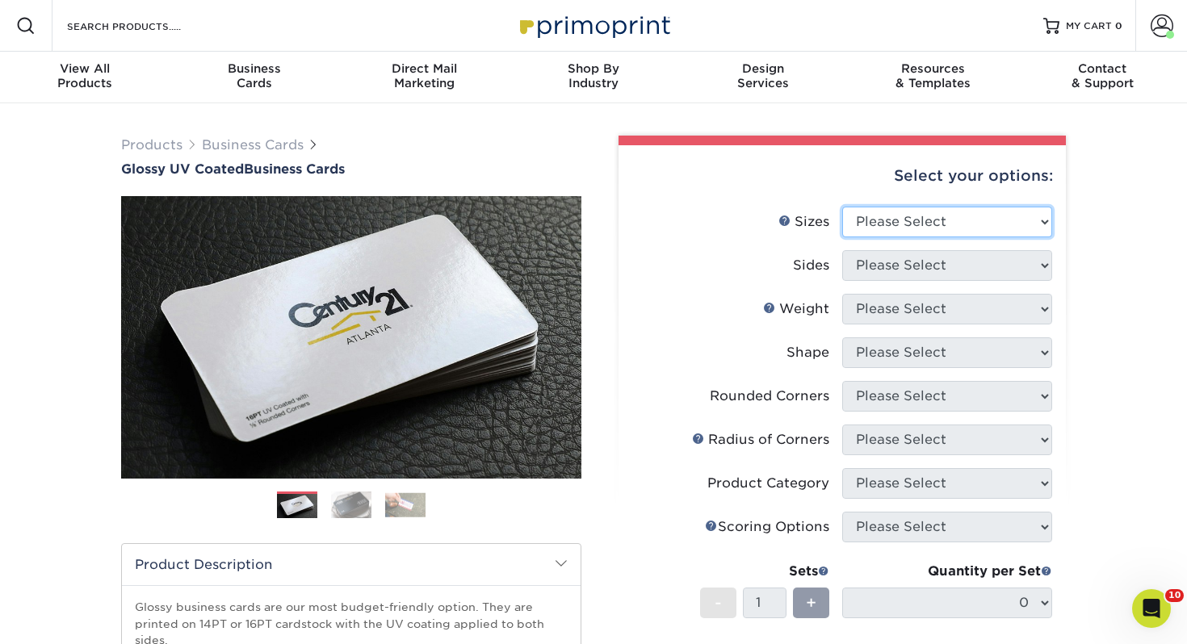
click at [892, 207] on select "Please Select 1.5" x 3.5" - Mini 1.75" x 3.5" - Mini 2" x 2" - Square 2" x 3" -…" at bounding box center [947, 222] width 210 height 31
select select "2.00x3.50"
click at [842, 207] on select "Please Select 1.5" x 3.5" - Mini 1.75" x 3.5" - Mini 2" x 2" - Square 2" x 3" -…" at bounding box center [947, 222] width 210 height 31
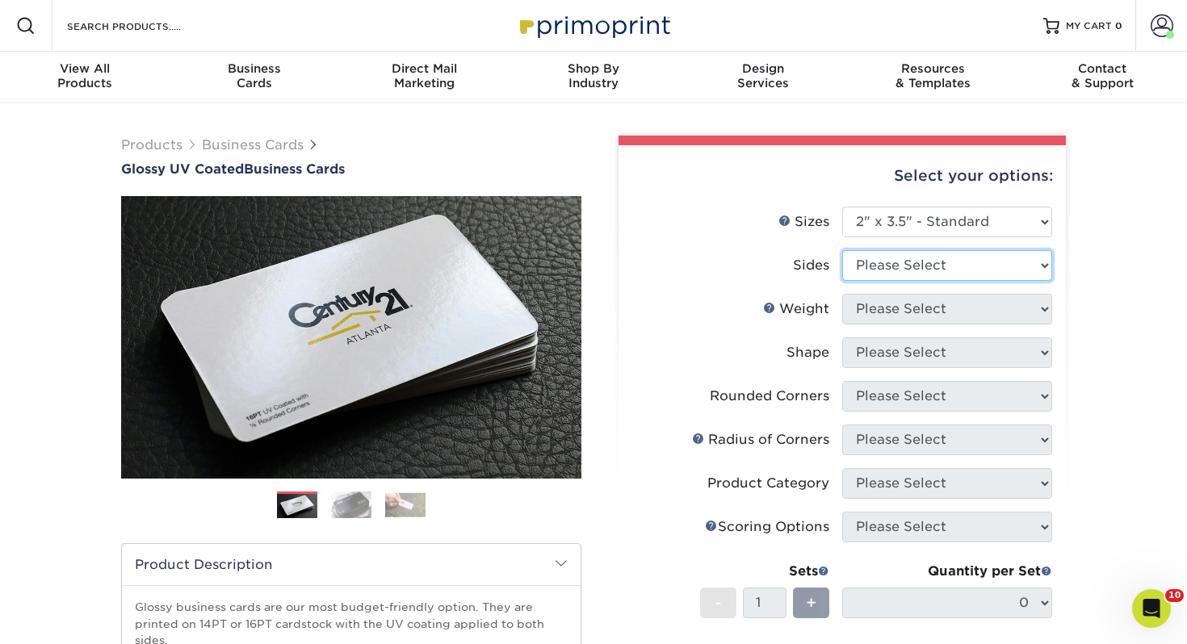
click at [902, 266] on select "Please Select Print Both Sides Print Front Only" at bounding box center [947, 265] width 210 height 31
click at [842, 250] on select "Please Select Print Both Sides Print Front Only" at bounding box center [947, 265] width 210 height 31
click at [888, 260] on select "Please Select Print Both Sides Print Front Only" at bounding box center [947, 265] width 210 height 31
select select "13abbda7-1d64-4f25-8bb2-c179b224825d"
click at [842, 250] on select "Please Select Print Both Sides Print Front Only" at bounding box center [947, 265] width 210 height 31
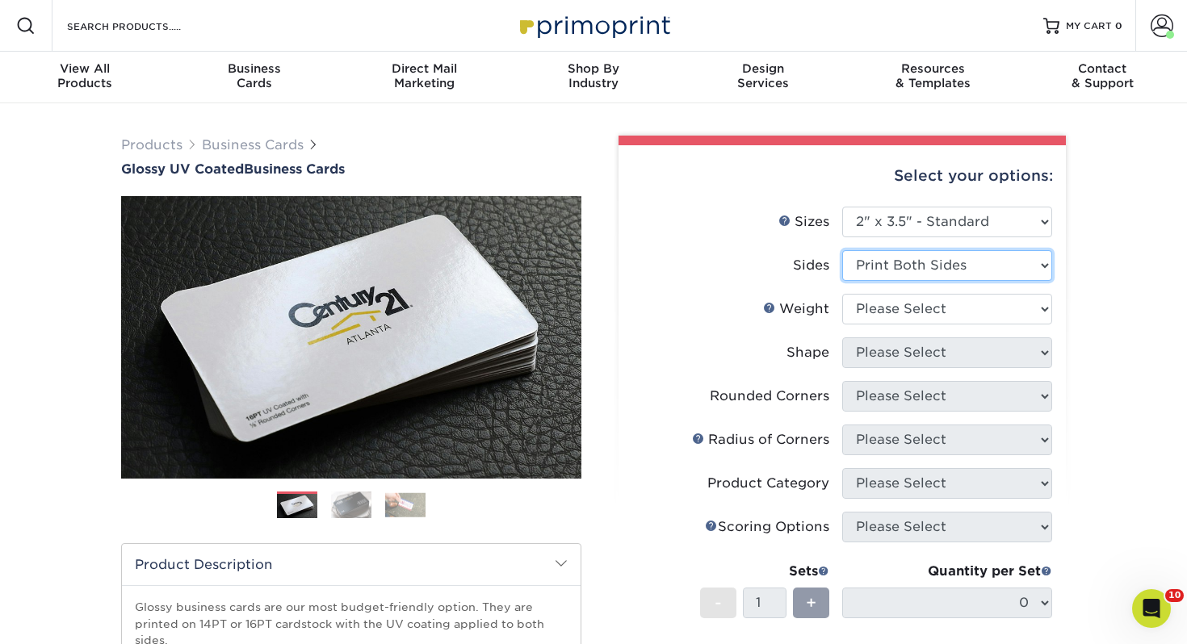
scroll to position [84, 0]
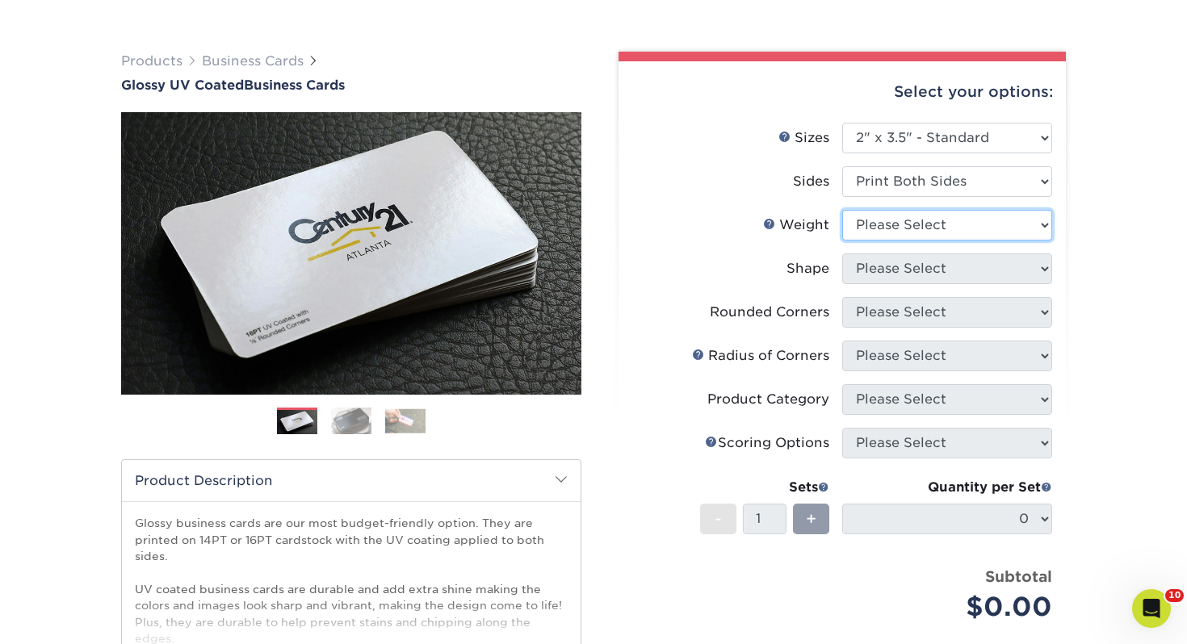
click at [864, 231] on select "Please Select 16PT 14PT" at bounding box center [947, 225] width 210 height 31
select select "14PT"
click at [842, 210] on select "Please Select 16PT 14PT" at bounding box center [947, 225] width 210 height 31
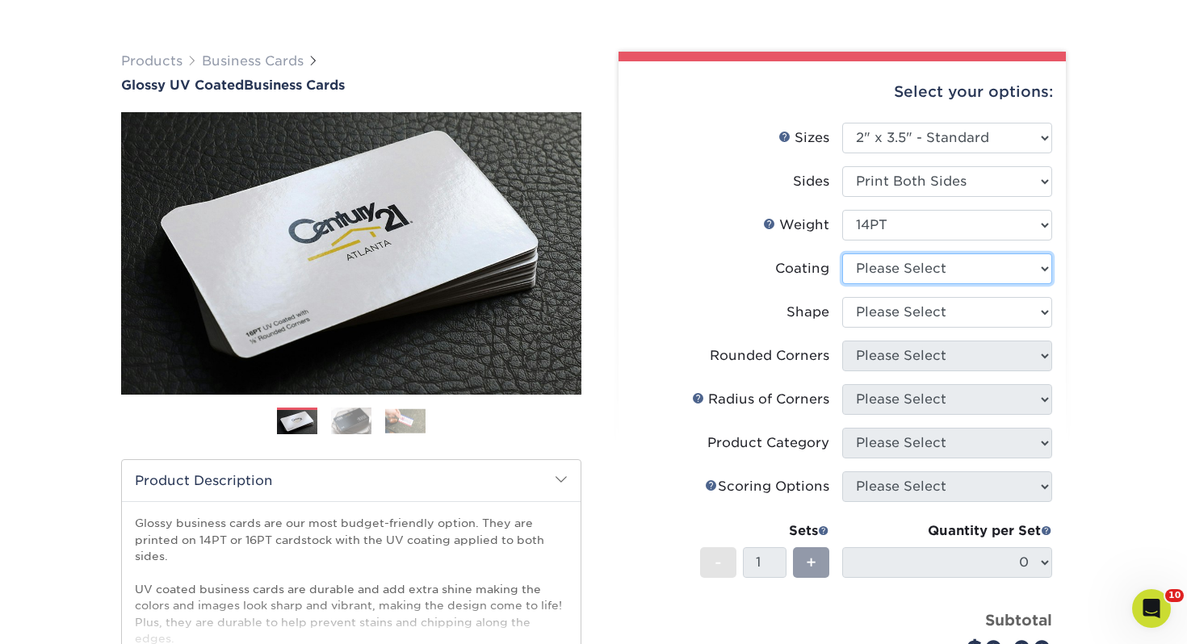
click at [887, 281] on select at bounding box center [947, 269] width 210 height 31
select select "ae367451-b2b8-45df-a344-0f05b6a12993"
click at [842, 254] on select at bounding box center [947, 269] width 210 height 31
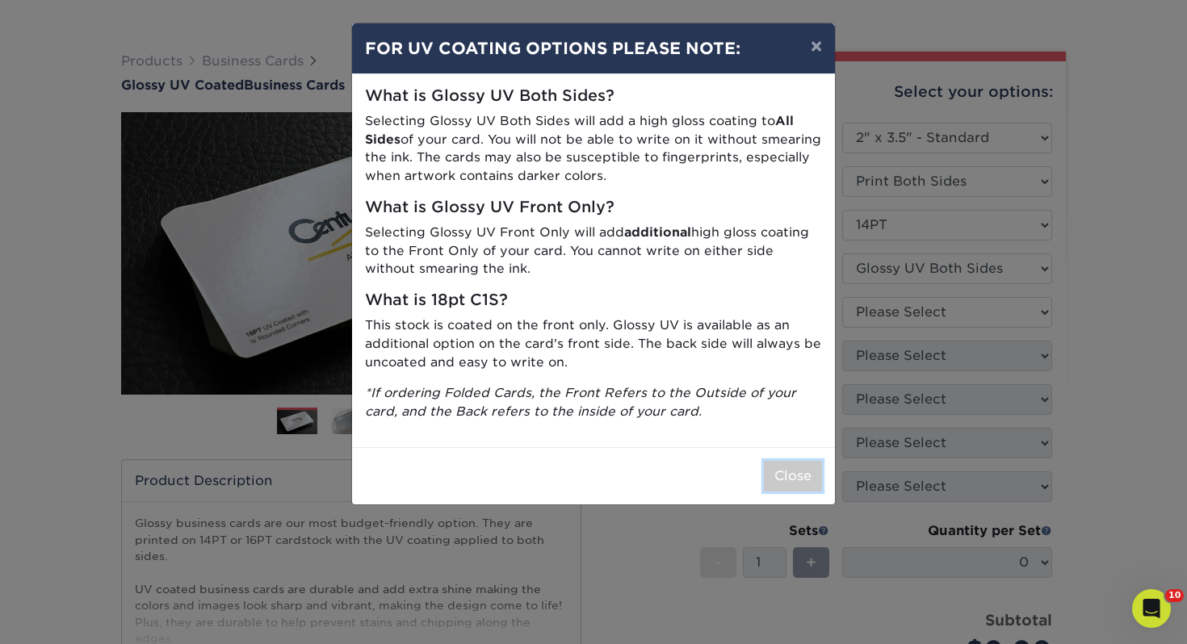
click at [790, 468] on button "Close" at bounding box center [793, 476] width 58 height 31
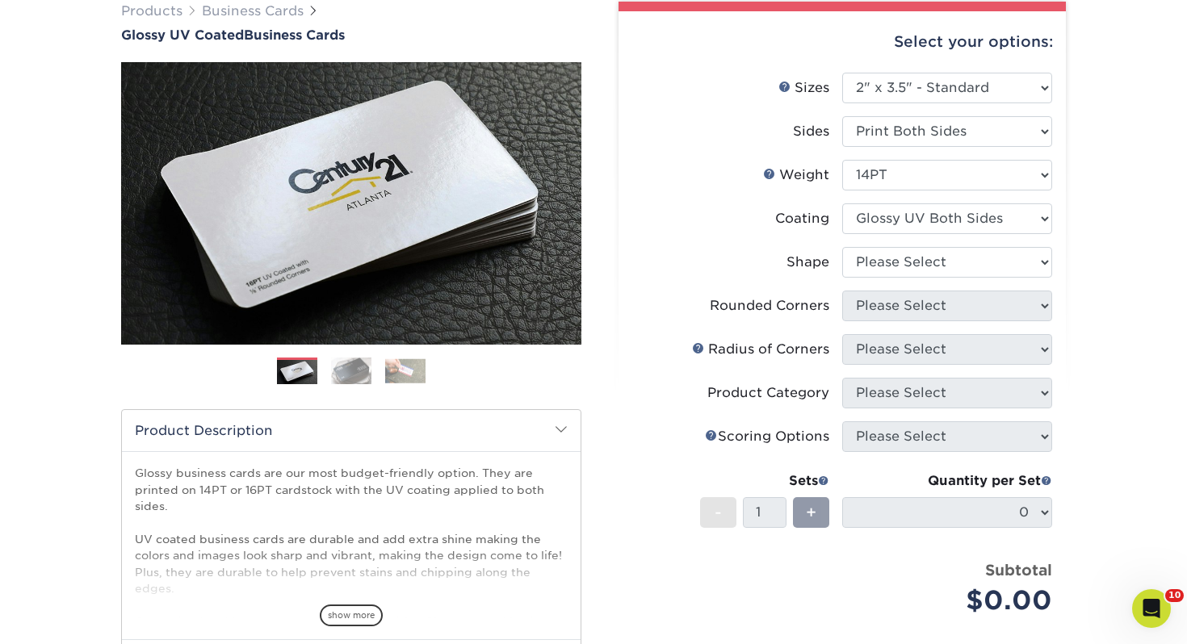
scroll to position [140, 0]
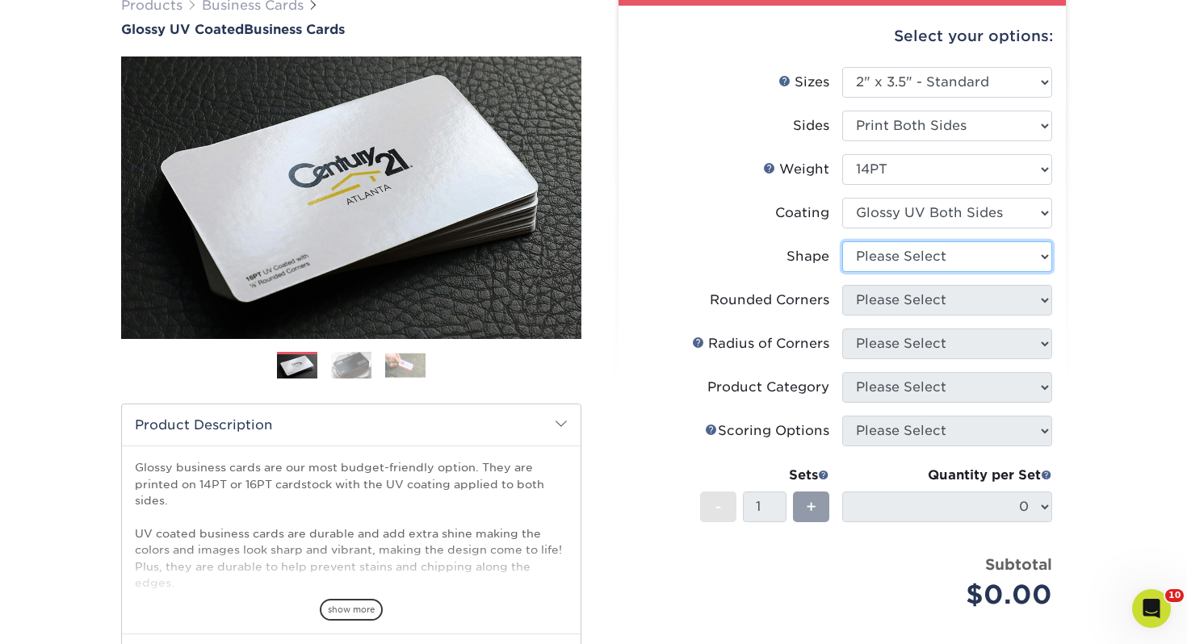
click at [863, 252] on select "Please Select Standard" at bounding box center [947, 256] width 210 height 31
select select "standard"
click at [842, 241] on select "Please Select Standard" at bounding box center [947, 256] width 210 height 31
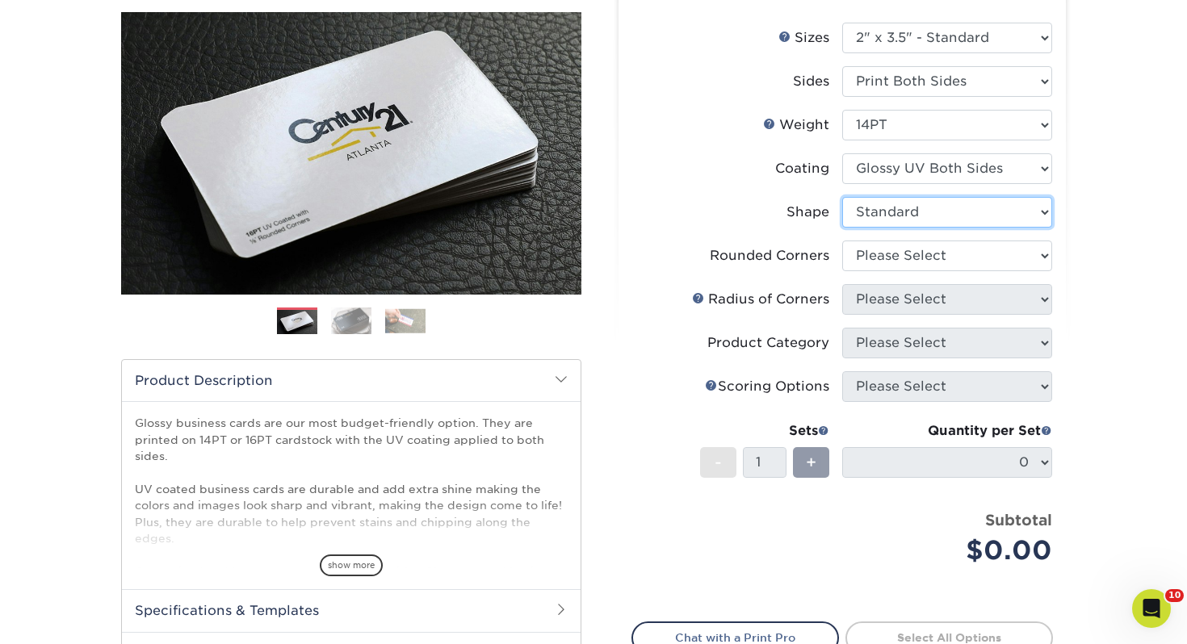
scroll to position [187, 0]
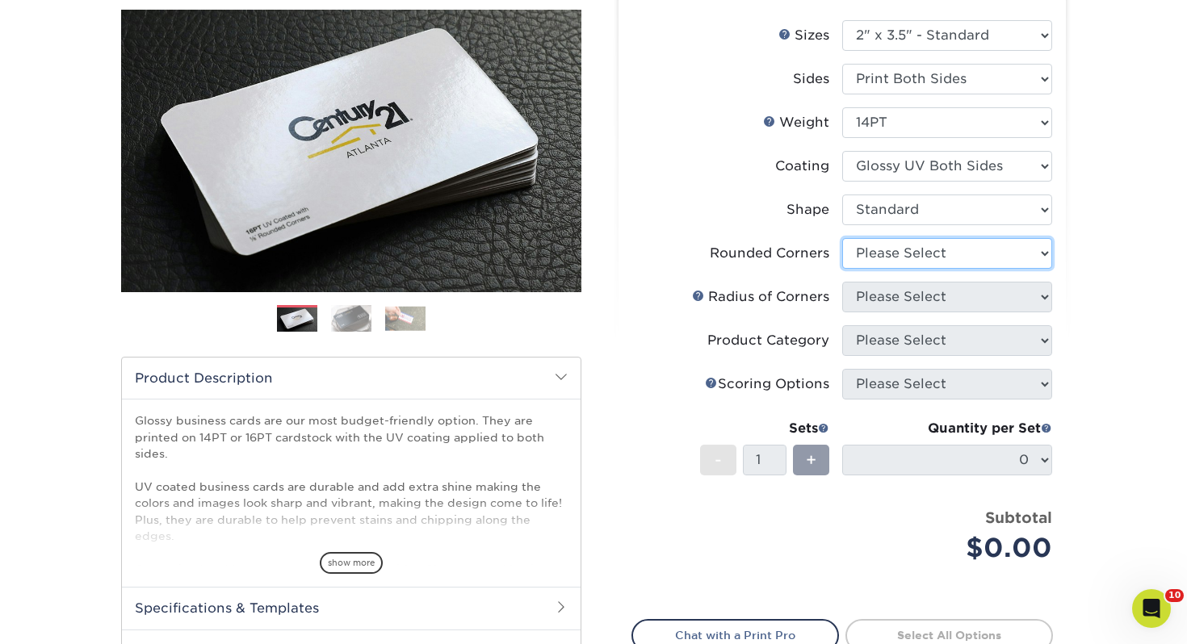
click at [913, 255] on select "Please Select Yes - Round 2 Corners Yes - Round 4 Corners No" at bounding box center [947, 253] width 210 height 31
select select "0"
click at [842, 238] on select "Please Select Yes - Round 2 Corners Yes - Round 4 Corners No" at bounding box center [947, 253] width 210 height 31
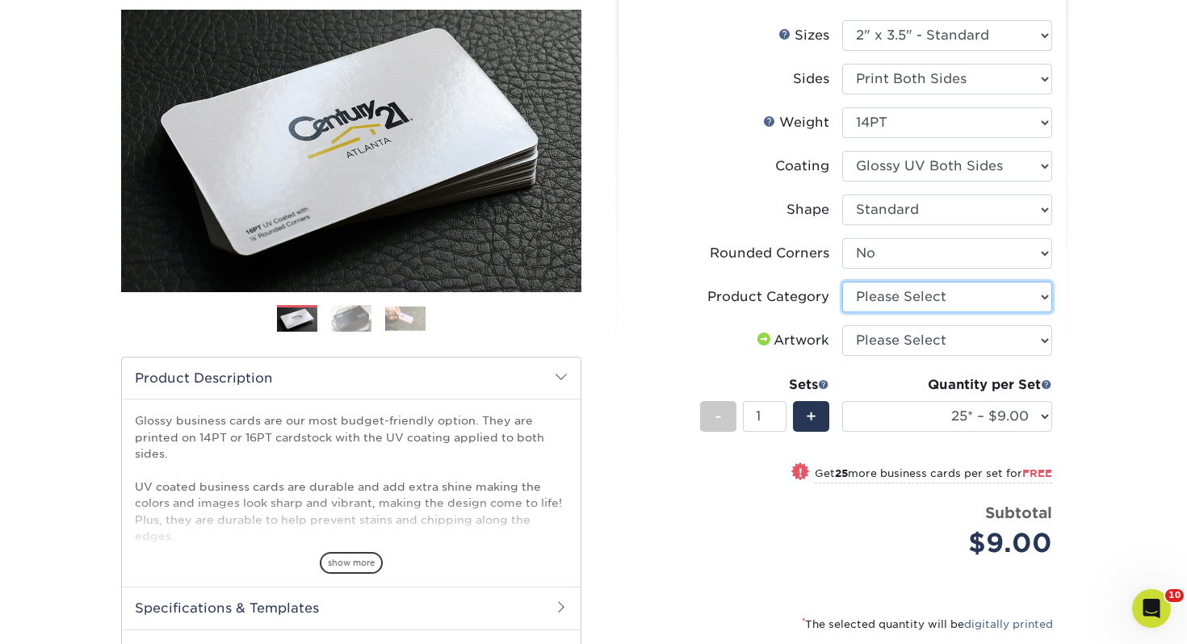
click at [915, 300] on select "Please Select Business Cards" at bounding box center [947, 297] width 210 height 31
select select "3b5148f1-0588-4f88-a218-97bcfdce65c1"
click at [842, 282] on select "Please Select Business Cards" at bounding box center [947, 297] width 210 height 31
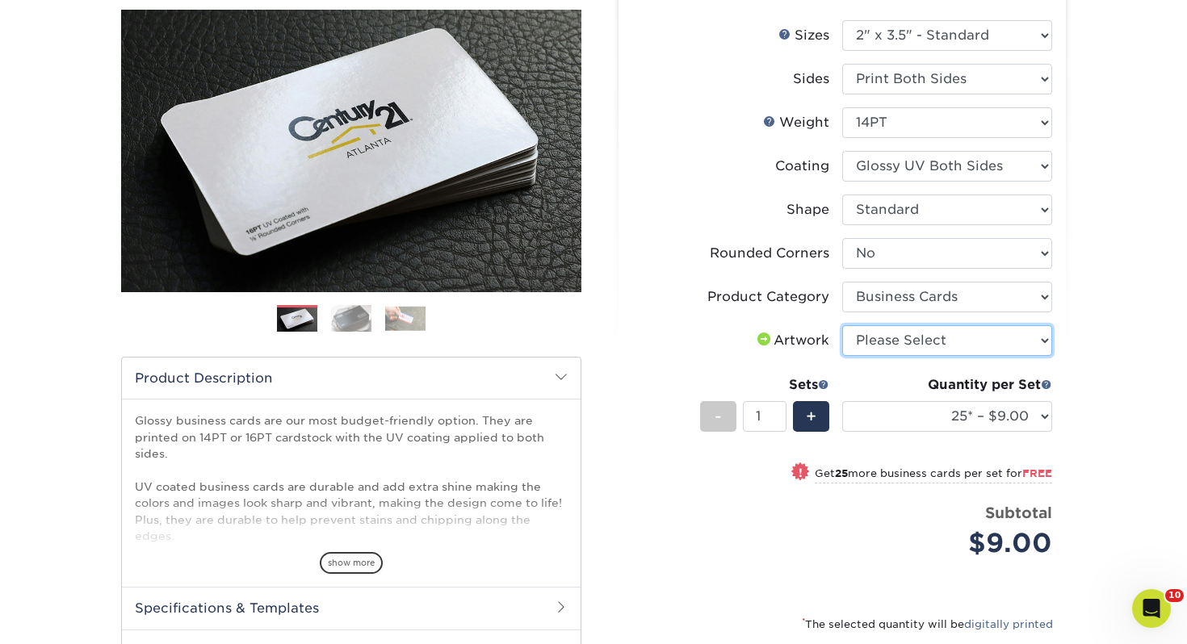
click at [907, 342] on select "Please Select I will upload files I need a design - $100" at bounding box center [947, 340] width 210 height 31
select select "upload"
click at [842, 325] on select "Please Select I will upload files I need a design - $100" at bounding box center [947, 340] width 210 height 31
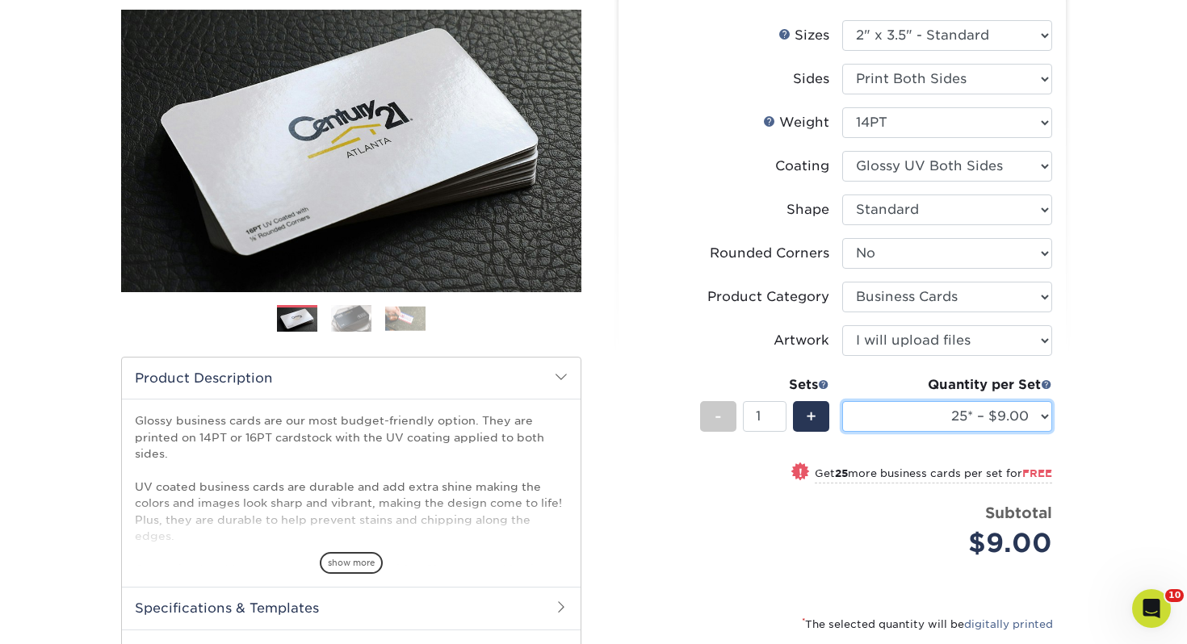
click at [938, 411] on select "25* – $9.00 50* – $9.00 100* – $9.00 250* – $17.00 500 – $33.00 1000 – $42.00 2…" at bounding box center [947, 416] width 210 height 31
select select "250* – $17.00"
click at [842, 401] on select "25* – $9.00 50* – $9.00 100* – $9.00 250* – $17.00 500 – $33.00 1000 – $42.00 2…" at bounding box center [947, 416] width 210 height 31
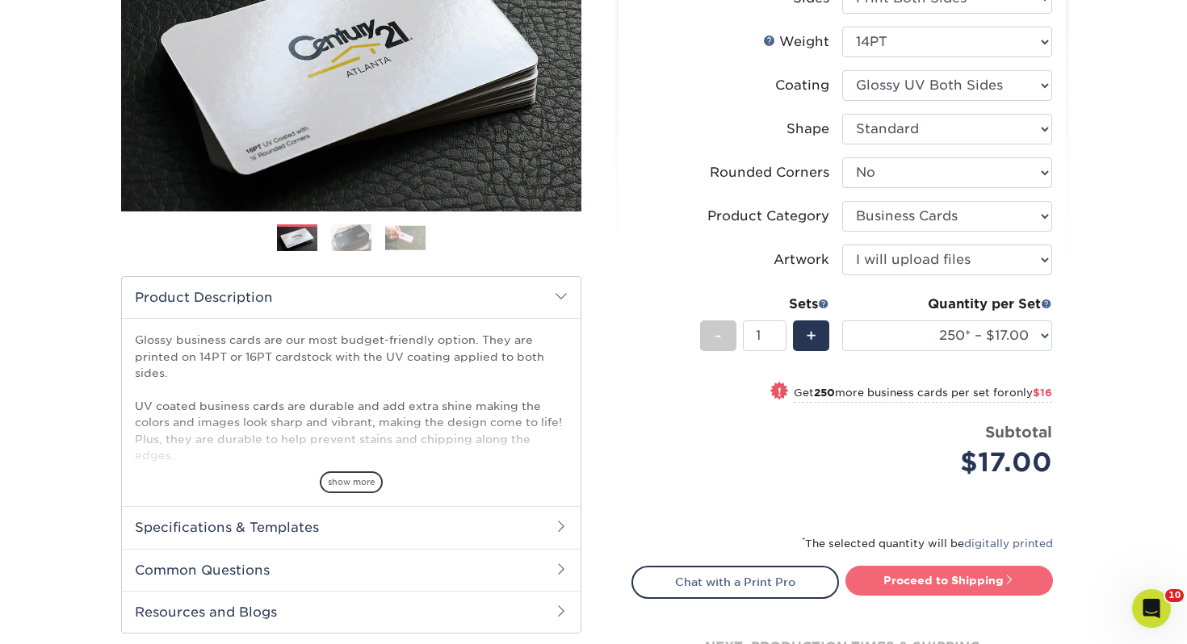
drag, startPoint x: 937, startPoint y: 573, endPoint x: 933, endPoint y: 583, distance: 10.5
click at [936, 573] on link "Proceed to Shipping" at bounding box center [948, 580] width 207 height 29
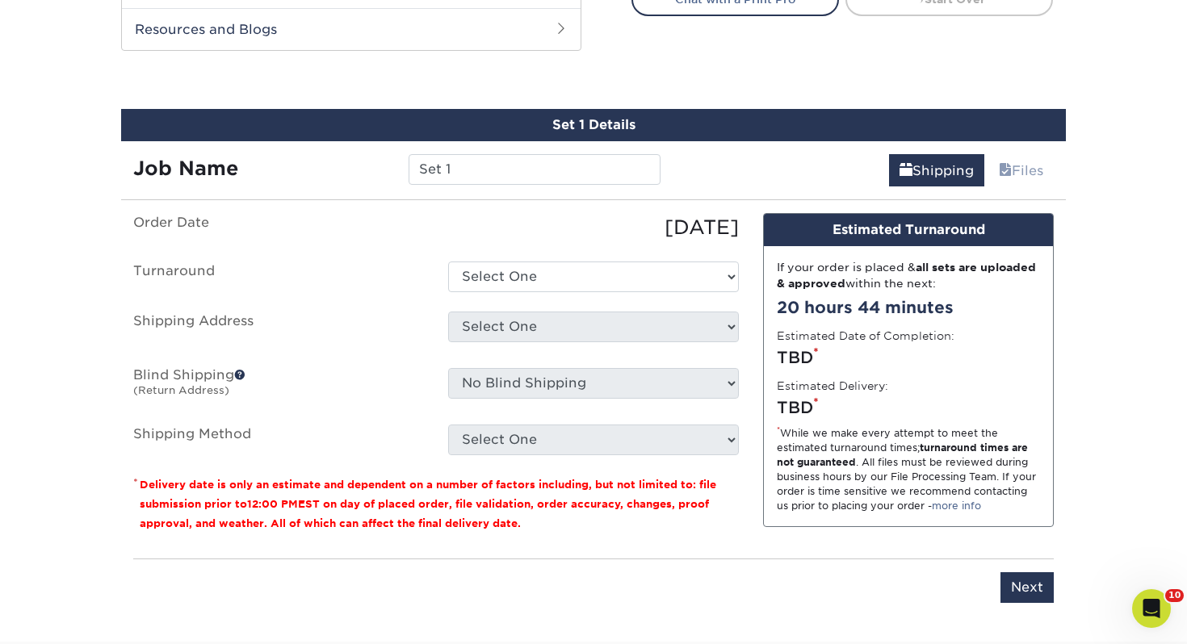
scroll to position [877, 0]
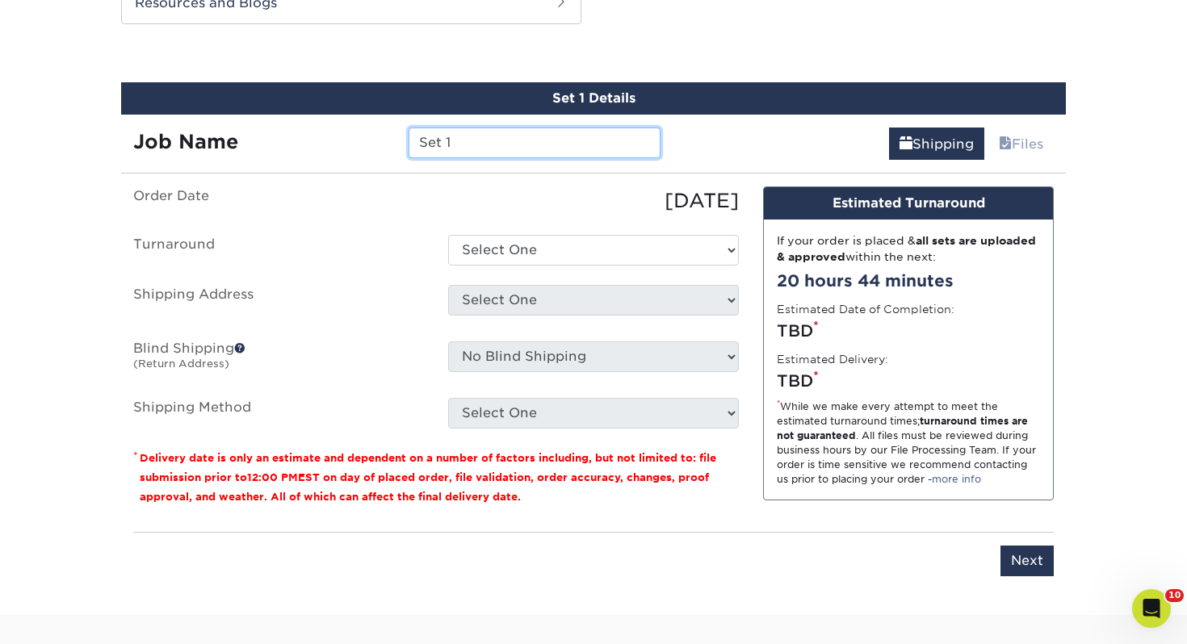
drag, startPoint x: 307, startPoint y: 132, endPoint x: 211, endPoint y: 123, distance: 96.5
click at [211, 123] on div "Job Name Set 1" at bounding box center [396, 137] width 551 height 45
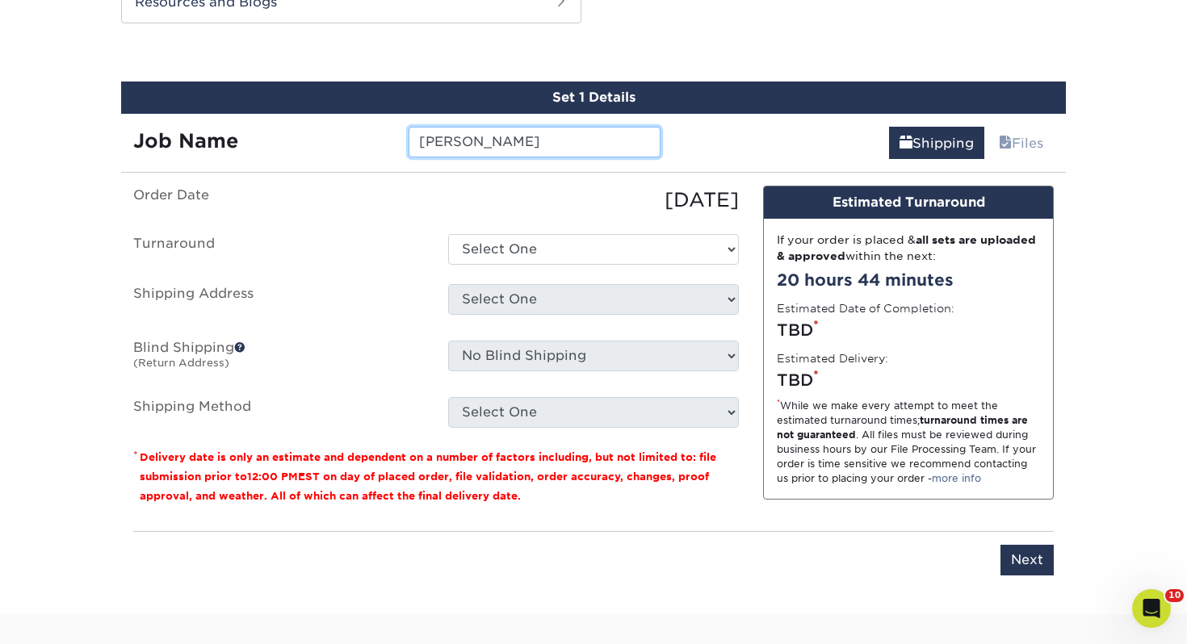
type input "[PERSON_NAME]"
click at [551, 264] on ul "Order Date 10/02/2025 Turnaround Select One 2-4 Business Days 2 Day Next Busine…" at bounding box center [436, 307] width 606 height 242
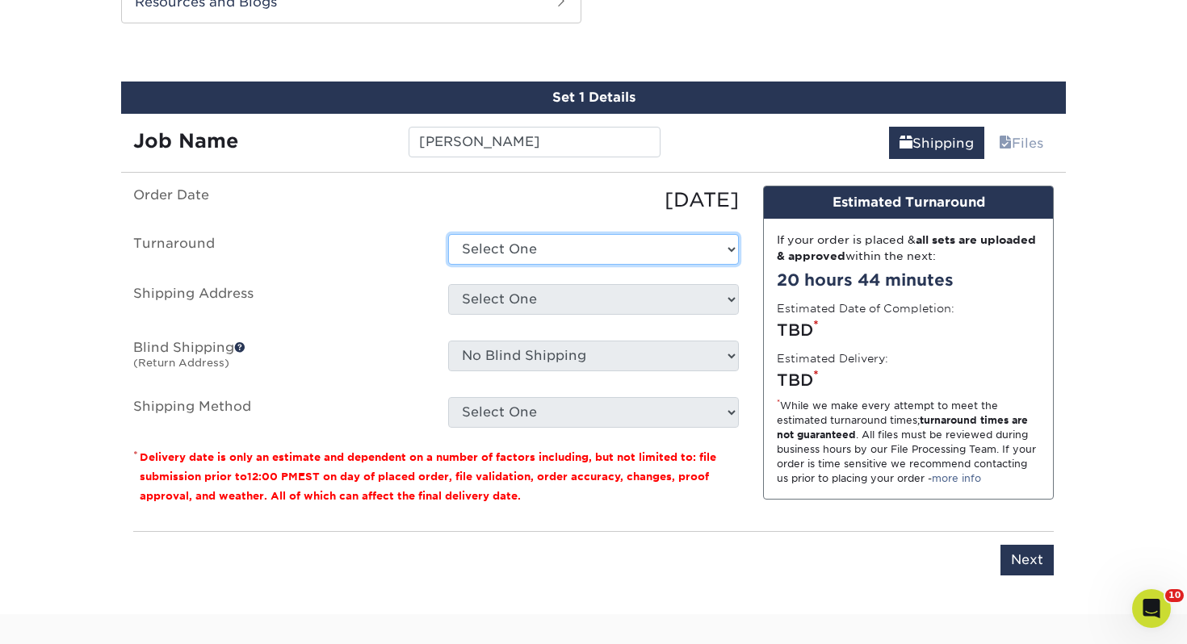
click at [547, 257] on select "Select One 2-4 Business Days 2 Day Next Business Day" at bounding box center [593, 249] width 291 height 31
select select "0d2015eb-ac6c-4252-b2f1-1c5560e96a65"
click at [448, 234] on select "Select One 2-4 Business Days 2 Day Next Business Day" at bounding box center [593, 249] width 291 height 31
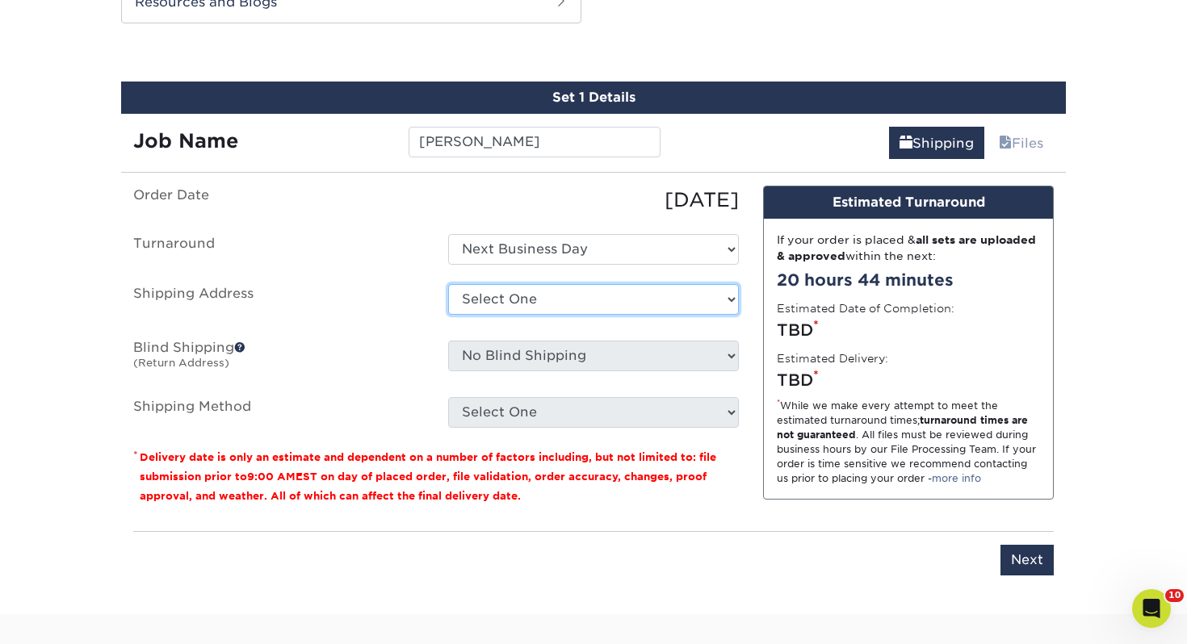
click at [549, 299] on select "Select One Adrian, MI Akron, OH" at bounding box center [593, 299] width 291 height 31
select select "107353"
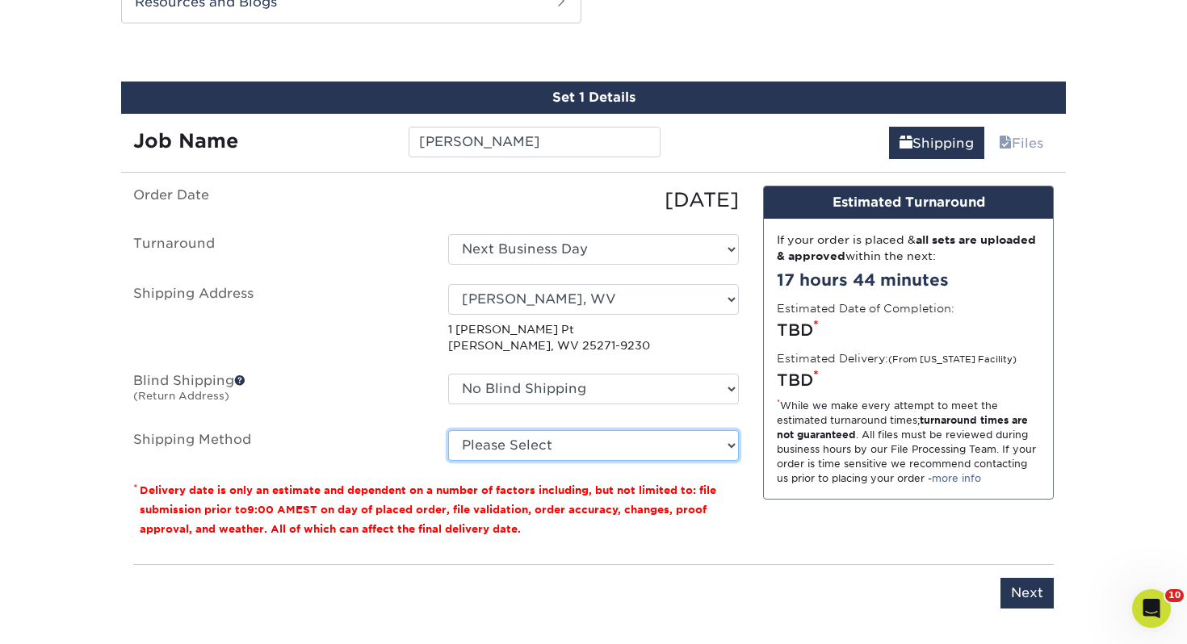
click at [649, 449] on select "Please Select Ground Shipping (+$7.84) 3 Day Shipping Service (+$39.79) 2 Day A…" at bounding box center [593, 445] width 291 height 31
select select "03"
click at [448, 430] on select "Please Select Ground Shipping (+$7.84) 3 Day Shipping Service (+$39.79) 2 Day A…" at bounding box center [593, 445] width 291 height 31
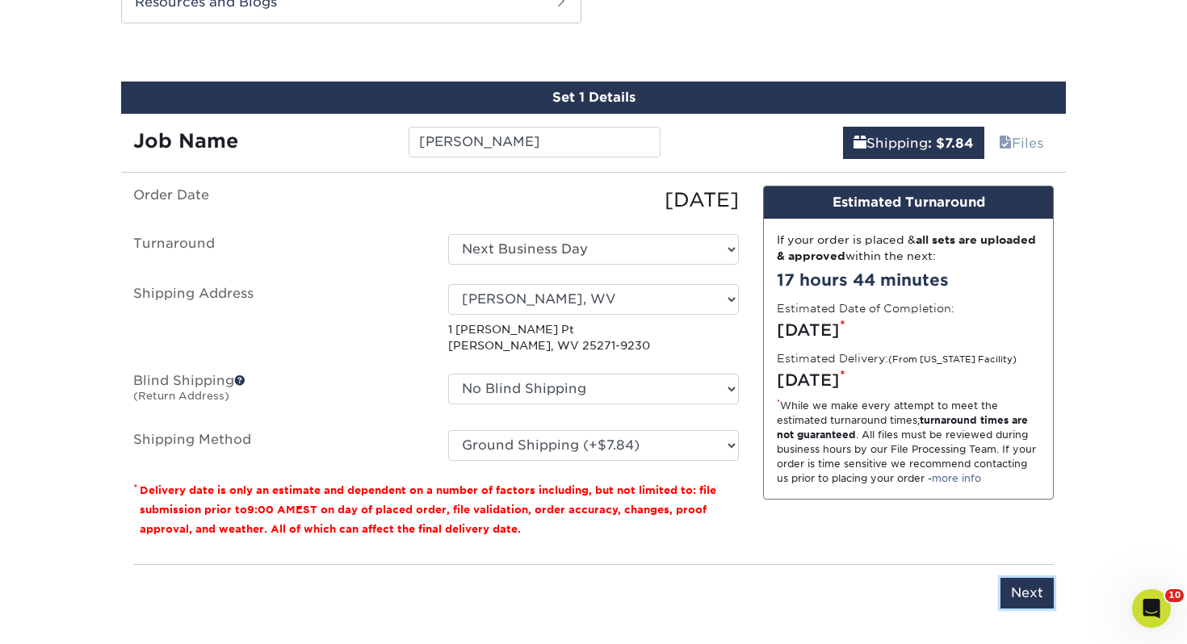
click at [1037, 597] on input "Next" at bounding box center [1026, 593] width 53 height 31
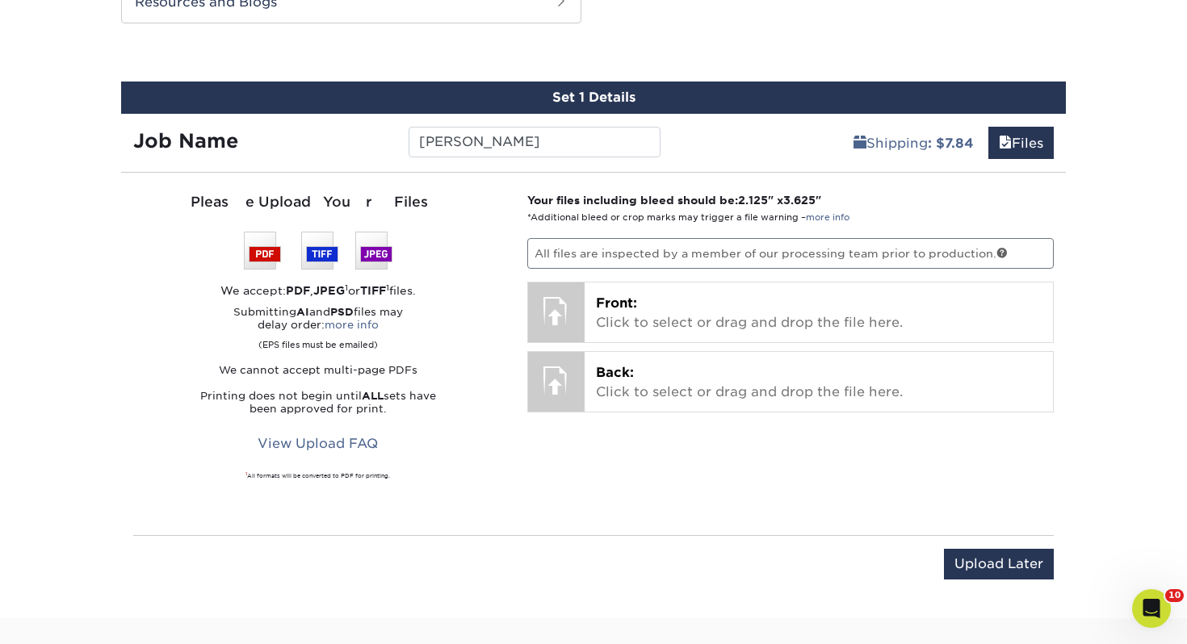
drag, startPoint x: 542, startPoint y: 234, endPoint x: 547, endPoint y: 249, distance: 16.1
click at [542, 234] on div "Your files including bleed should be: 2.125 " x 3.625 " *Additional bleed or cr…" at bounding box center [790, 354] width 551 height 324
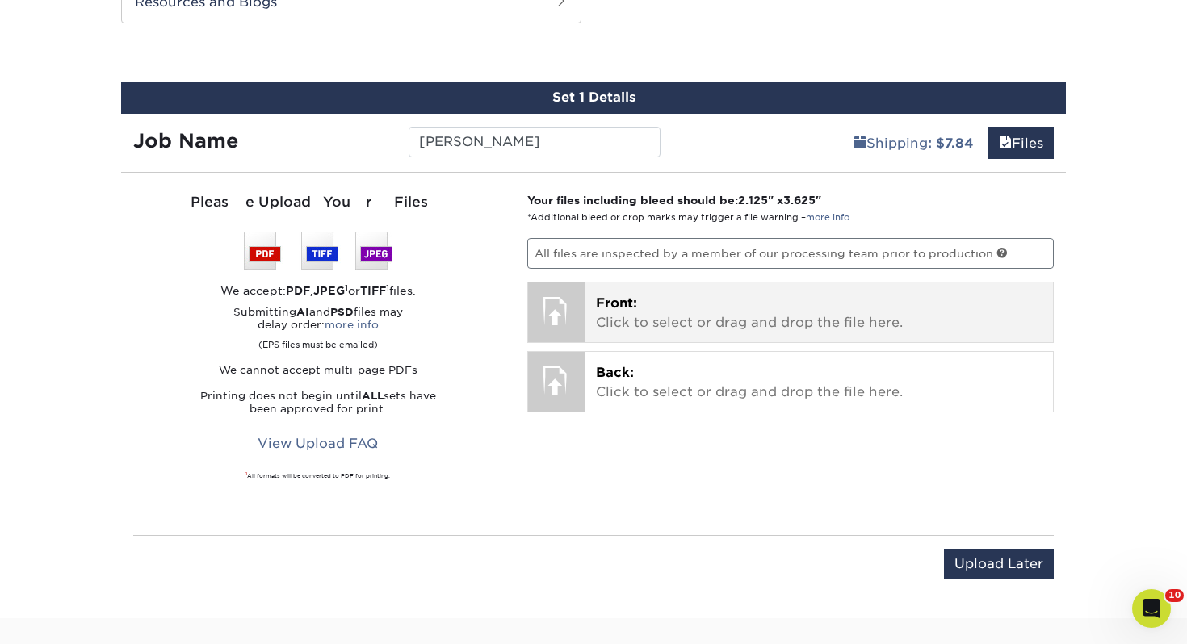
click at [611, 311] on p "Front: Click to select or drag and drop the file here." at bounding box center [819, 313] width 446 height 39
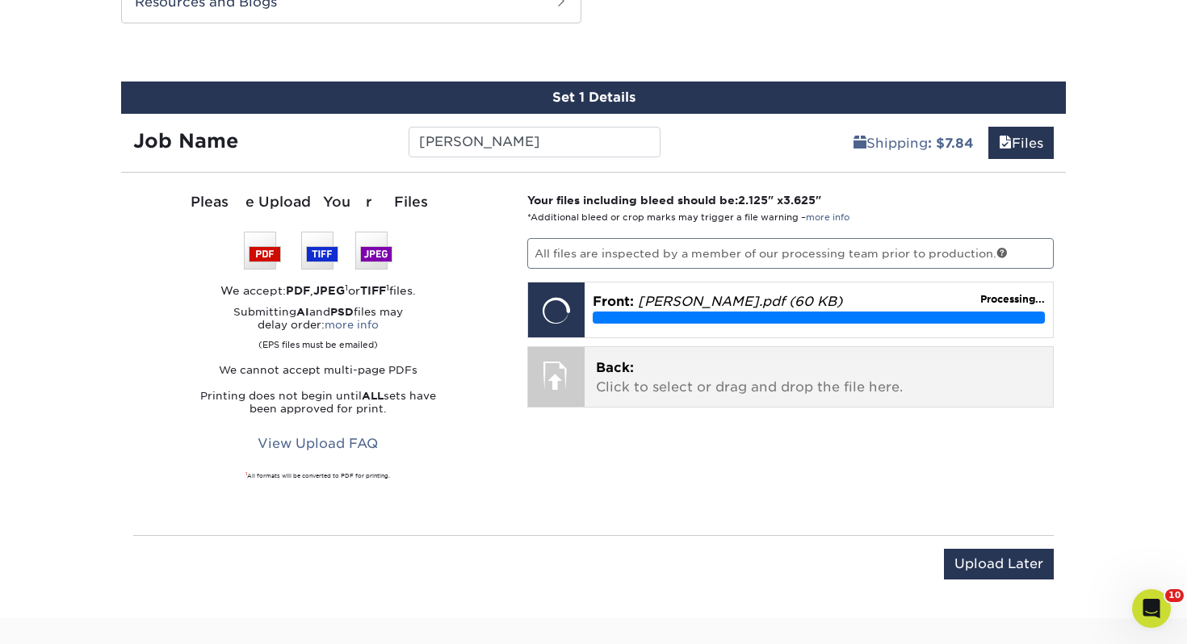
click at [706, 392] on p "Back: Click to select or drag and drop the file here." at bounding box center [819, 377] width 446 height 39
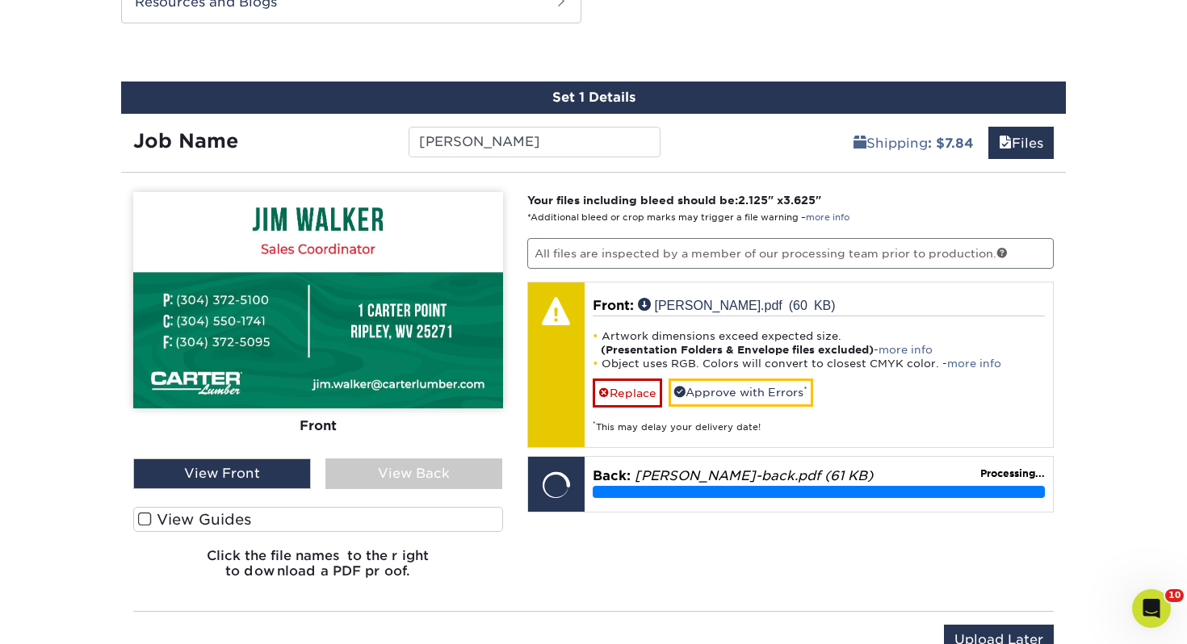
click at [330, 507] on label "View Guides" at bounding box center [318, 519] width 370 height 25
click at [0, 0] on input "View Guides" at bounding box center [0, 0] width 0 height 0
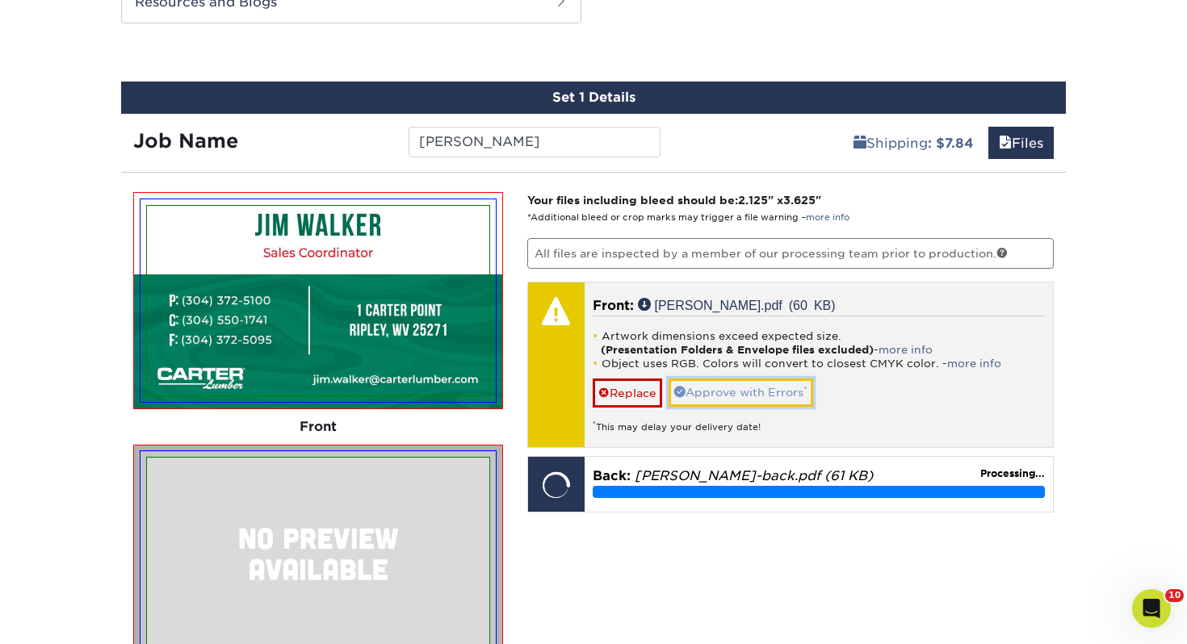
click at [738, 395] on link "Approve with Errors *" at bounding box center [741, 392] width 145 height 27
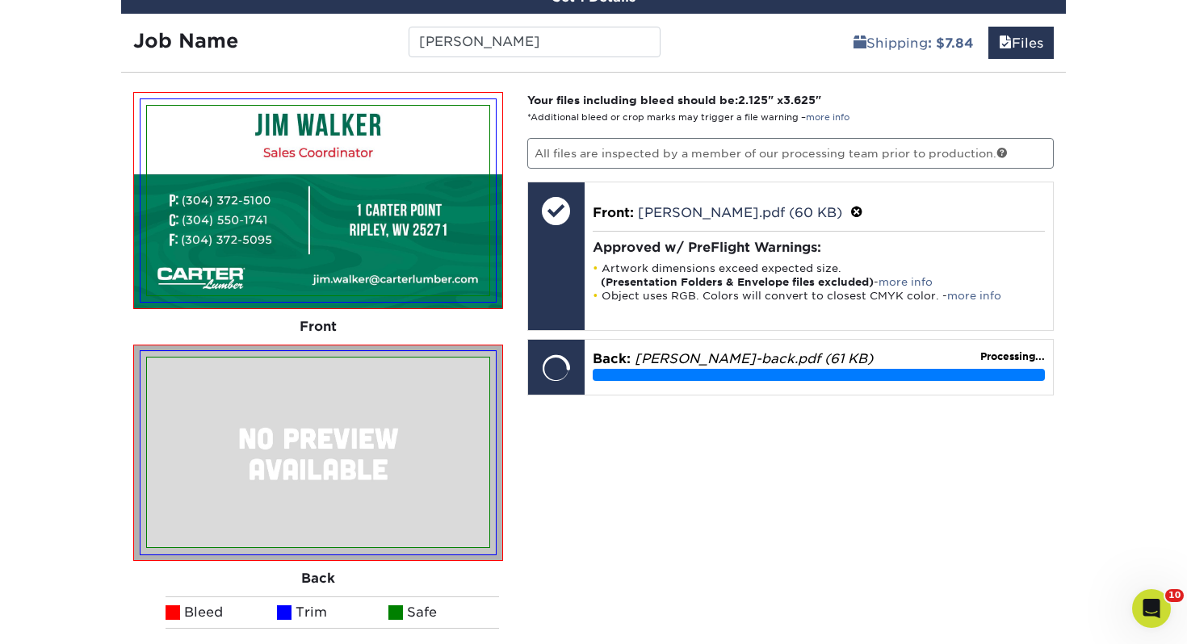
scroll to position [986, 0]
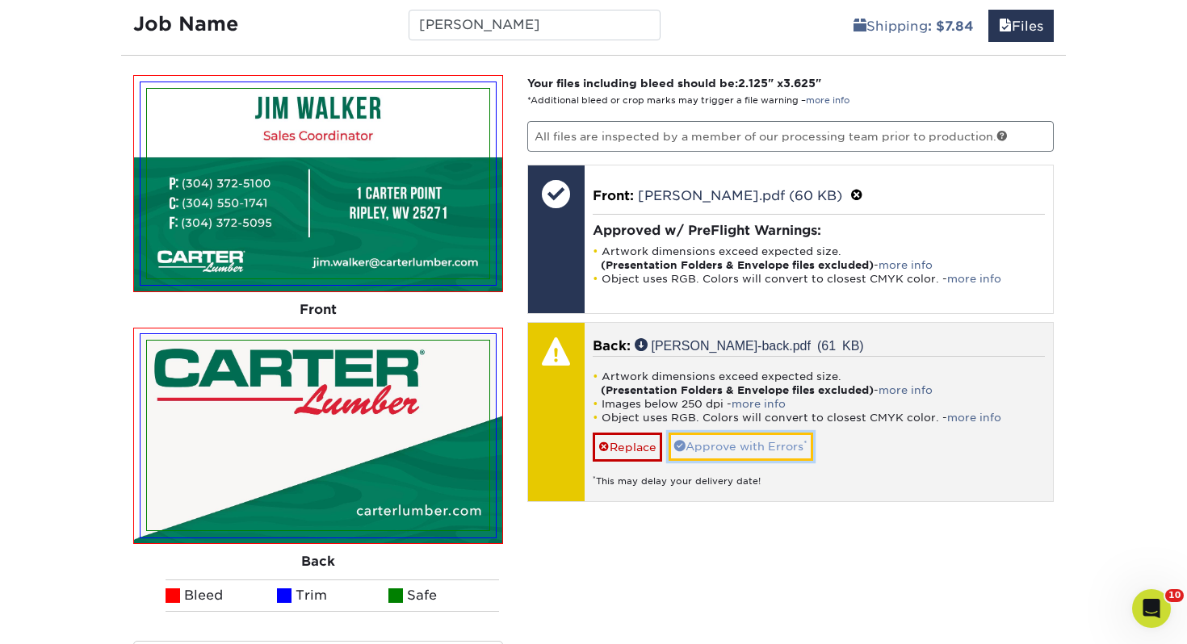
click at [772, 453] on link "Approve with Errors *" at bounding box center [741, 446] width 145 height 27
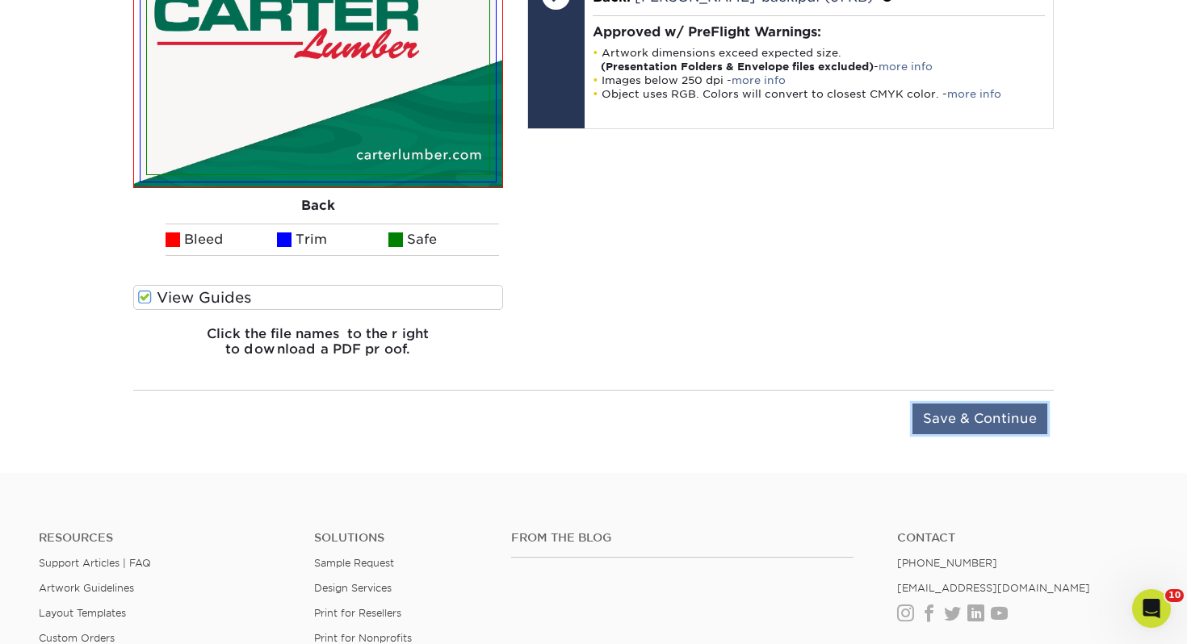
click at [999, 409] on input "Save & Continue" at bounding box center [979, 419] width 135 height 31
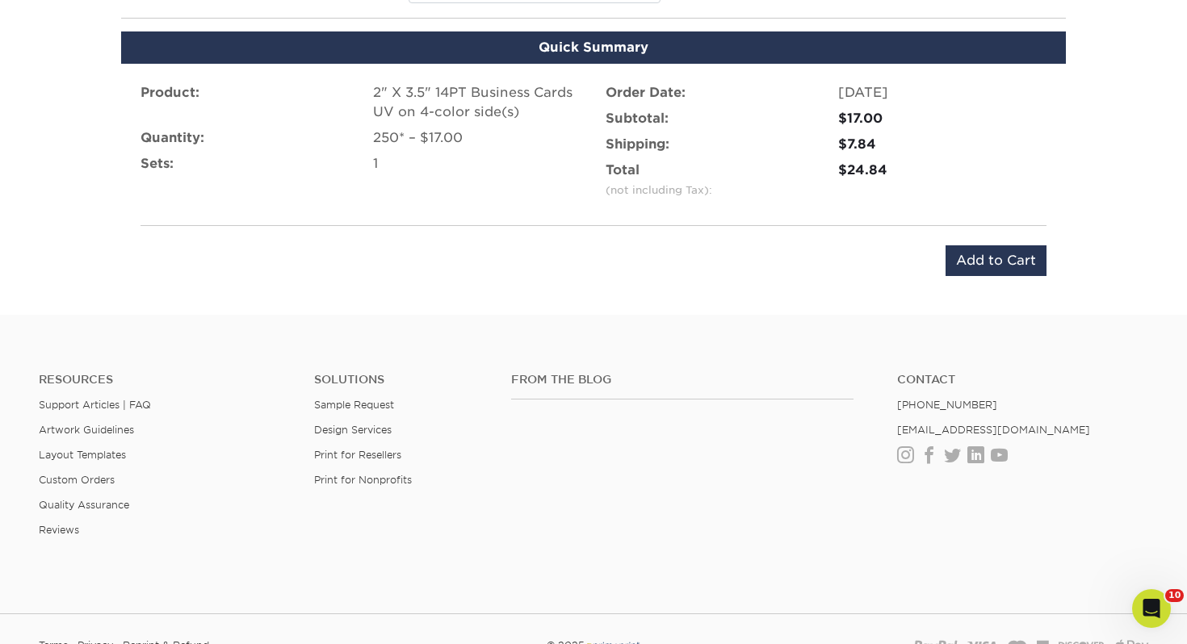
scroll to position [928, 0]
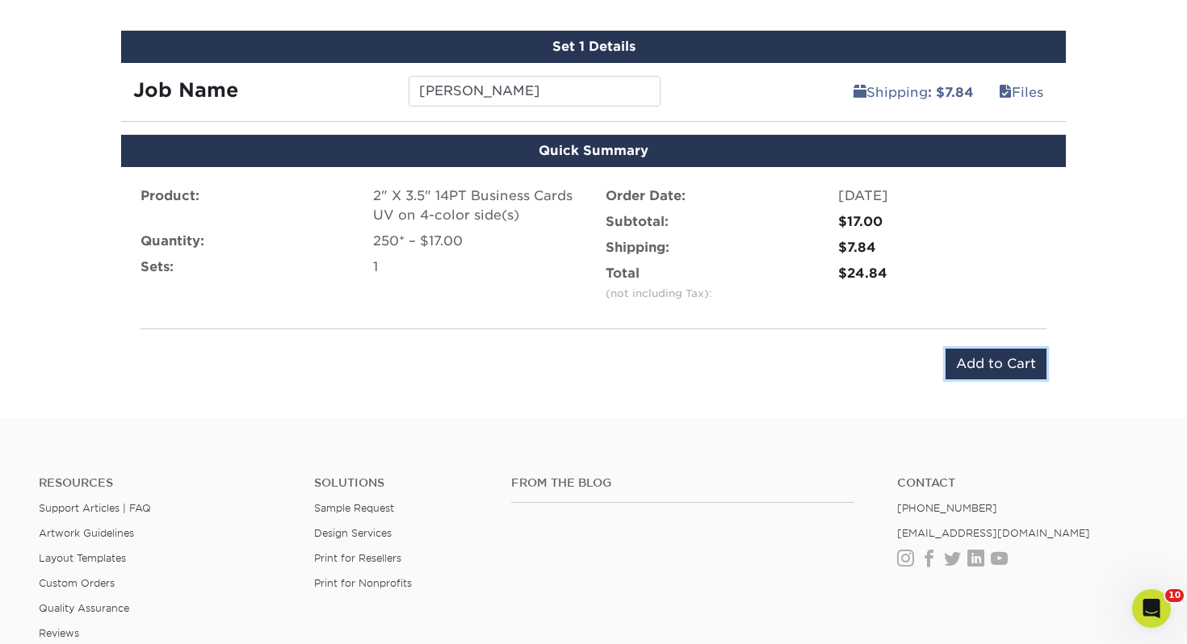
click at [1018, 367] on input "Add to Cart" at bounding box center [995, 364] width 101 height 31
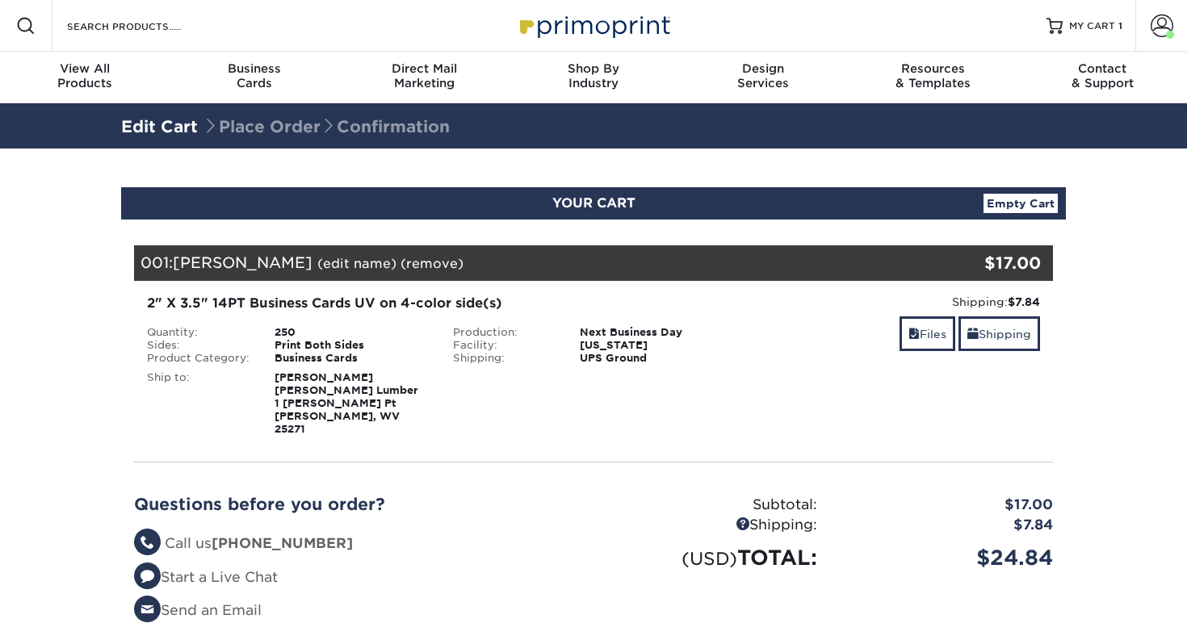
select select "133394"
click at [1006, 332] on link "Shipping" at bounding box center [999, 333] width 82 height 35
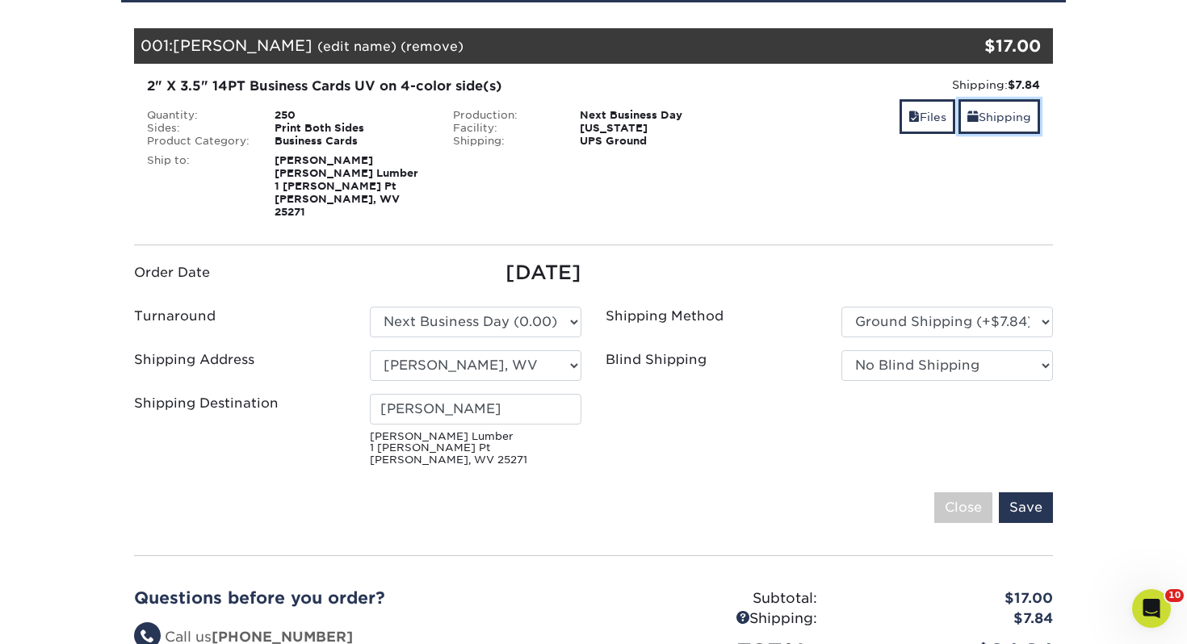
scroll to position [220, 0]
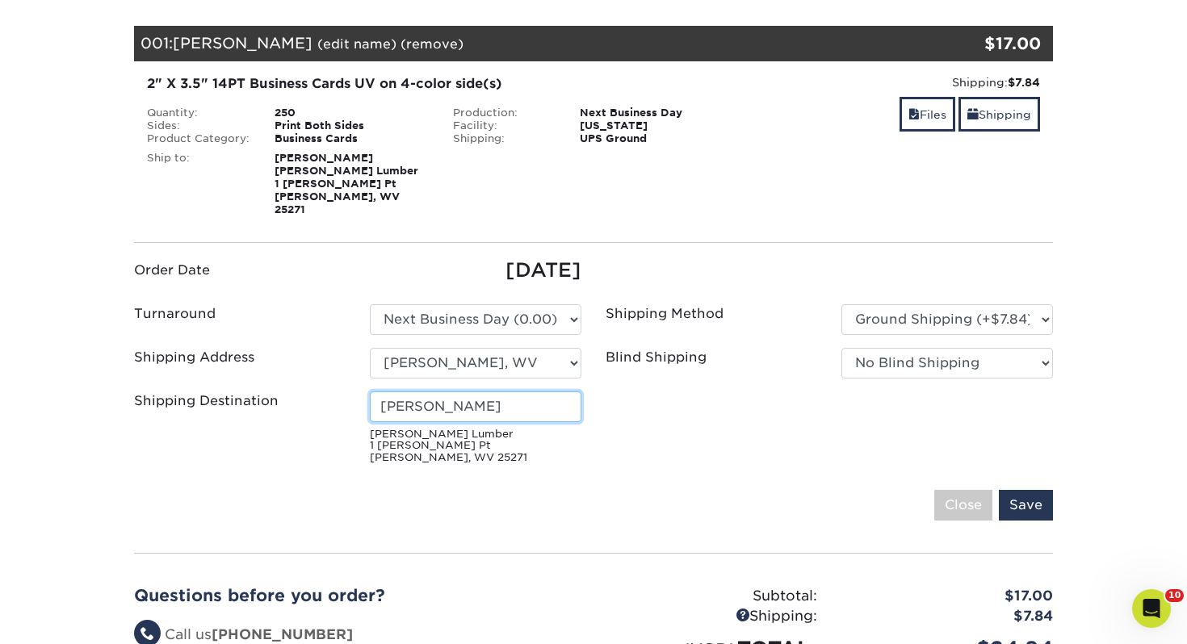
drag, startPoint x: 385, startPoint y: 392, endPoint x: 213, endPoint y: 384, distance: 172.2
click at [213, 392] on div "Shipping Destination Shadd Smith Carter Lumber 1 Carter Pt Ripley, WV 25271" at bounding box center [358, 431] width 472 height 79
type input "Jim Walker"
click at [1021, 495] on input "Save" at bounding box center [1026, 505] width 54 height 31
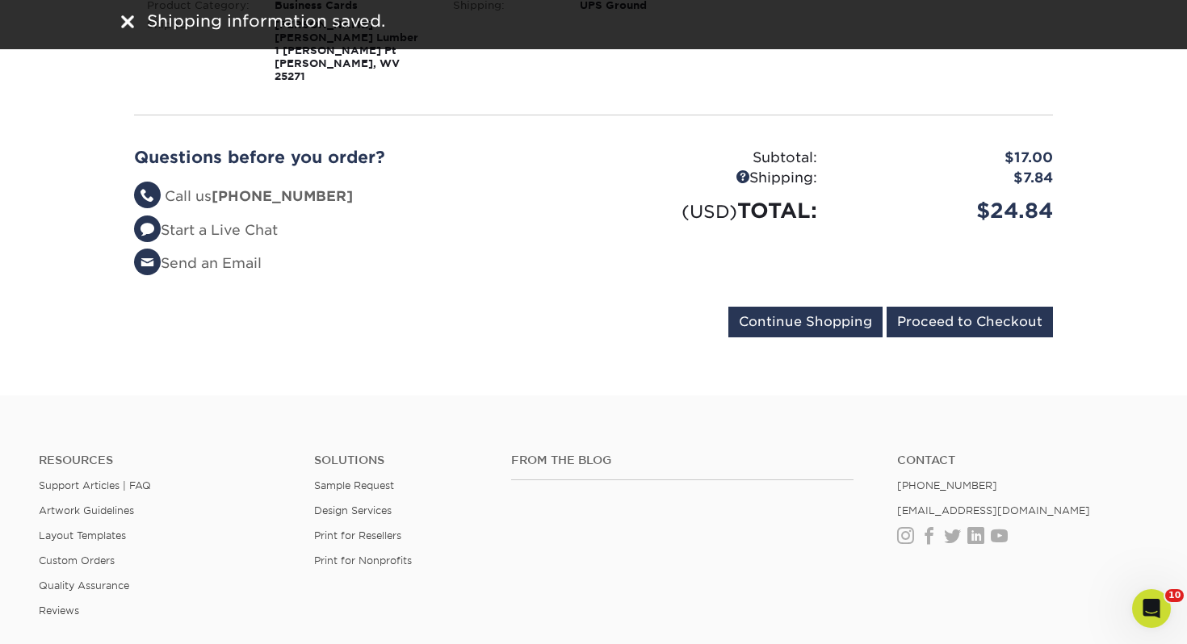
scroll to position [361, 0]
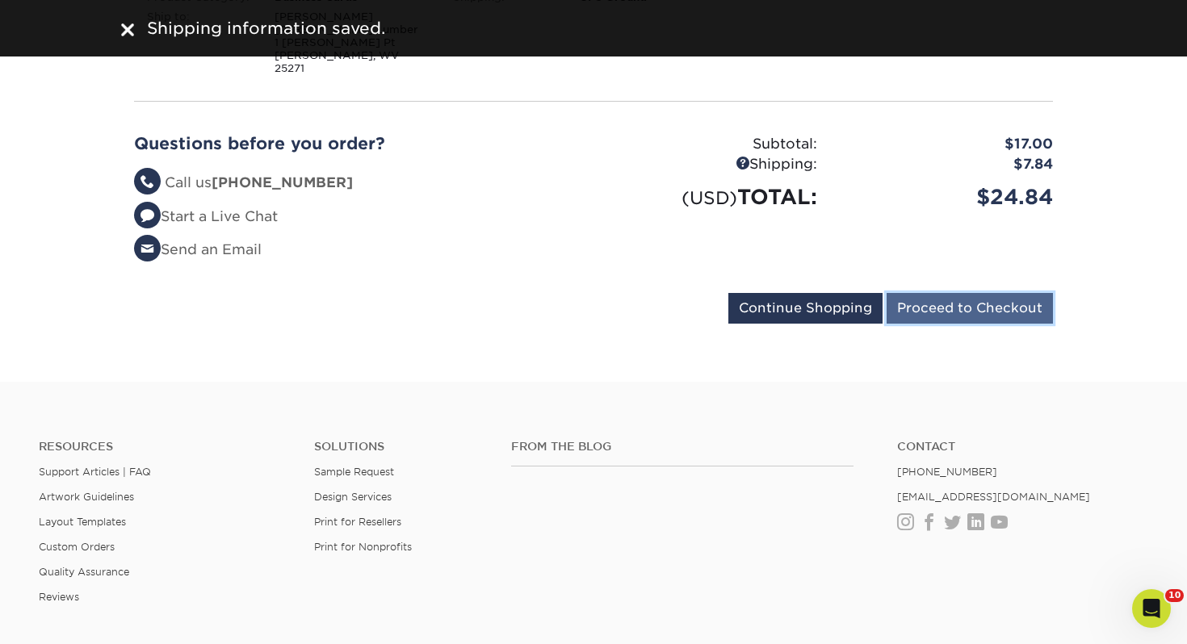
click at [966, 304] on input "Proceed to Checkout" at bounding box center [969, 308] width 166 height 31
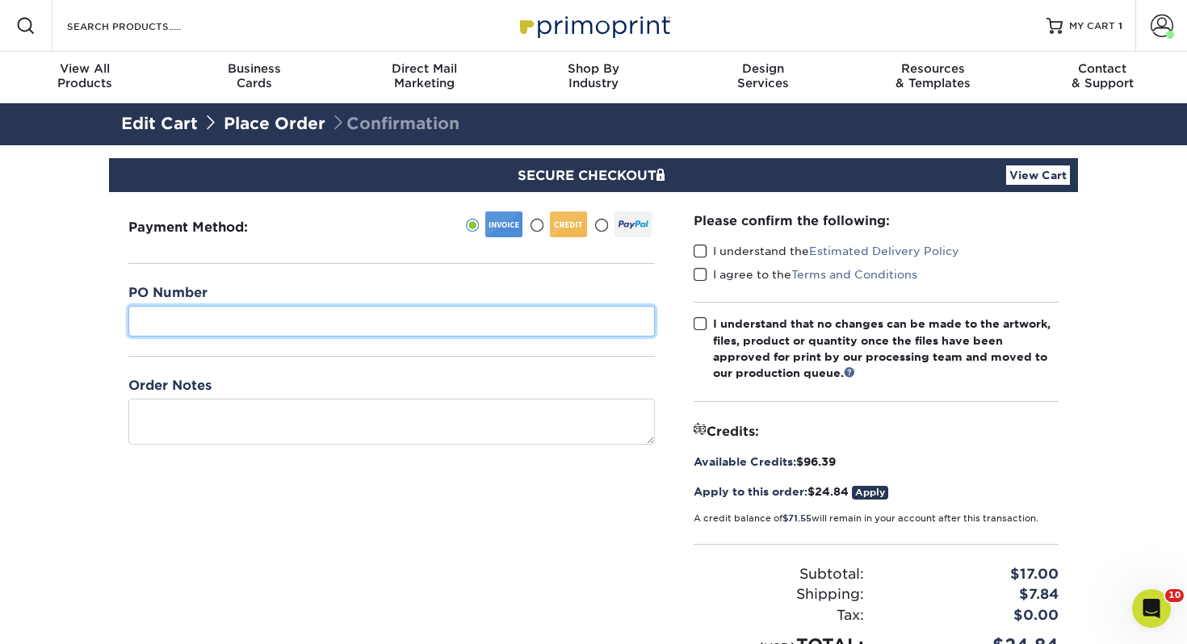
click at [354, 316] on input "text" at bounding box center [391, 321] width 526 height 31
type input "113"
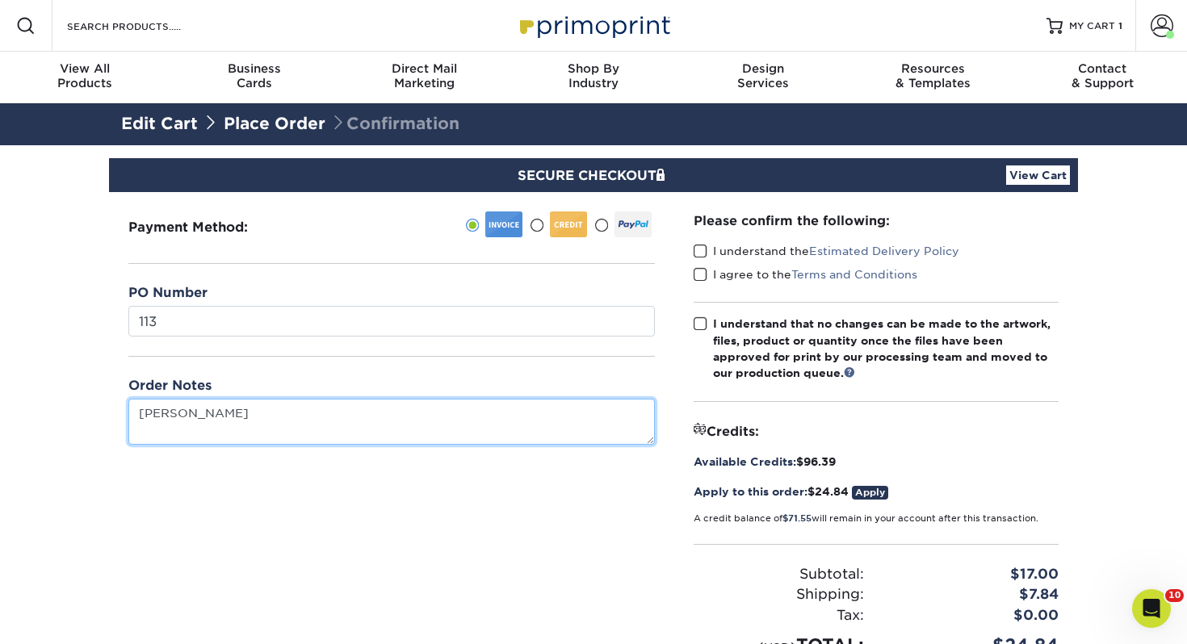
type textarea "[PERSON_NAME]"
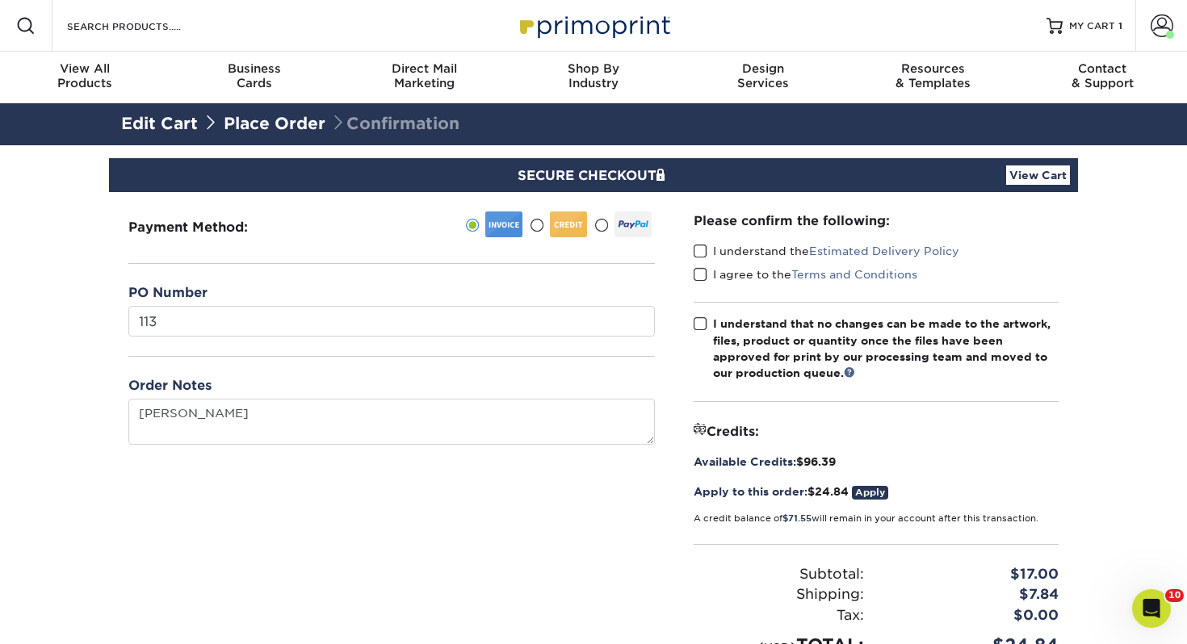
drag, startPoint x: 706, startPoint y: 254, endPoint x: 698, endPoint y: 279, distance: 25.8
click at [706, 254] on span at bounding box center [701, 251] width 14 height 15
click at [0, 0] on input "I understand the Estimated Delivery Policy" at bounding box center [0, 0] width 0 height 0
click at [698, 278] on span at bounding box center [701, 274] width 14 height 15
click at [0, 0] on input "I agree to the Terms and Conditions" at bounding box center [0, 0] width 0 height 0
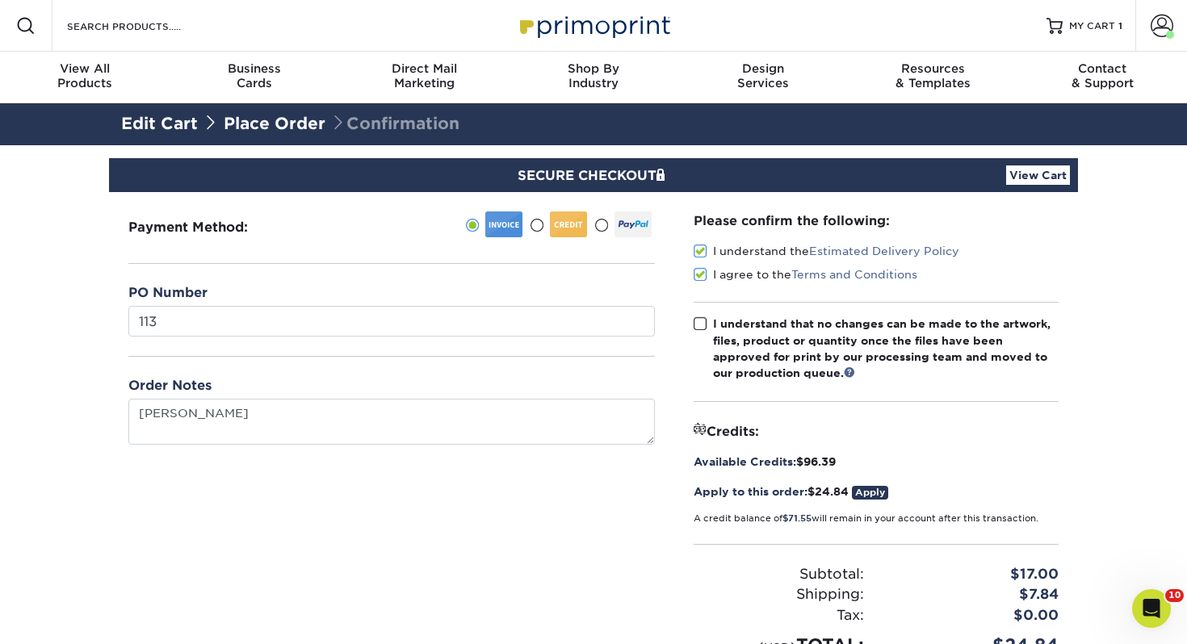
click at [701, 326] on span at bounding box center [701, 323] width 14 height 15
click at [0, 0] on input "I understand that no changes can be made to the artwork, files, product or quan…" at bounding box center [0, 0] width 0 height 0
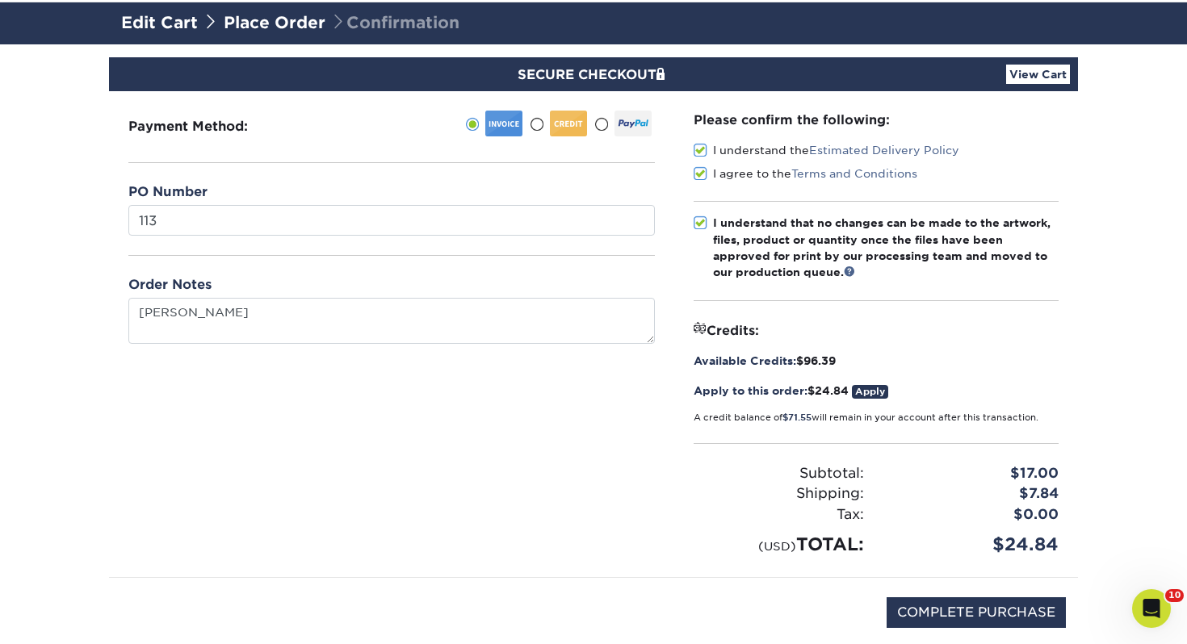
scroll to position [170, 0]
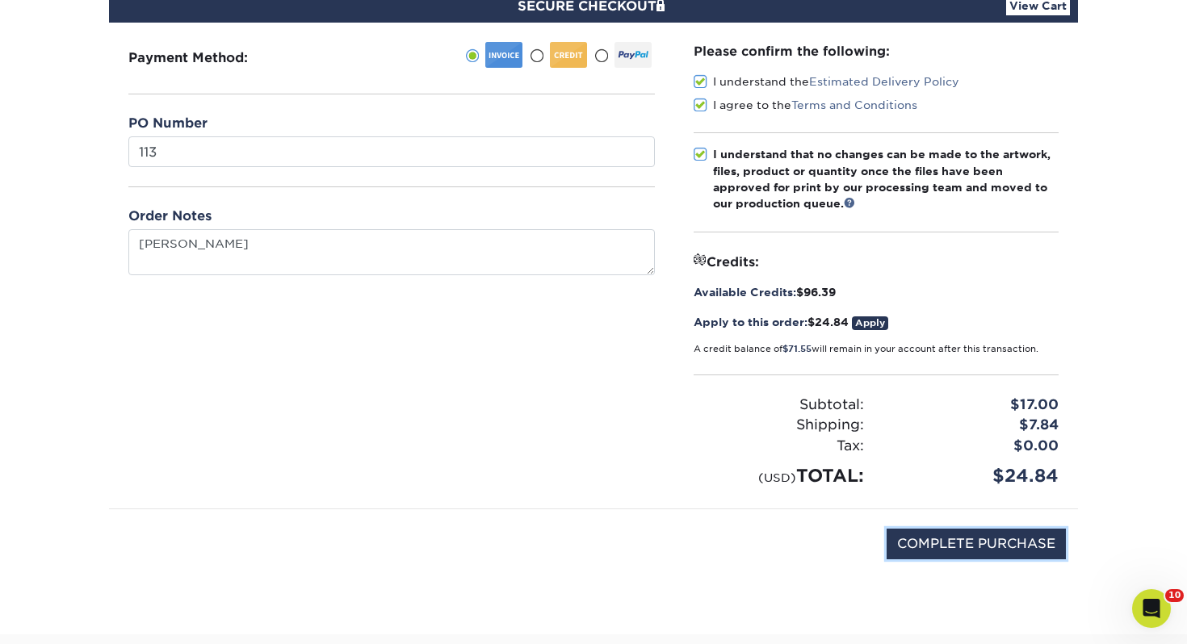
drag, startPoint x: 929, startPoint y: 535, endPoint x: 904, endPoint y: 525, distance: 27.1
click at [929, 535] on input "COMPLETE PURCHASE" at bounding box center [975, 544] width 179 height 31
type input "PROCESSING, PLEASE WAIT..."
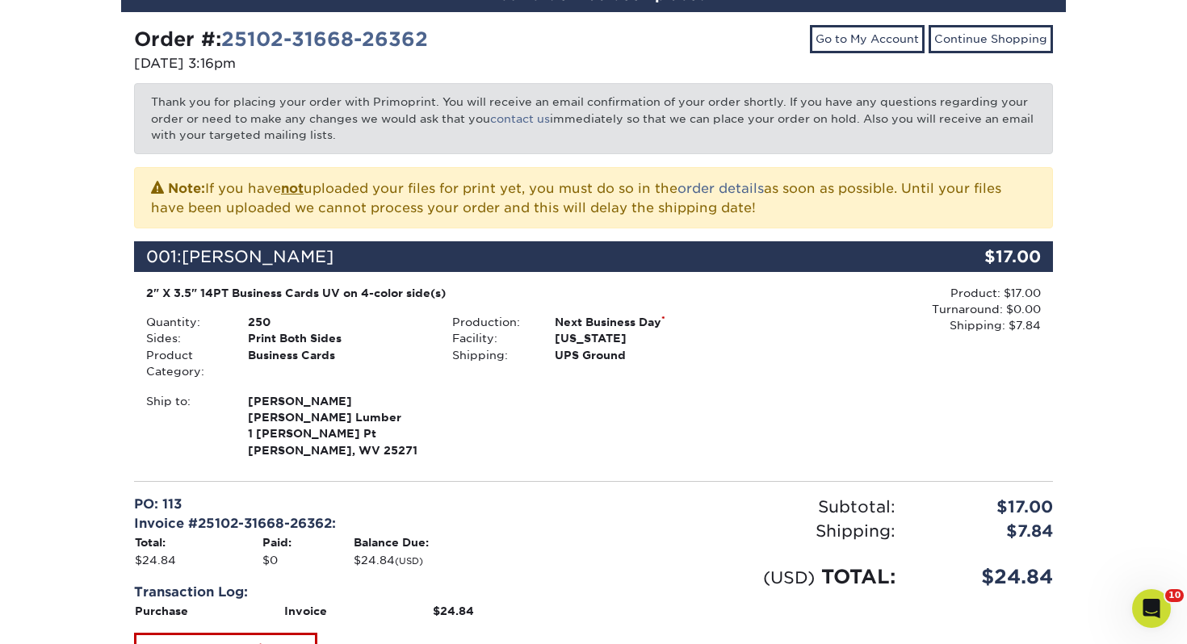
scroll to position [459, 0]
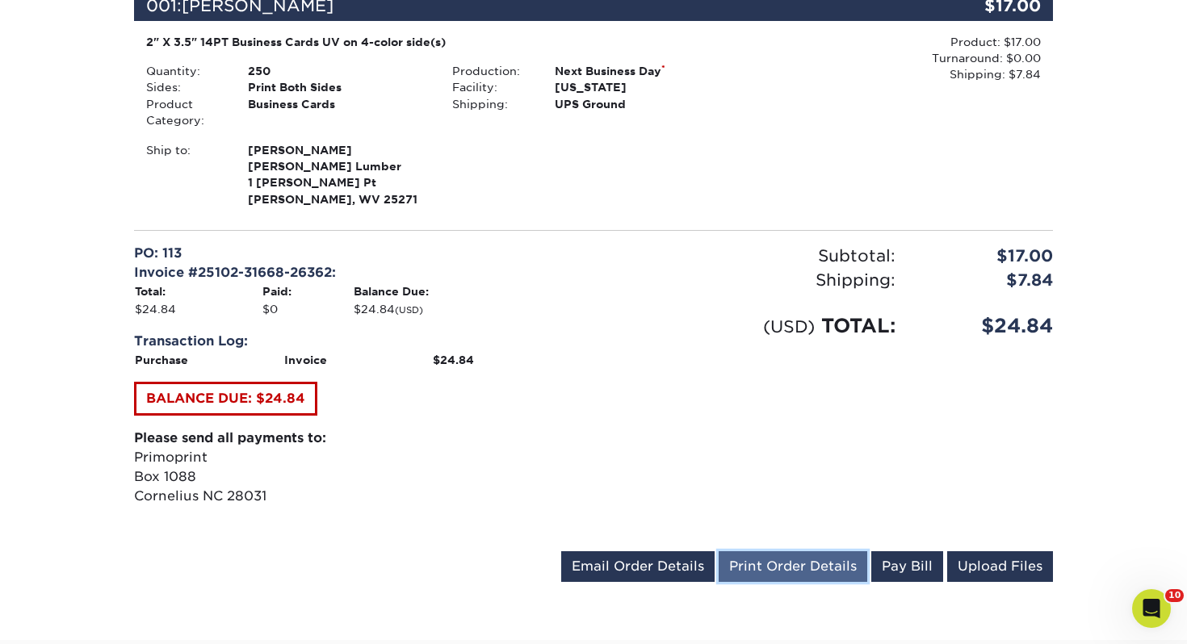
click at [773, 569] on link "Print Order Details" at bounding box center [793, 566] width 149 height 31
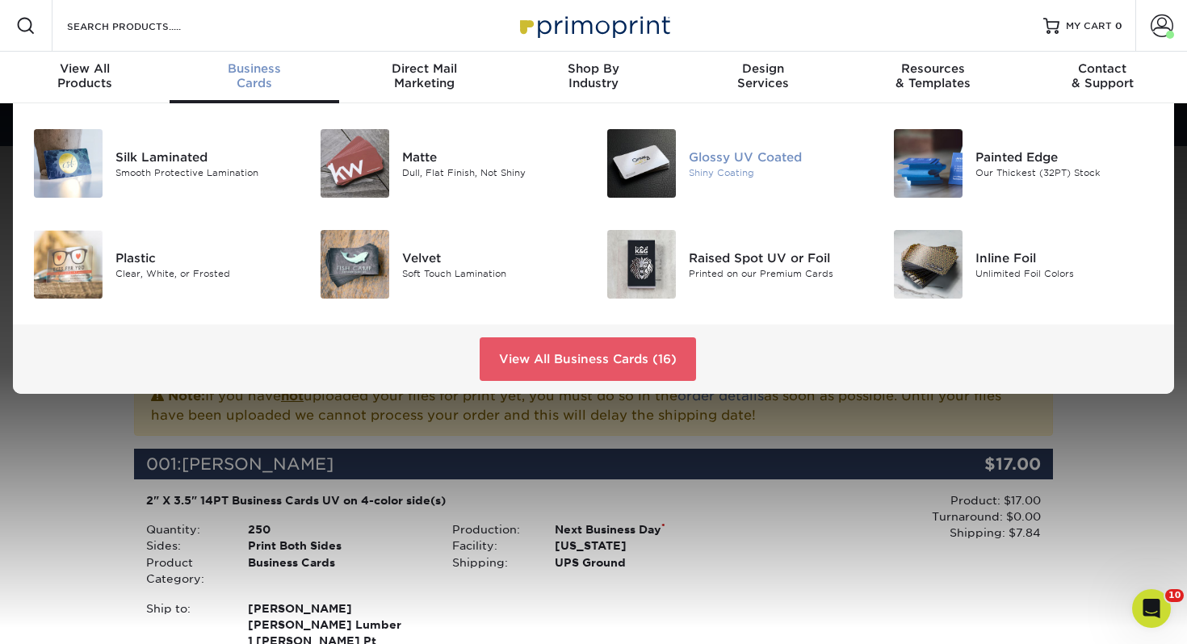
click at [703, 182] on div "Glossy UV Coated Shiny Coating" at bounding box center [784, 163] width 191 height 69
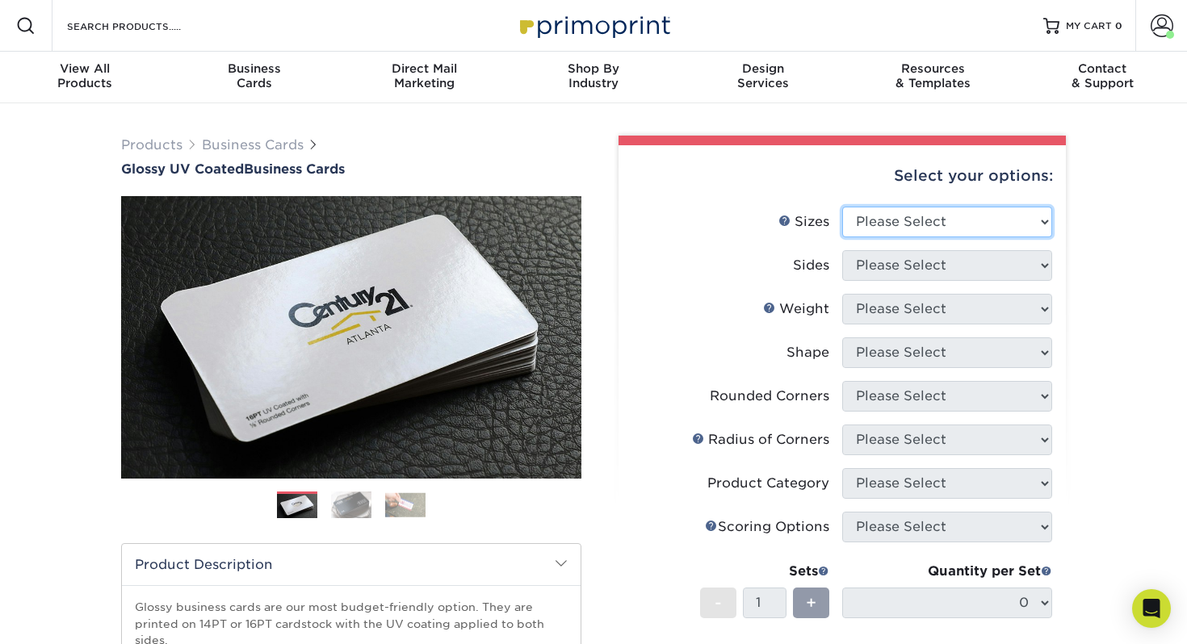
click at [884, 211] on select "Please Select 1.5" x 3.5" - Mini 1.75" x 3.5" - Mini 2" x 2" - Square 2" x 3" -…" at bounding box center [947, 222] width 210 height 31
select select "2.00x3.50"
click at [842, 207] on select "Please Select 1.5" x 3.5" - Mini 1.75" x 3.5" - Mini 2" x 2" - Square 2" x 3" -…" at bounding box center [947, 222] width 210 height 31
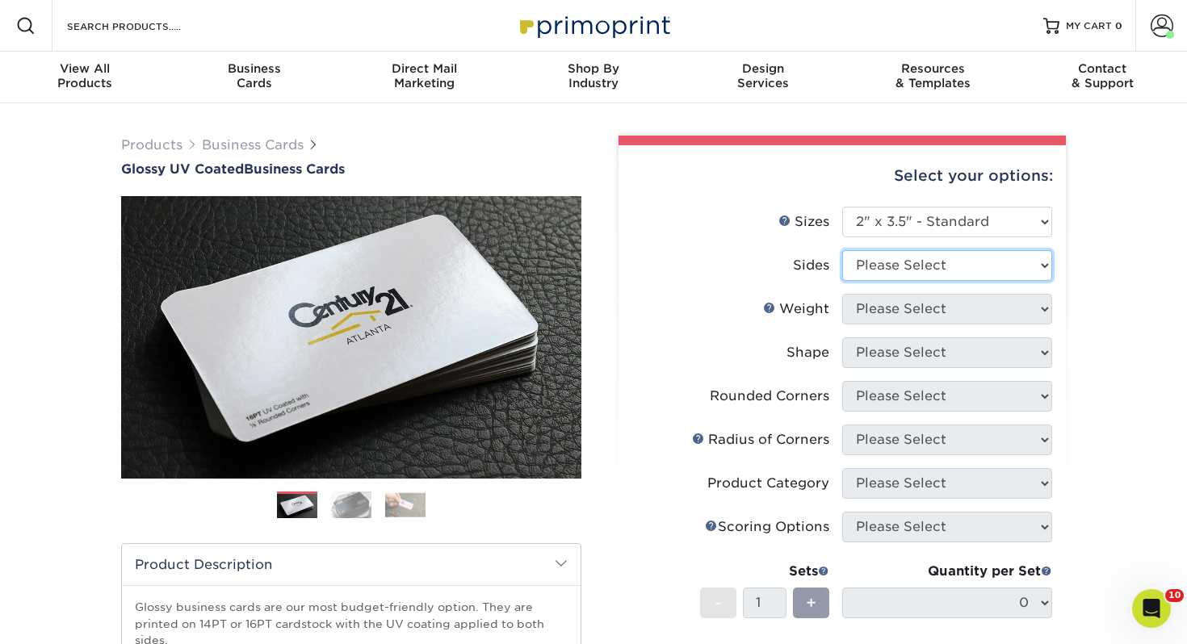
click at [865, 258] on select "Please Select Print Both Sides Print Front Only" at bounding box center [947, 265] width 210 height 31
select select "13abbda7-1d64-4f25-8bb2-c179b224825d"
click at [842, 250] on select "Please Select Print Both Sides Print Front Only" at bounding box center [947, 265] width 210 height 31
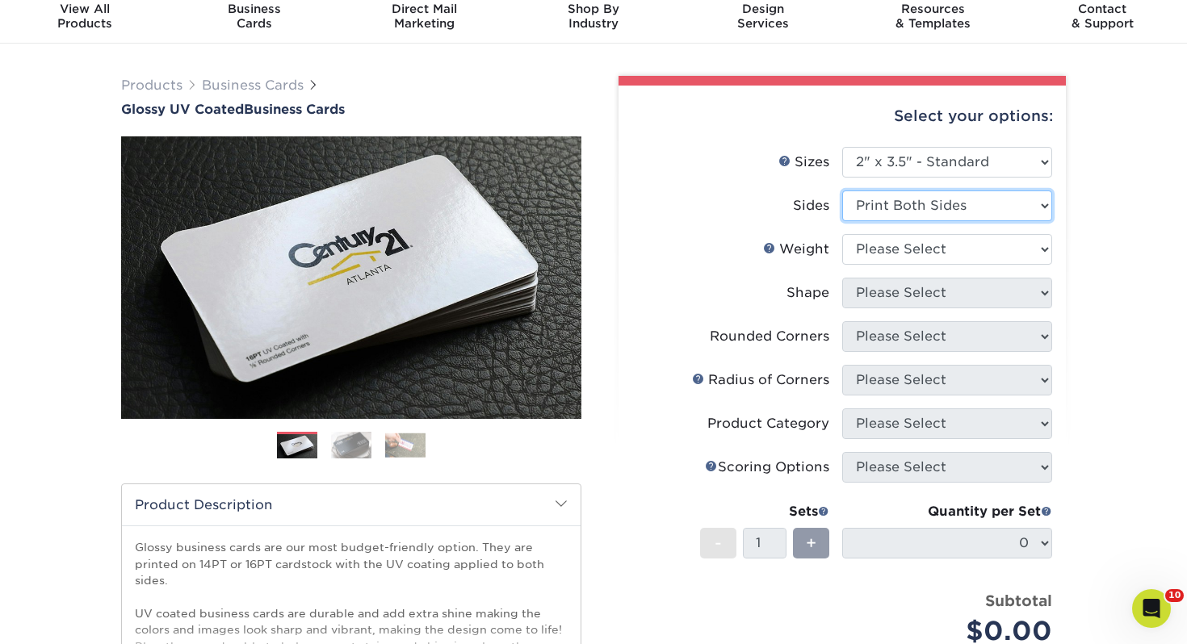
scroll to position [69, 0]
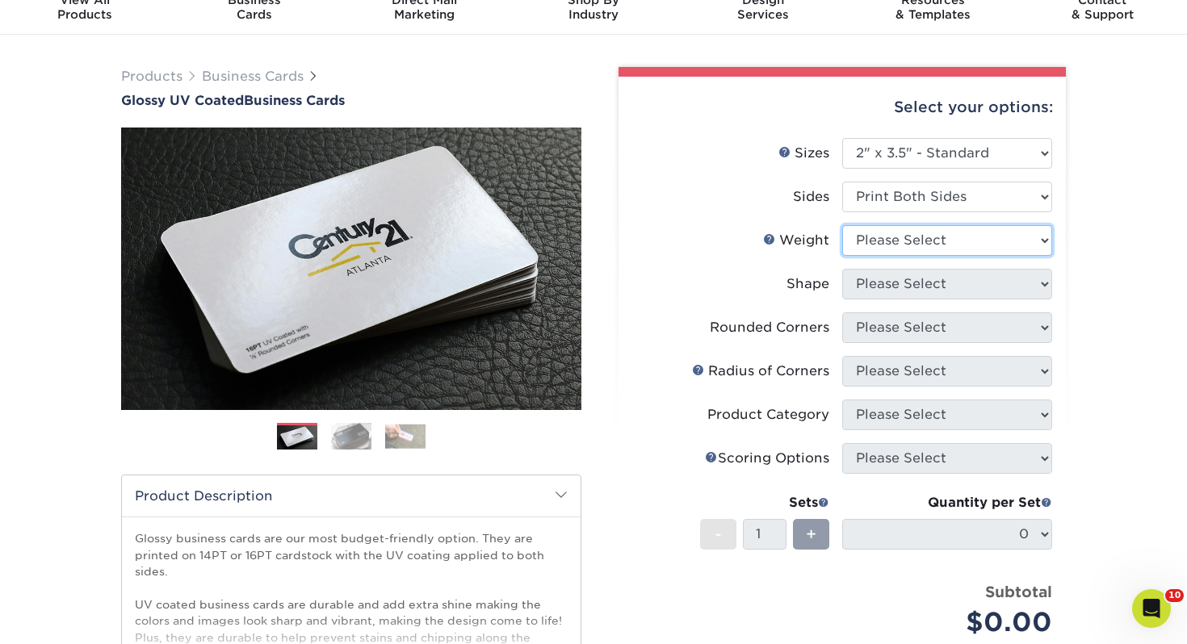
click at [899, 238] on select "Please Select 16PT 14PT" at bounding box center [947, 240] width 210 height 31
select select "14PT"
click at [842, 225] on select "Please Select 16PT 14PT" at bounding box center [947, 240] width 210 height 31
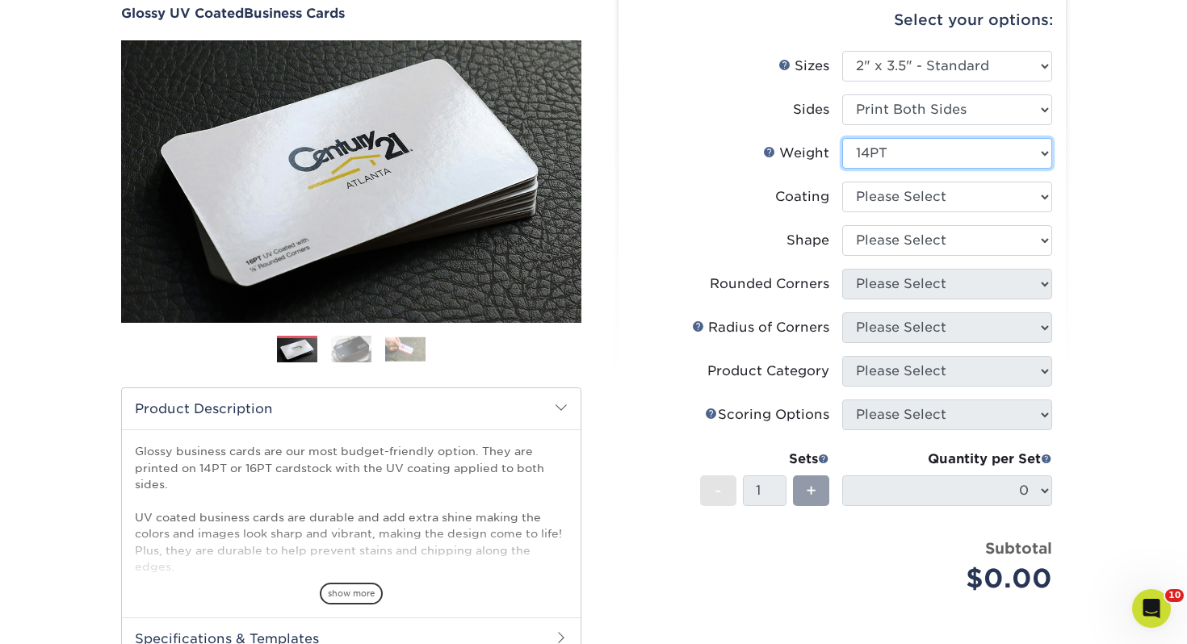
scroll to position [155, 0]
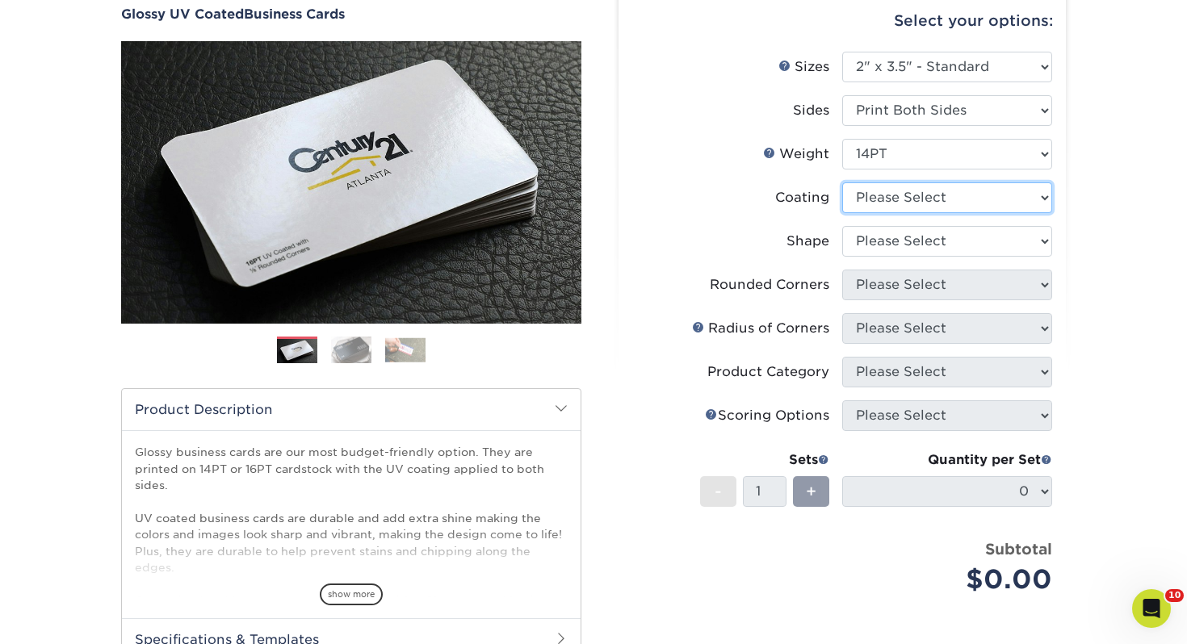
click at [920, 192] on select at bounding box center [947, 197] width 210 height 31
select select "ae367451-b2b8-45df-a344-0f05b6a12993"
click at [842, 182] on select at bounding box center [947, 197] width 210 height 31
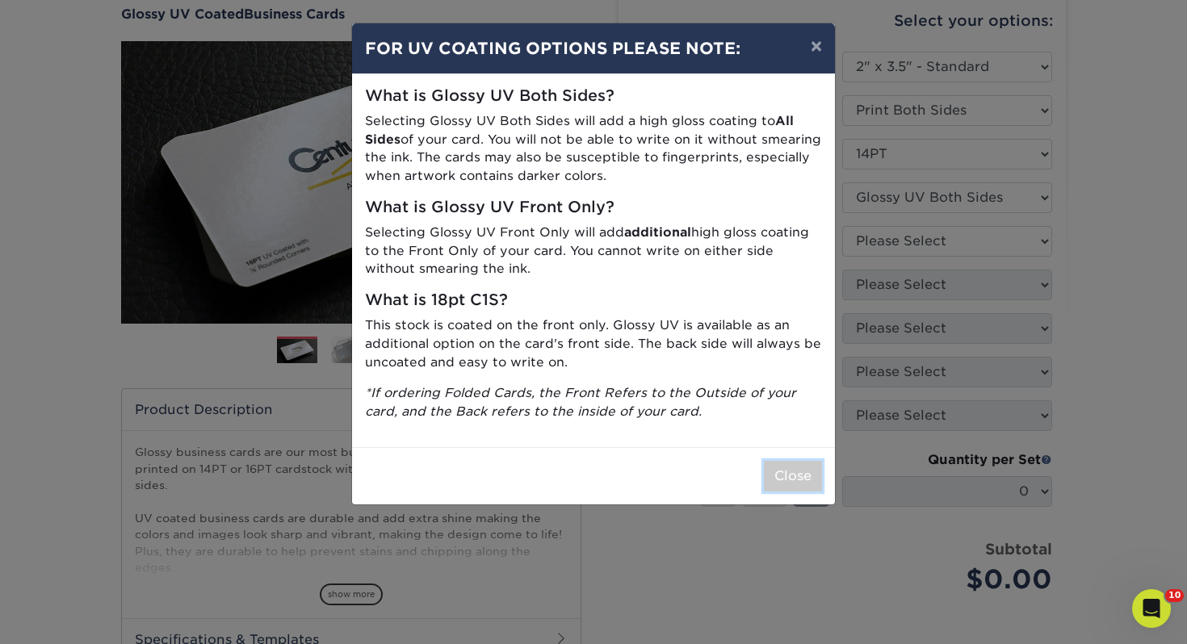
click at [798, 480] on button "Close" at bounding box center [793, 476] width 58 height 31
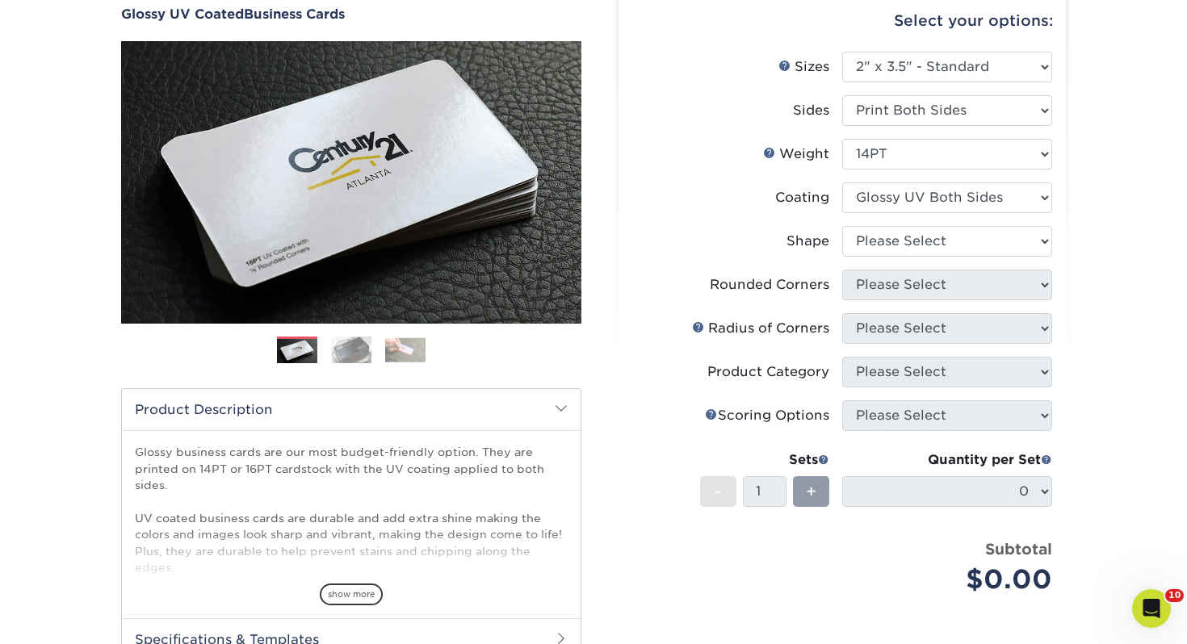
scroll to position [218, 0]
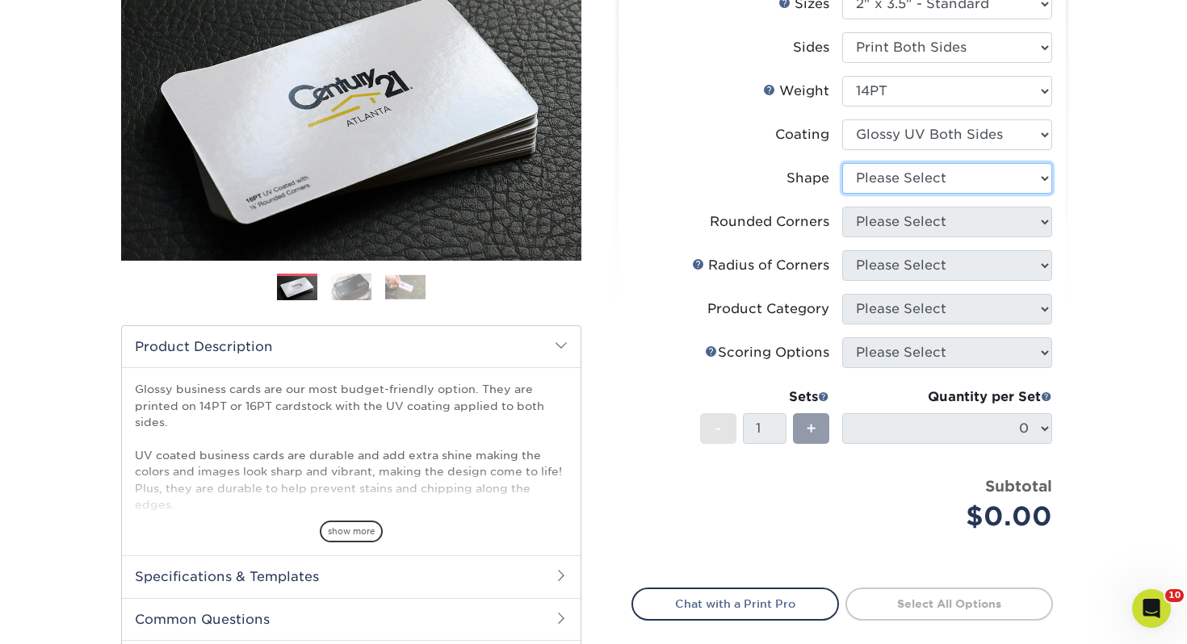
click at [878, 190] on select "Please Select Standard" at bounding box center [947, 178] width 210 height 31
select select "standard"
click at [842, 163] on select "Please Select Standard" at bounding box center [947, 178] width 210 height 31
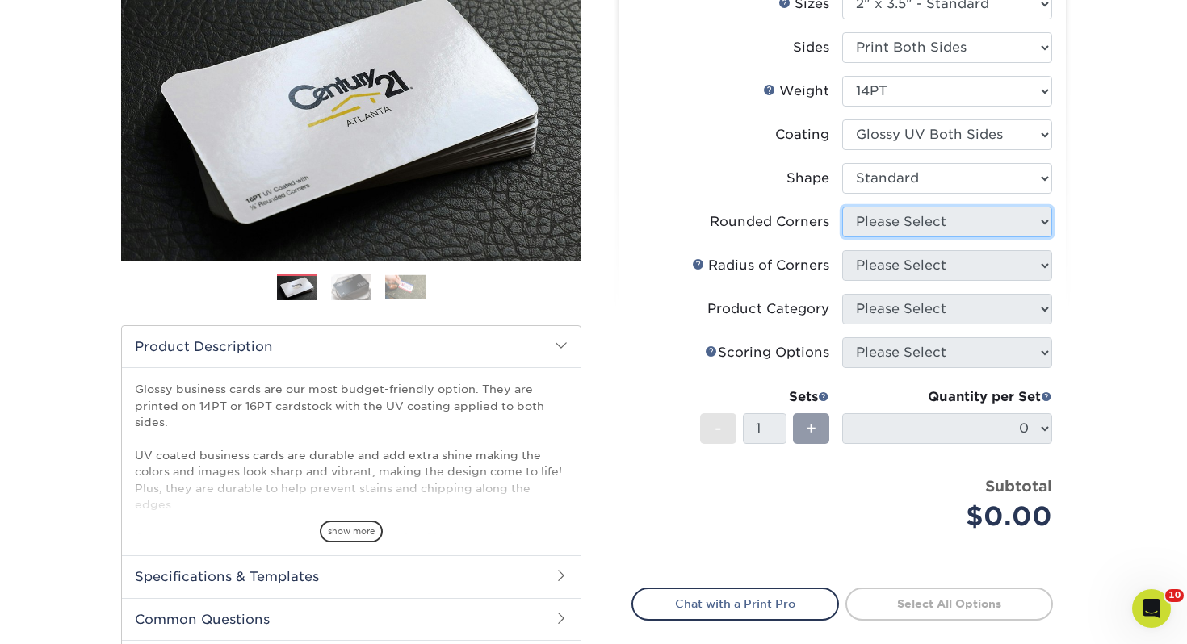
click at [873, 212] on select "Please Select Yes - Round 2 Corners Yes - Round 4 Corners No" at bounding box center [947, 222] width 210 height 31
select select "0"
click at [842, 207] on select "Please Select Yes - Round 2 Corners Yes - Round 4 Corners No" at bounding box center [947, 222] width 210 height 31
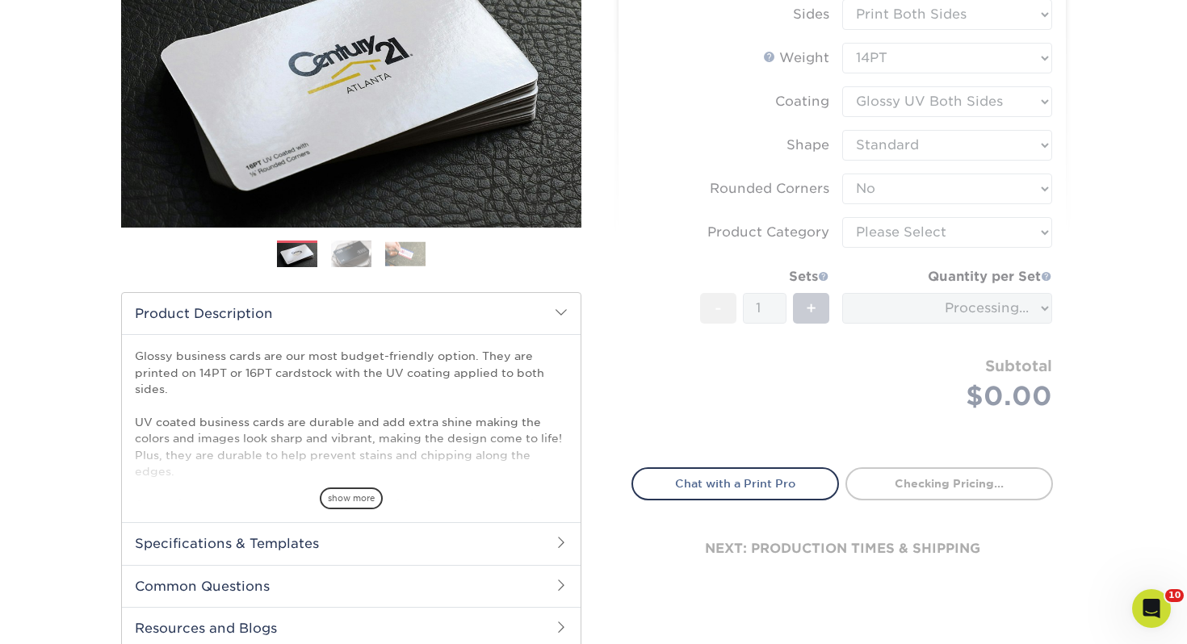
click at [886, 235] on form "Sizes Help Sizes Please Select 1.5" x 3.5" - Mini 1.75" x 3.5" - Mini 2" x 2" -…" at bounding box center [841, 202] width 421 height 493
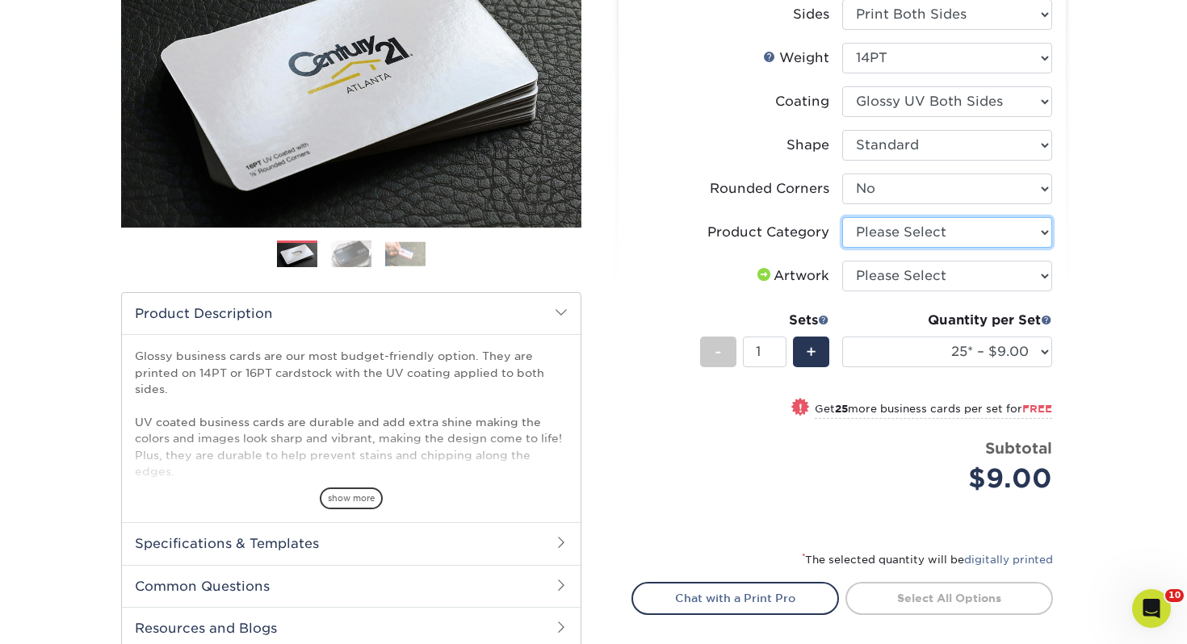
click at [887, 233] on select "Please Select Business Cards" at bounding box center [947, 232] width 210 height 31
select select "3b5148f1-0588-4f88-a218-97bcfdce65c1"
click at [842, 217] on select "Please Select Business Cards" at bounding box center [947, 232] width 210 height 31
click at [894, 279] on select "Please Select I will upload files I need a design - $100" at bounding box center [947, 276] width 210 height 31
select select "upload"
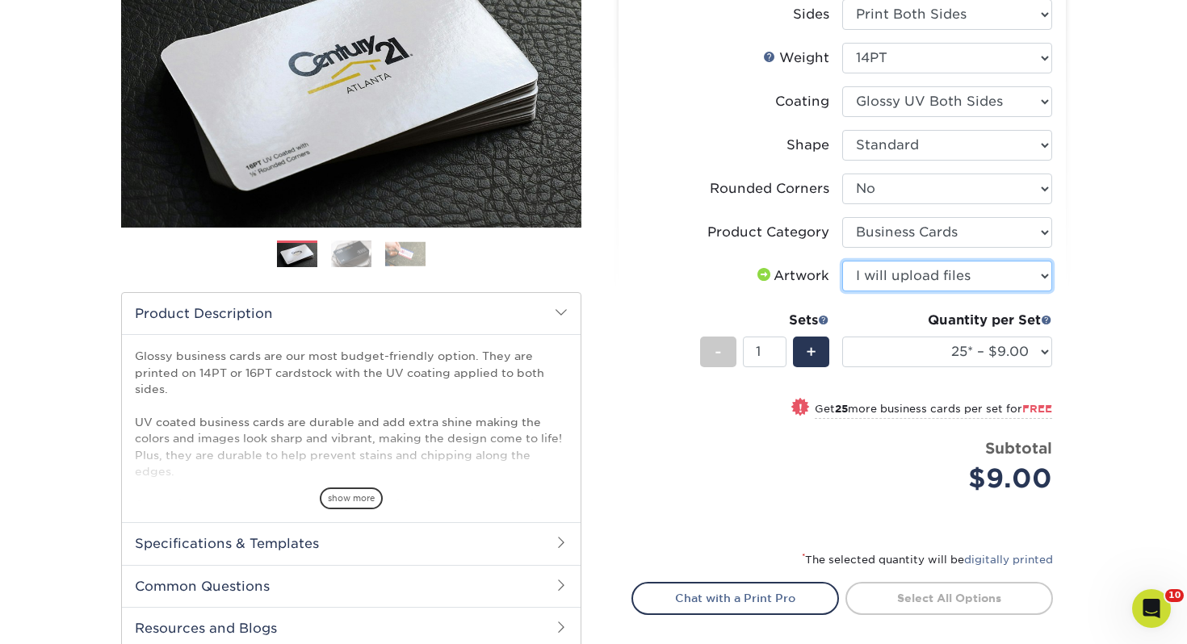
click at [842, 261] on select "Please Select I will upload files I need a design - $100" at bounding box center [947, 276] width 210 height 31
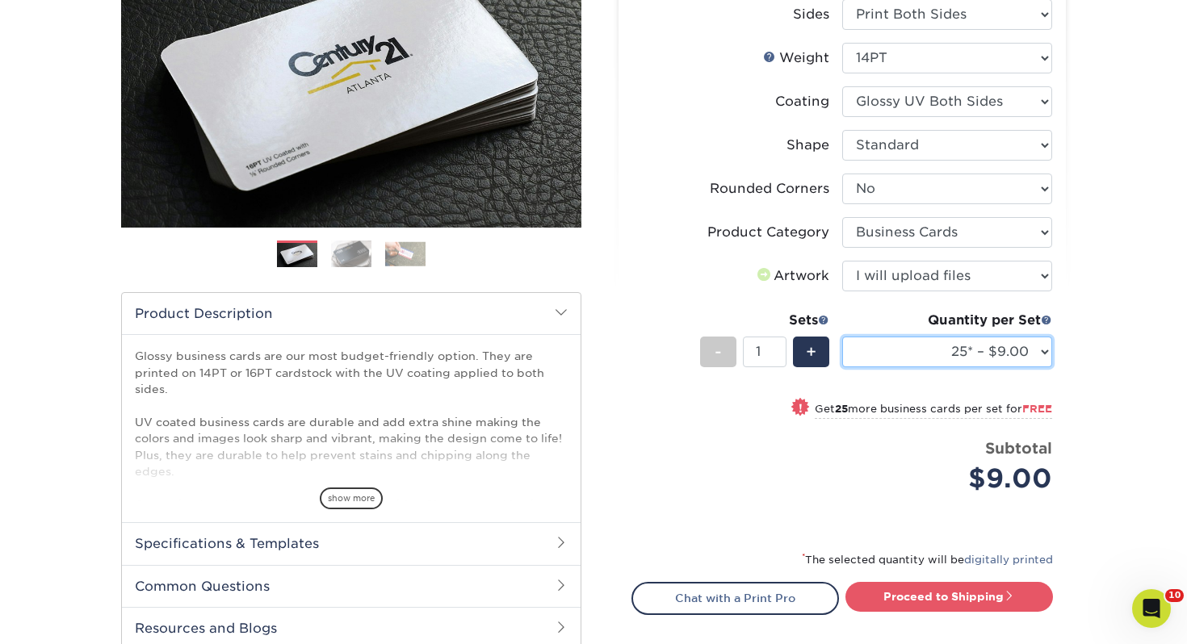
click at [901, 345] on select "25* – $9.00 50* – $9.00 100* – $9.00 250* – $17.00 500 – $33.00 1000 – $42.00 2…" at bounding box center [947, 352] width 210 height 31
select select "100* – $9.00"
click at [842, 337] on select "25* – $9.00 50* – $9.00 100* – $9.00 250* – $17.00 500 – $33.00 1000 – $42.00 2…" at bounding box center [947, 352] width 210 height 31
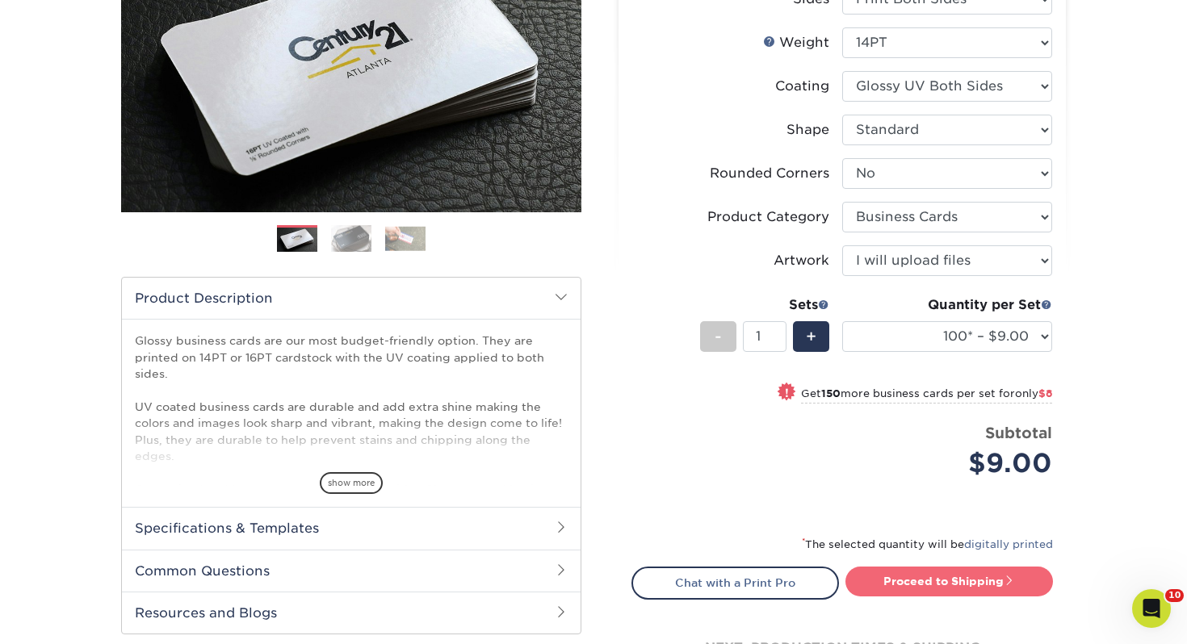
click at [907, 594] on link "Proceed to Shipping" at bounding box center [948, 581] width 207 height 29
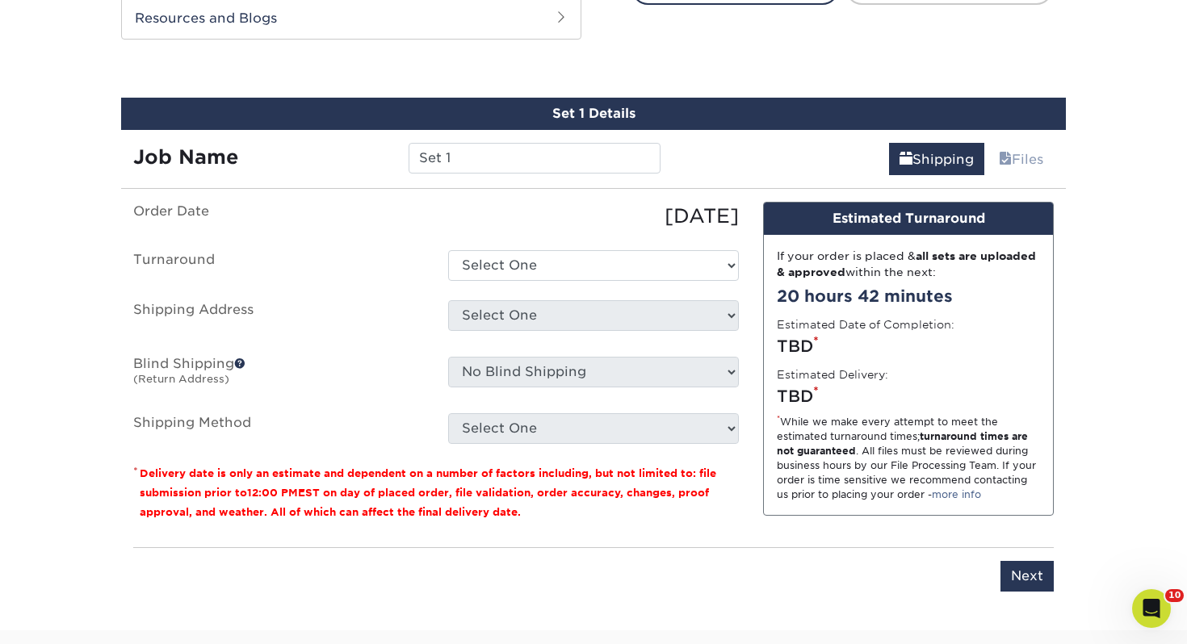
scroll to position [877, 0]
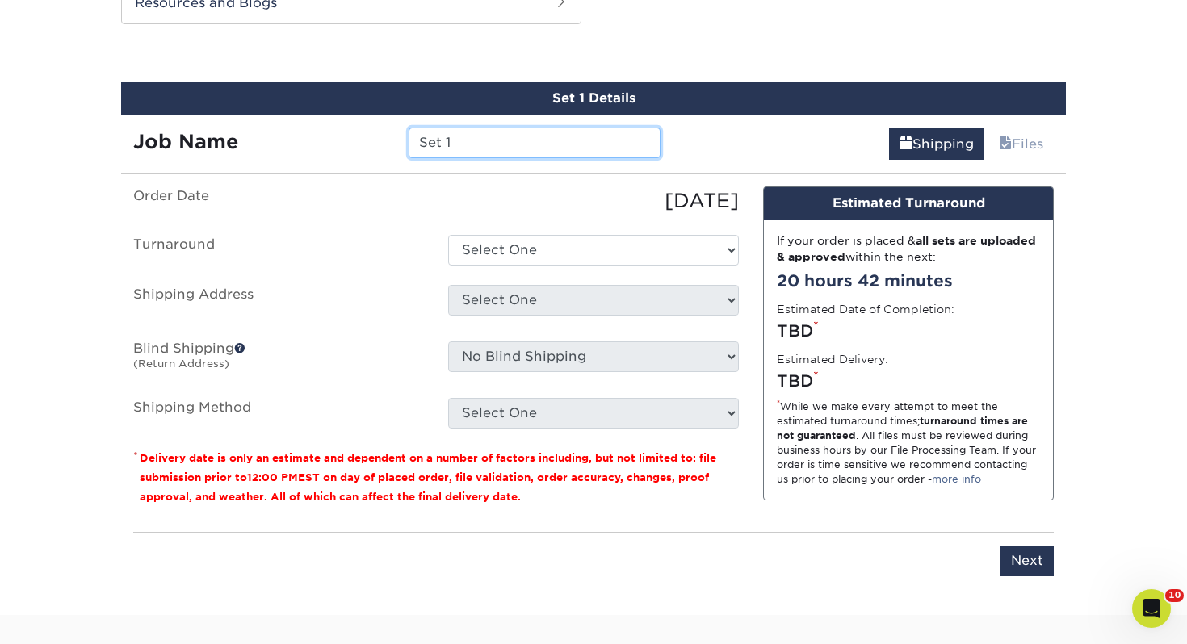
drag, startPoint x: 538, startPoint y: 152, endPoint x: 101, endPoint y: 125, distance: 437.6
type input "[PERSON_NAME]"
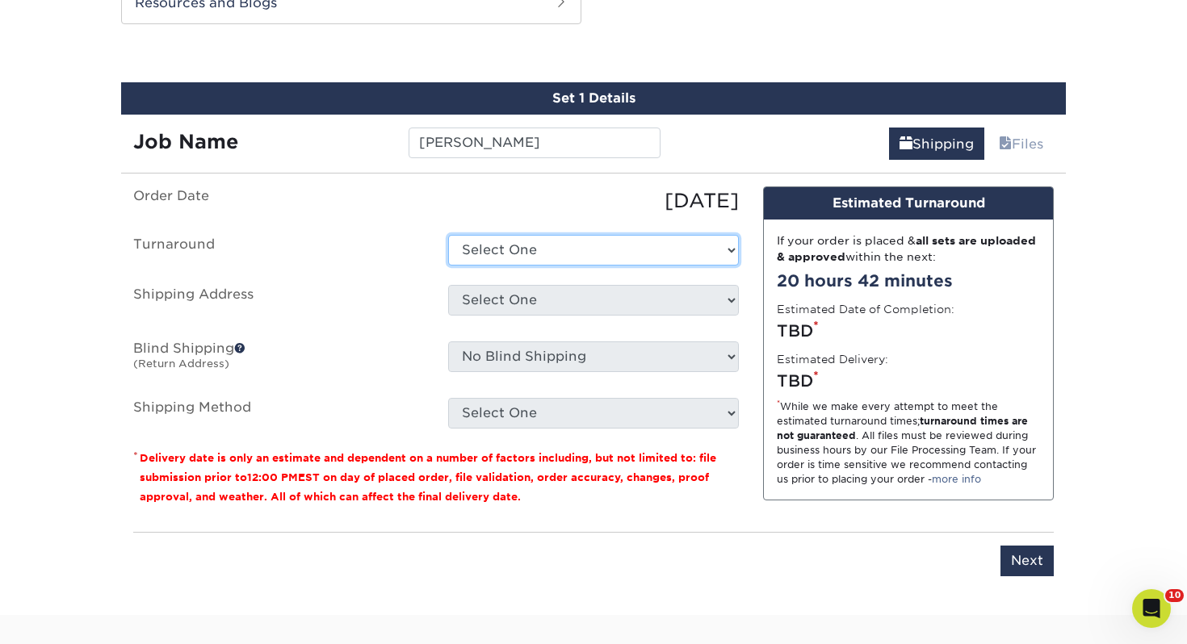
click at [583, 246] on select "Select One 2-4 Business Days 2 Day Next Business Day" at bounding box center [593, 250] width 291 height 31
select select "43800dee-37a1-44ea-97e0-42e3d5772687"
click at [448, 235] on select "Select One 2-4 Business Days 2 Day Next Business Day" at bounding box center [593, 250] width 291 height 31
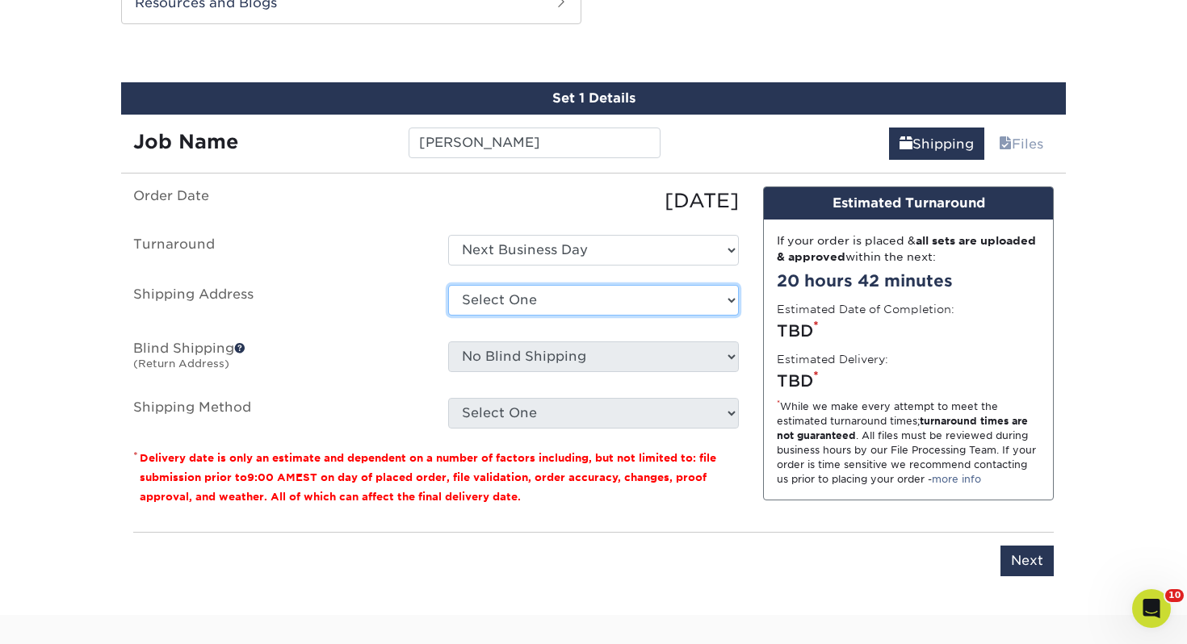
click at [558, 299] on select "Select One Adrian, MI Akron, OH" at bounding box center [593, 300] width 291 height 31
select select "111183"
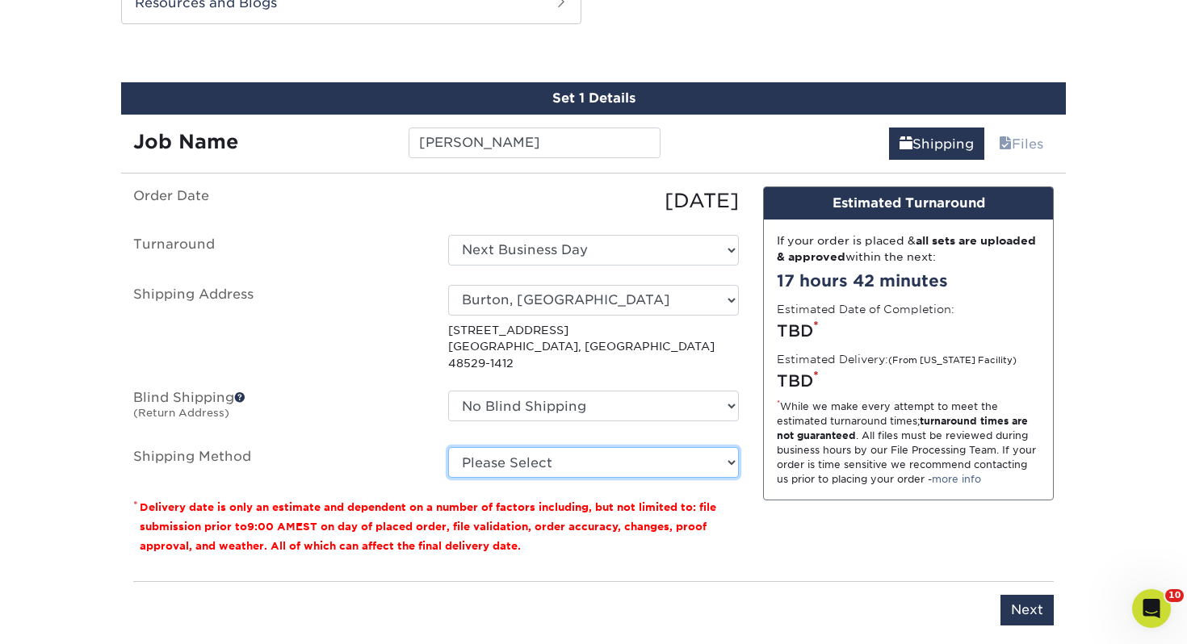
click at [522, 451] on select "Please Select Ground Shipping (+$7.84) 3 Day Shipping Service (+$15.34) 2 Day A…" at bounding box center [593, 462] width 291 height 31
select select "03"
click at [448, 447] on select "Please Select Ground Shipping (+$7.84) 3 Day Shipping Service (+$15.34) 2 Day A…" at bounding box center [593, 462] width 291 height 31
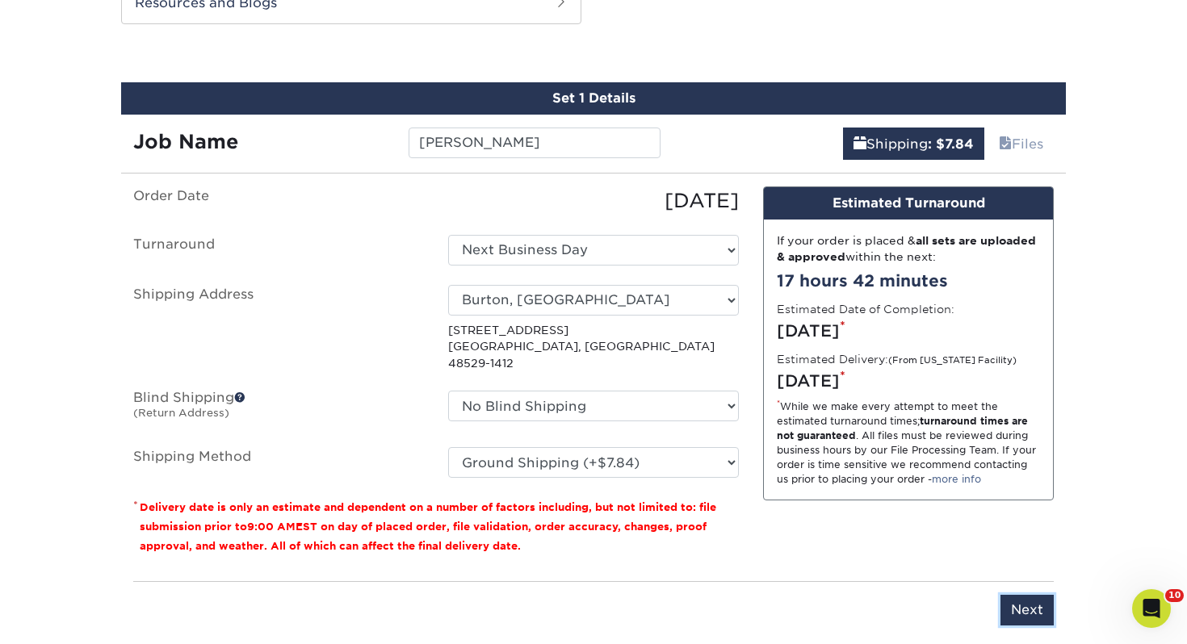
click at [1030, 595] on input "Next" at bounding box center [1026, 610] width 53 height 31
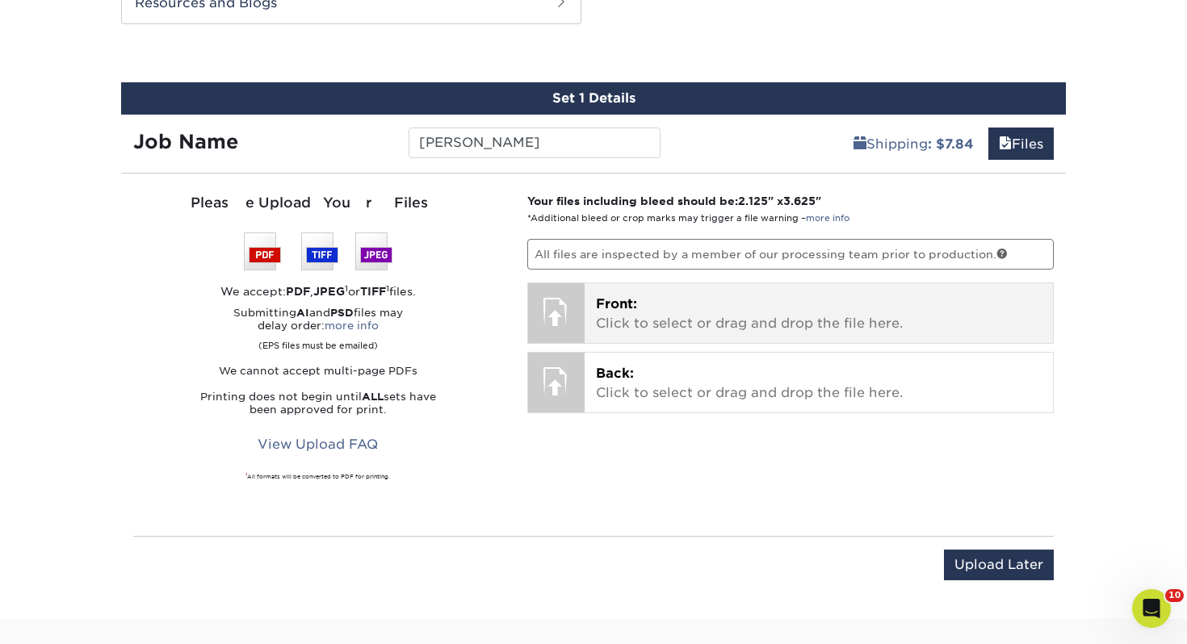
click at [628, 308] on span "Front:" at bounding box center [616, 303] width 41 height 15
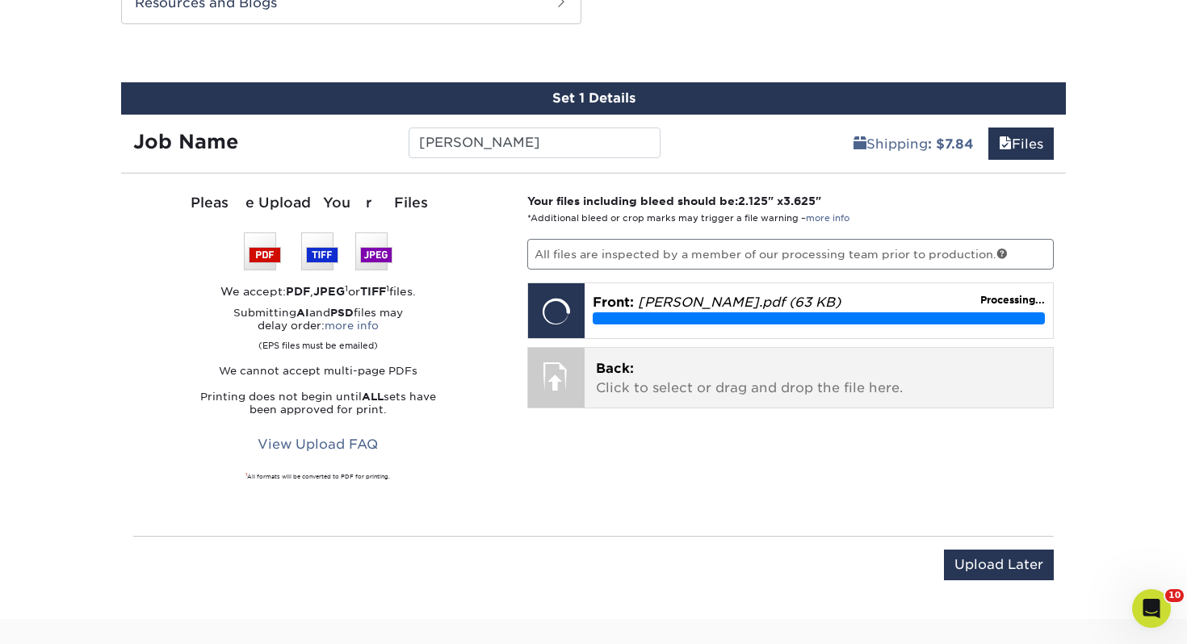
click at [719, 379] on p "Back: Click to select or drag and drop the file here." at bounding box center [819, 378] width 446 height 39
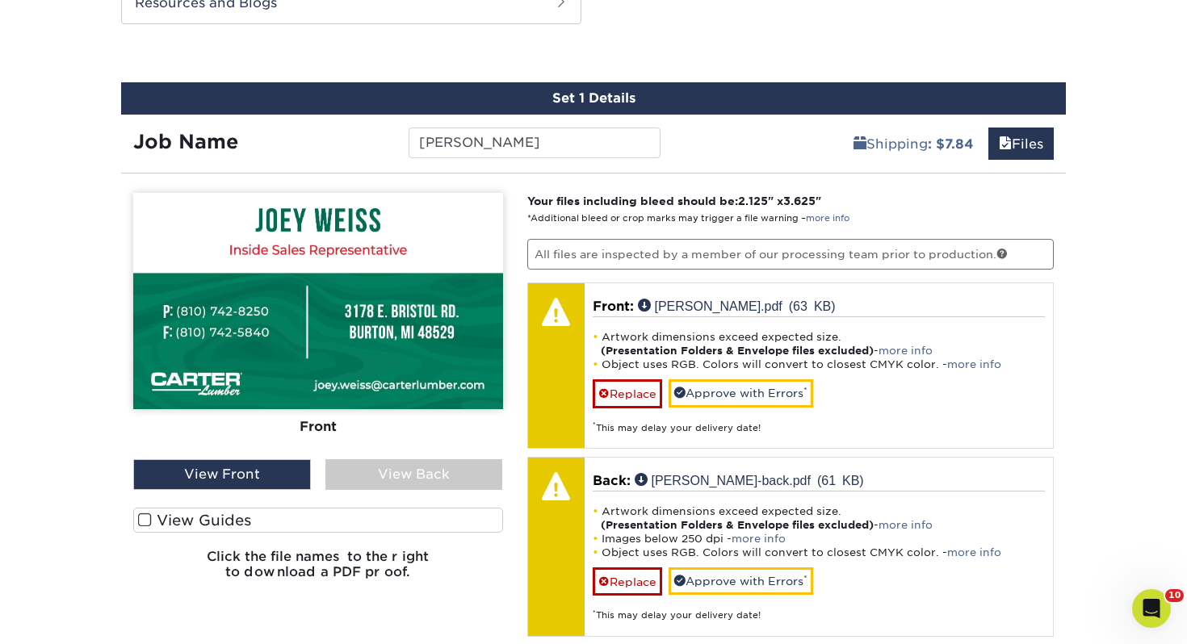
click at [426, 521] on label "View Guides" at bounding box center [318, 520] width 370 height 25
click at [0, 0] on input "View Guides" at bounding box center [0, 0] width 0 height 0
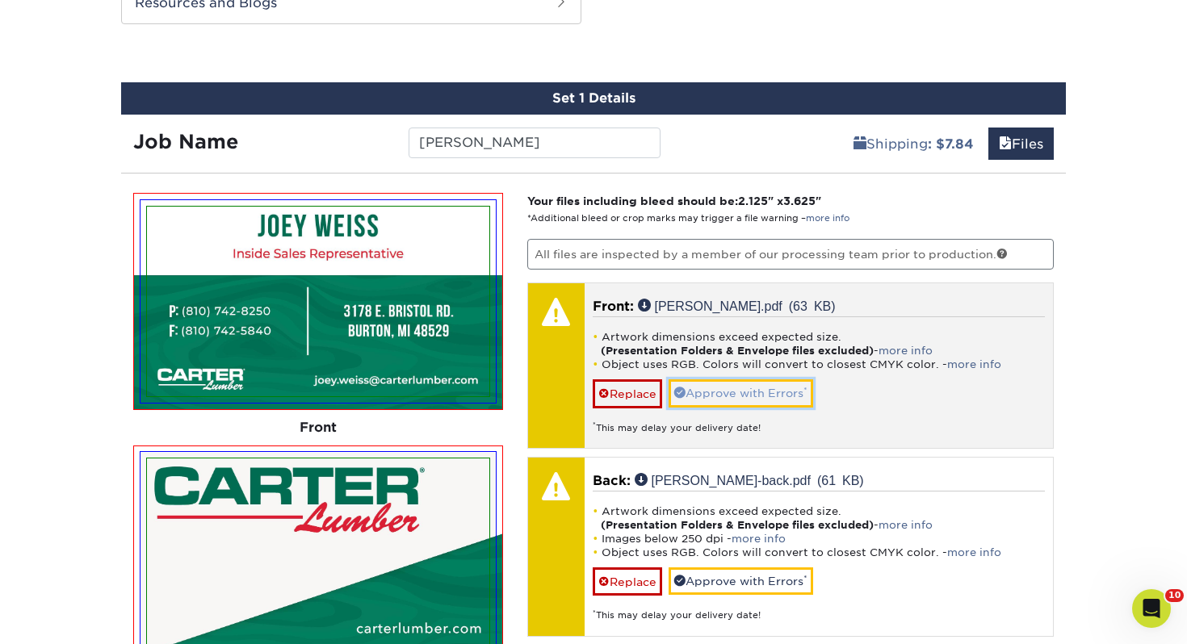
click at [750, 392] on link "Approve with Errors *" at bounding box center [741, 392] width 145 height 27
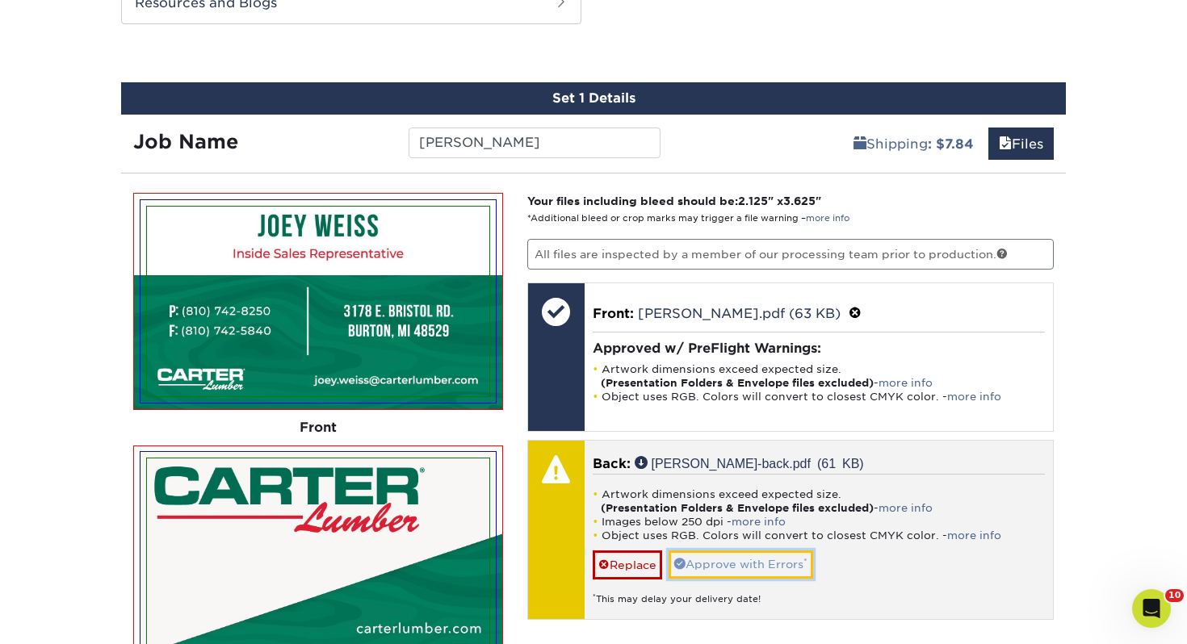
click at [725, 555] on link "Approve with Errors *" at bounding box center [741, 564] width 145 height 27
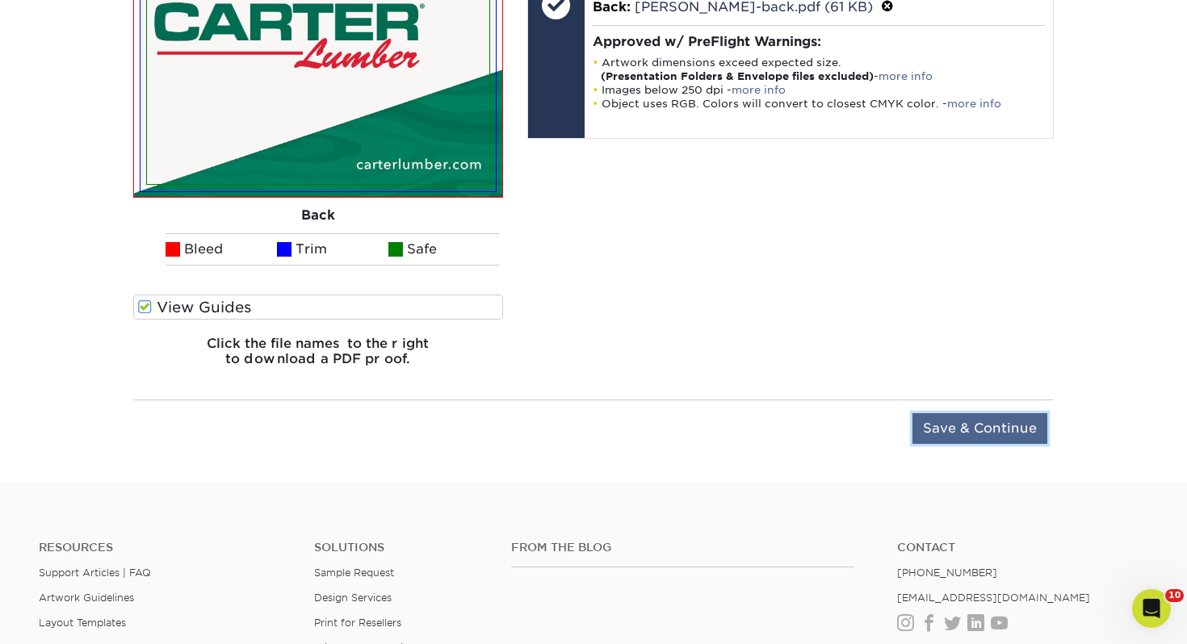
click at [972, 434] on input "Save & Continue" at bounding box center [979, 428] width 135 height 31
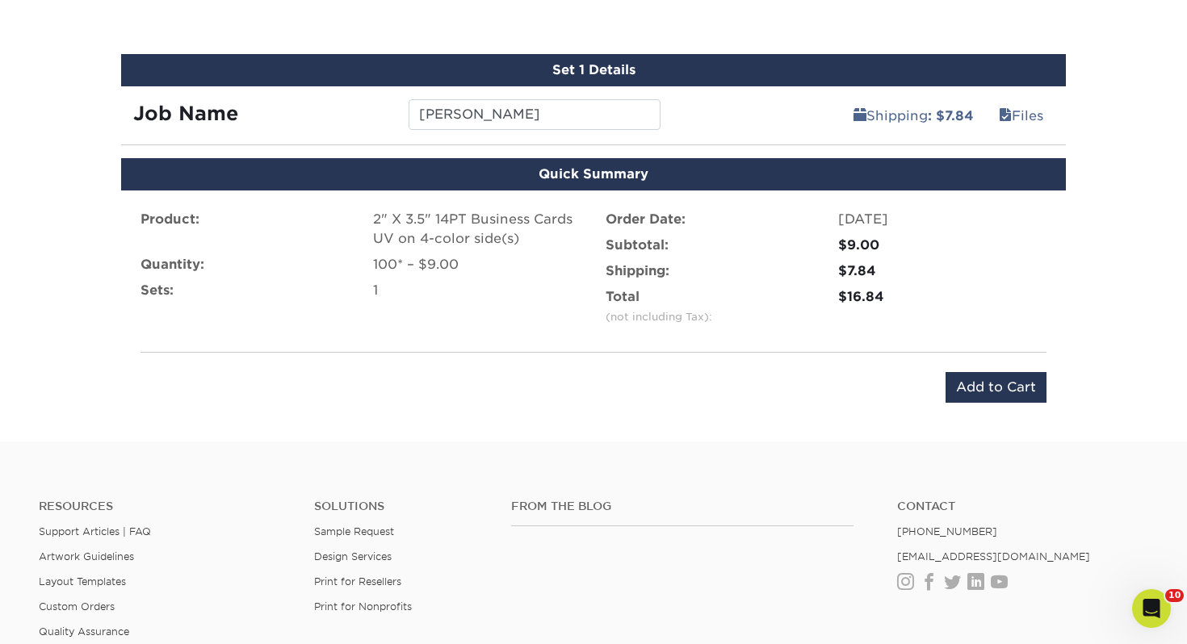
scroll to position [861, 0]
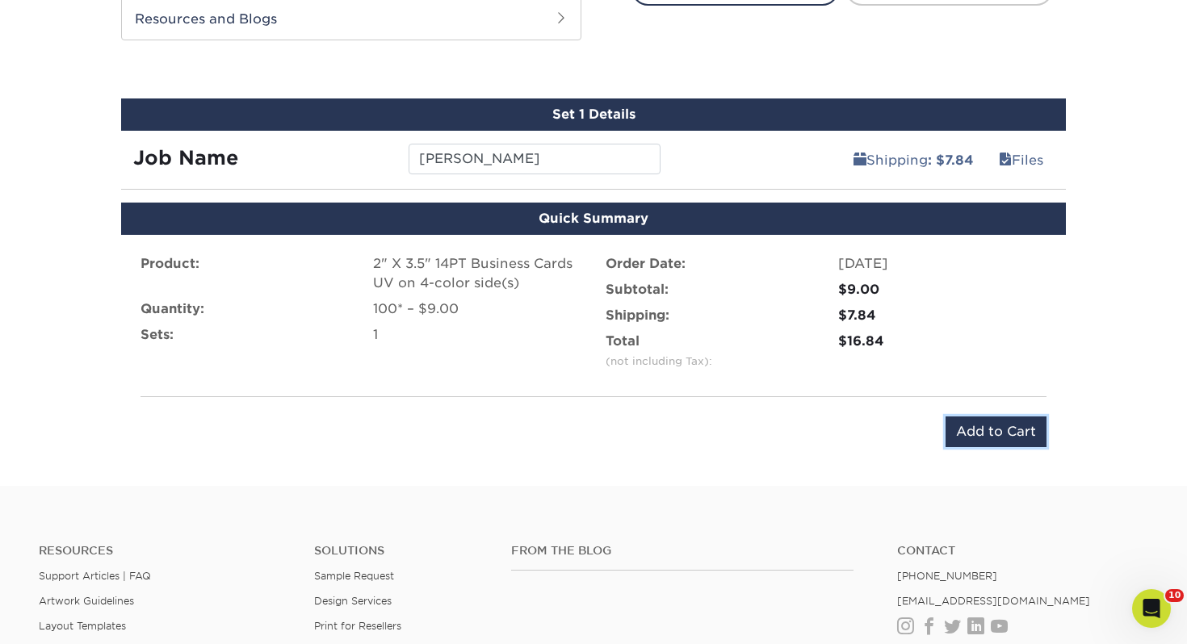
click at [992, 421] on input "Add to Cart" at bounding box center [995, 432] width 101 height 31
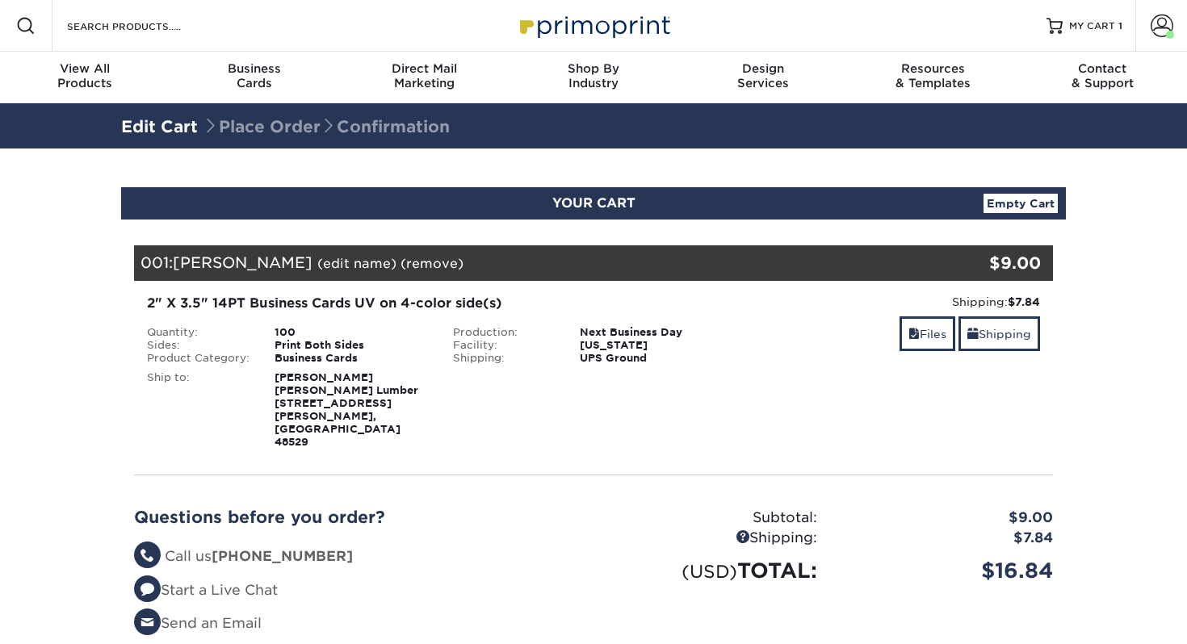
select select "114733"
drag, startPoint x: 985, startPoint y: 328, endPoint x: 82, endPoint y: 275, distance: 905.0
click at [985, 328] on link "Shipping" at bounding box center [999, 333] width 82 height 35
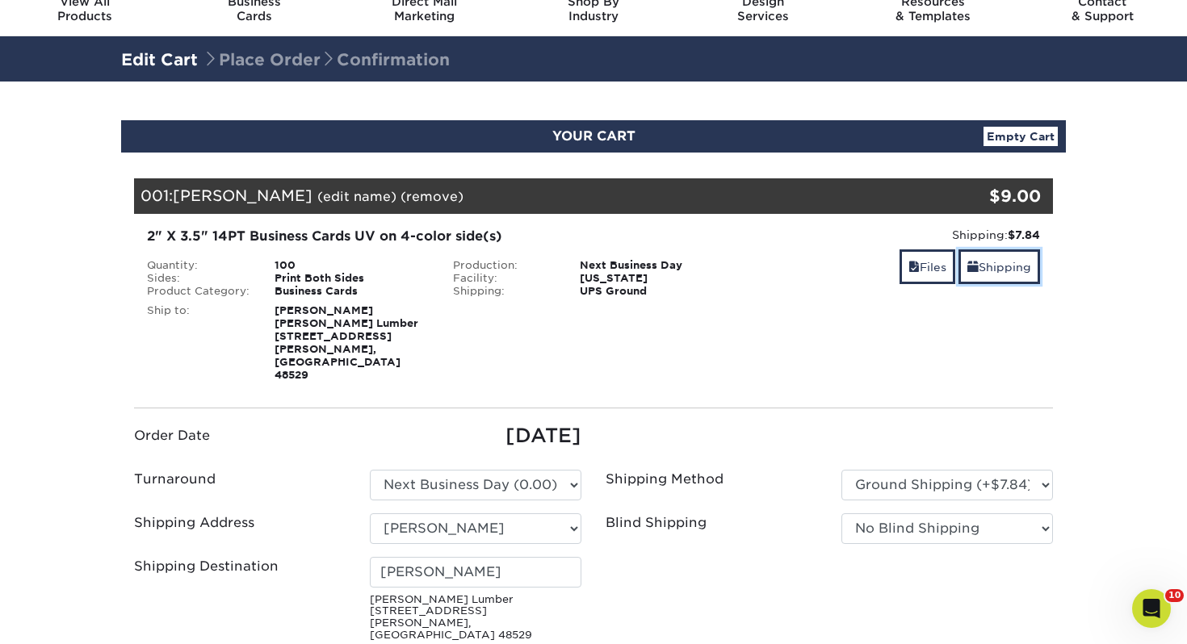
scroll to position [108, 0]
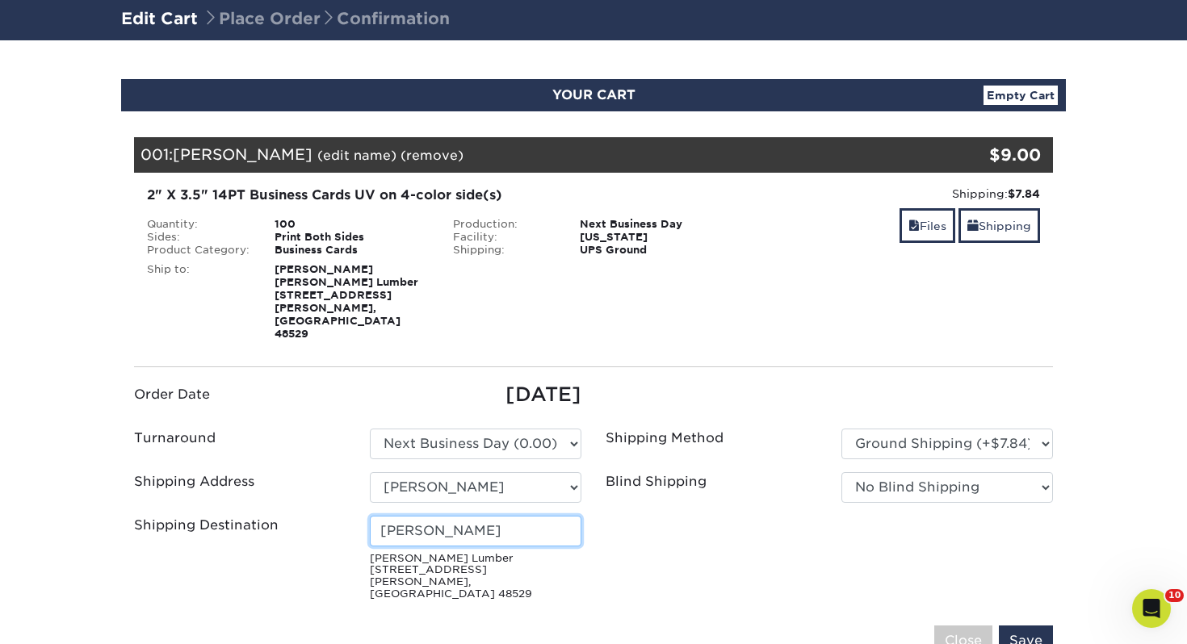
click at [495, 516] on input "[PERSON_NAME]" at bounding box center [476, 531] width 212 height 31
drag, startPoint x: 187, startPoint y: 471, endPoint x: -108, endPoint y: 441, distance: 297.0
type input "[PERSON_NAME]"
drag, startPoint x: 1027, startPoint y: 597, endPoint x: 934, endPoint y: 618, distance: 95.4
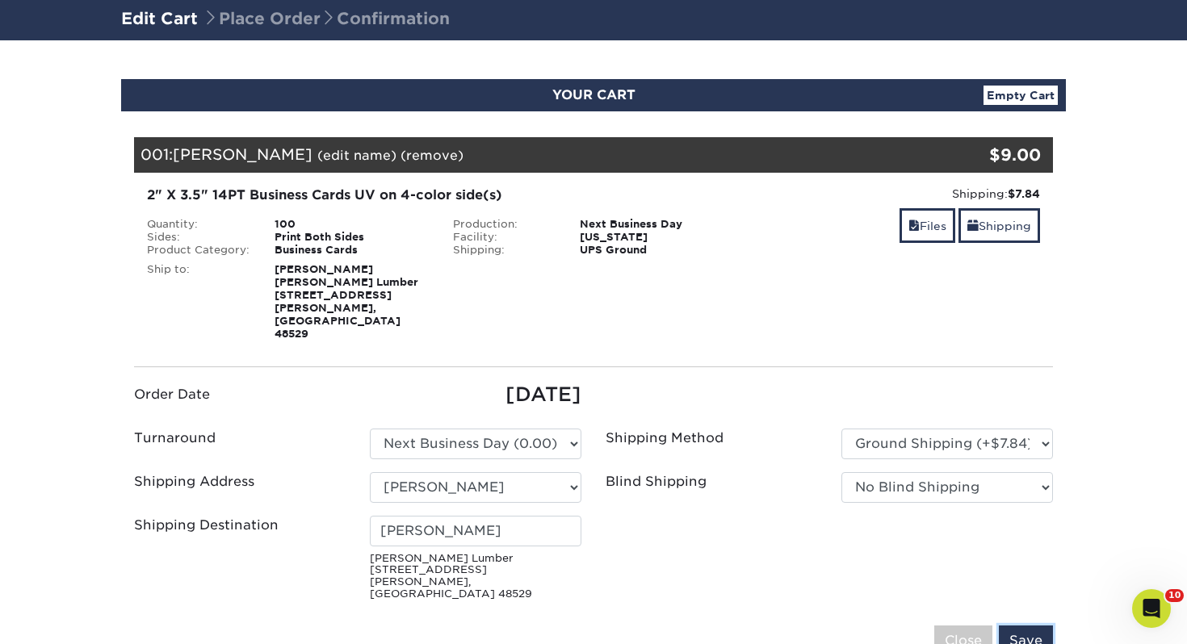
click at [1025, 626] on input "Save" at bounding box center [1026, 641] width 54 height 31
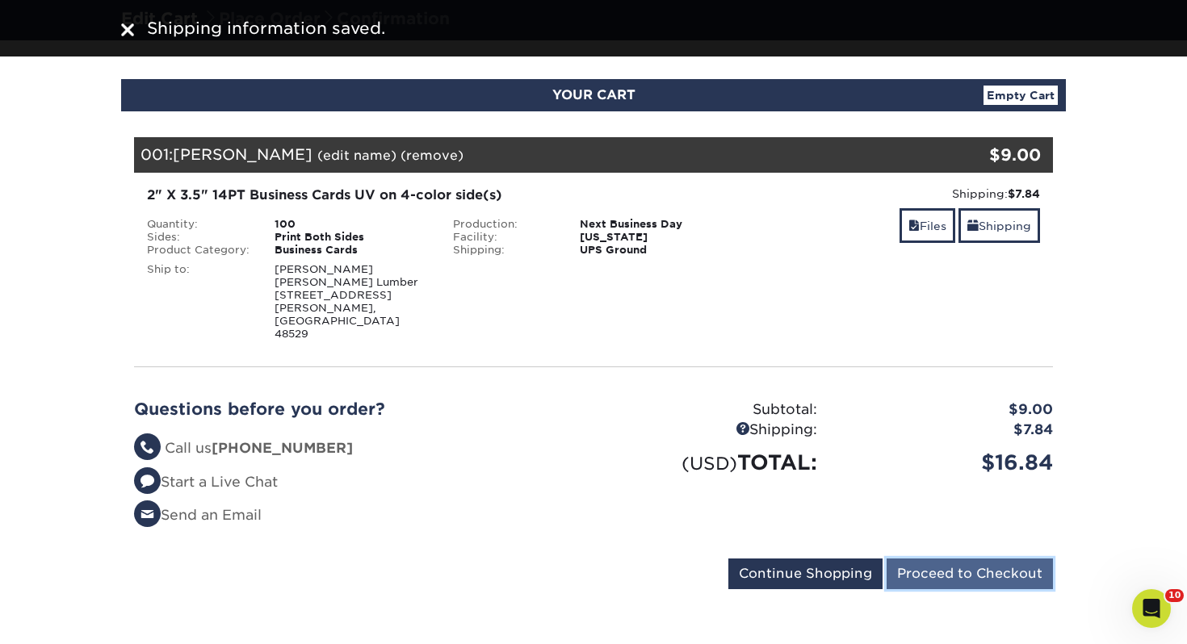
click at [929, 559] on input "Proceed to Checkout" at bounding box center [969, 574] width 166 height 31
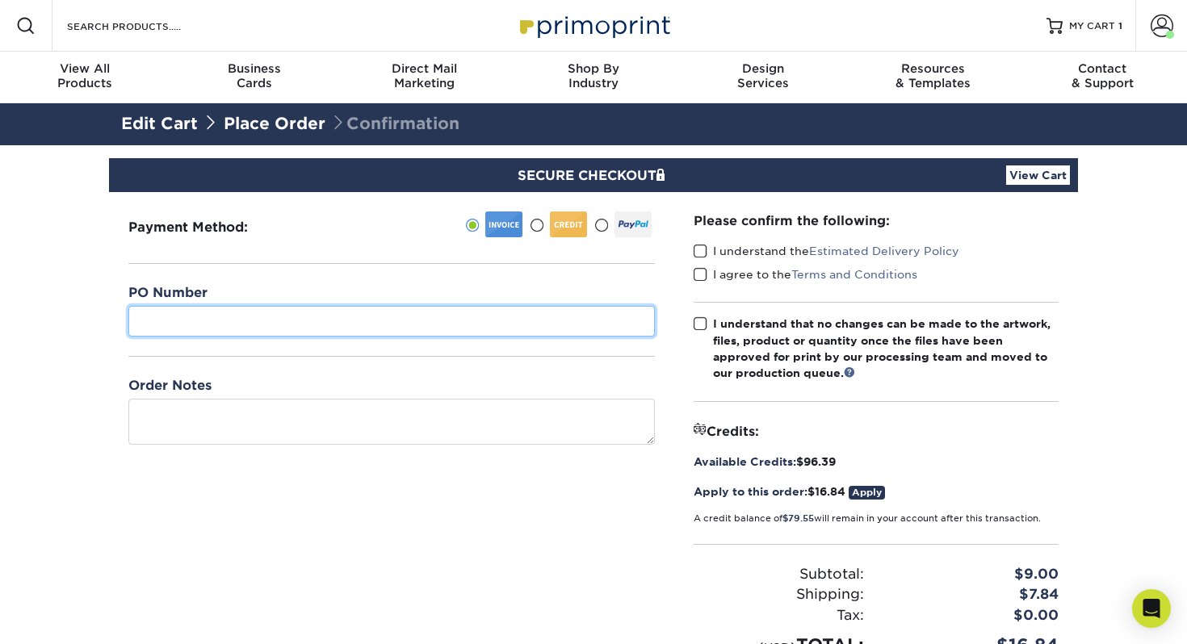
click at [356, 326] on input "text" at bounding box center [391, 321] width 526 height 31
type input "236"
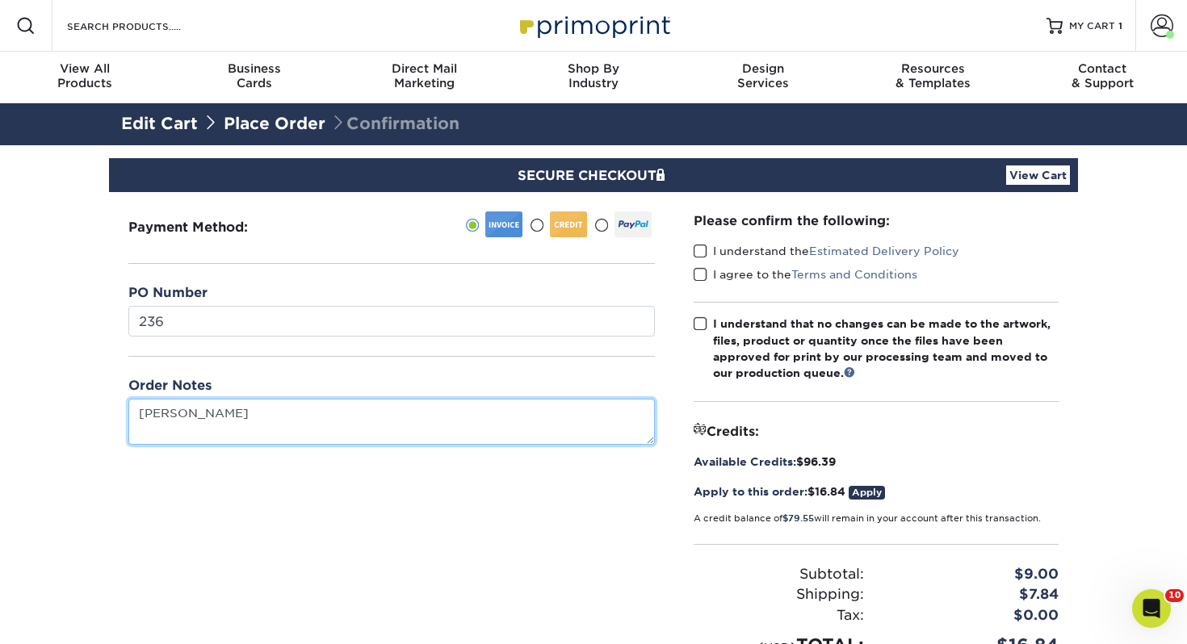
type textarea "[PERSON_NAME]"
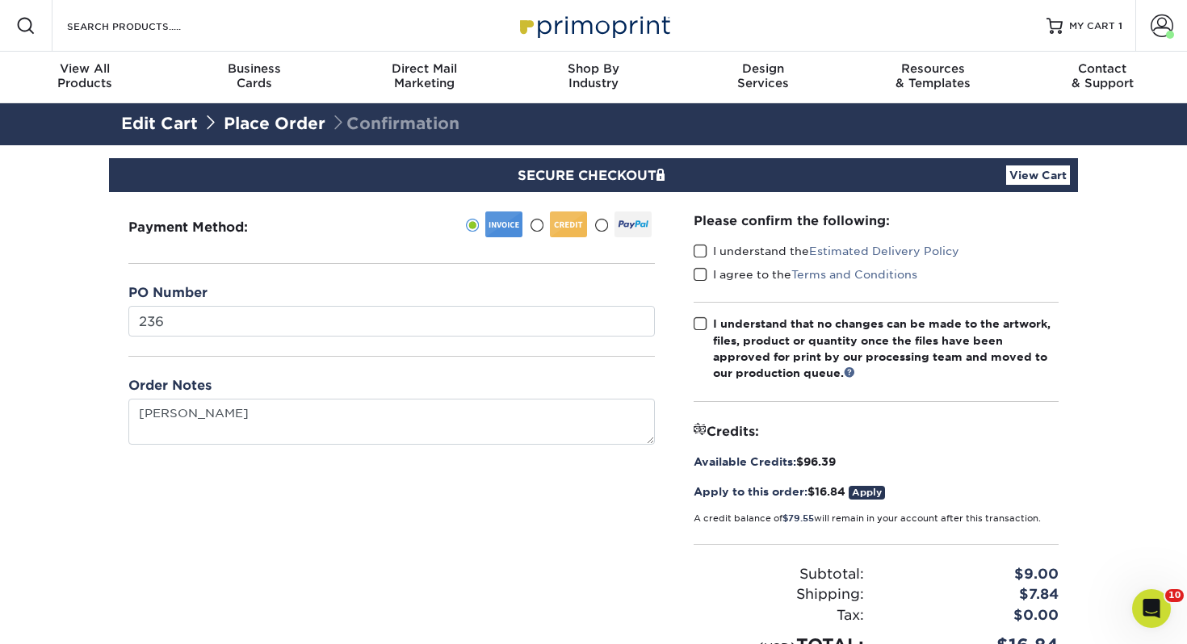
click at [701, 244] on span at bounding box center [701, 251] width 14 height 15
click at [0, 0] on input "I understand the Estimated Delivery Policy" at bounding box center [0, 0] width 0 height 0
click at [701, 267] on span at bounding box center [701, 274] width 14 height 15
click at [0, 0] on input "I agree to the Terms and Conditions" at bounding box center [0, 0] width 0 height 0
click at [698, 321] on span at bounding box center [701, 323] width 14 height 15
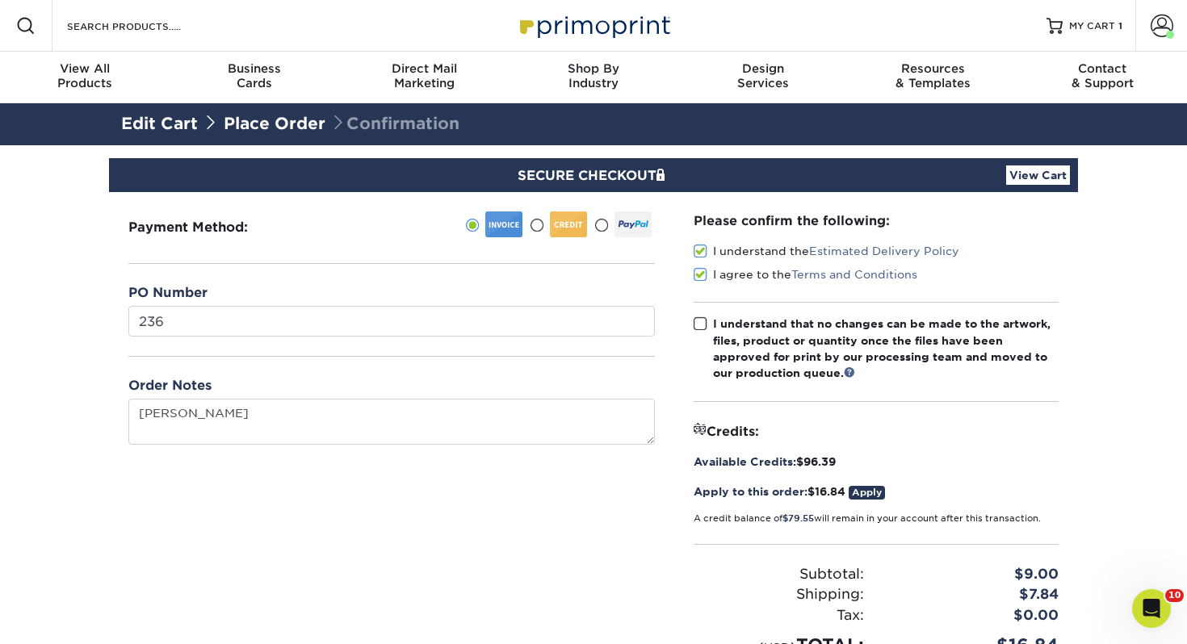
click at [0, 0] on input "I understand that no changes can be made to the artwork, files, product or quan…" at bounding box center [0, 0] width 0 height 0
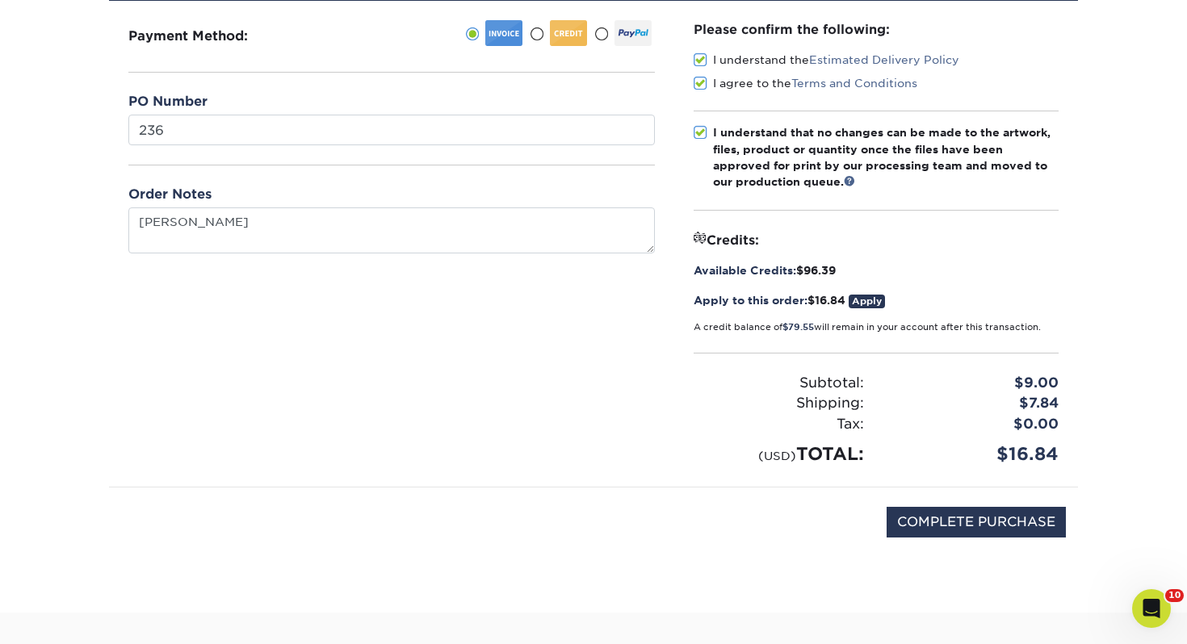
scroll to position [271, 0]
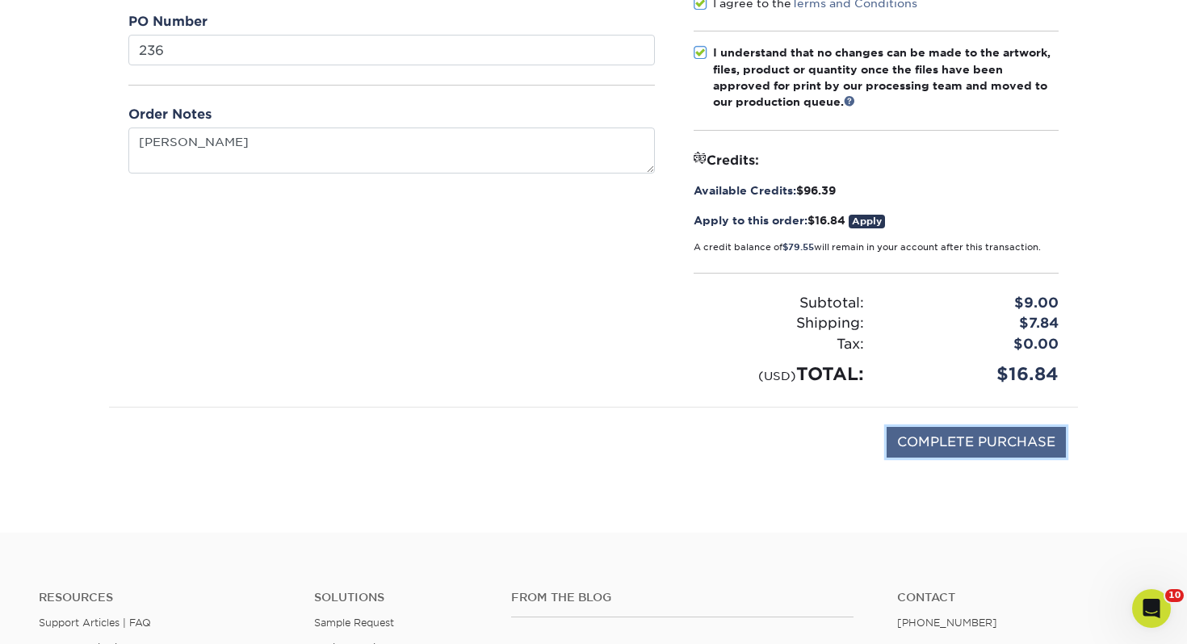
click at [991, 449] on input "COMPLETE PURCHASE" at bounding box center [975, 442] width 179 height 31
type input "PROCESSING, PLEASE WAIT..."
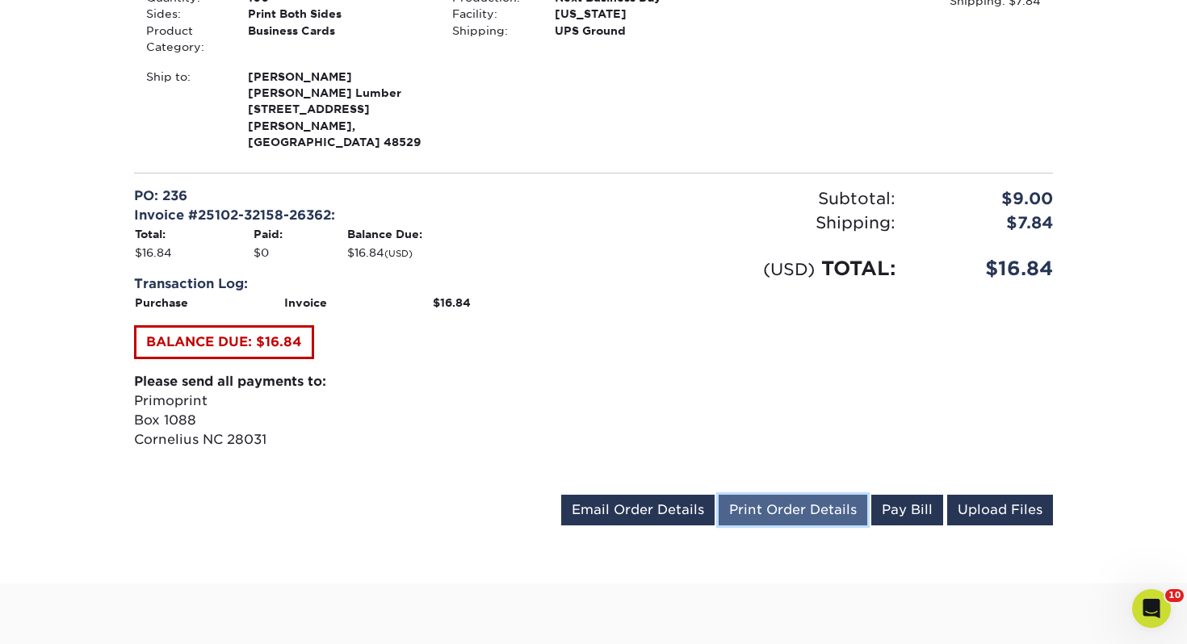
scroll to position [528, 0]
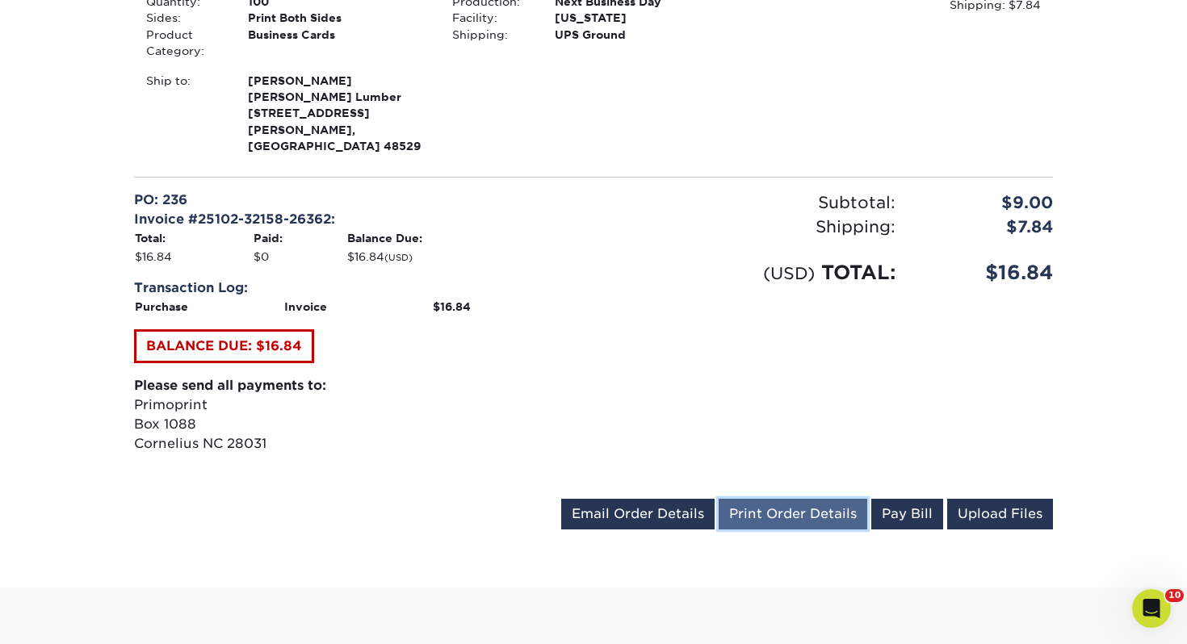
click at [833, 501] on link "Print Order Details" at bounding box center [793, 514] width 149 height 31
